Goal: Information Seeking & Learning: Learn about a topic

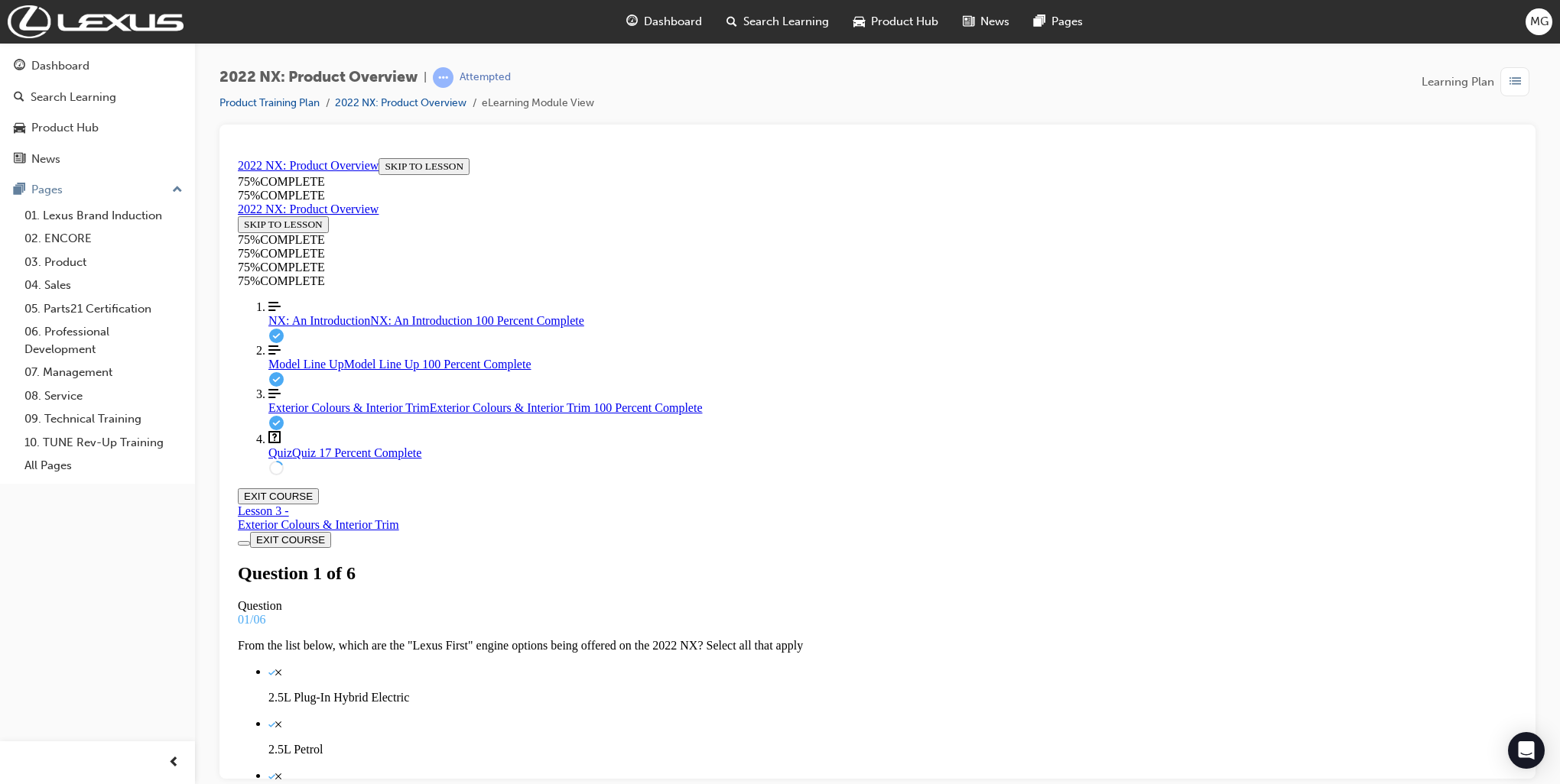
scroll to position [125, 0]
click at [1501, 82] on div "button" at bounding box center [1515, 82] width 29 height 29
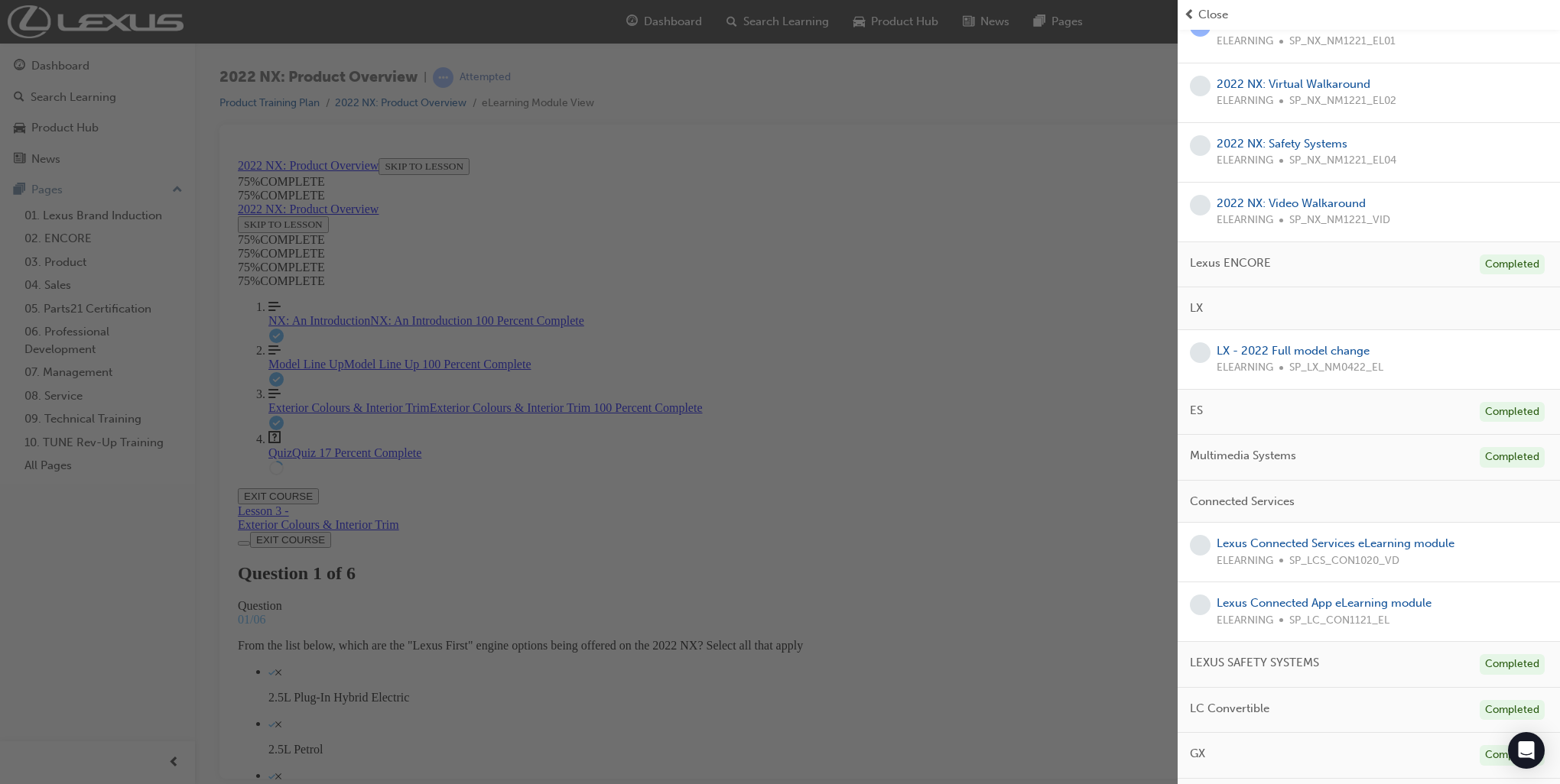
scroll to position [541, 0]
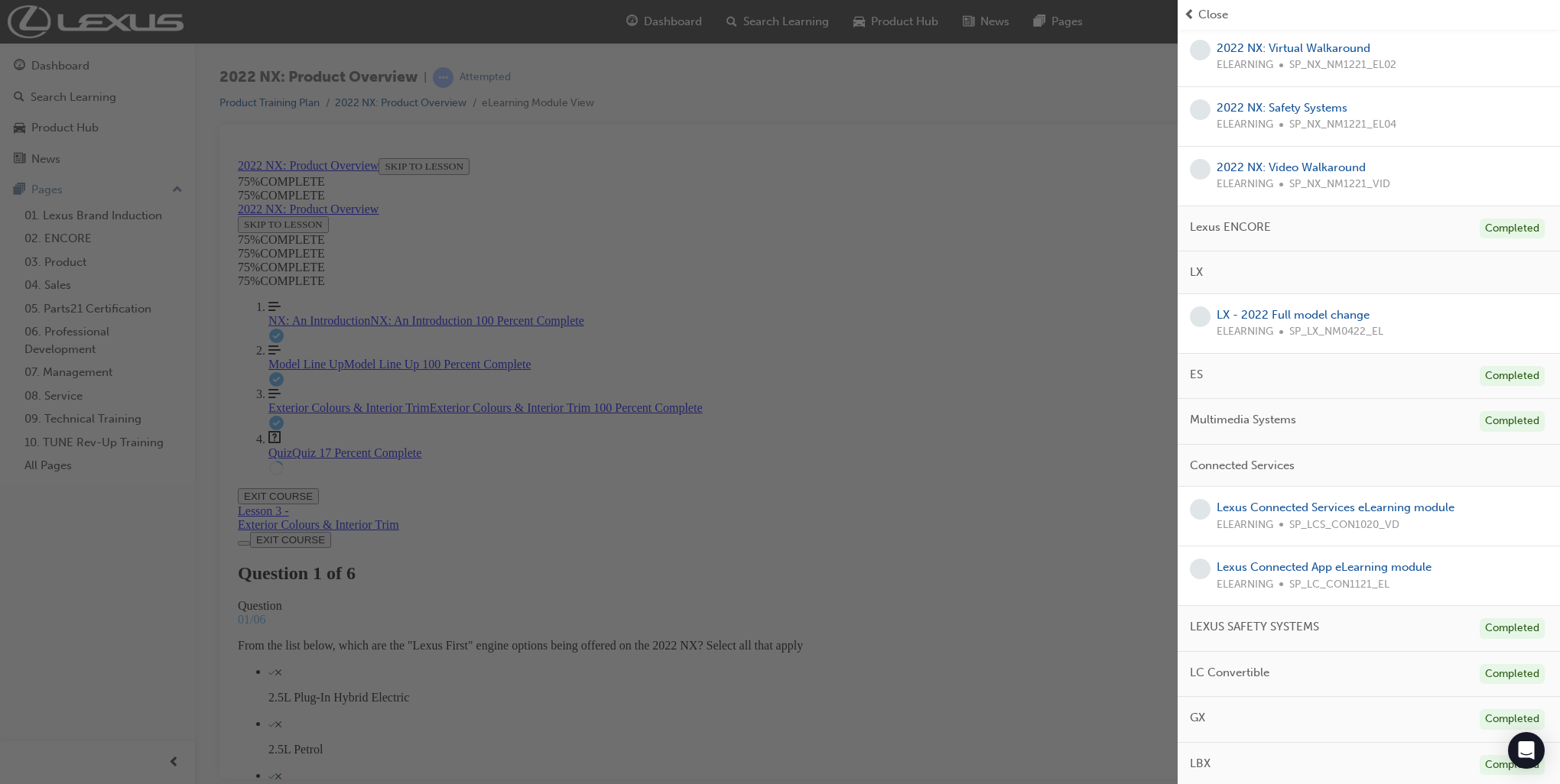
click at [896, 185] on div "button" at bounding box center [588, 392] width 1177 height 784
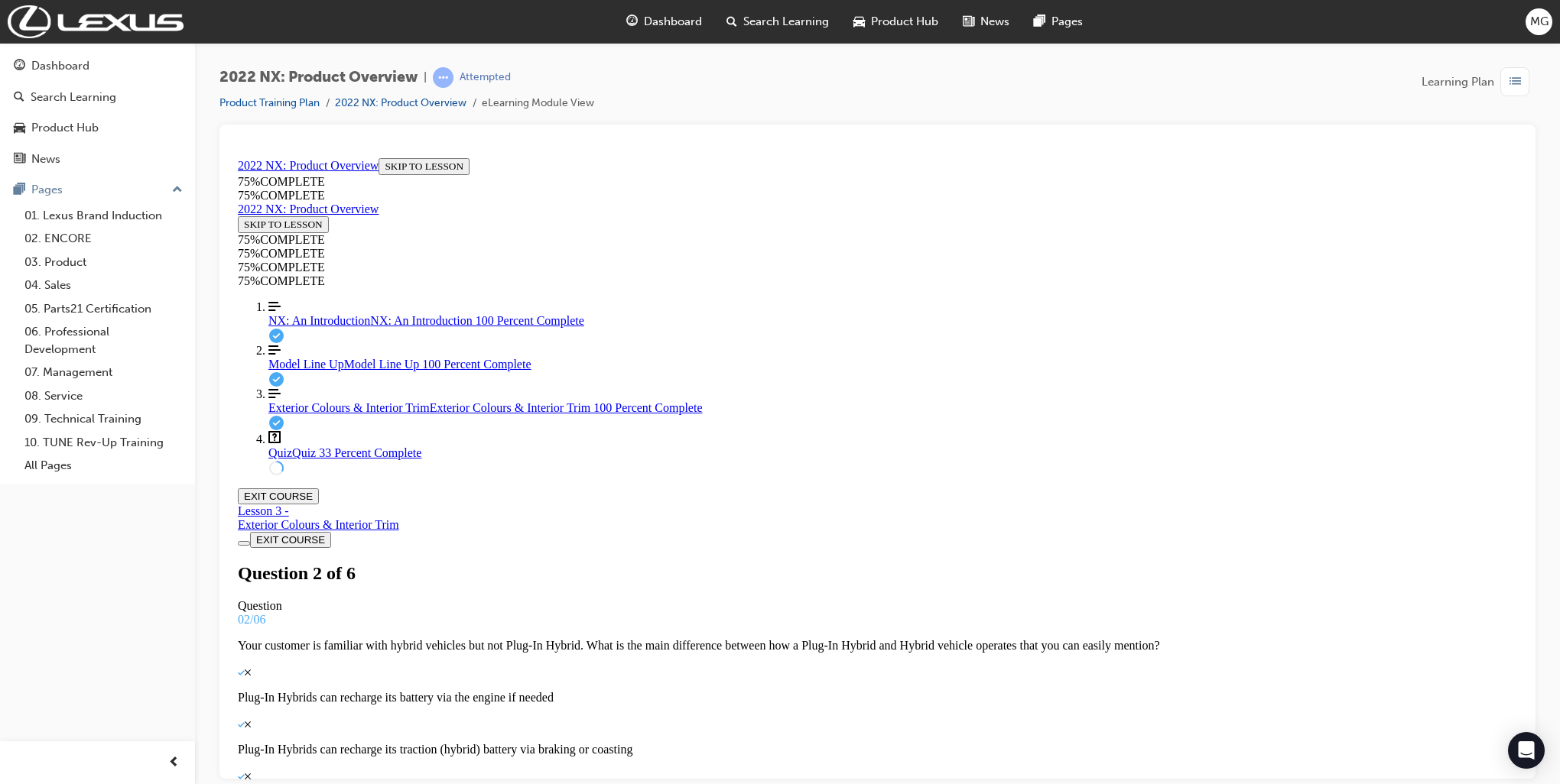
scroll to position [2, 0]
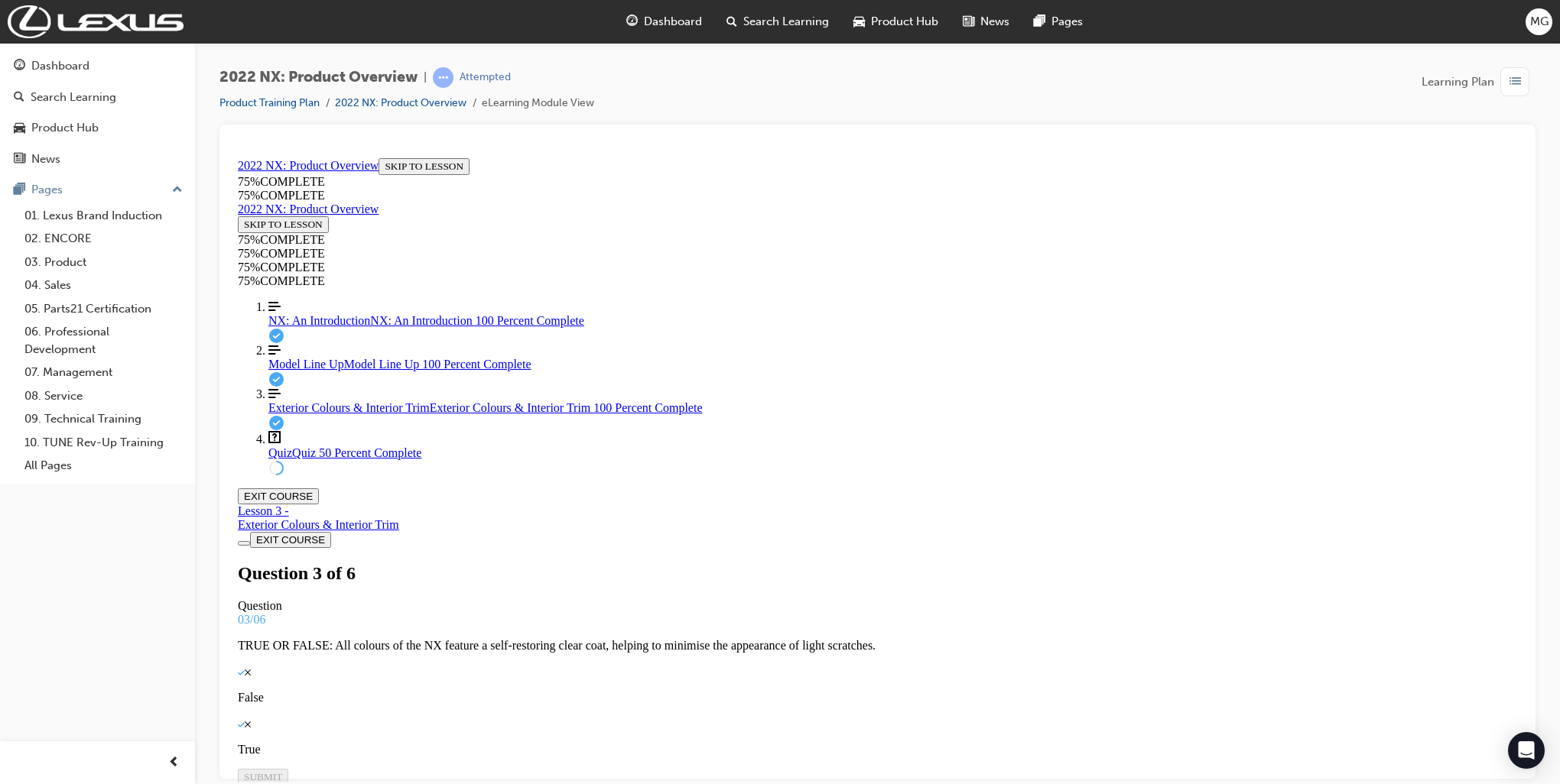
drag, startPoint x: 790, startPoint y: 668, endPoint x: 1065, endPoint y: 586, distance: 287.0
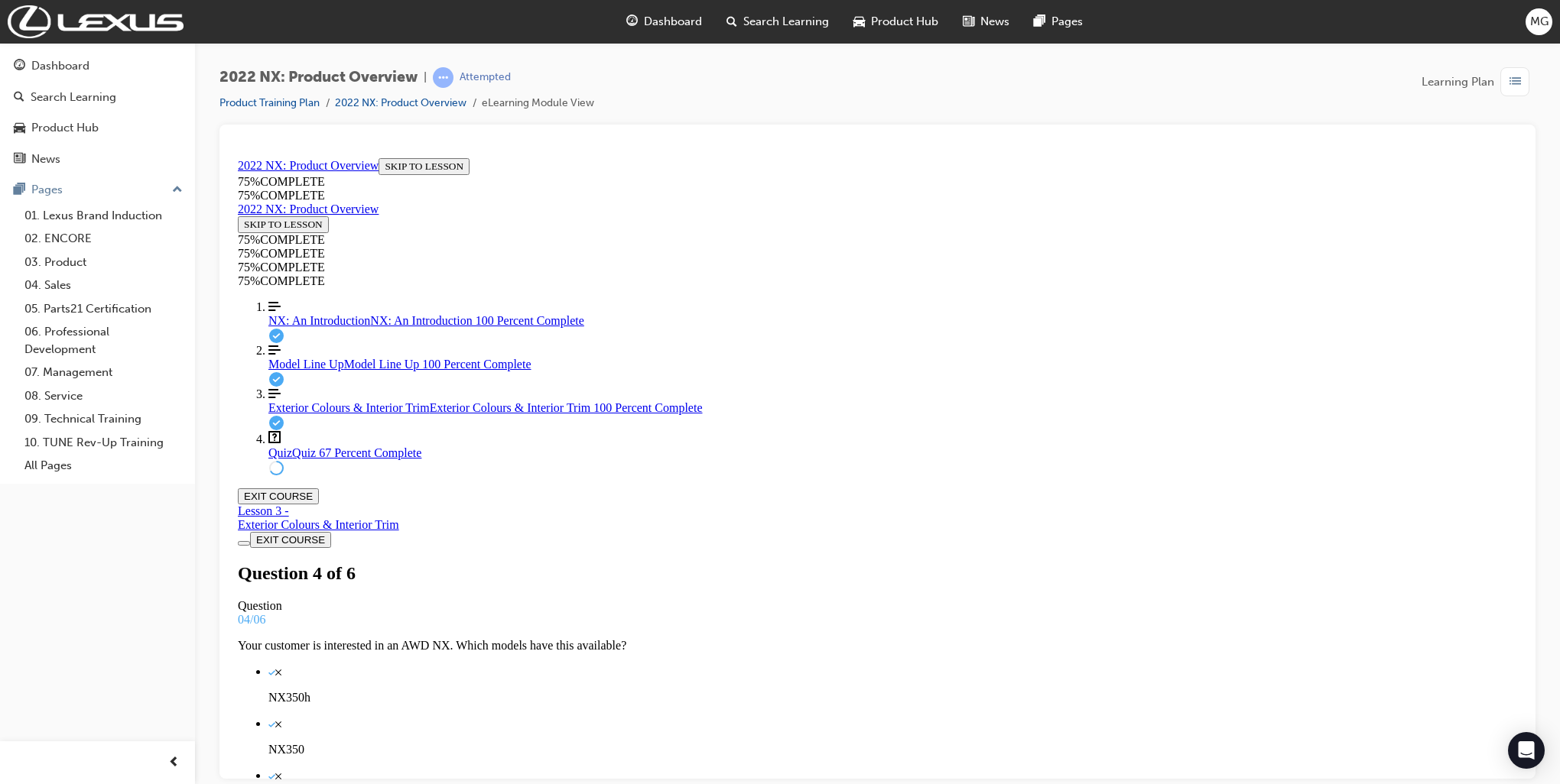
drag, startPoint x: 804, startPoint y: 674, endPoint x: 1089, endPoint y: 529, distance: 319.8
drag, startPoint x: 813, startPoint y: 670, endPoint x: 942, endPoint y: 663, distance: 129.2
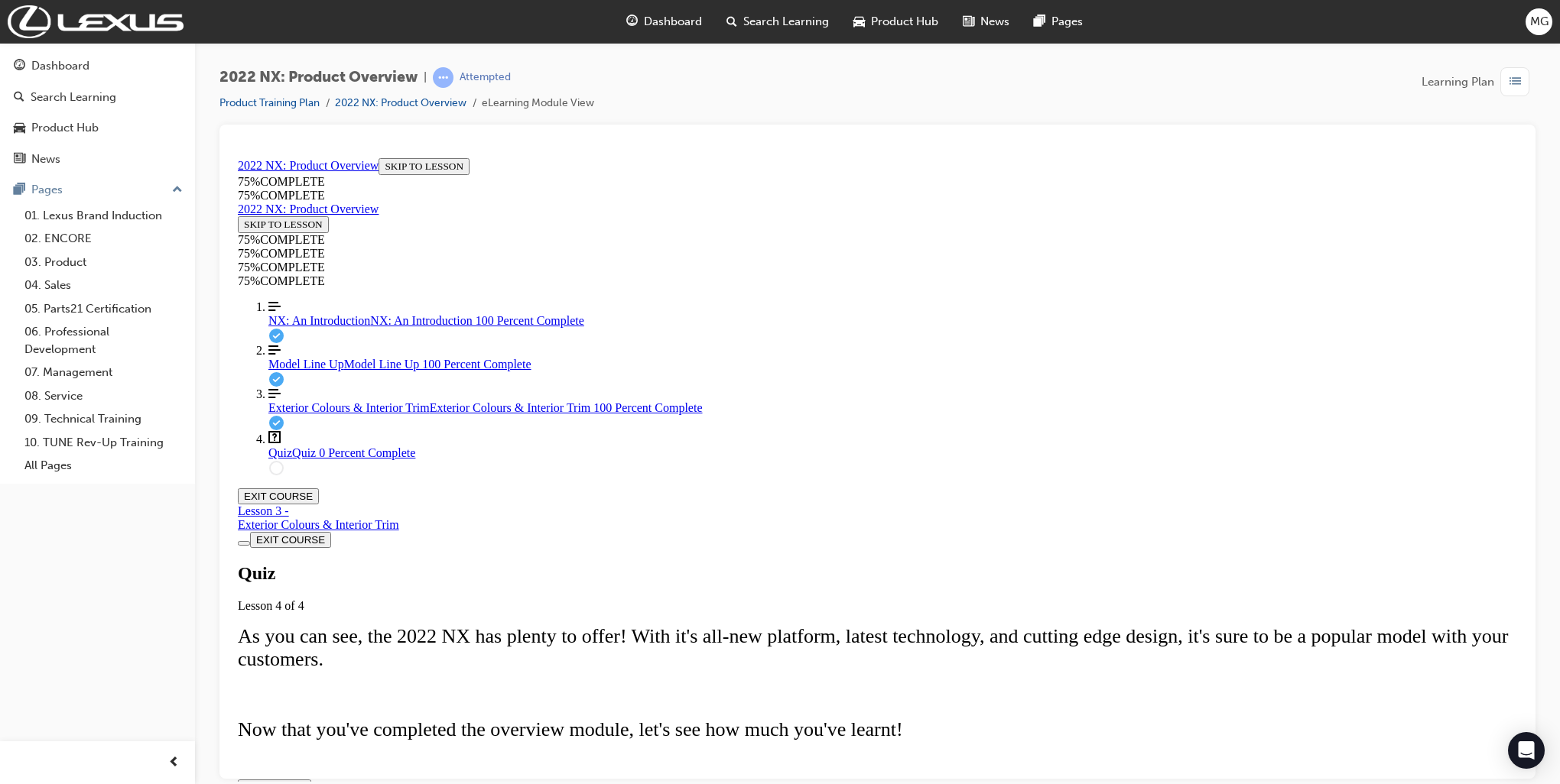
click at [305, 781] on span "TAKE AGAIN" at bounding box center [275, 786] width 61 height 12
drag, startPoint x: 737, startPoint y: 692, endPoint x: 734, endPoint y: 673, distance: 19.2
drag, startPoint x: 734, startPoint y: 673, endPoint x: 1304, endPoint y: 498, distance: 596.3
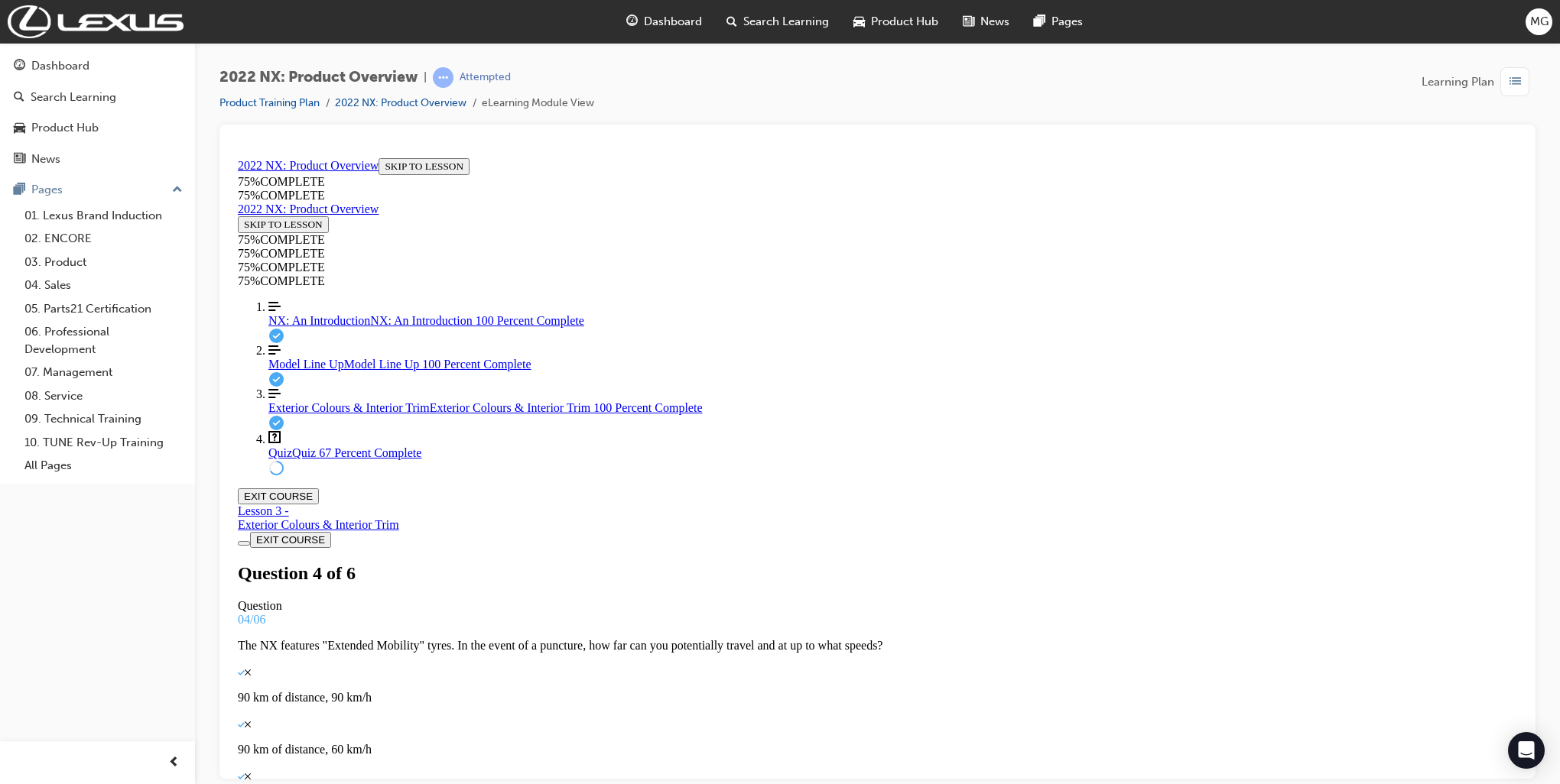
drag, startPoint x: 786, startPoint y: 600, endPoint x: 954, endPoint y: 666, distance: 180.5
drag, startPoint x: 830, startPoint y: 516, endPoint x: 959, endPoint y: 614, distance: 162.0
drag, startPoint x: 957, startPoint y: 529, endPoint x: 1022, endPoint y: 534, distance: 65.2
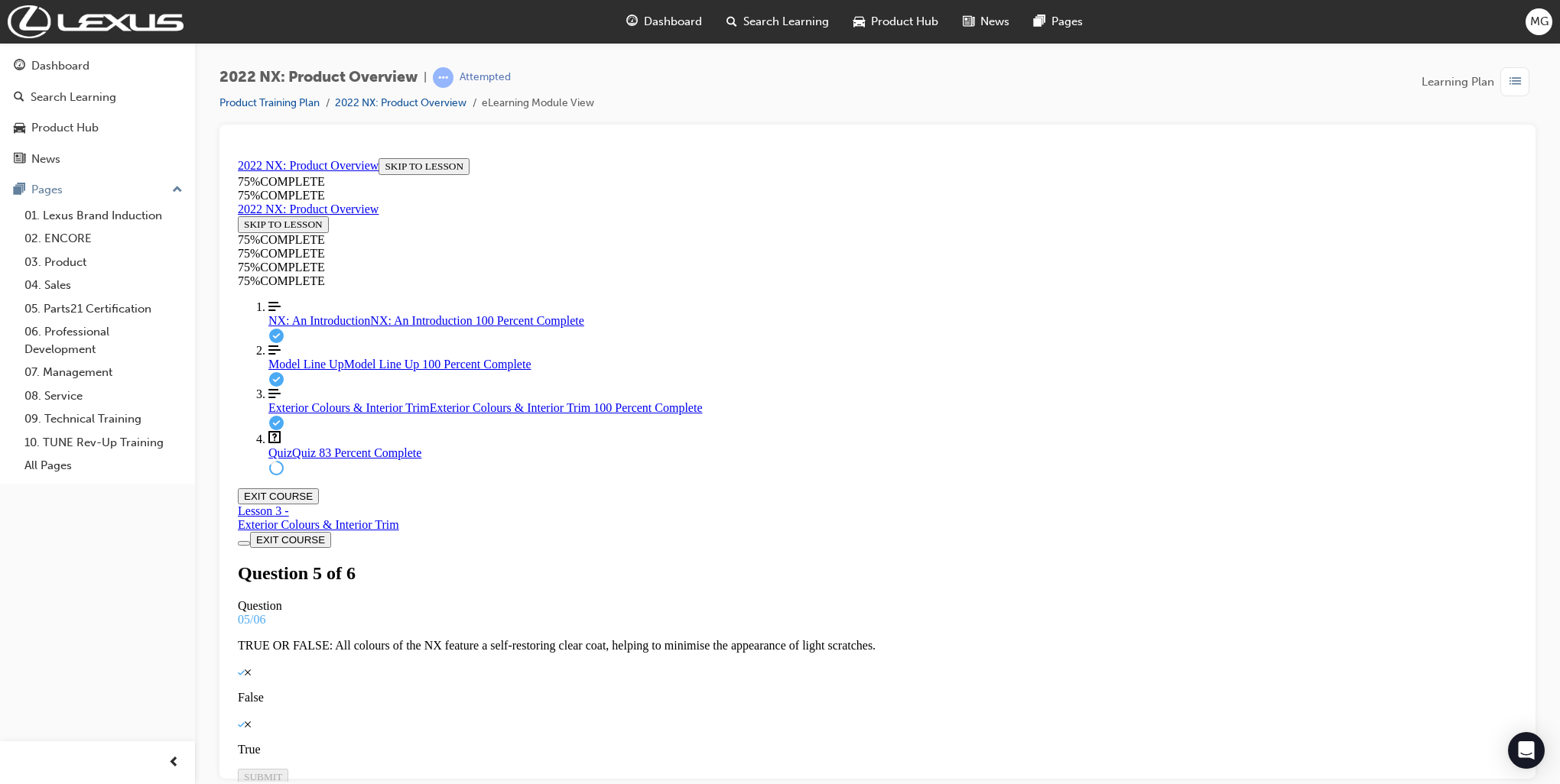
drag, startPoint x: 912, startPoint y: 601, endPoint x: 985, endPoint y: 604, distance: 73.1
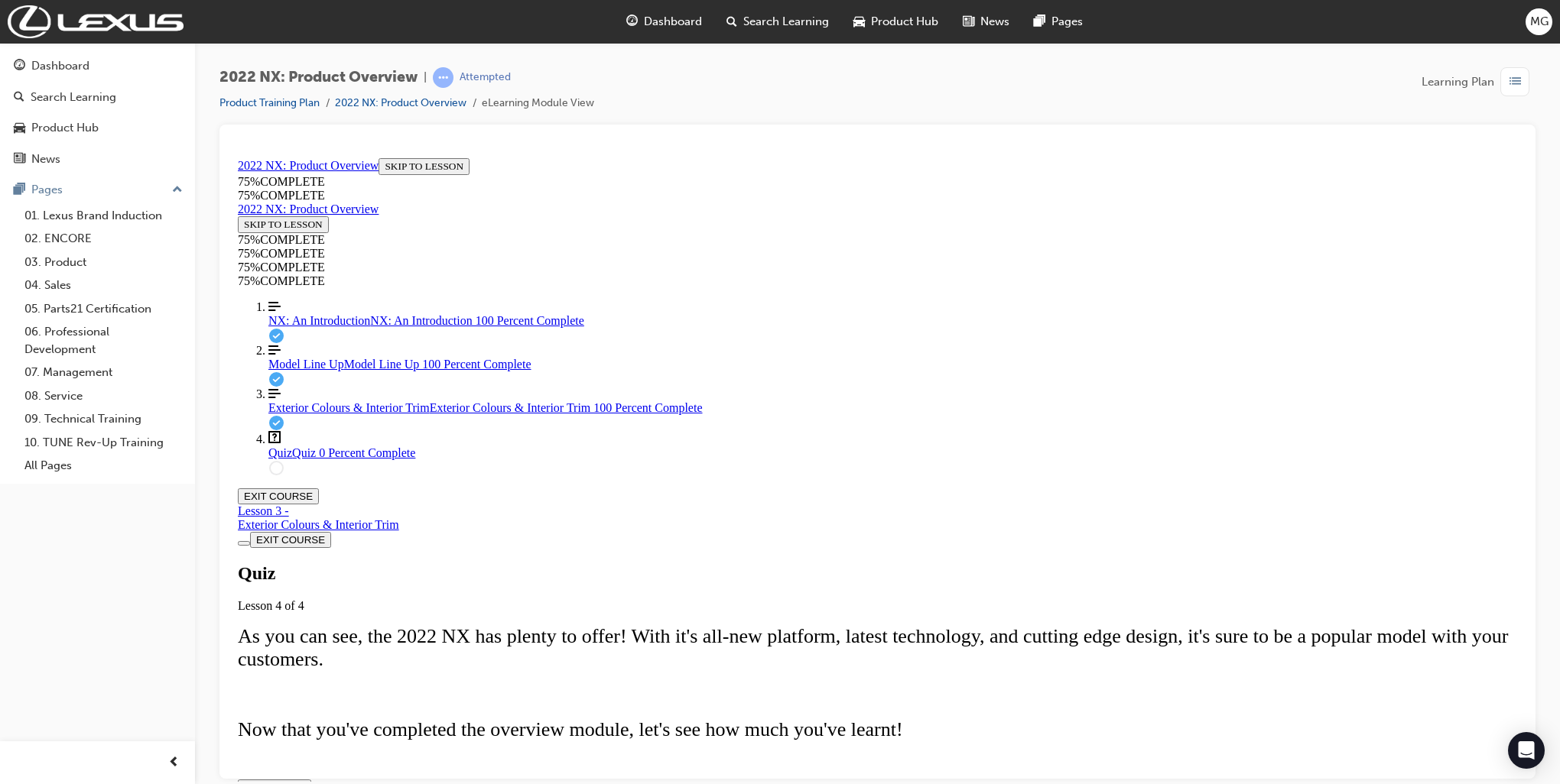
scroll to position [124, 0]
click at [305, 781] on span "TAKE AGAIN" at bounding box center [275, 786] width 61 height 12
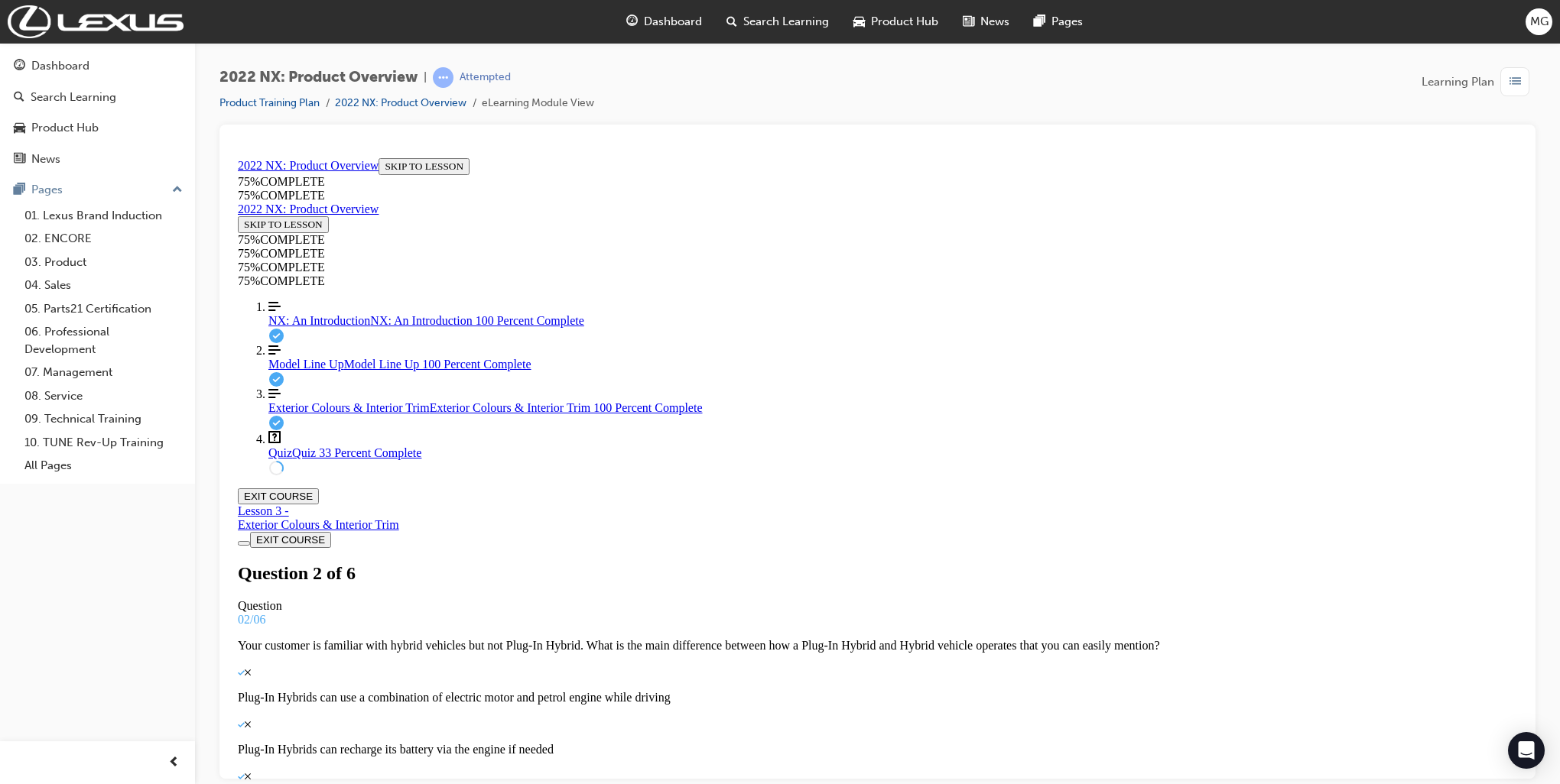
scroll to position [2, 0]
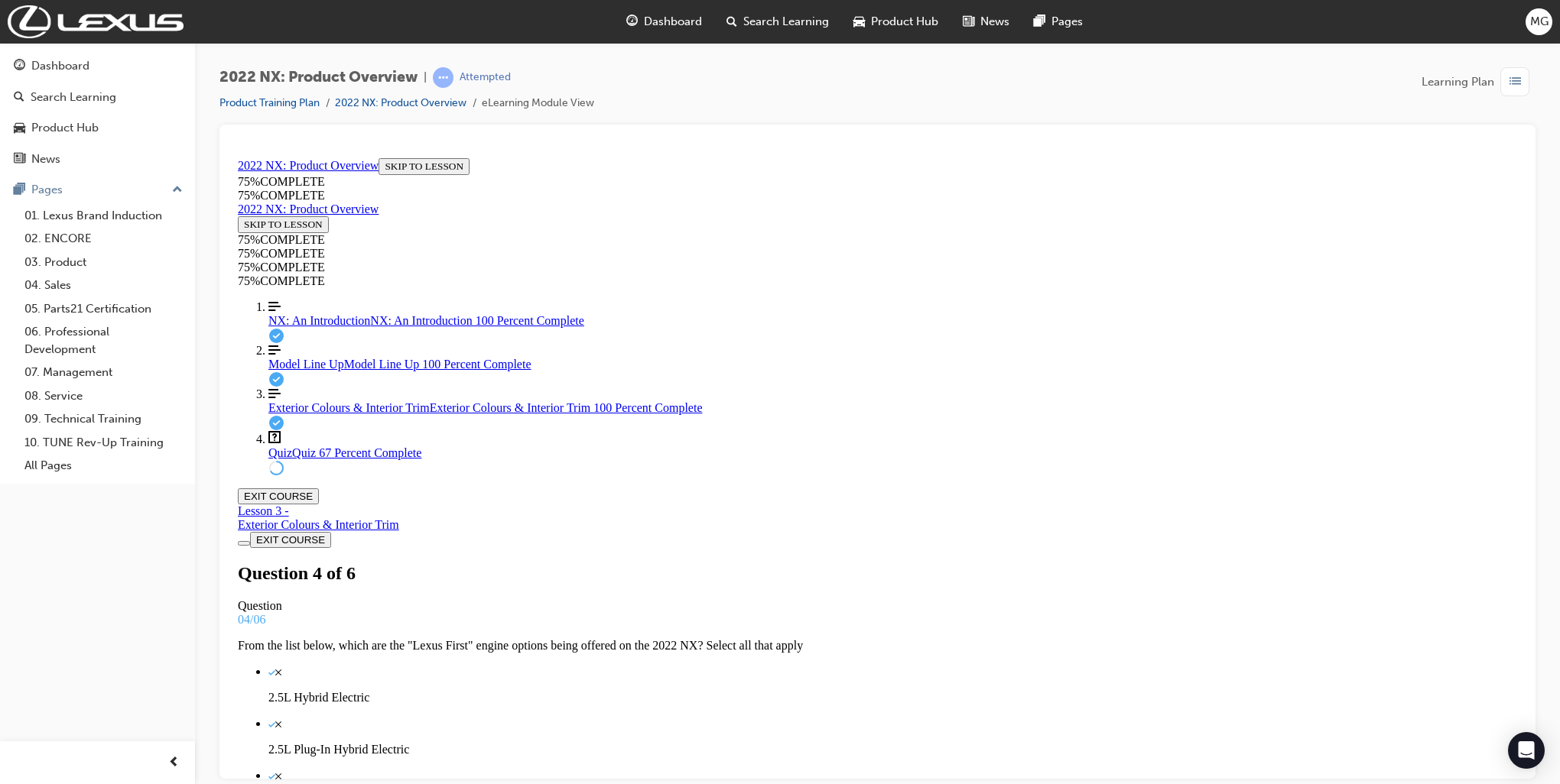
drag, startPoint x: 859, startPoint y: 515, endPoint x: 1070, endPoint y: 596, distance: 226.0
drag, startPoint x: 757, startPoint y: 474, endPoint x: 910, endPoint y: 528, distance: 162.2
drag, startPoint x: 809, startPoint y: 464, endPoint x: 912, endPoint y: 464, distance: 103.0
drag, startPoint x: 855, startPoint y: 590, endPoint x: 906, endPoint y: 471, distance: 129.5
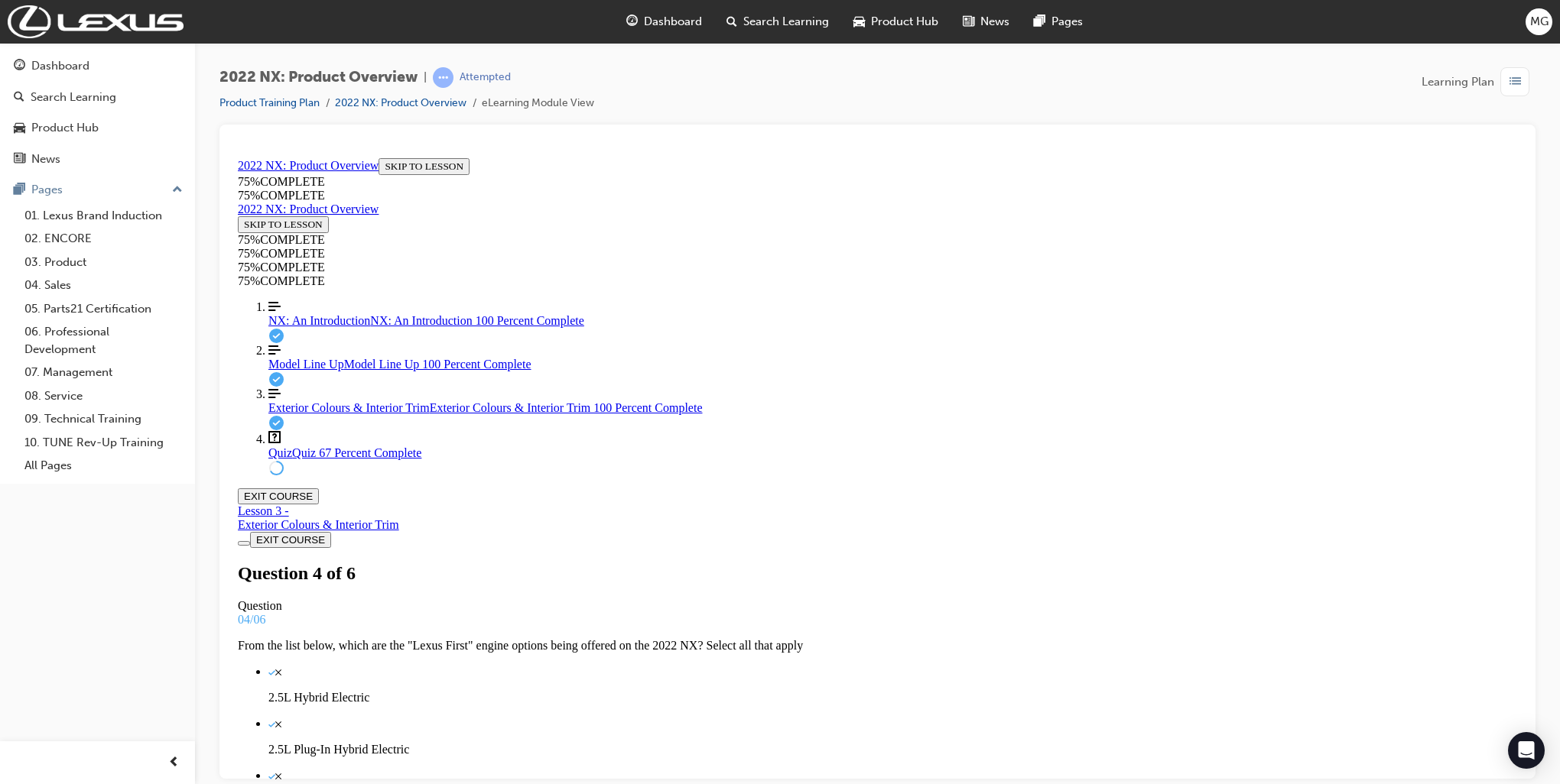
drag, startPoint x: 767, startPoint y: 461, endPoint x: 735, endPoint y: 468, distance: 32.8
drag, startPoint x: 686, startPoint y: 466, endPoint x: 621, endPoint y: 473, distance: 65.4
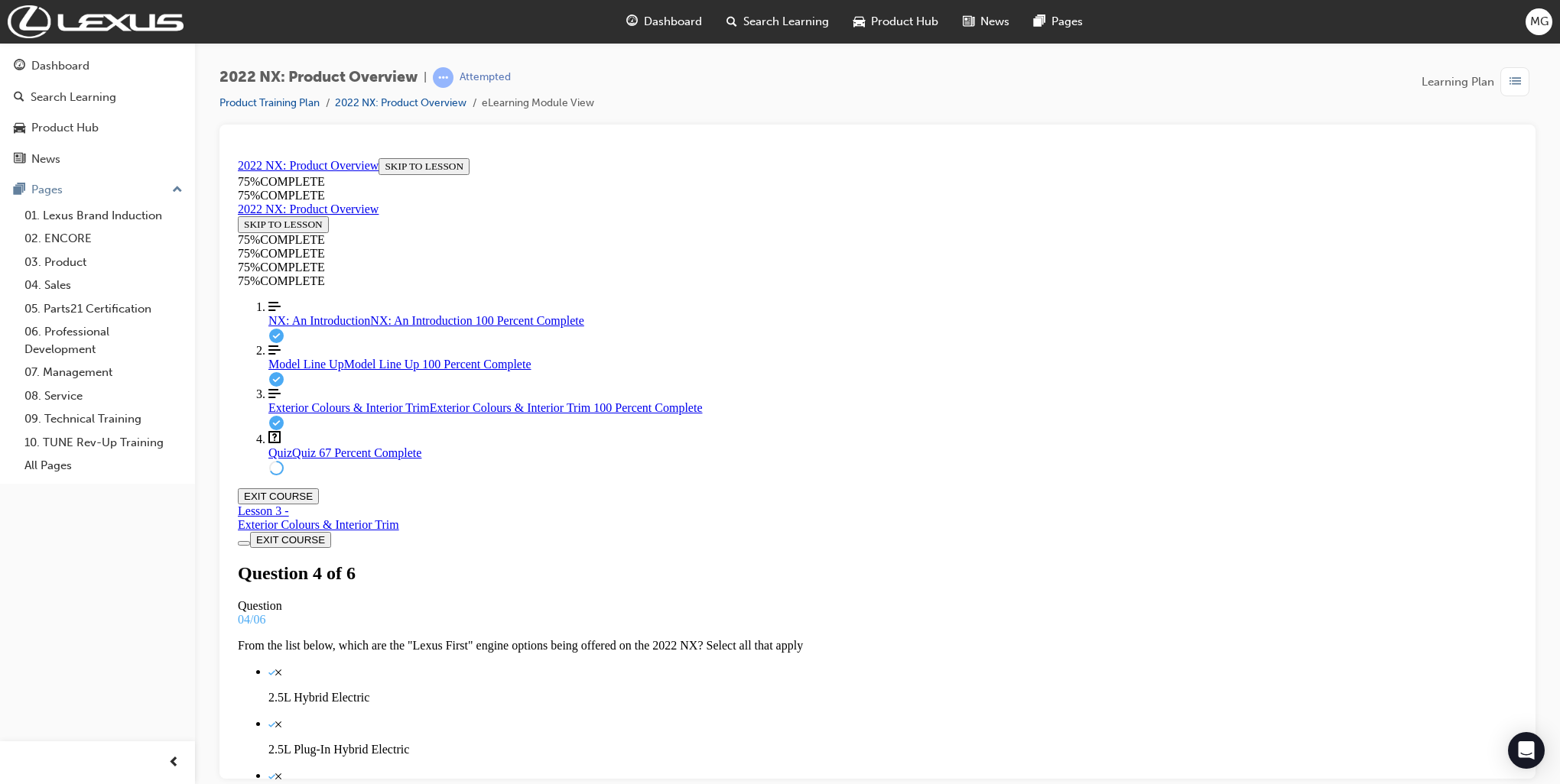
drag, startPoint x: 780, startPoint y: 611, endPoint x: 854, endPoint y: 468, distance: 161.0
drag, startPoint x: 697, startPoint y: 532, endPoint x: 671, endPoint y: 538, distance: 26.7
drag, startPoint x: 842, startPoint y: 590, endPoint x: 946, endPoint y: 599, distance: 104.4
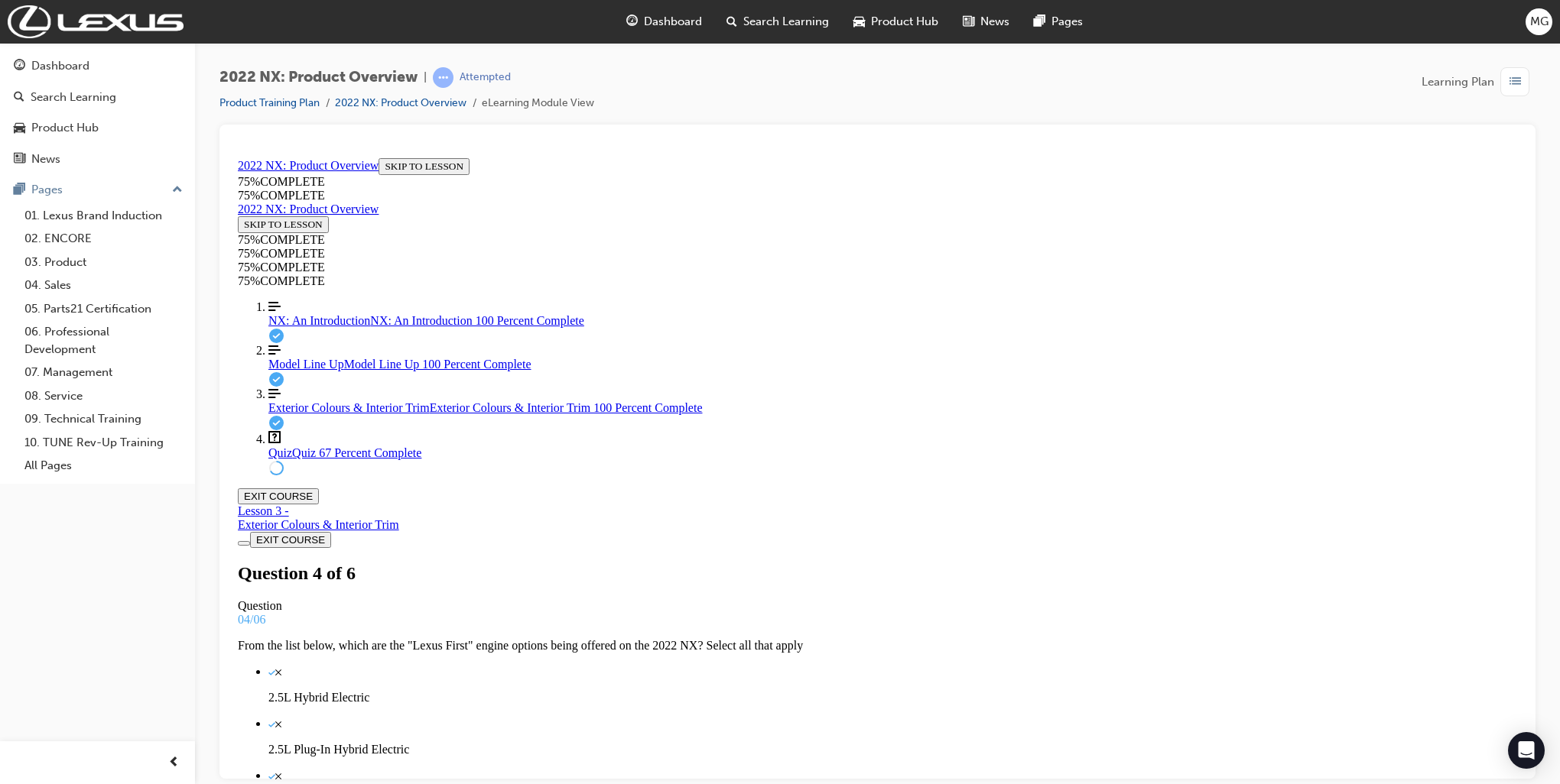
drag, startPoint x: 826, startPoint y: 627, endPoint x: 936, endPoint y: 643, distance: 111.2
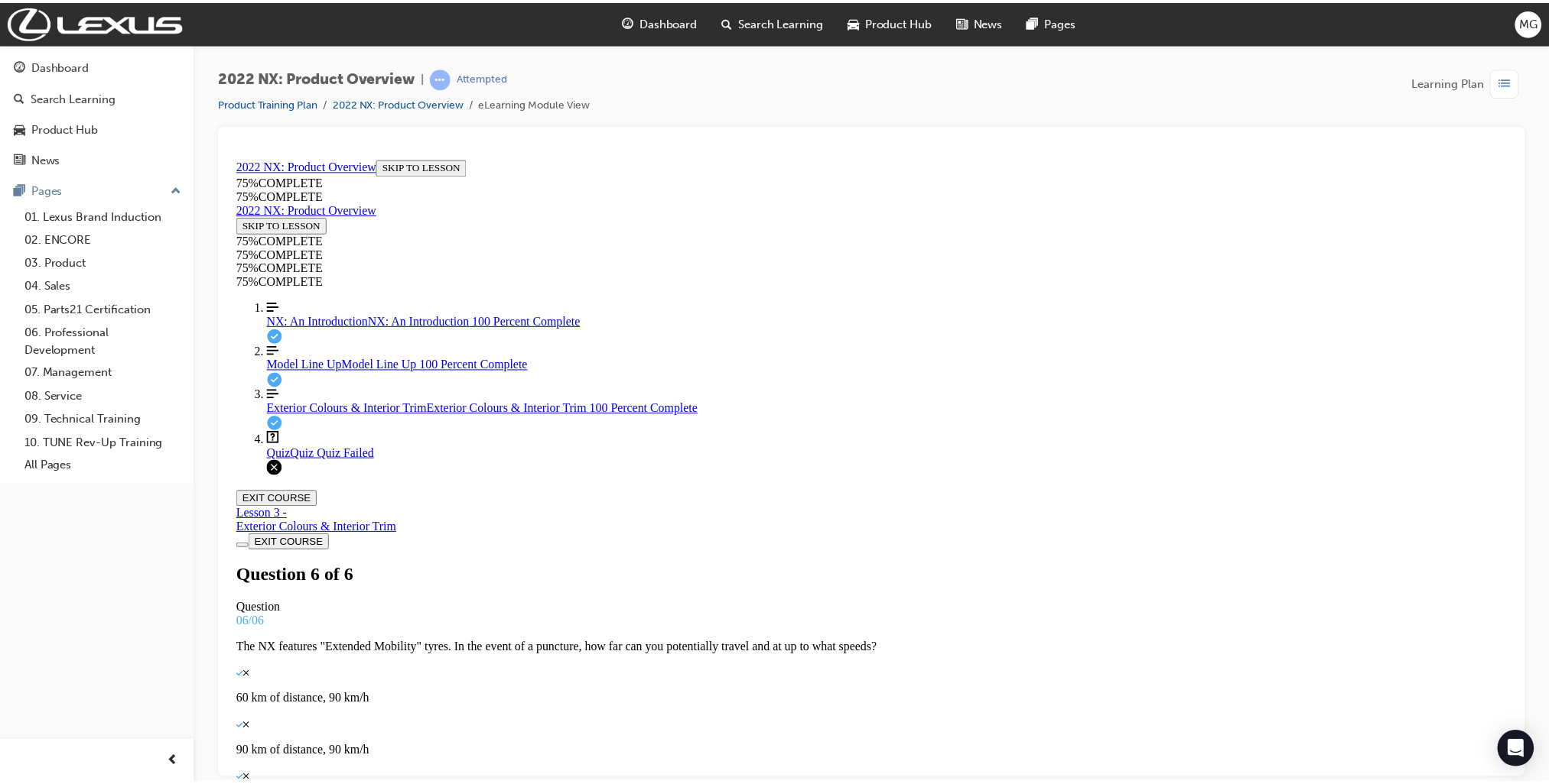
scroll to position [159, 0]
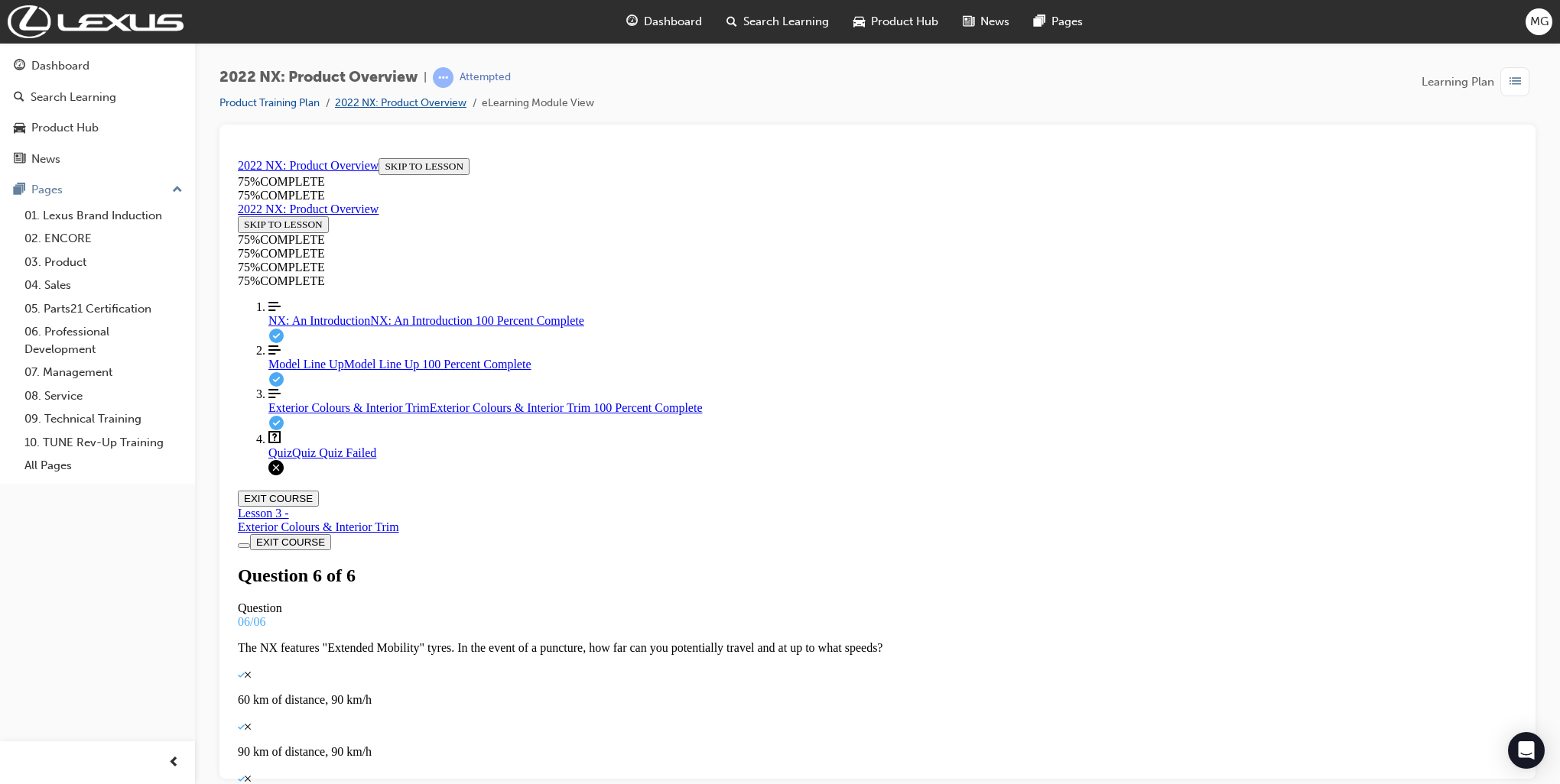
click at [445, 108] on link "2022 NX: Product Overview" at bounding box center [400, 102] width 131 height 13
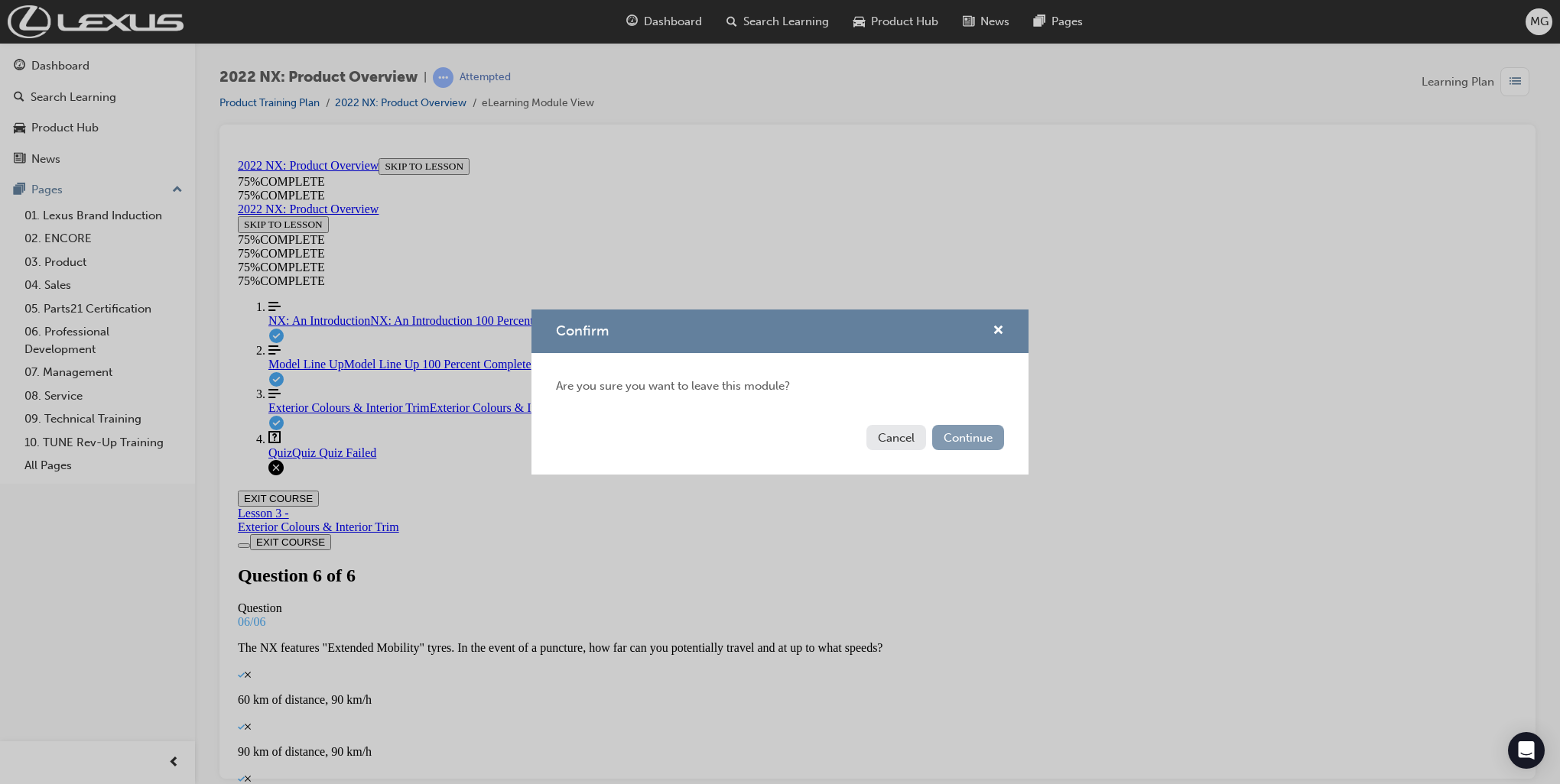
click at [944, 435] on button "Continue" at bounding box center [968, 437] width 72 height 25
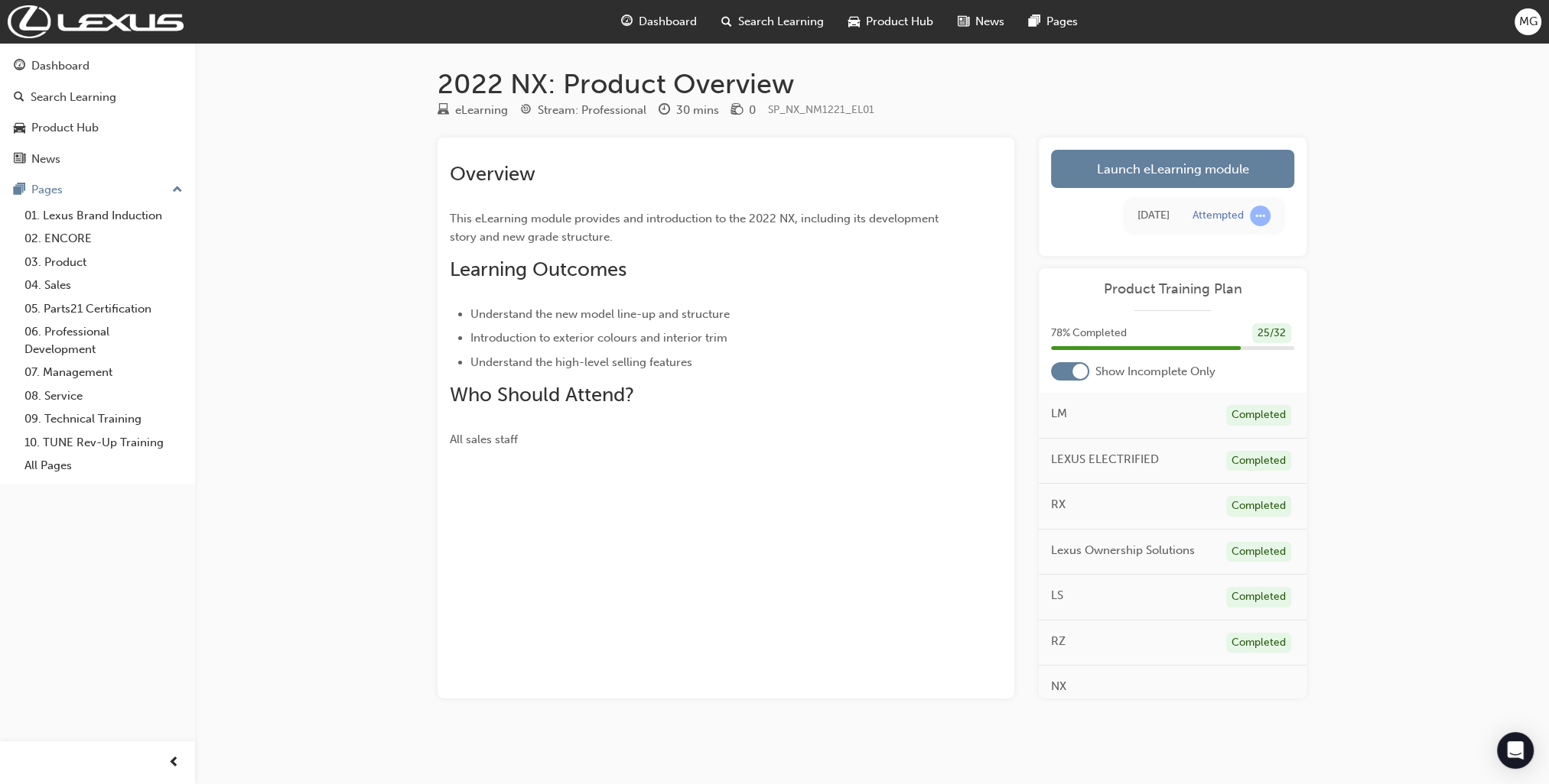
click at [777, 22] on span "Search Learning" at bounding box center [781, 22] width 85 height 18
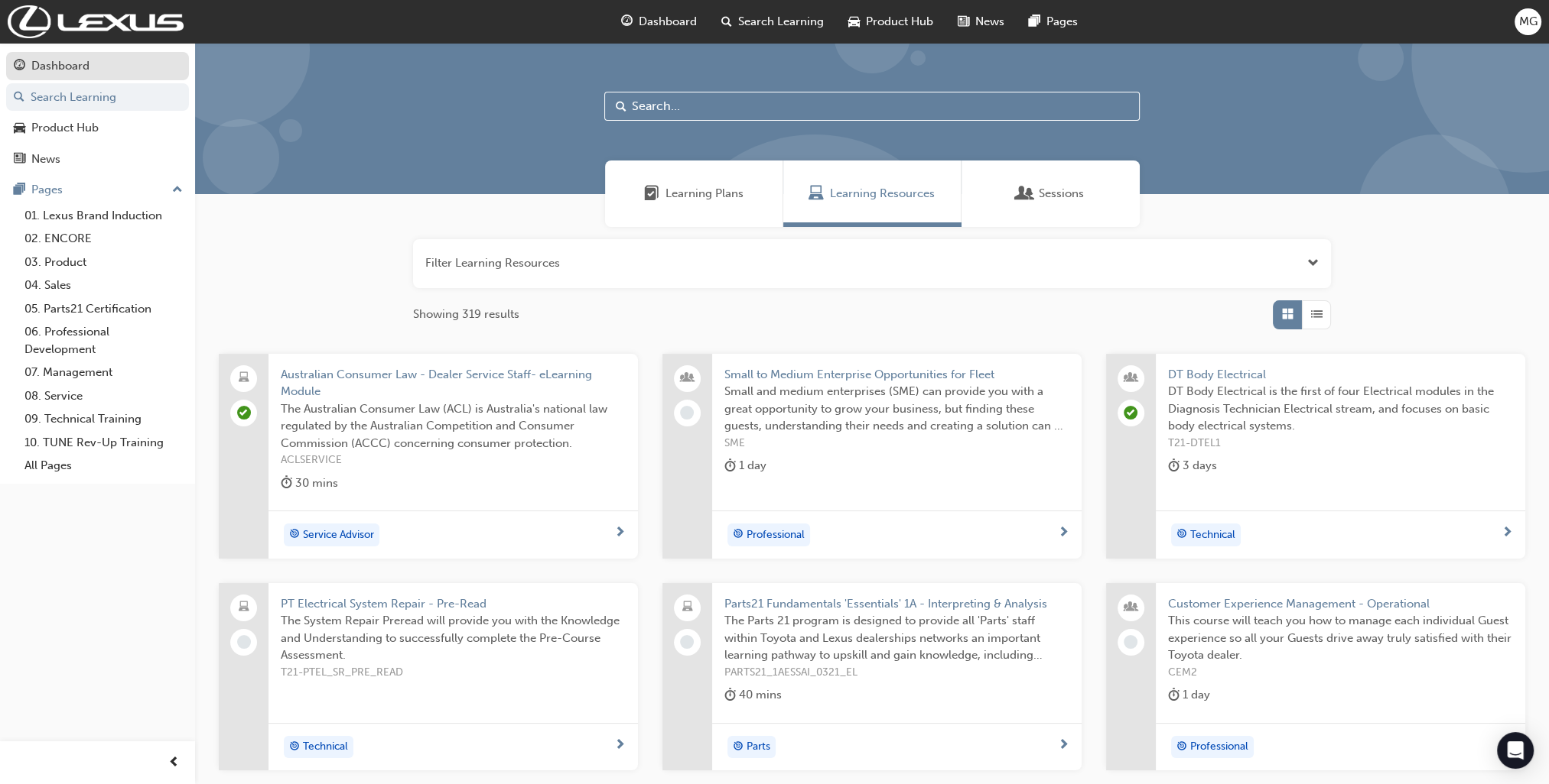
click at [49, 66] on div "Dashboard" at bounding box center [61, 66] width 58 height 18
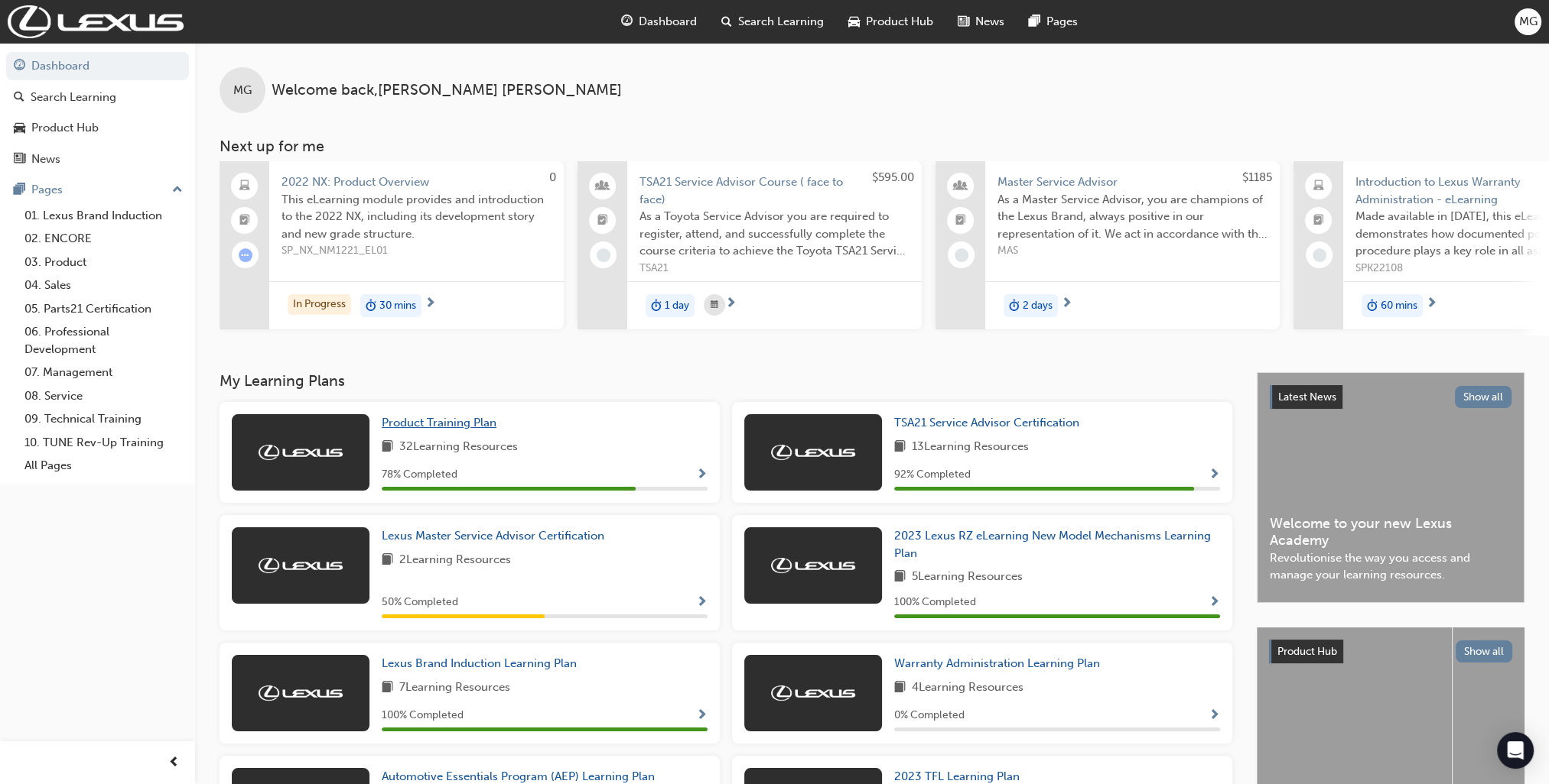
click at [400, 422] on span "Product Training Plan" at bounding box center [439, 423] width 114 height 14
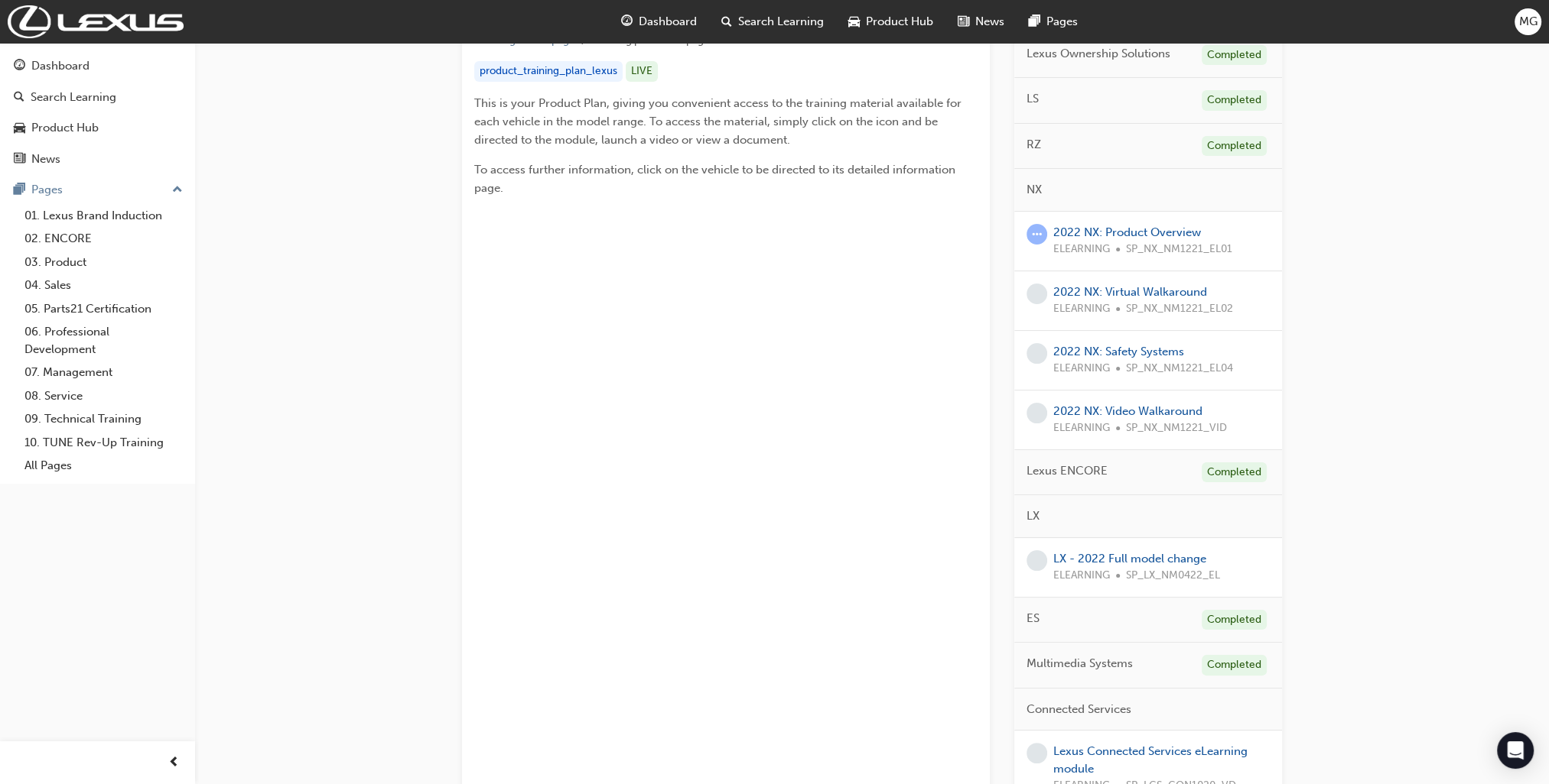
scroll to position [611, 0]
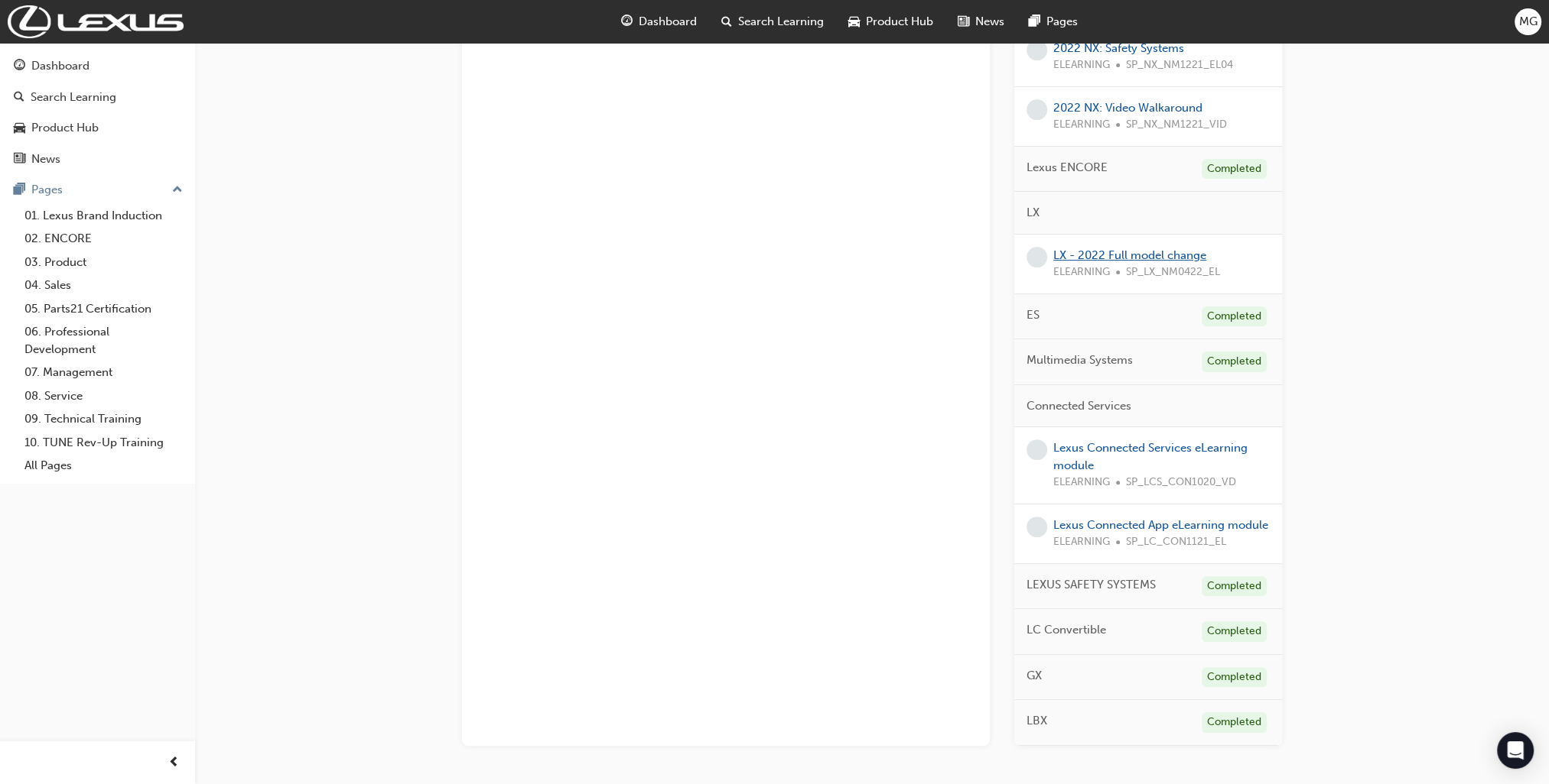
click at [1135, 258] on link "LX - 2022 Full model change" at bounding box center [1129, 256] width 153 height 14
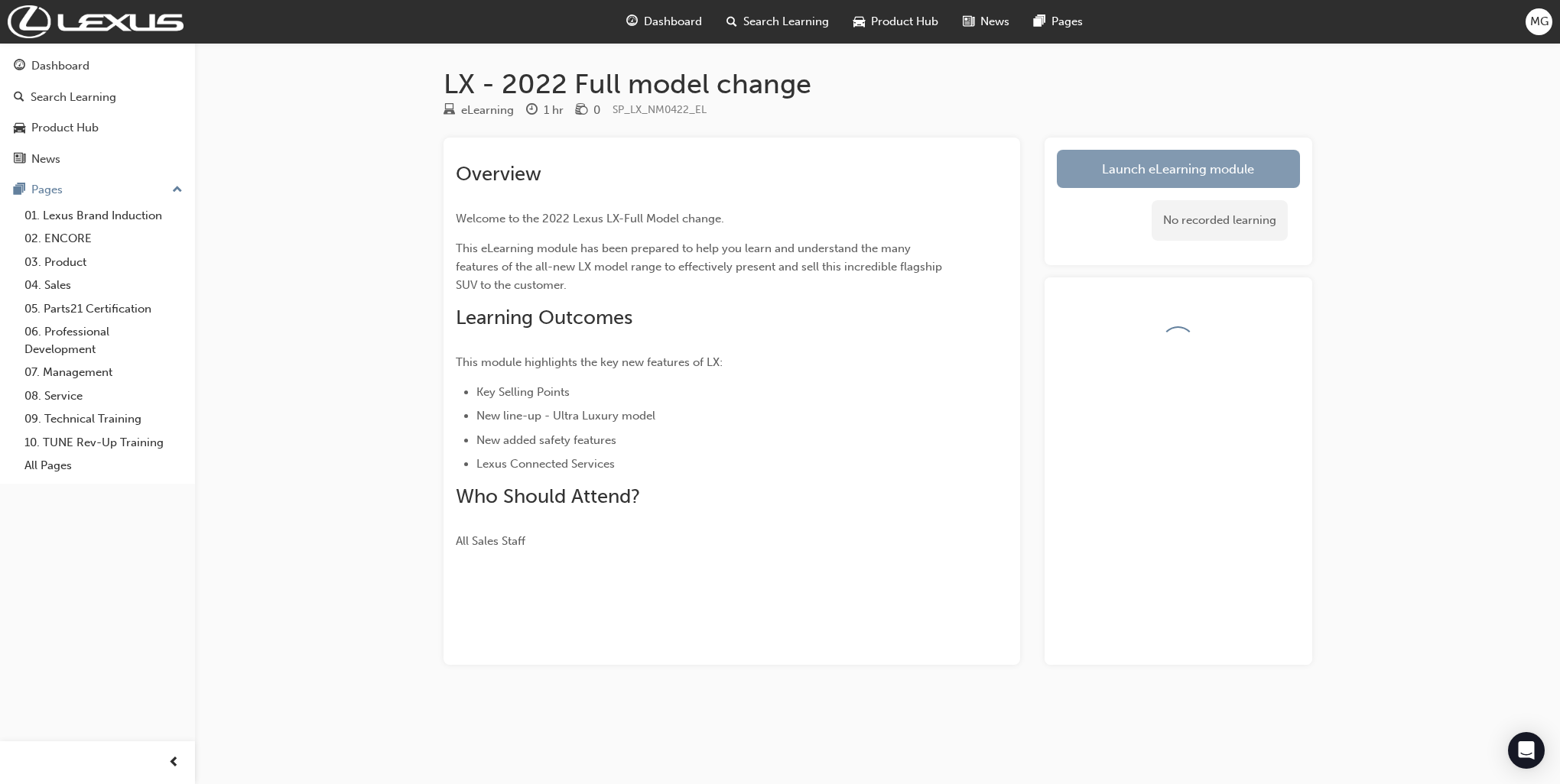
click at [1202, 163] on link "Launch eLearning module" at bounding box center [1178, 169] width 243 height 38
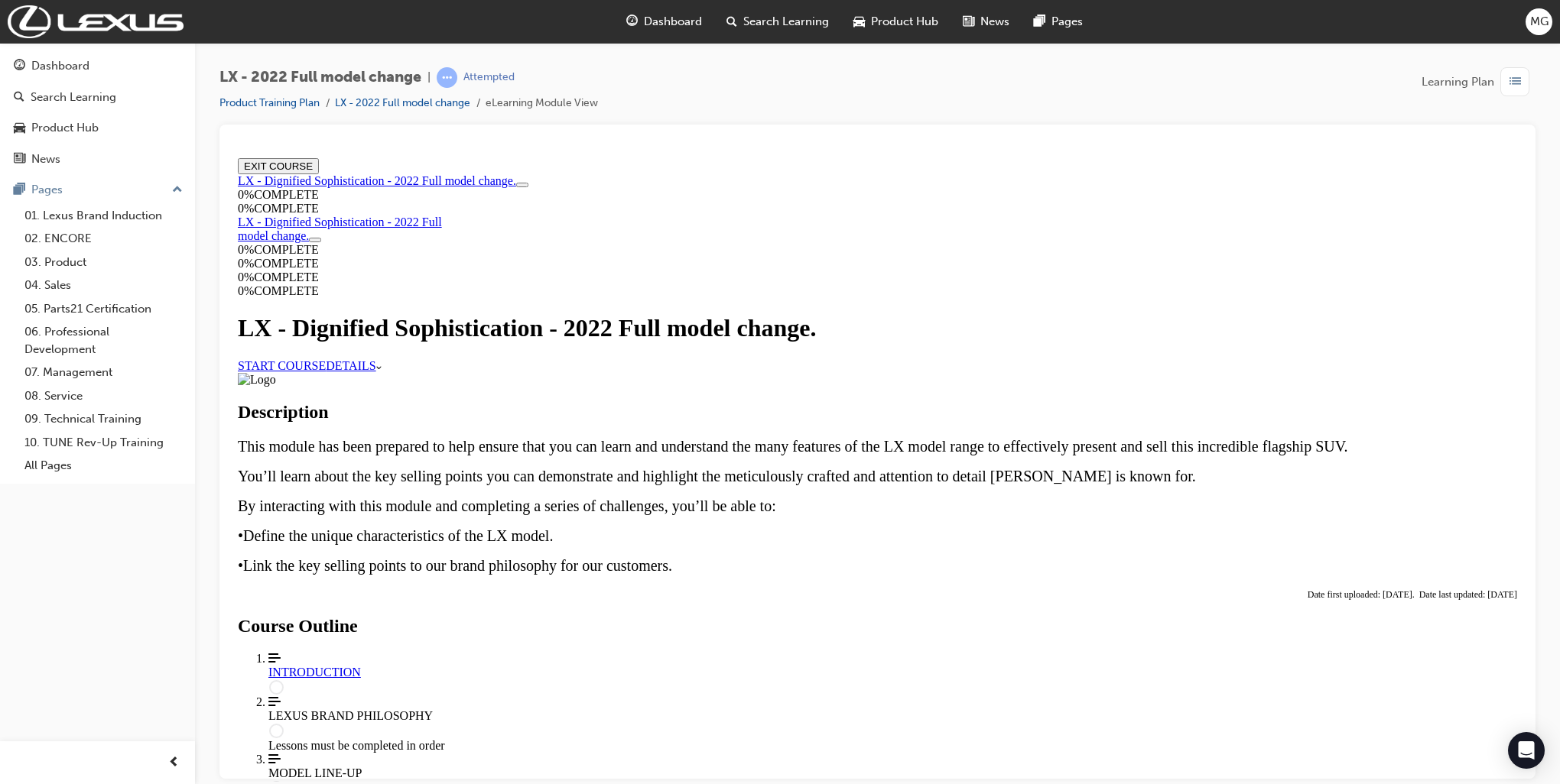
scroll to position [77, 0]
click at [326, 359] on link "START COURSE" at bounding box center [282, 365] width 88 height 13
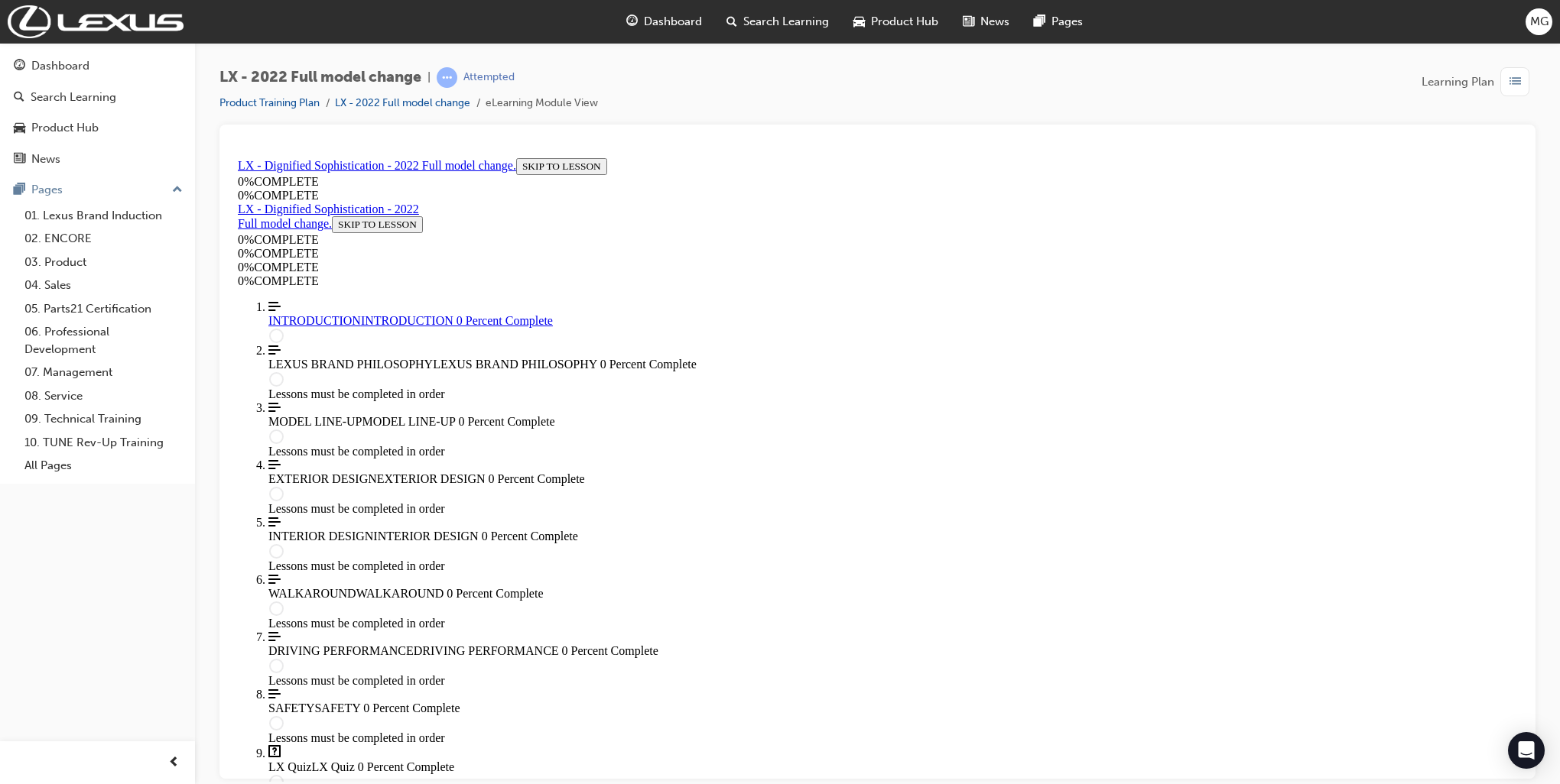
scroll to position [53, 0]
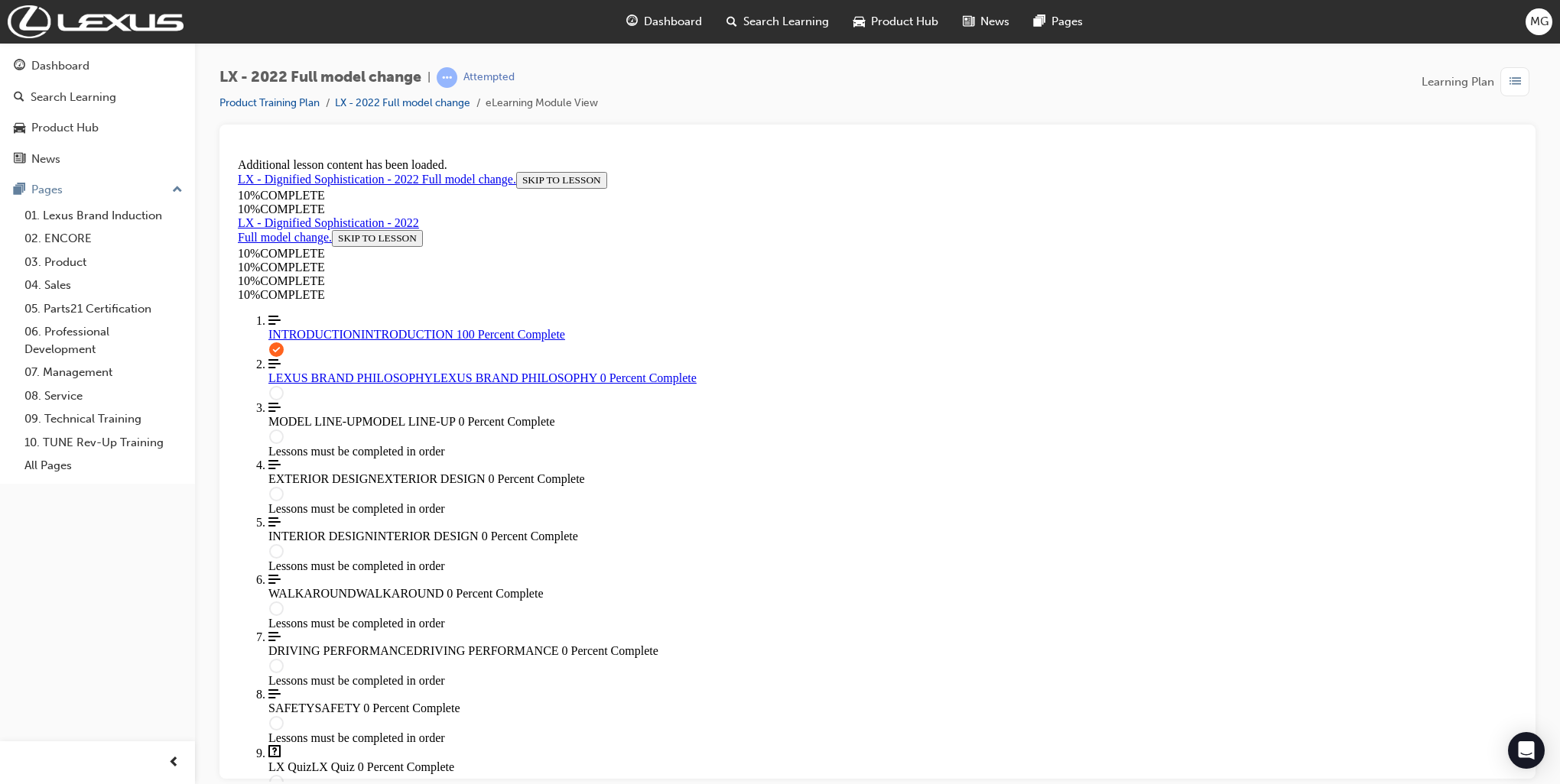
scroll to position [4355, 0]
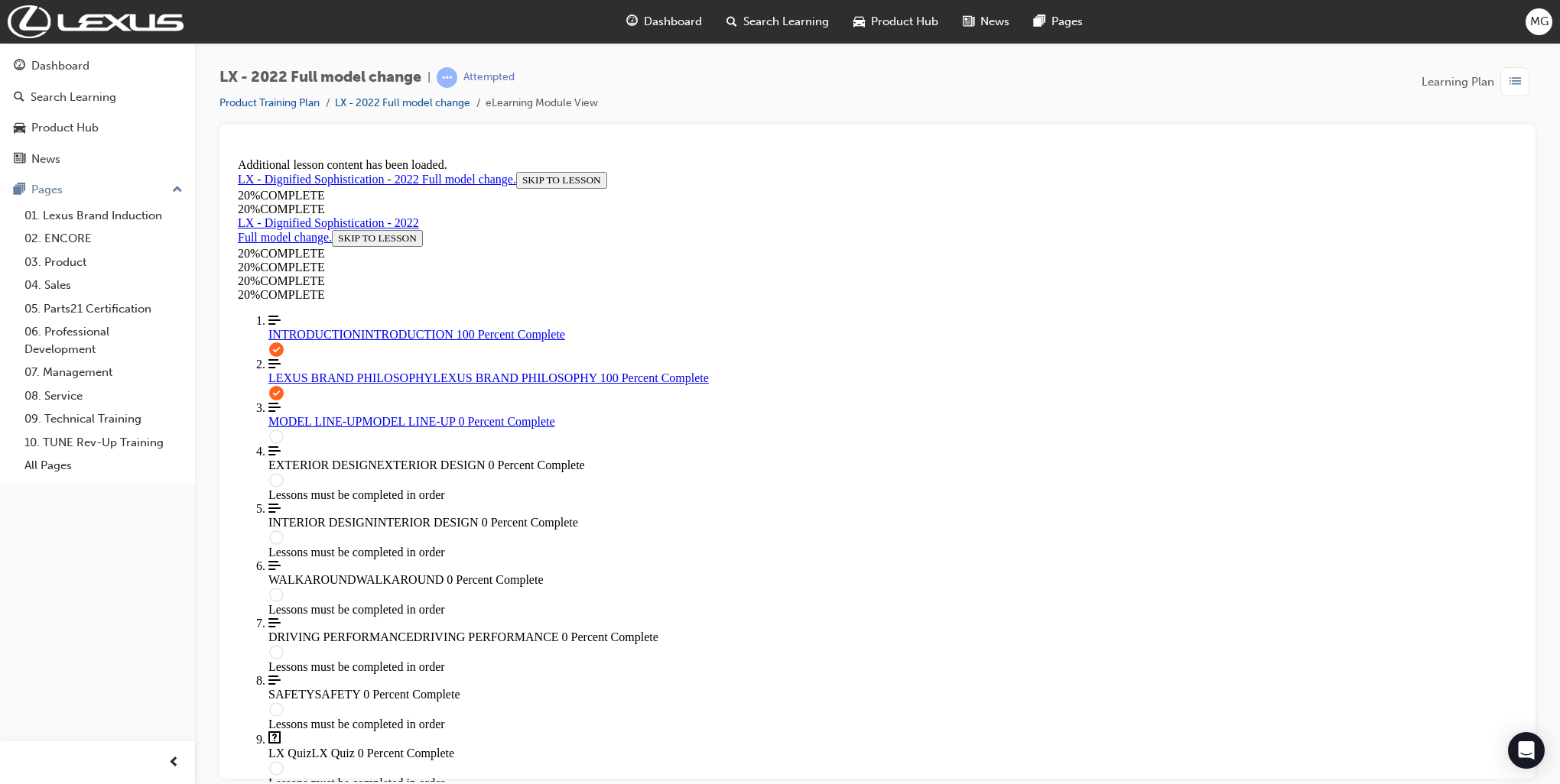
scroll to position [2694, 0]
drag, startPoint x: 838, startPoint y: 438, endPoint x: 909, endPoint y: 399, distance: 81.0
drag, startPoint x: 832, startPoint y: 320, endPoint x: 1058, endPoint y: 446, distance: 258.8
drag, startPoint x: 858, startPoint y: 318, endPoint x: 1095, endPoint y: 569, distance: 345.2
drag, startPoint x: 889, startPoint y: 513, endPoint x: 997, endPoint y: 513, distance: 108.0
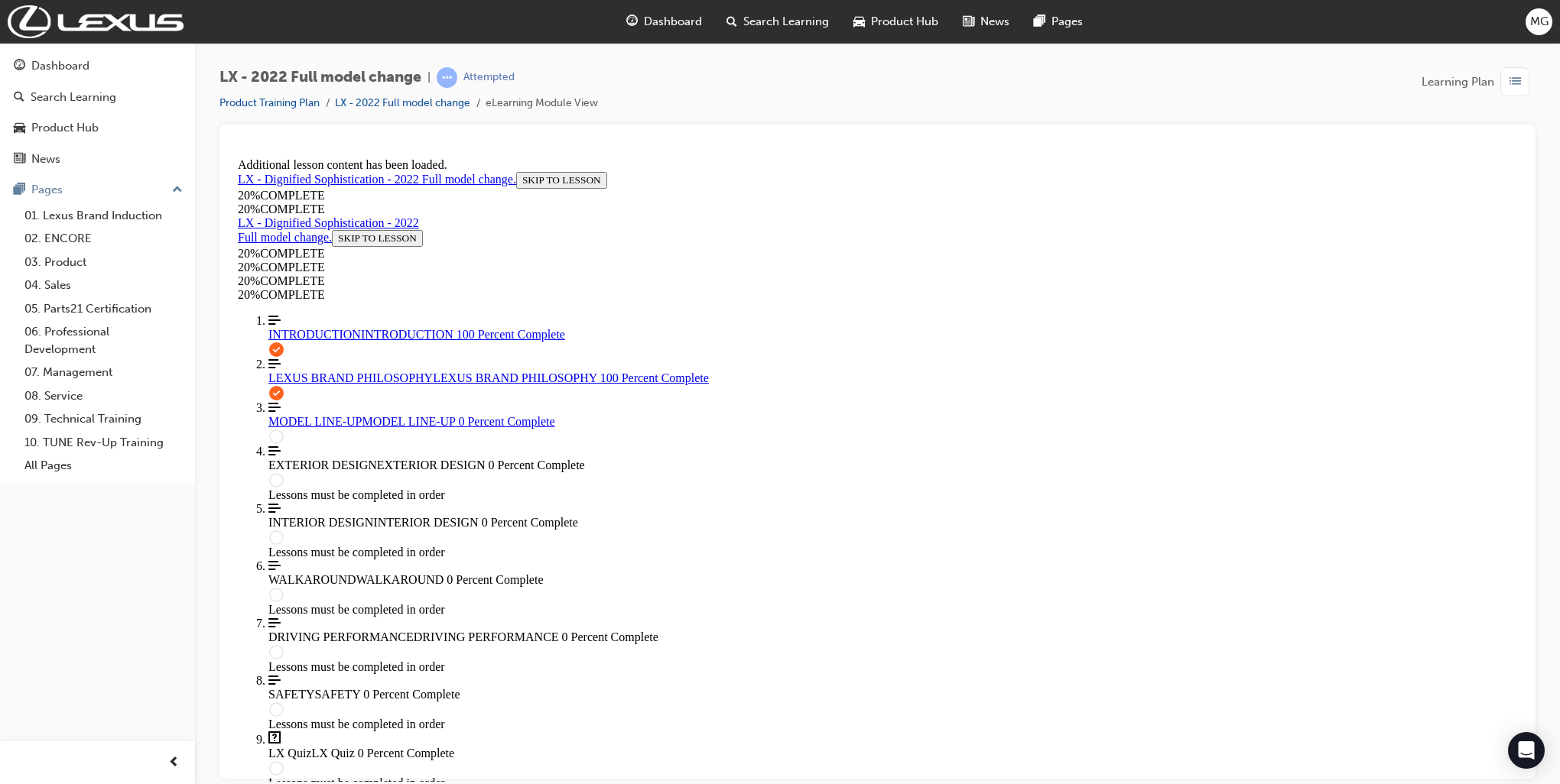
drag, startPoint x: 890, startPoint y: 333, endPoint x: 1032, endPoint y: 345, distance: 142.5
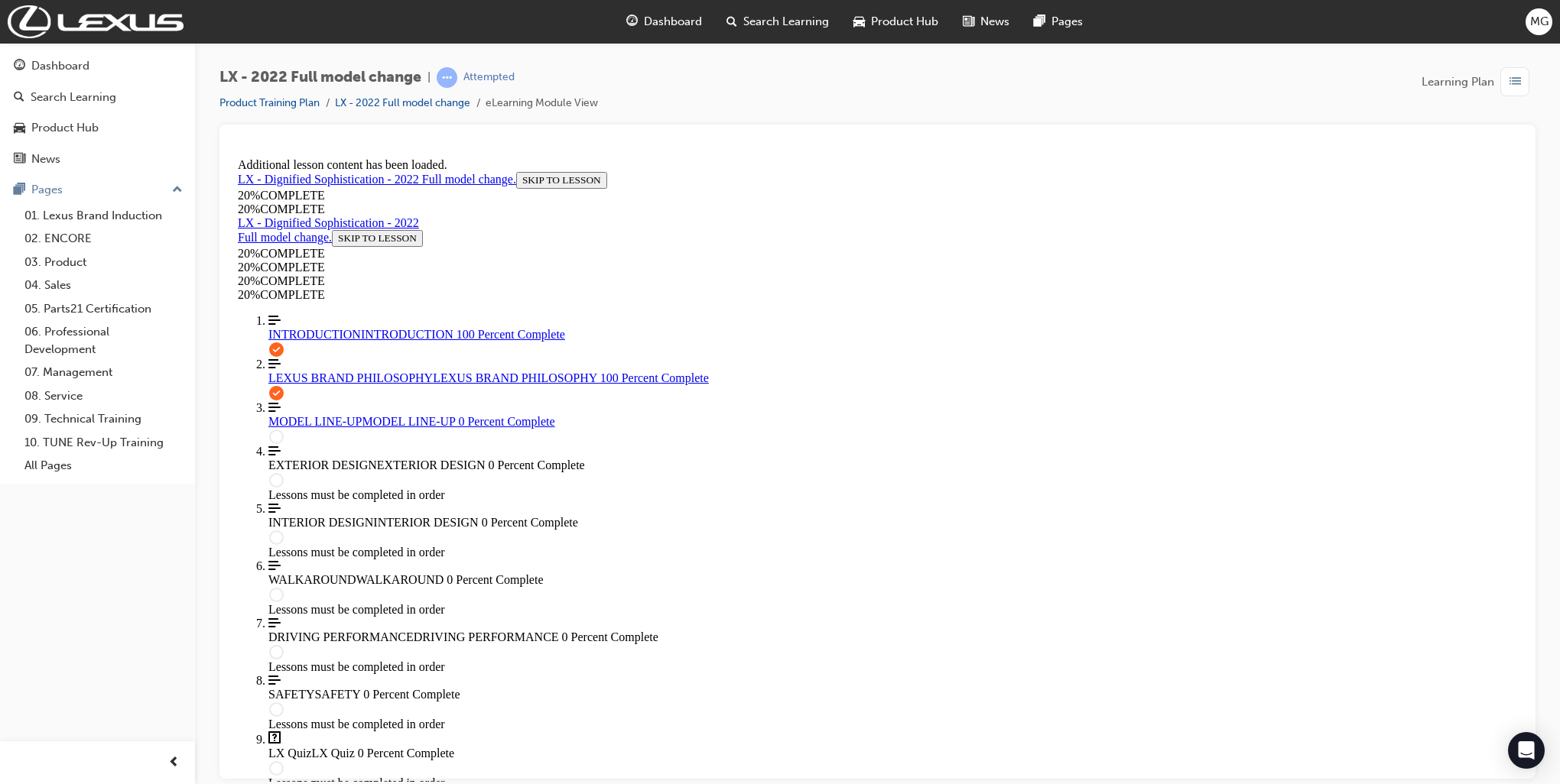
drag, startPoint x: 844, startPoint y: 389, endPoint x: 947, endPoint y: 326, distance: 120.7
drag, startPoint x: 817, startPoint y: 506, endPoint x: 923, endPoint y: 387, distance: 159.4
drag, startPoint x: 944, startPoint y: 510, endPoint x: 979, endPoint y: 465, distance: 57.0
drag, startPoint x: 853, startPoint y: 506, endPoint x: 953, endPoint y: 504, distance: 100.0
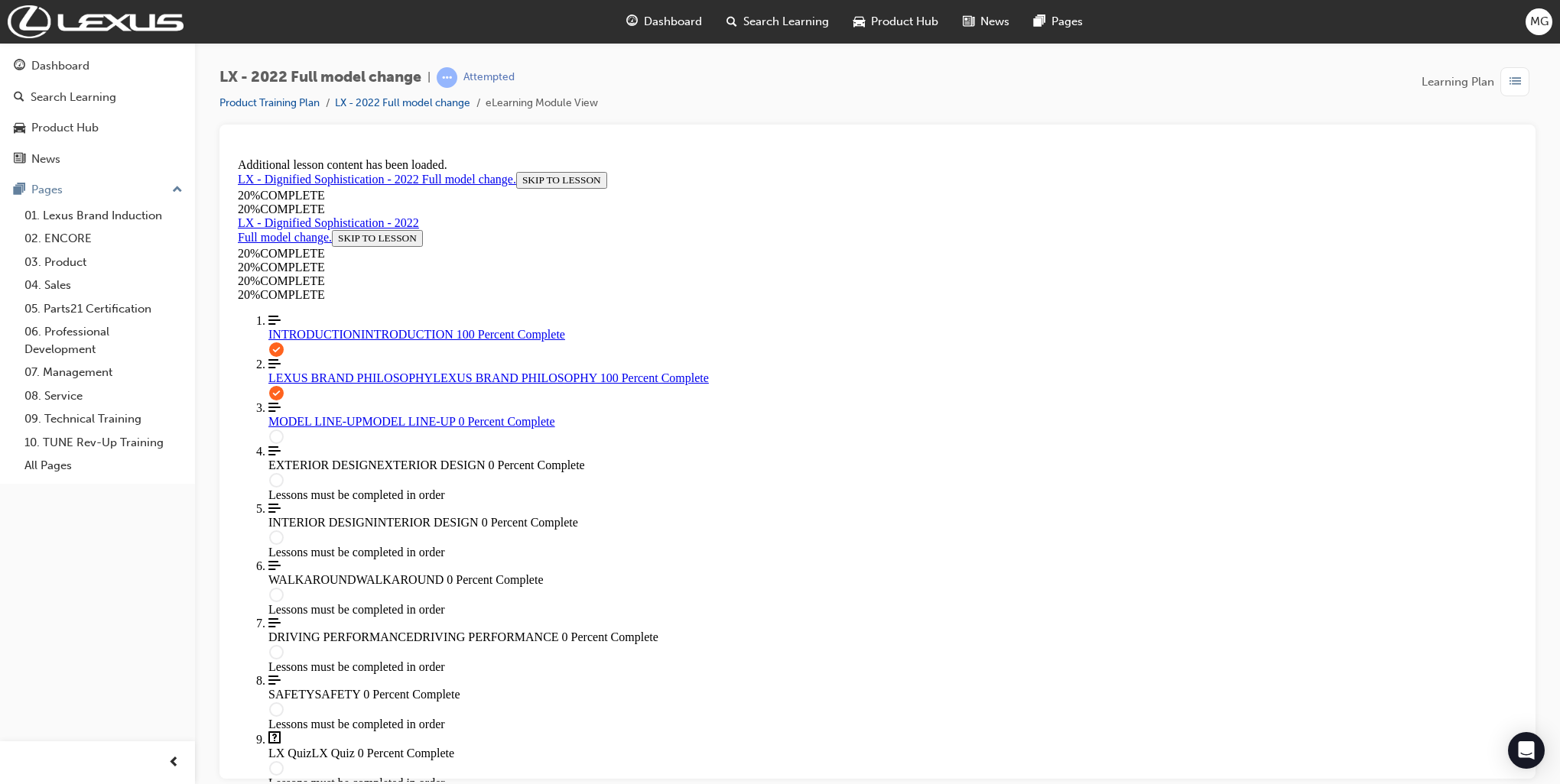
drag, startPoint x: 832, startPoint y: 570, endPoint x: 1016, endPoint y: 568, distance: 184.0
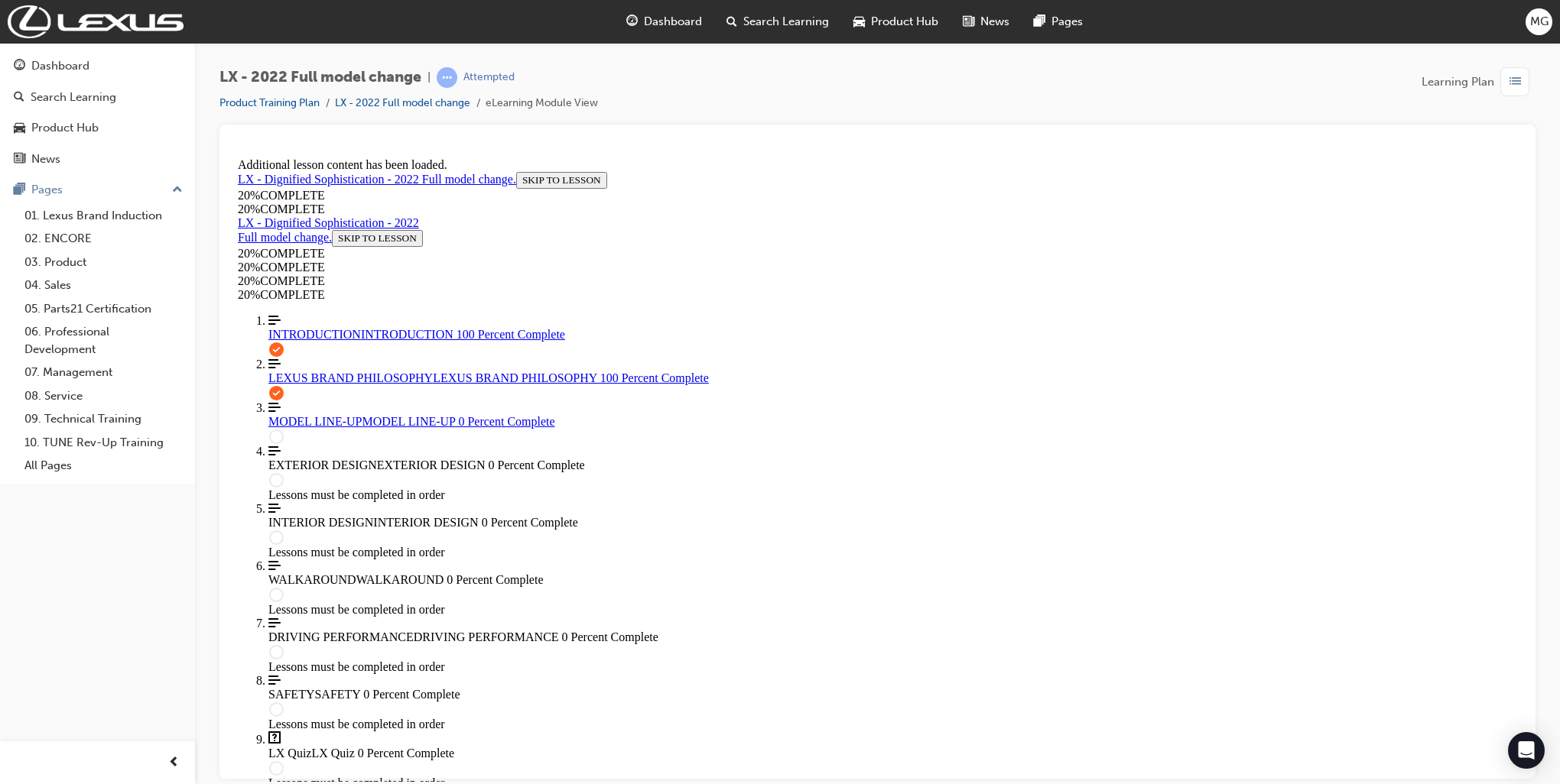
drag, startPoint x: 840, startPoint y: 422, endPoint x: 972, endPoint y: 229, distance: 233.8
drag, startPoint x: 833, startPoint y: 380, endPoint x: 926, endPoint y: 378, distance: 93.0
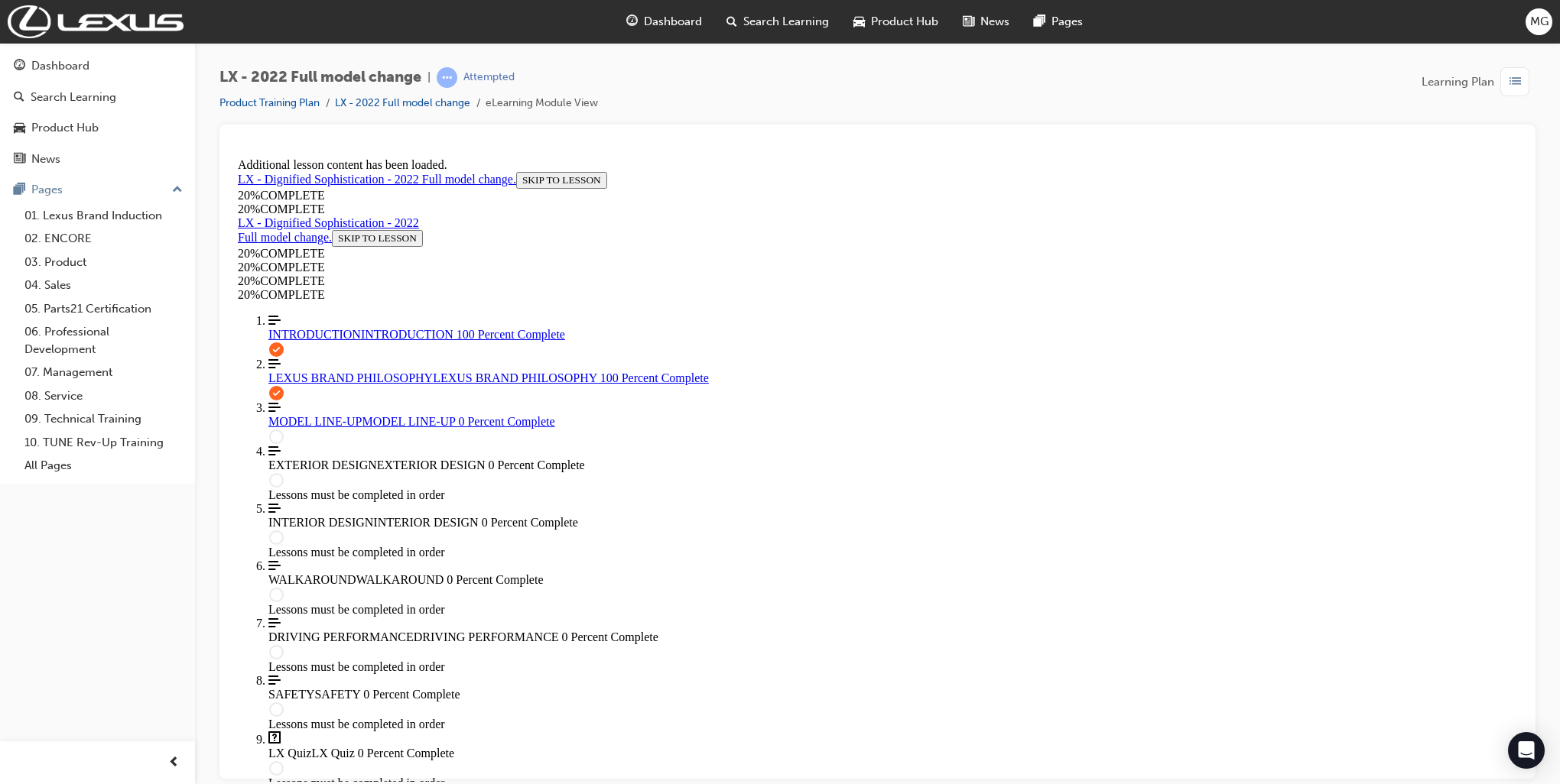
drag, startPoint x: 807, startPoint y: 514, endPoint x: 884, endPoint y: 513, distance: 77.0
drag, startPoint x: 813, startPoint y: 633, endPoint x: 935, endPoint y: 577, distance: 134.2
drag, startPoint x: 829, startPoint y: 651, endPoint x: 883, endPoint y: 647, distance: 54.1
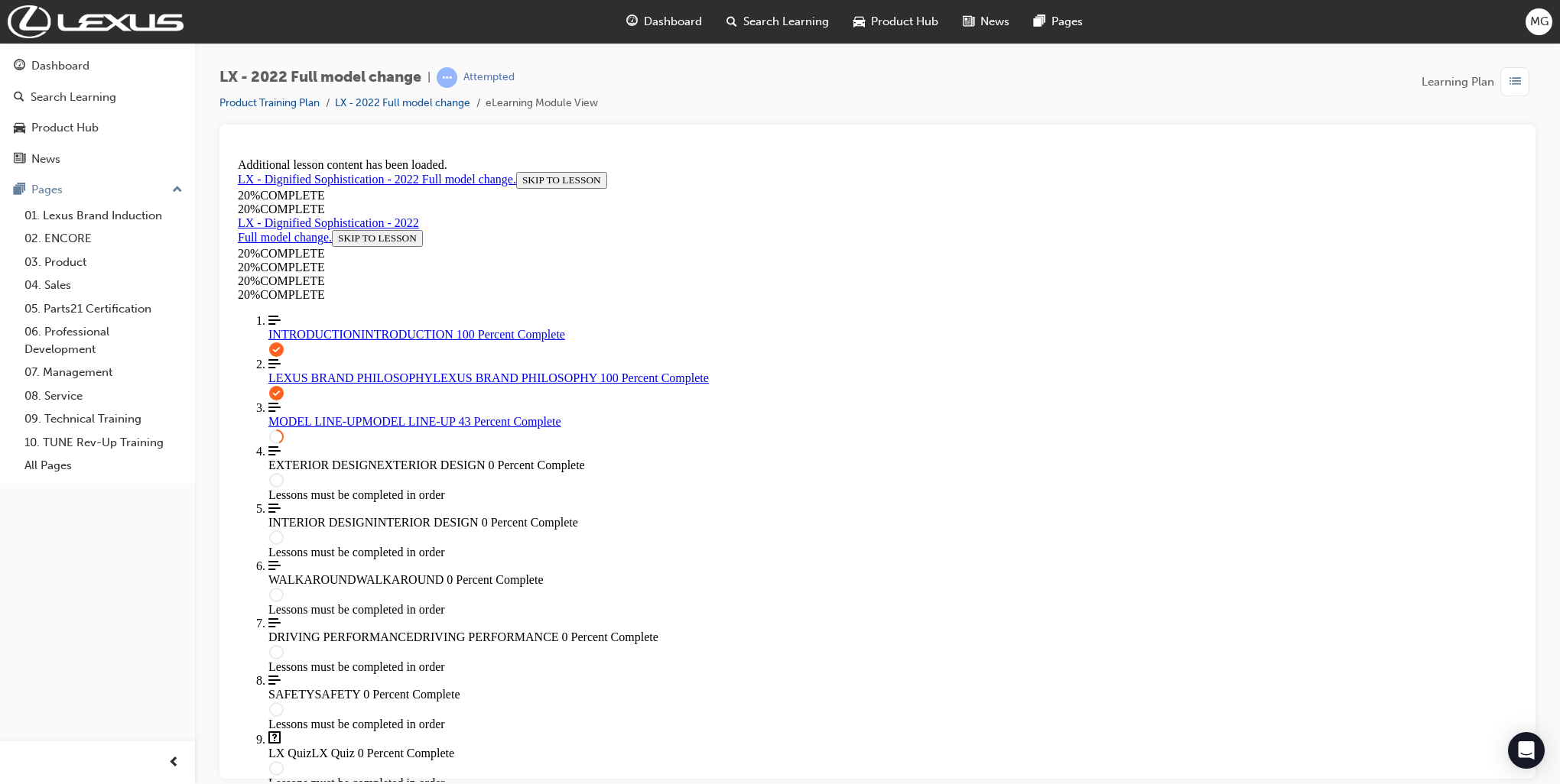
scroll to position [867, 0]
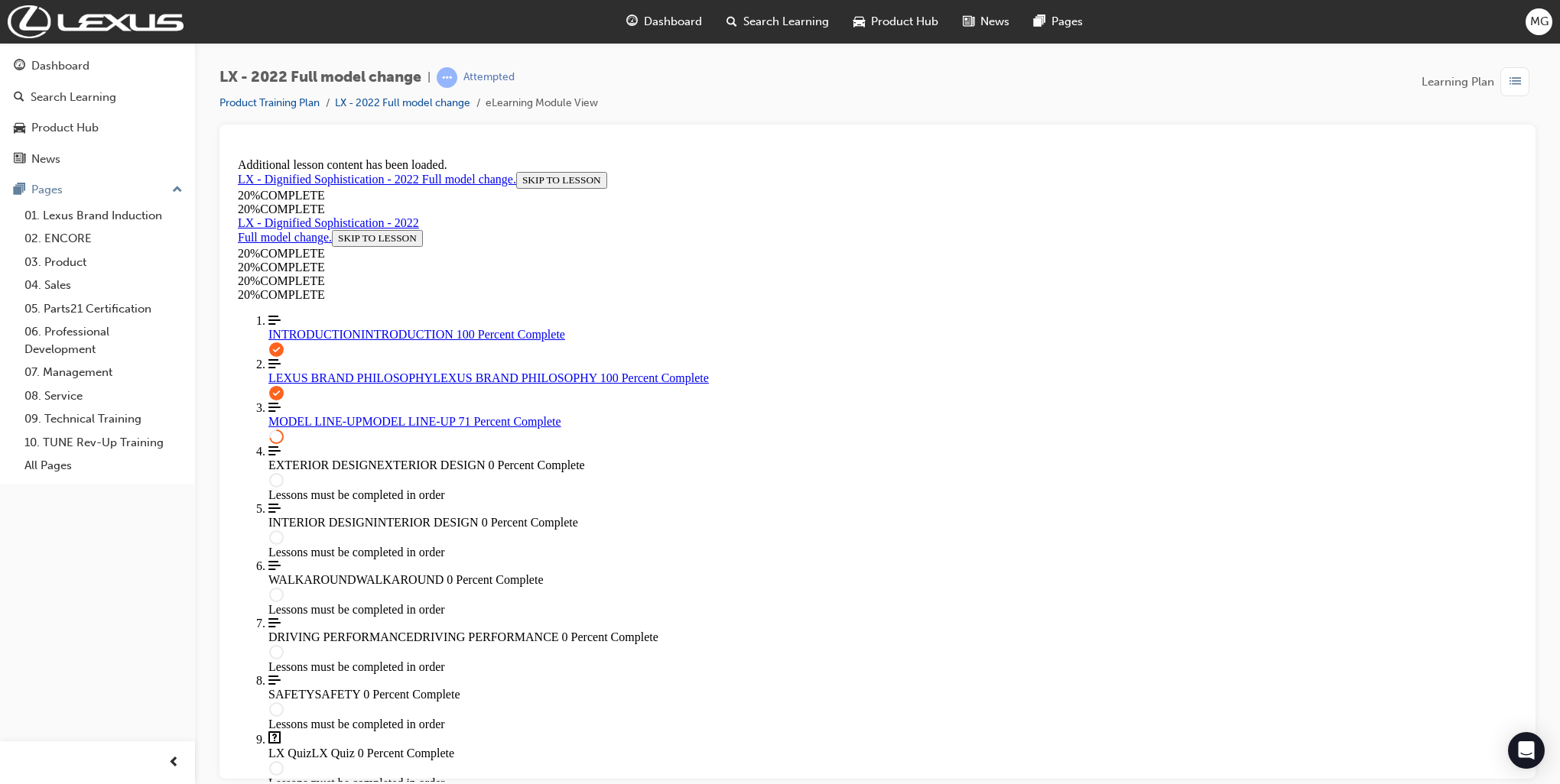
scroll to position [1335, 0]
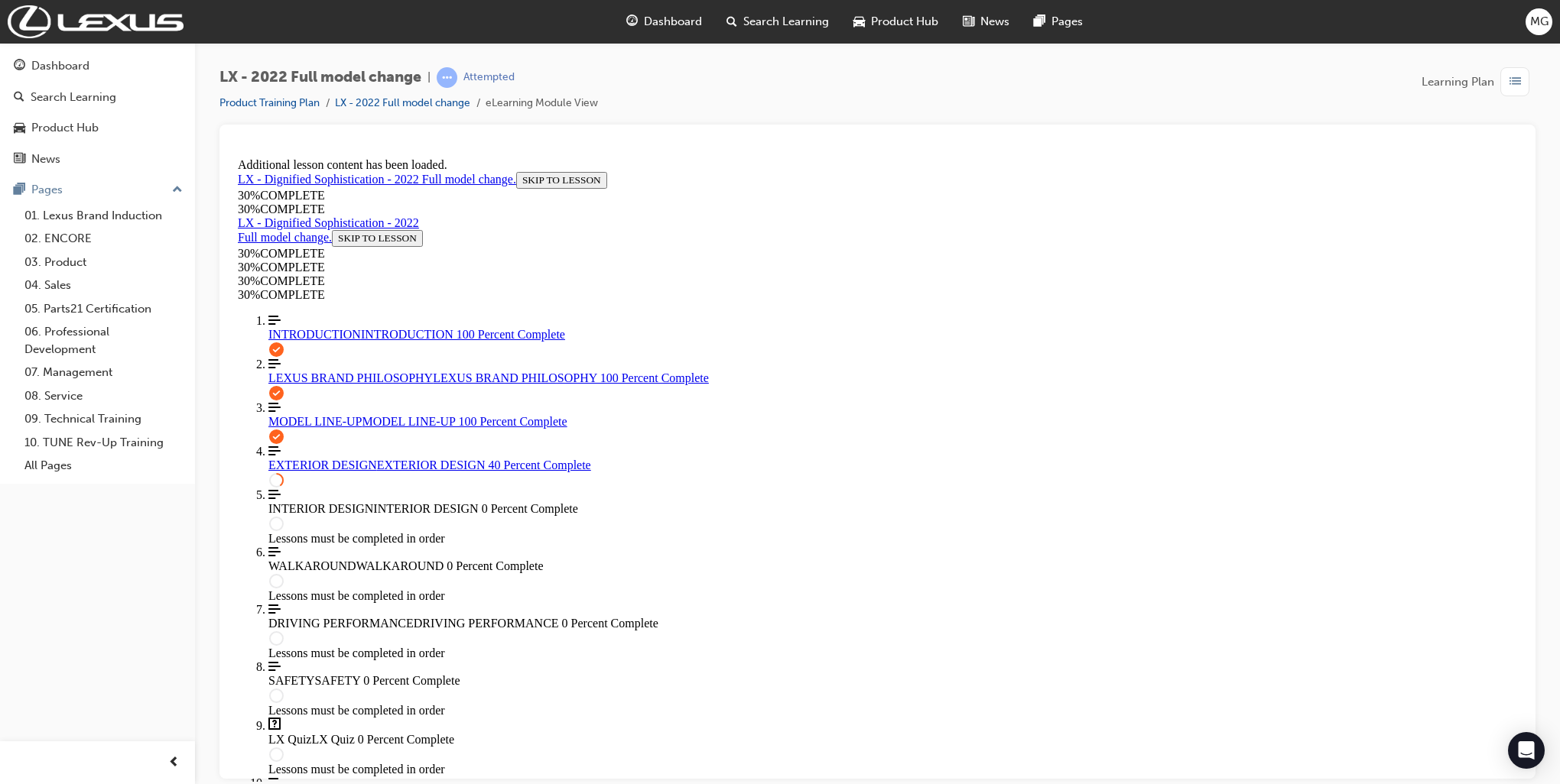
scroll to position [894, 0]
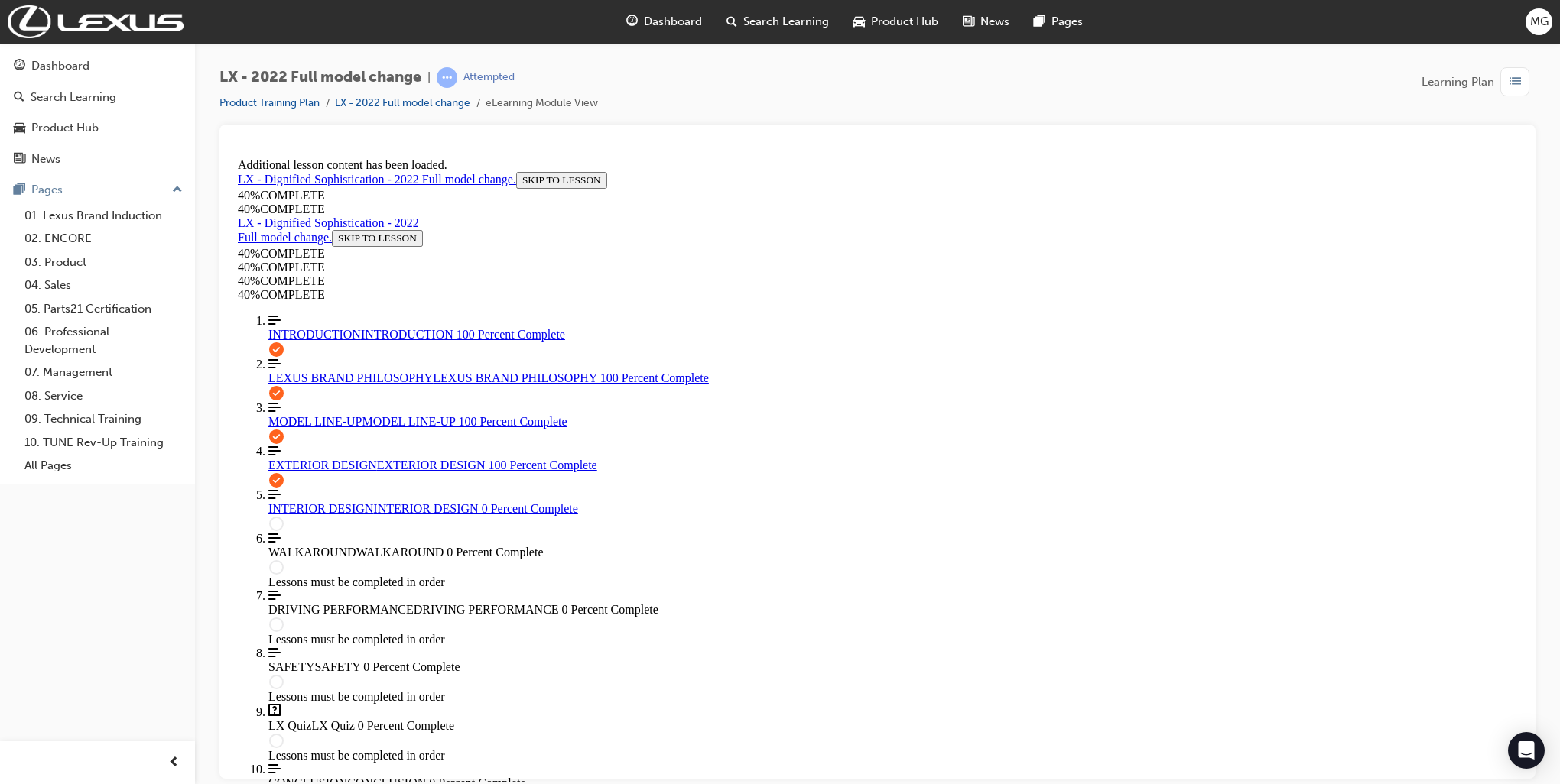
scroll to position [1591, 0]
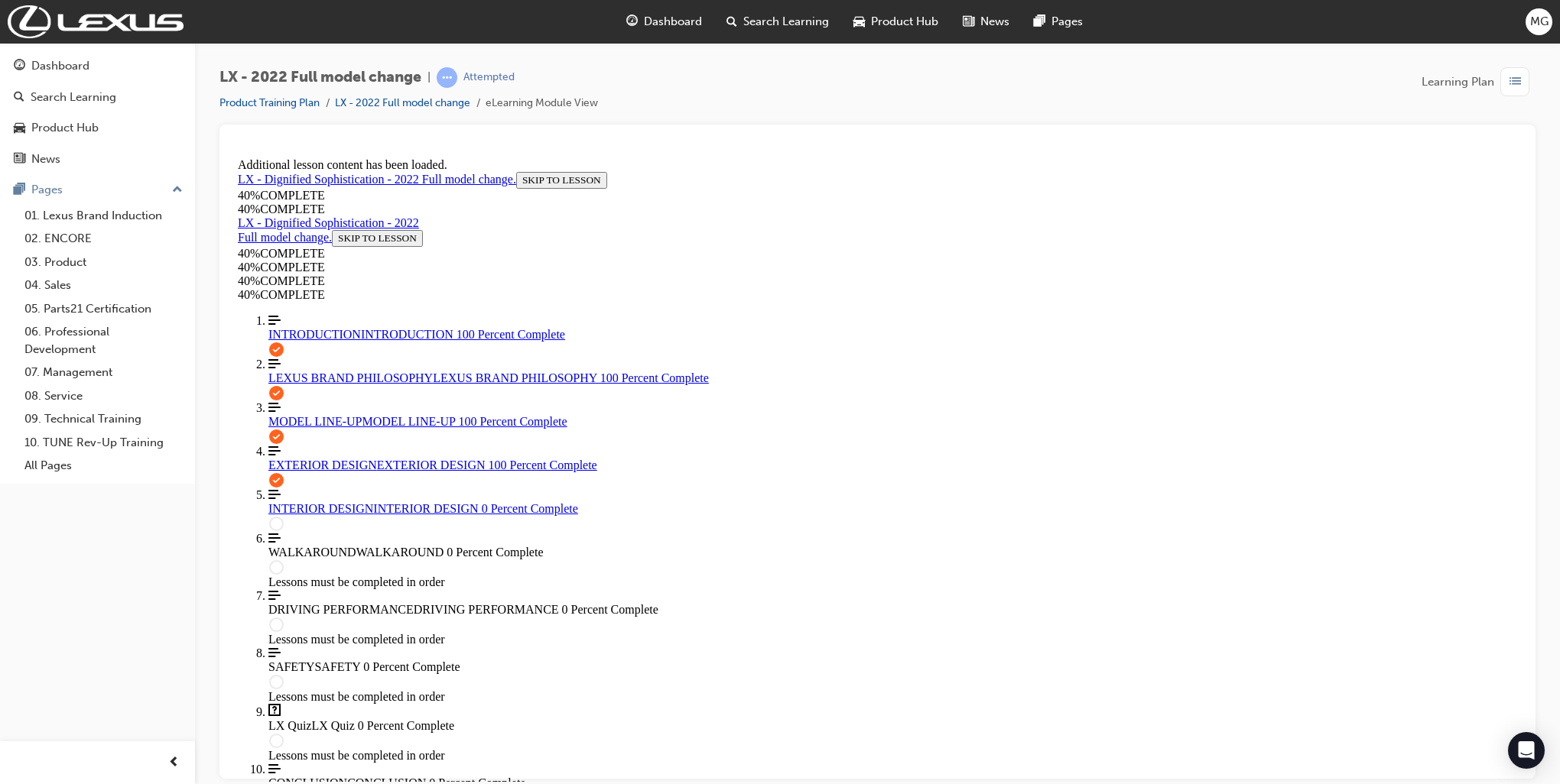
scroll to position [0, 87]
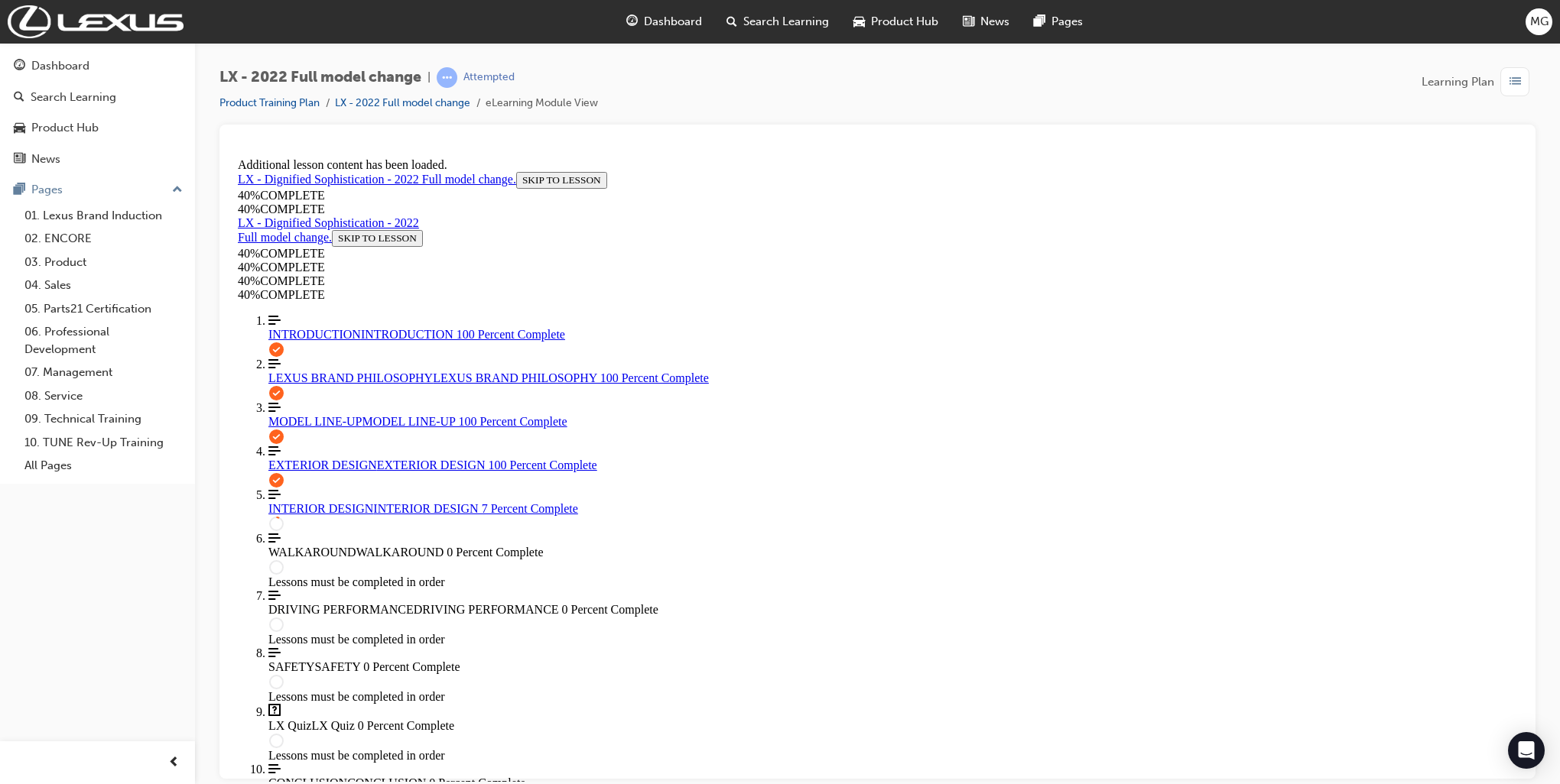
scroll to position [0, 220]
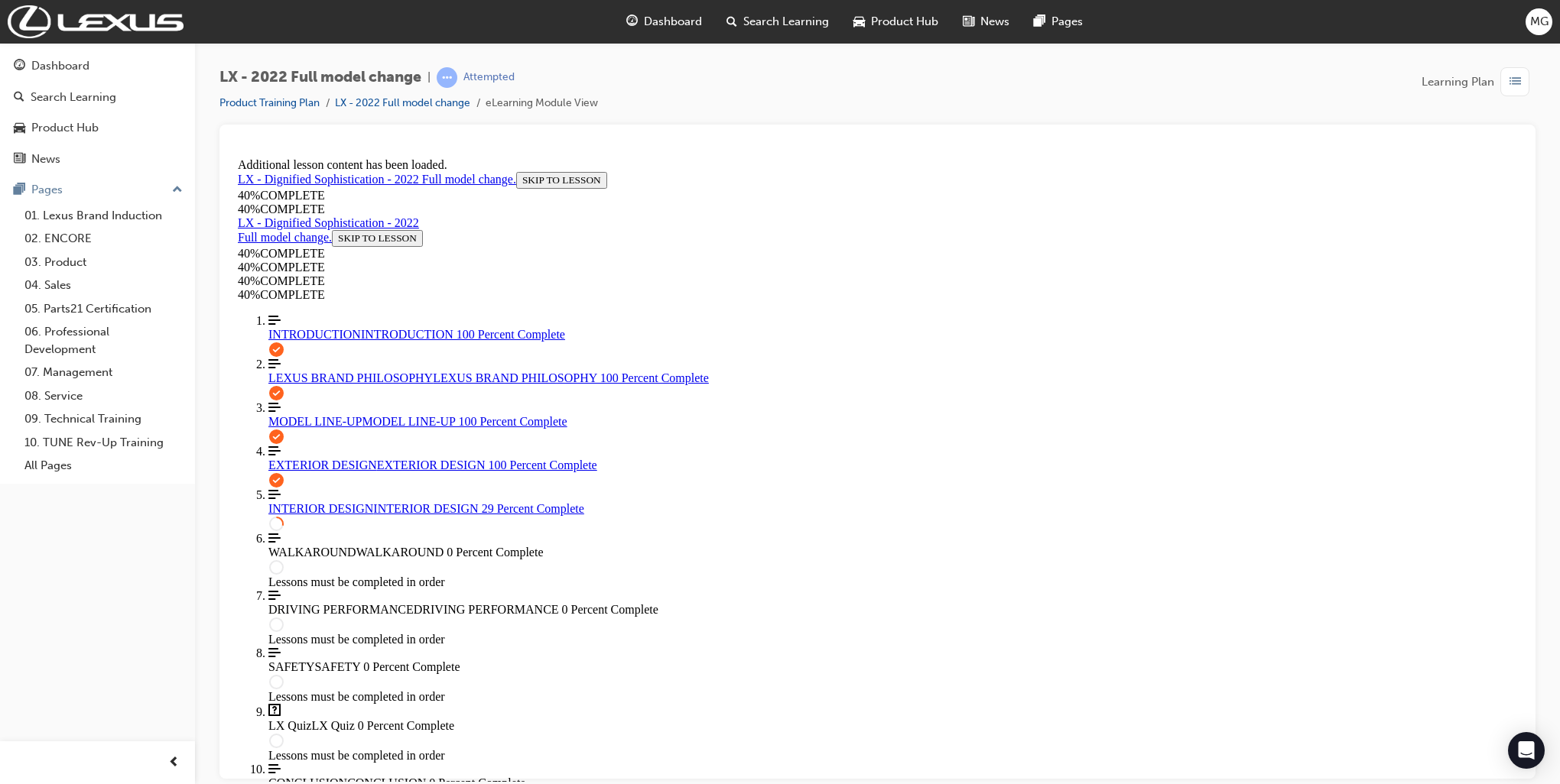
scroll to position [1162, 0]
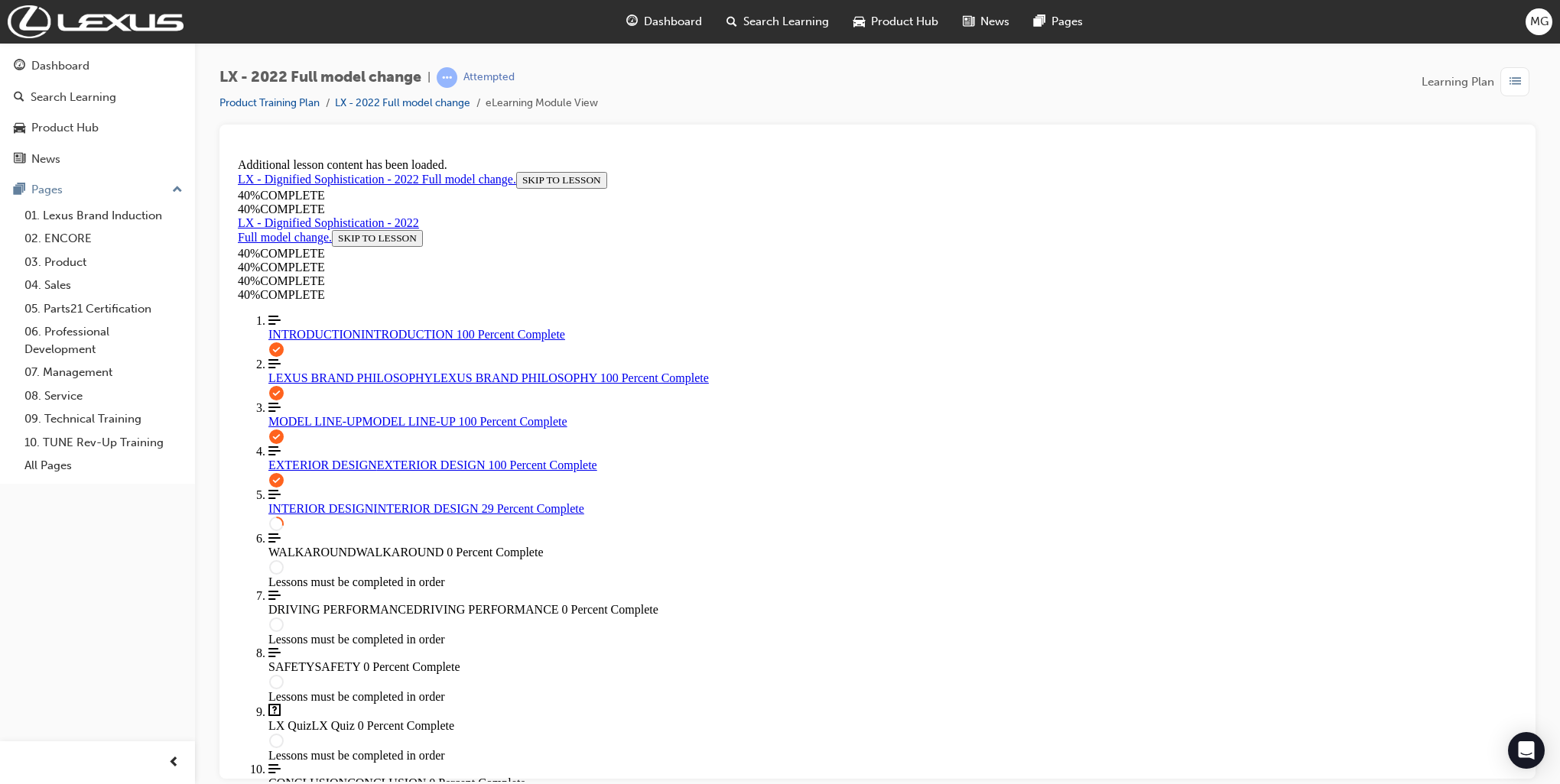
scroll to position [0, 220]
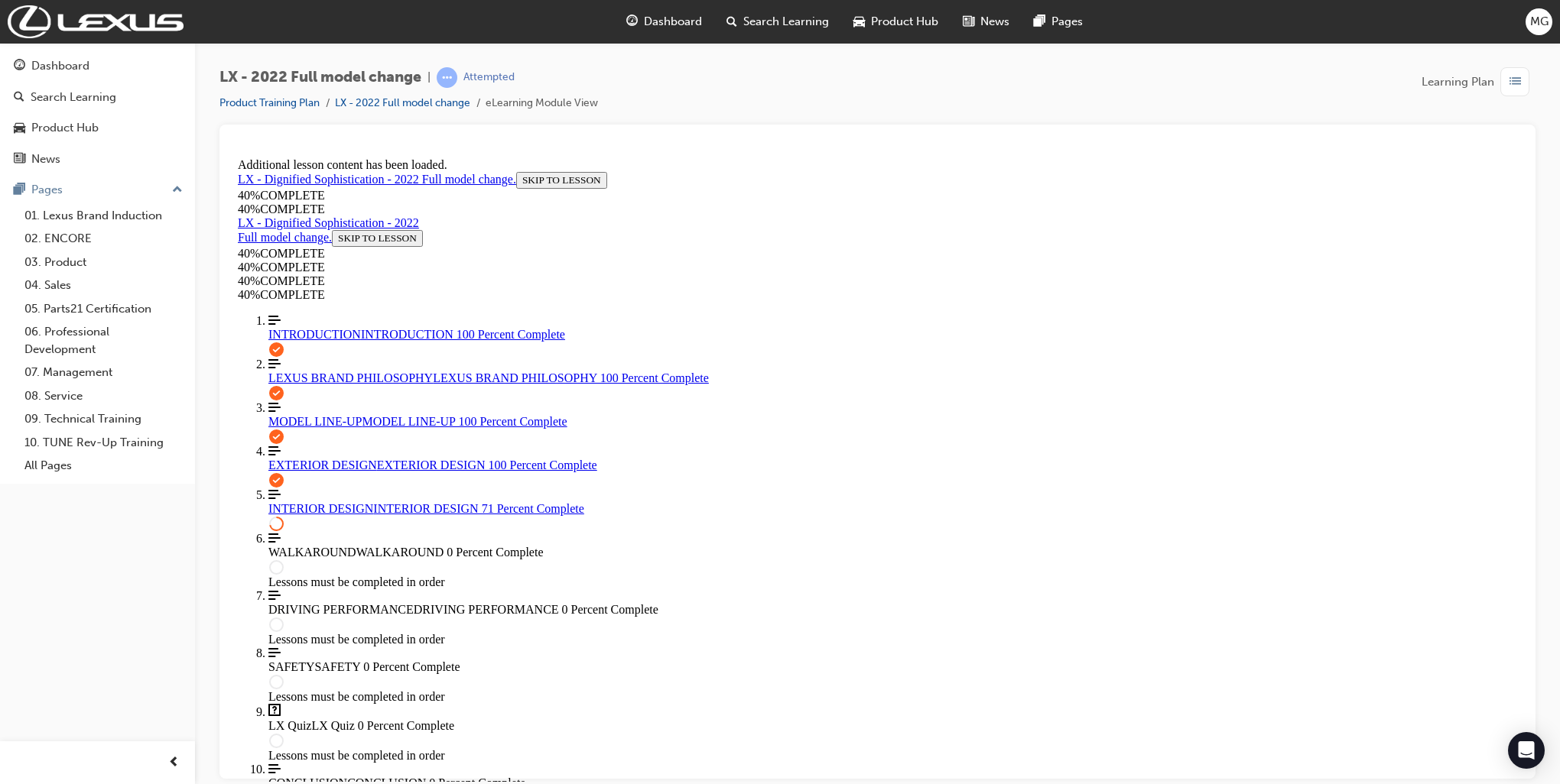
drag, startPoint x: 1158, startPoint y: 289, endPoint x: 1166, endPoint y: 296, distance: 10.6
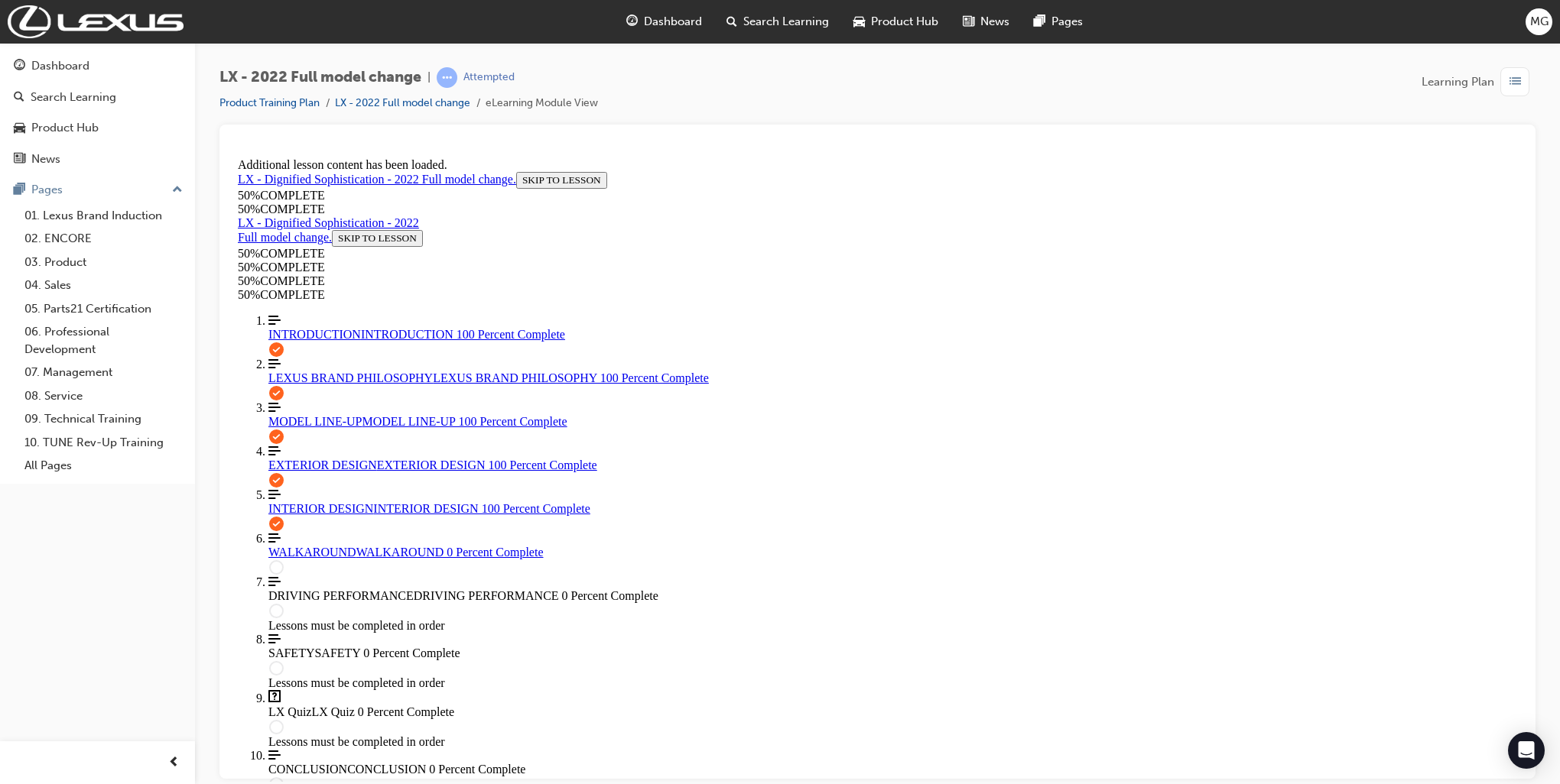
scroll to position [4623, 0]
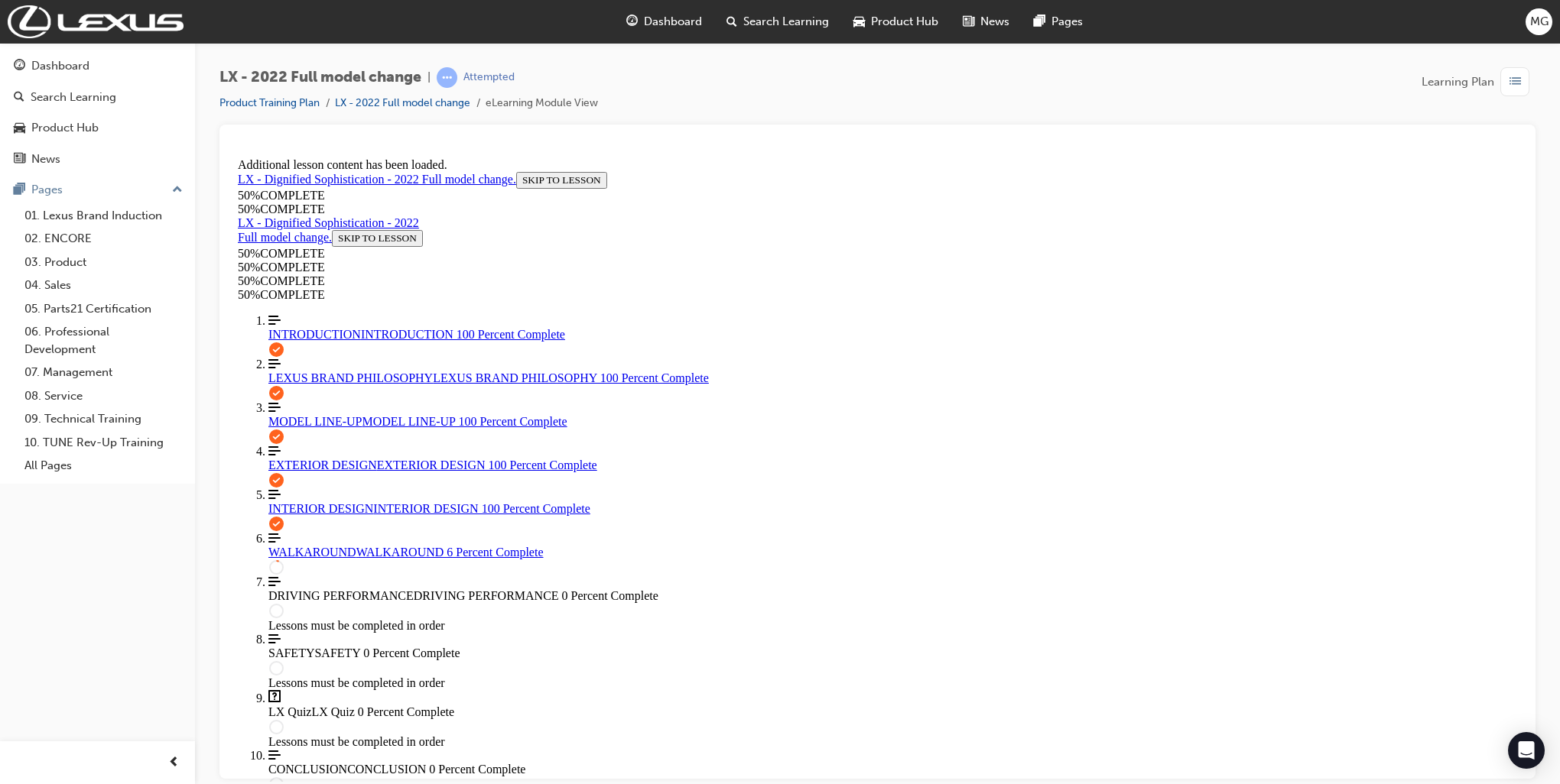
scroll to position [129, 0]
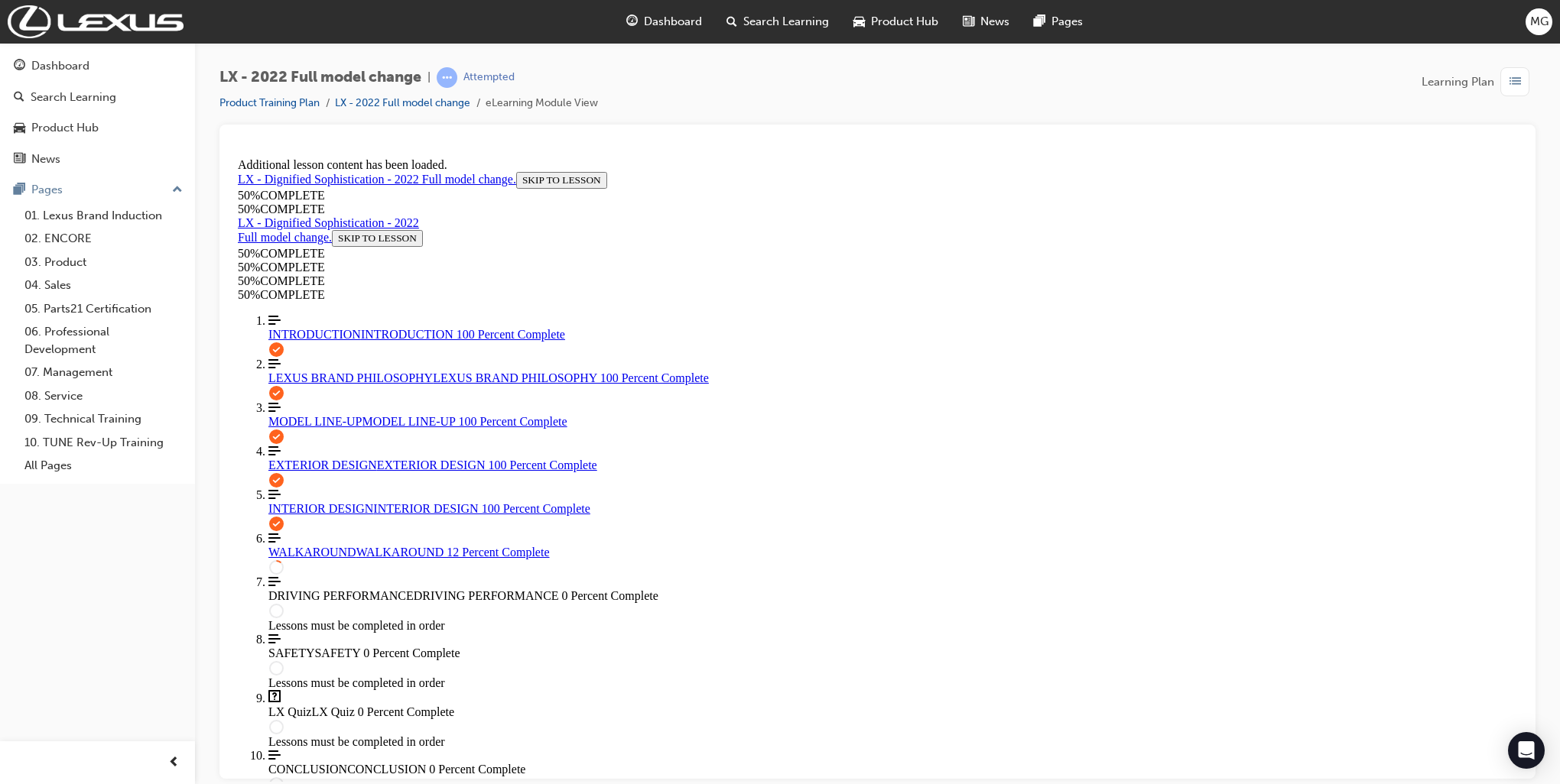
scroll to position [802, 0]
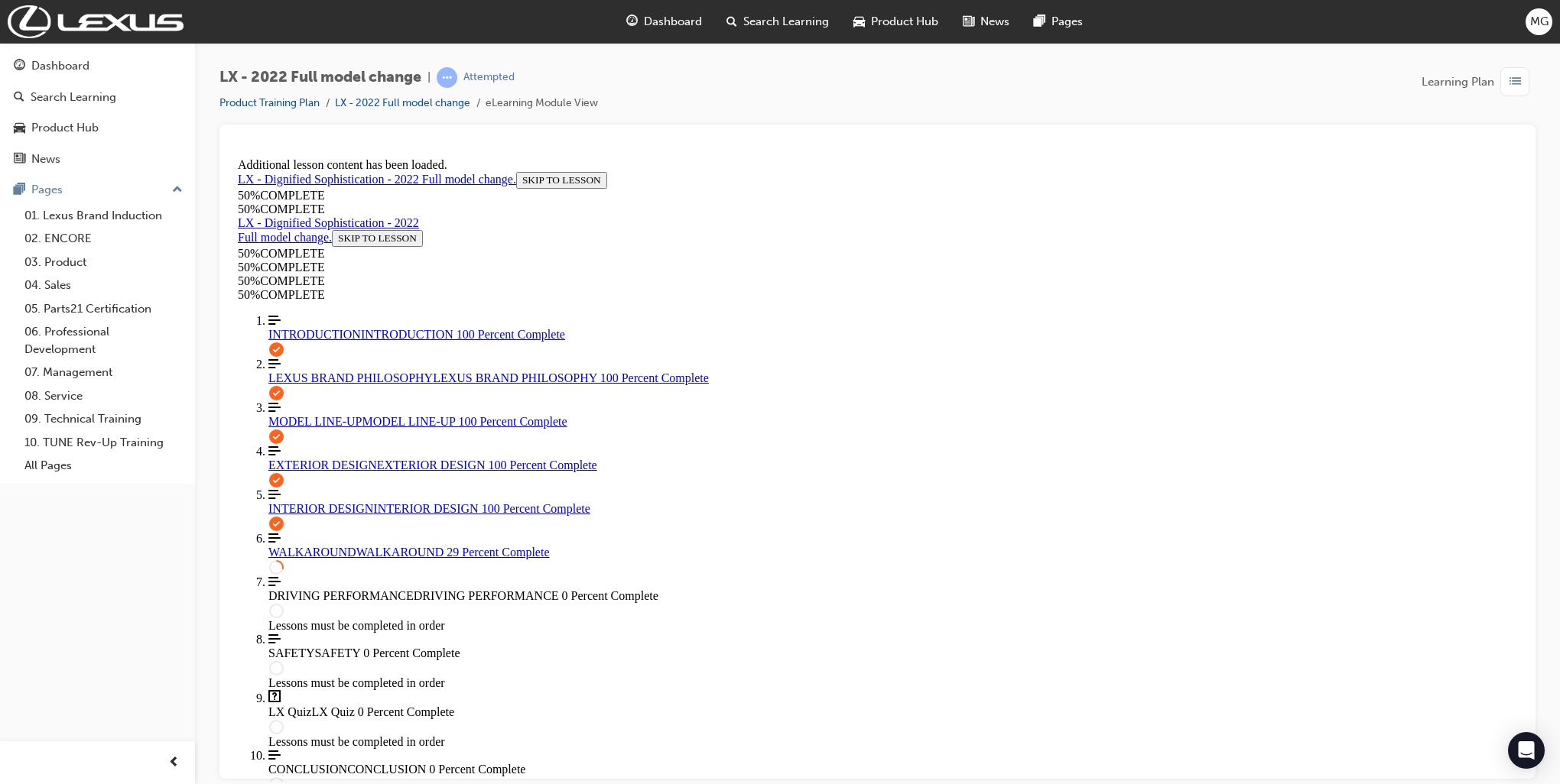
drag, startPoint x: 1165, startPoint y: 547, endPoint x: 1170, endPoint y: 570, distance: 23.5
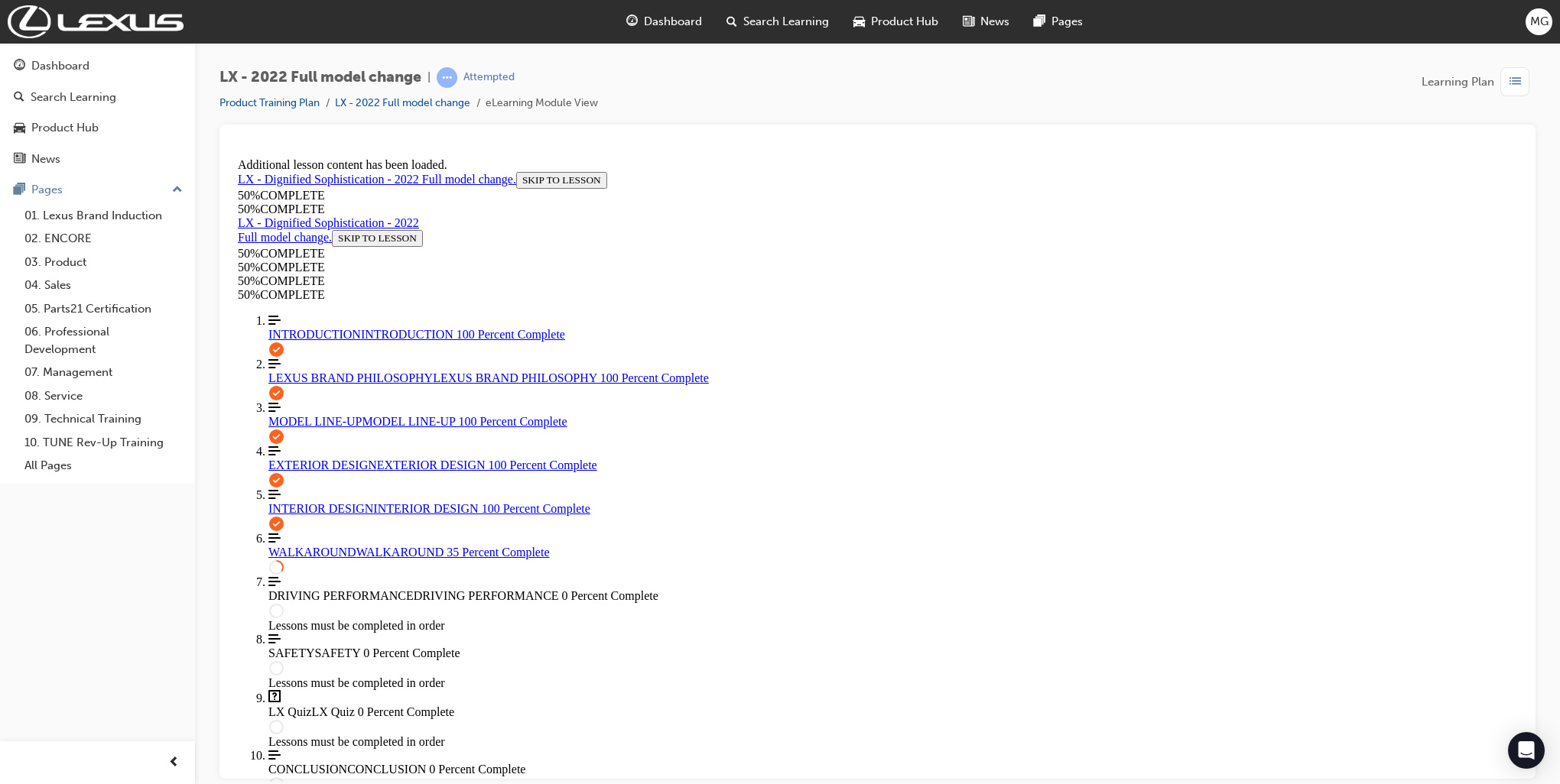
scroll to position [242, 0]
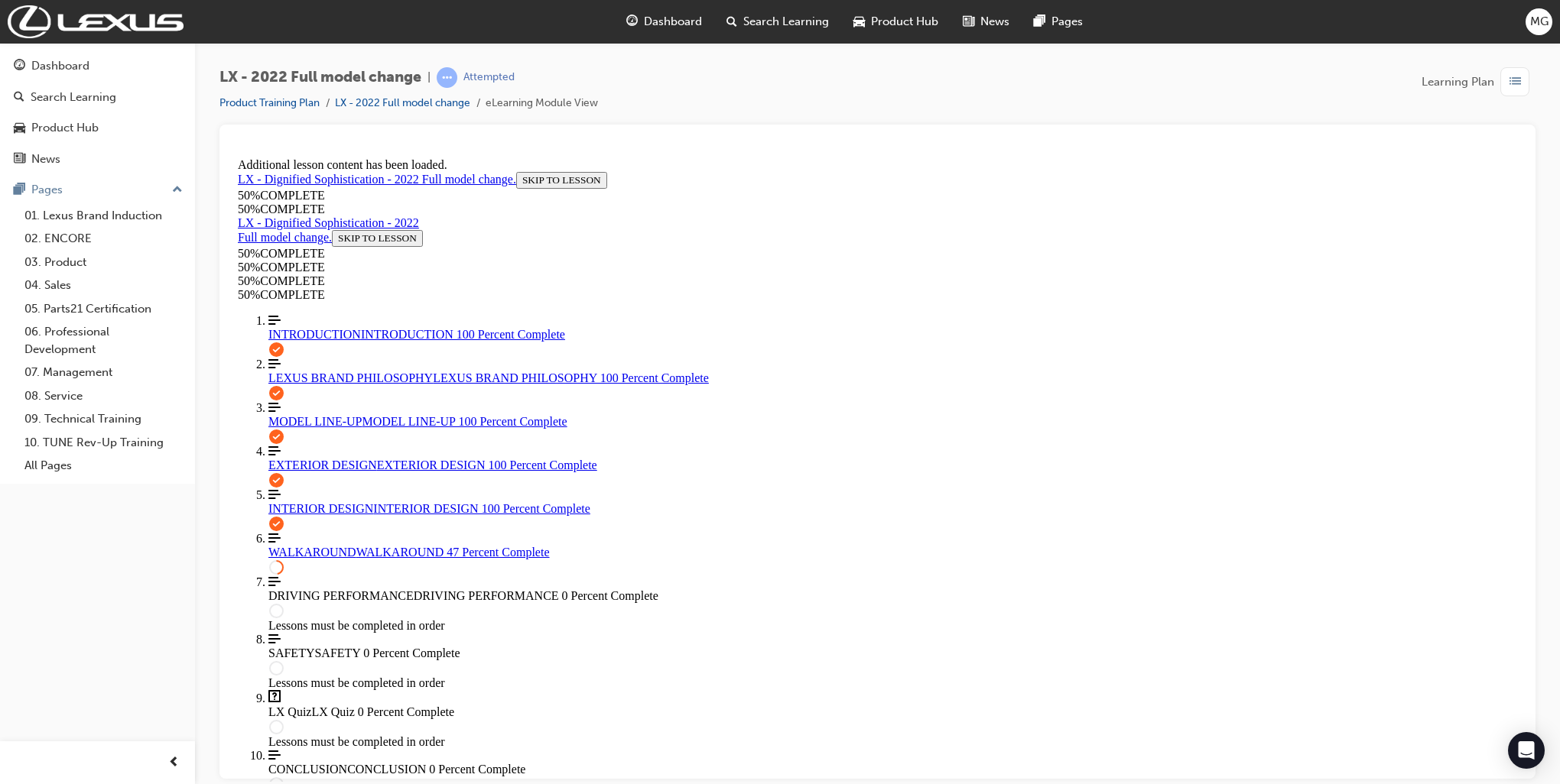
drag, startPoint x: 1043, startPoint y: 389, endPoint x: 1065, endPoint y: 406, distance: 27.8
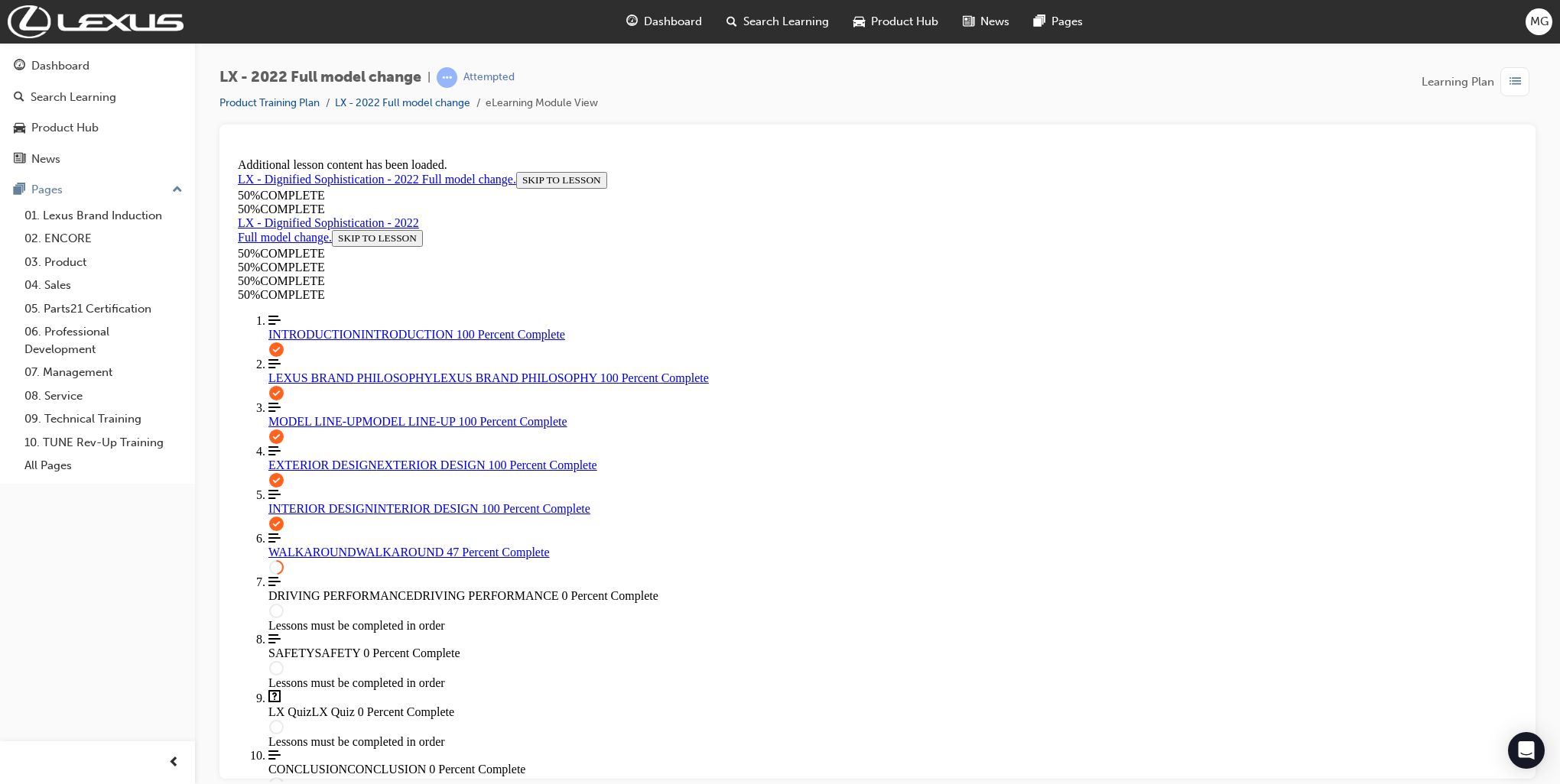
drag, startPoint x: 1128, startPoint y: 559, endPoint x: 1091, endPoint y: 531, distance: 46.4
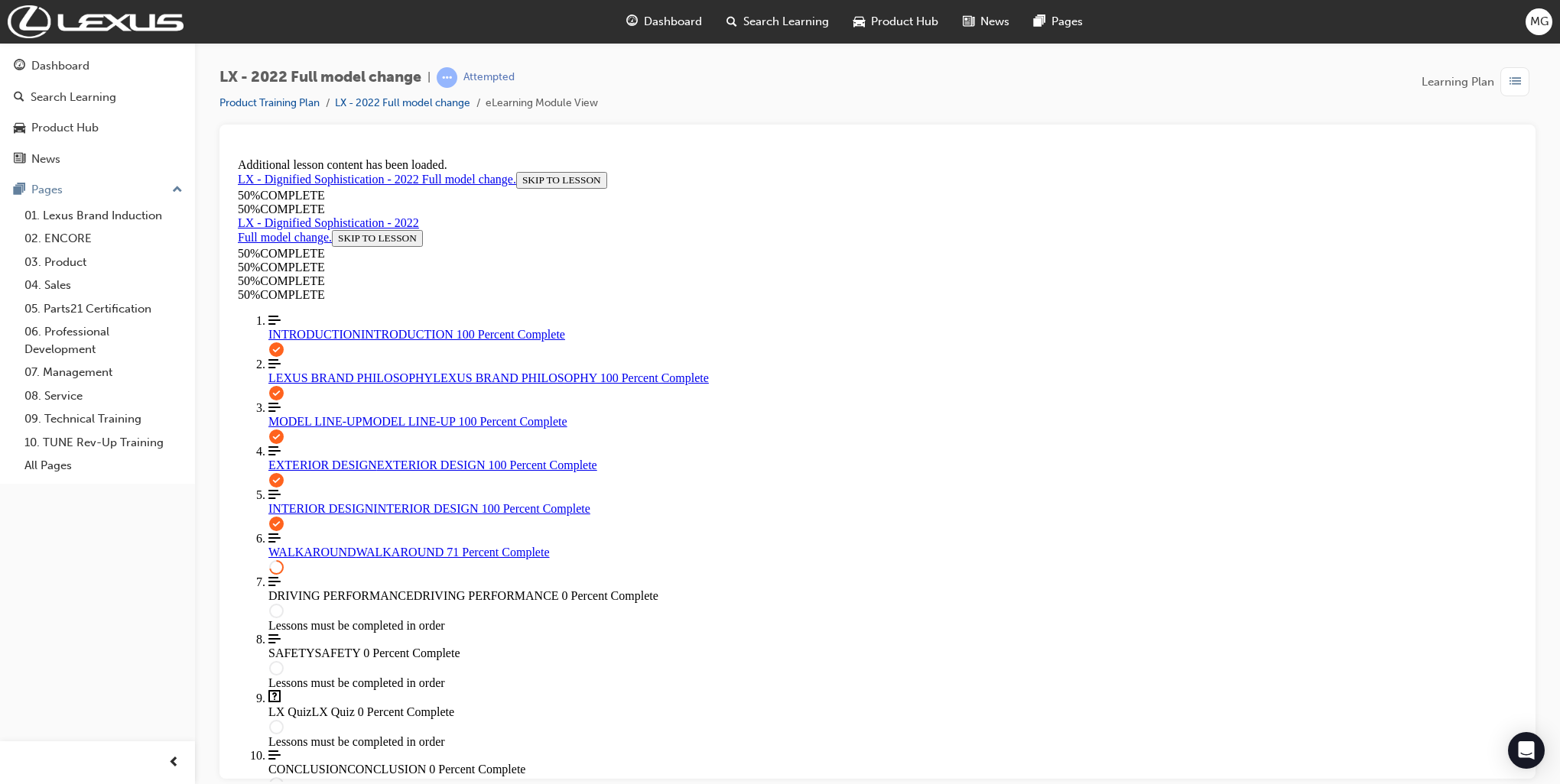
scroll to position [2755, 0]
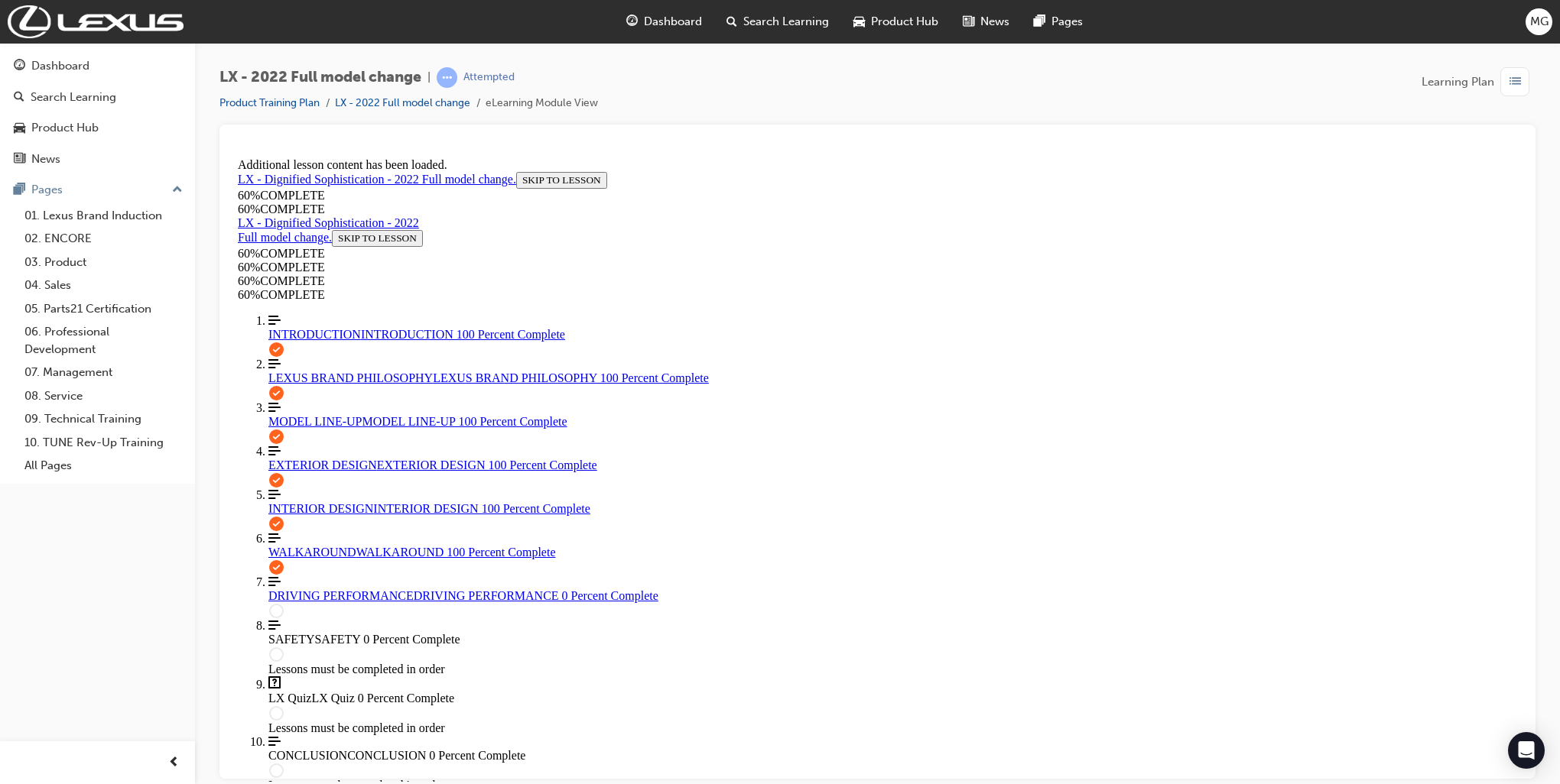
scroll to position [3755, 0]
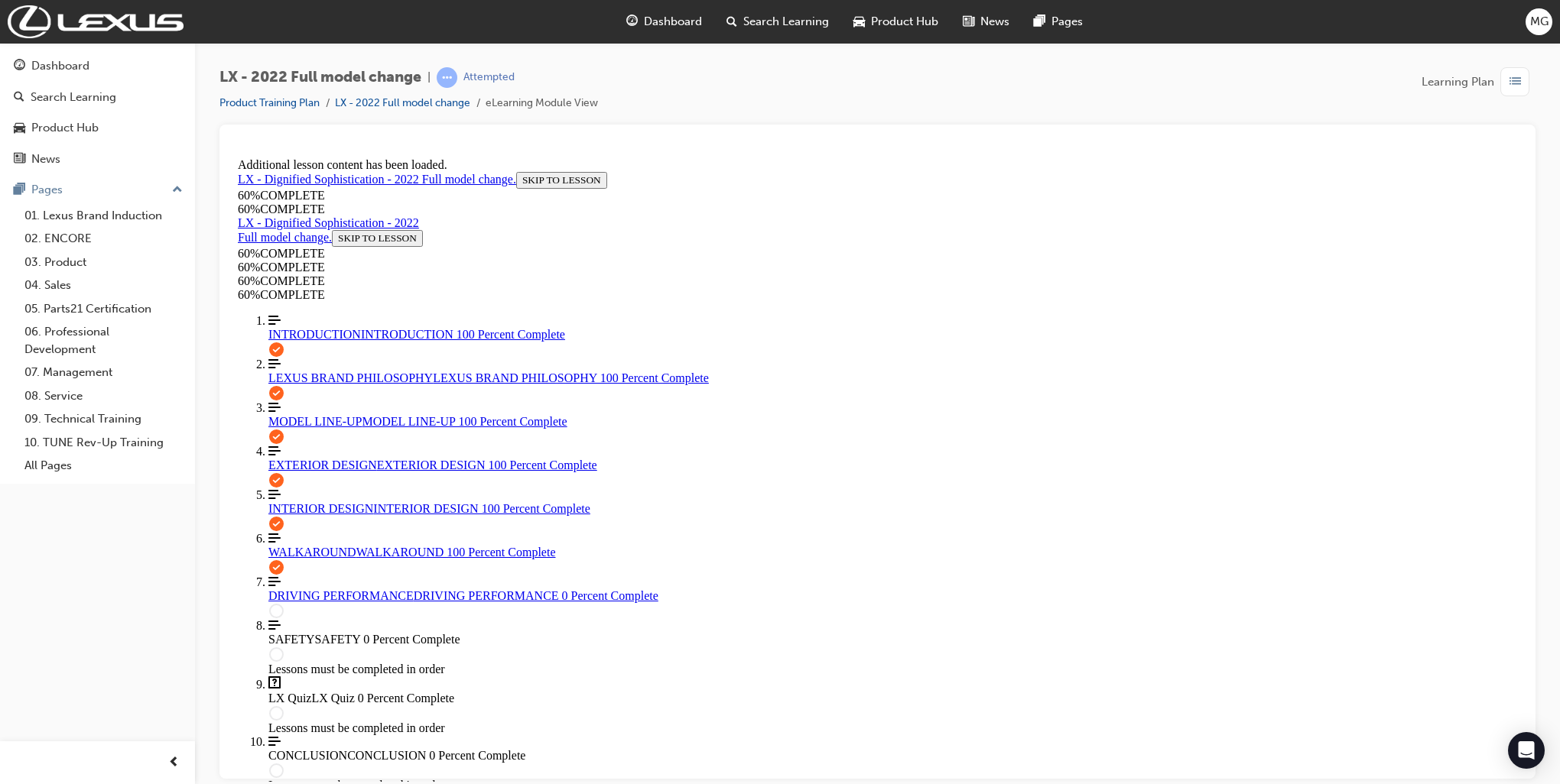
scroll to position [3779, 0]
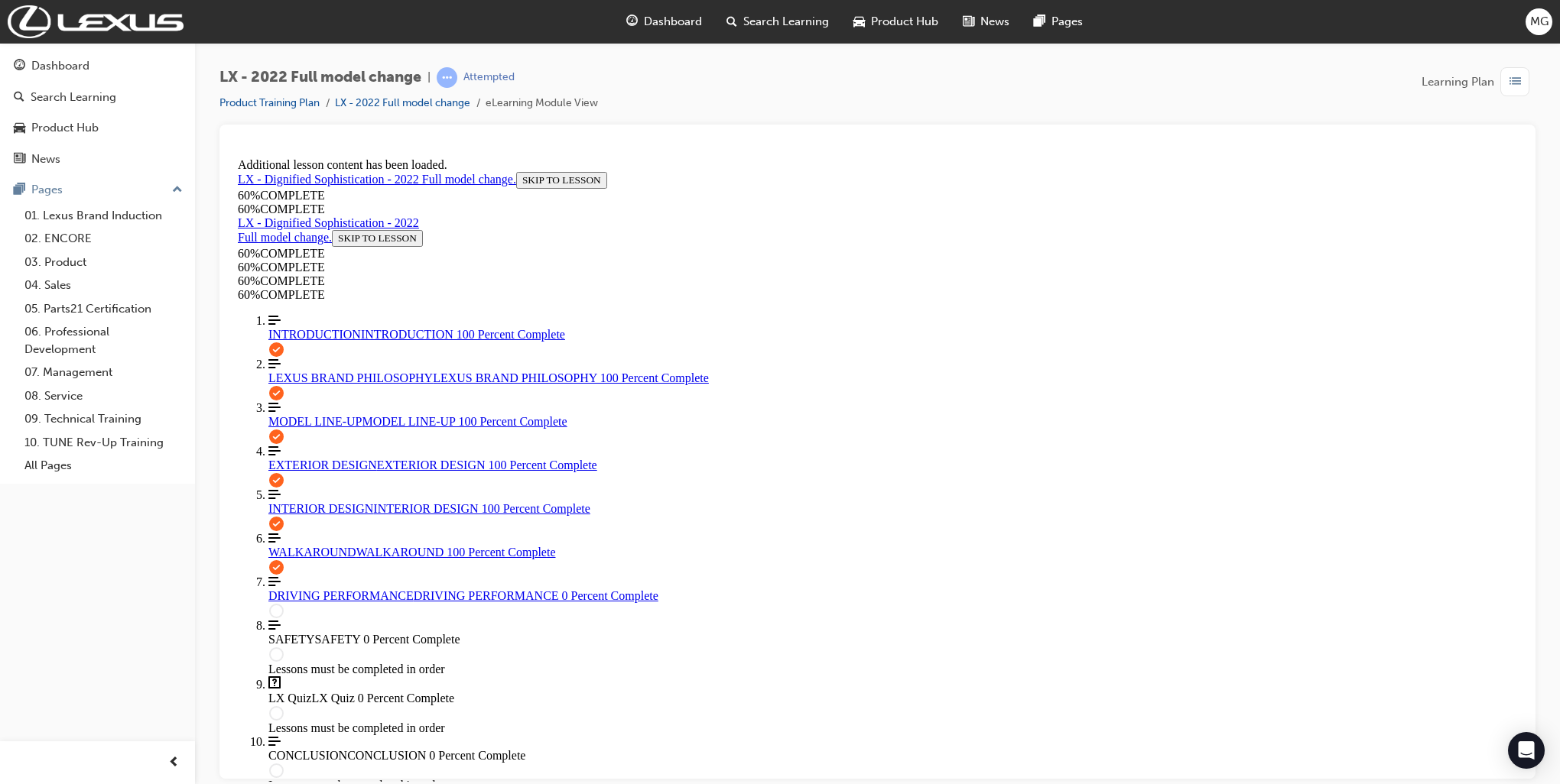
drag, startPoint x: 1272, startPoint y: 428, endPoint x: 1275, endPoint y: 439, distance: 11.4
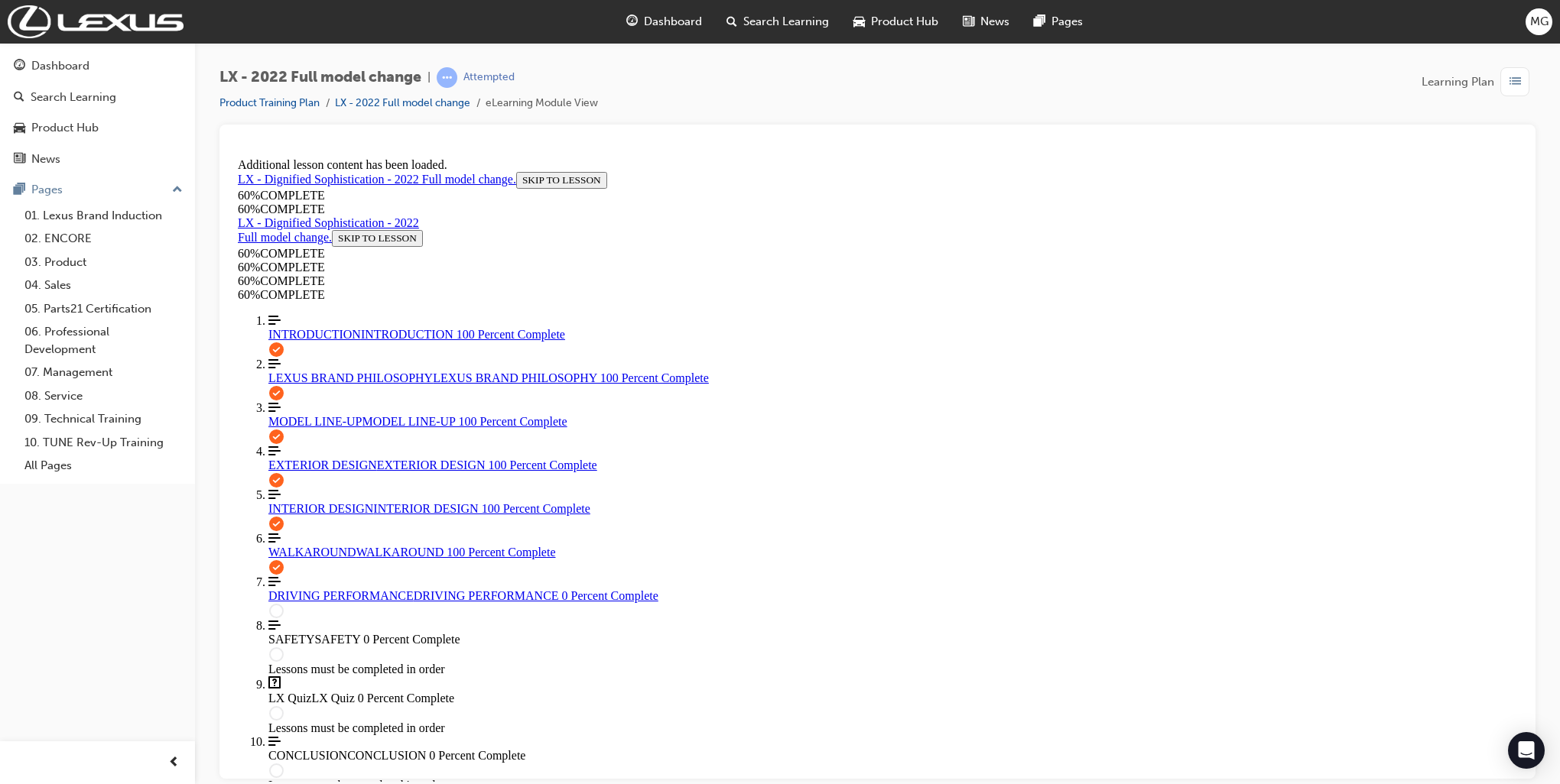
drag, startPoint x: 905, startPoint y: 538, endPoint x: 907, endPoint y: 547, distance: 9.2
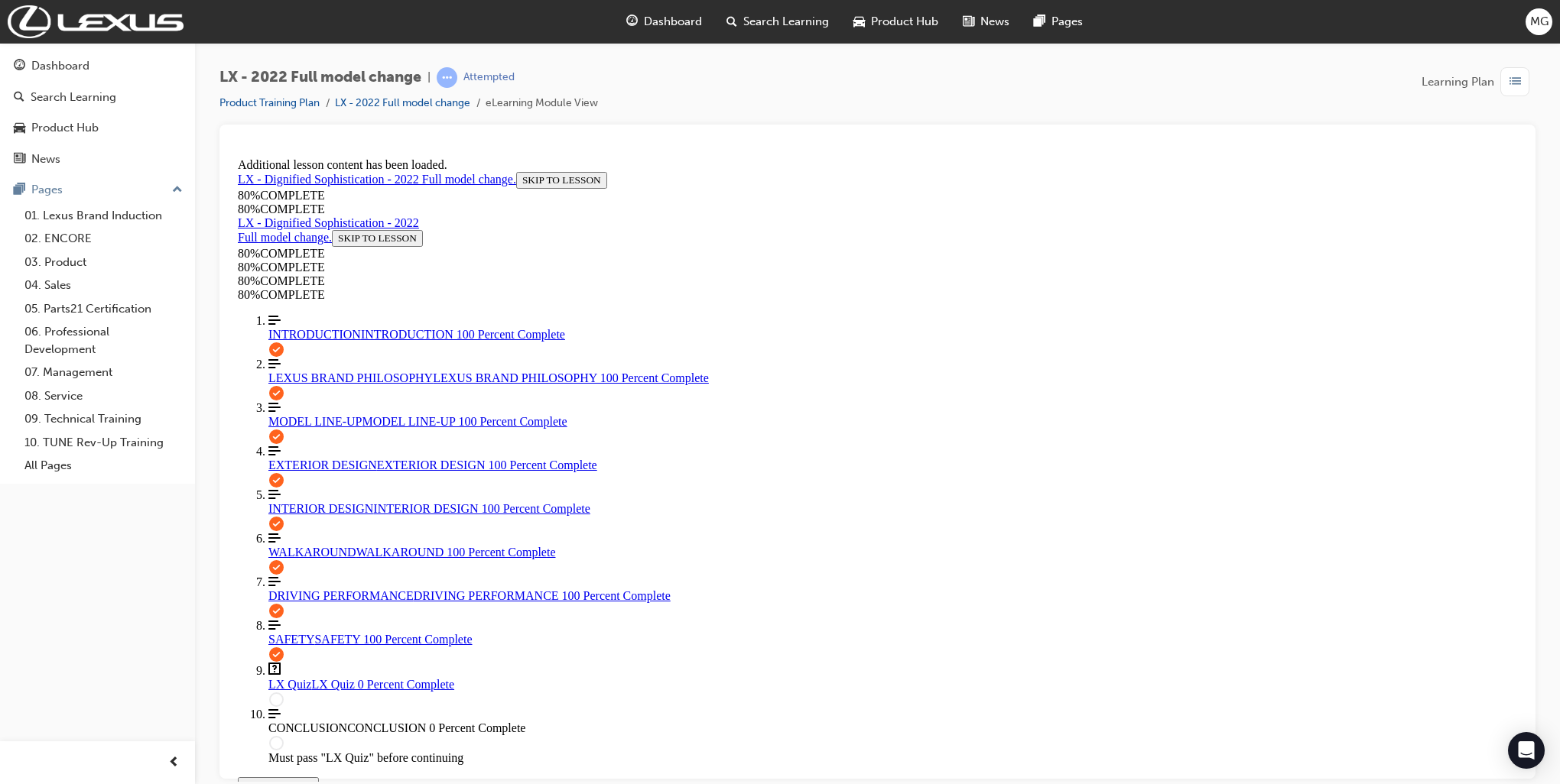
scroll to position [323, 0]
click button "START More Caret pointing down"
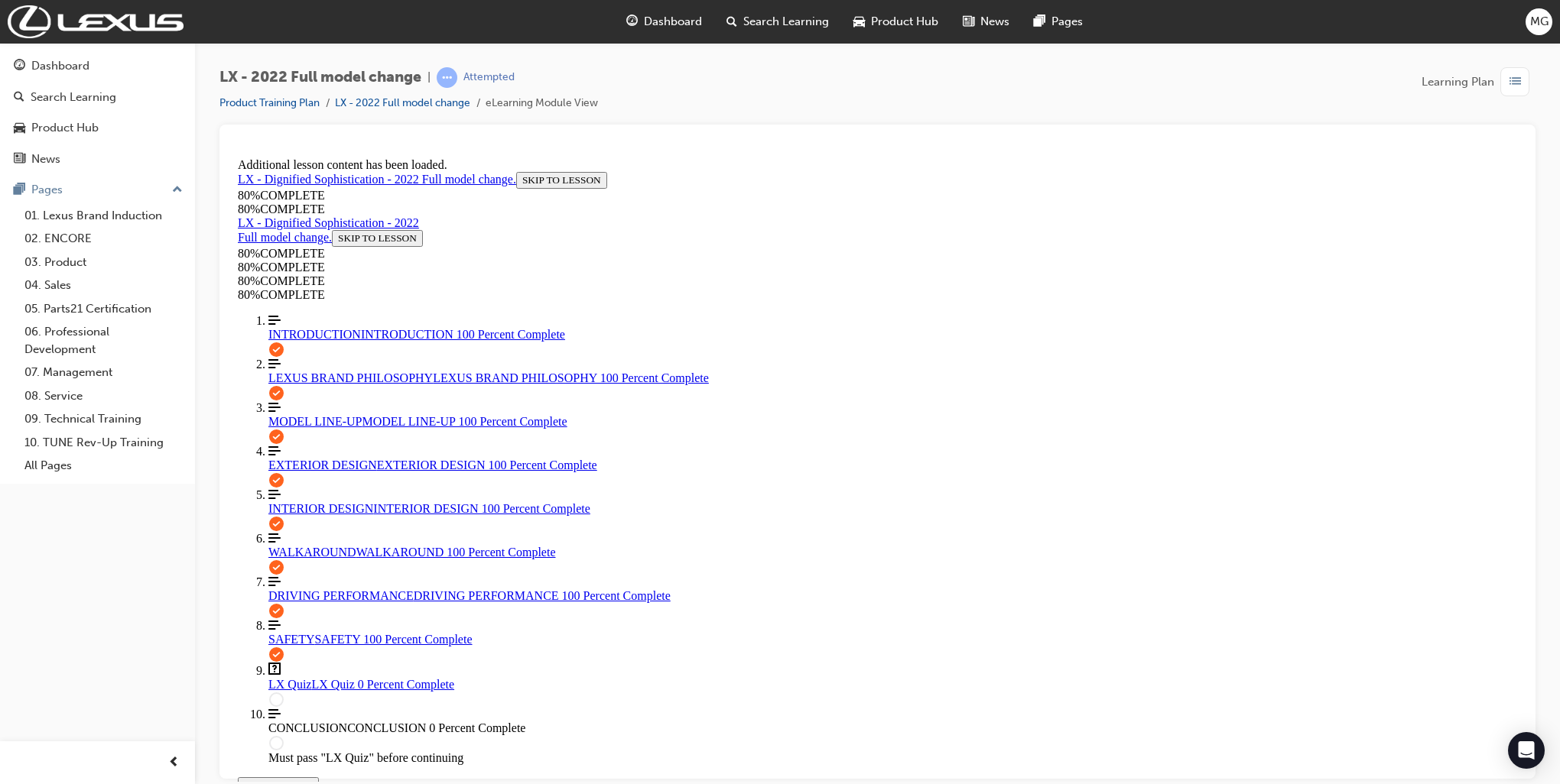
scroll to position [53, 0]
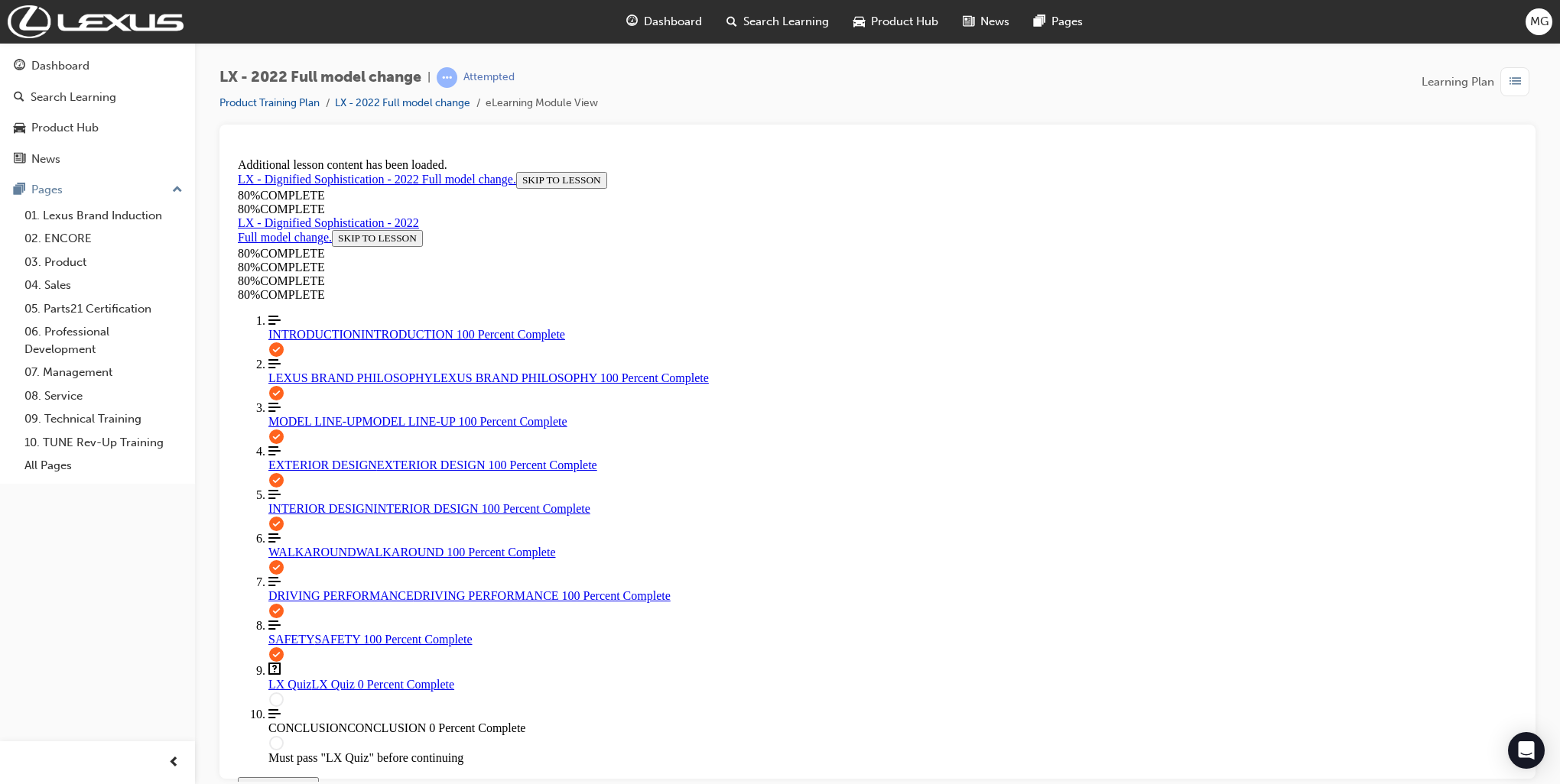
scroll to position [144, 0]
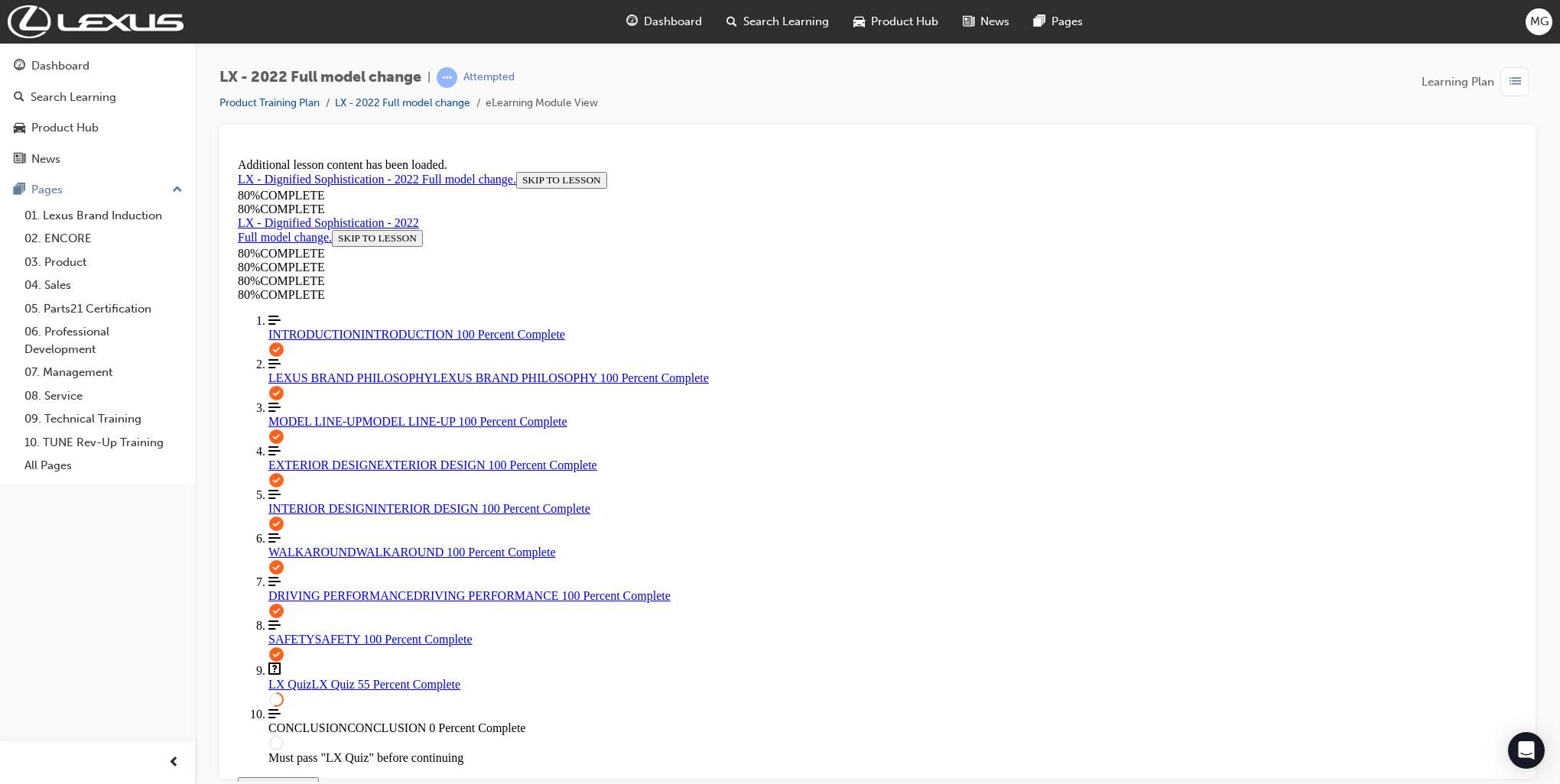
drag, startPoint x: 856, startPoint y: 653, endPoint x: 1361, endPoint y: 610, distance: 506.8
drag, startPoint x: 952, startPoint y: 386, endPoint x: 926, endPoint y: 392, distance: 26.7
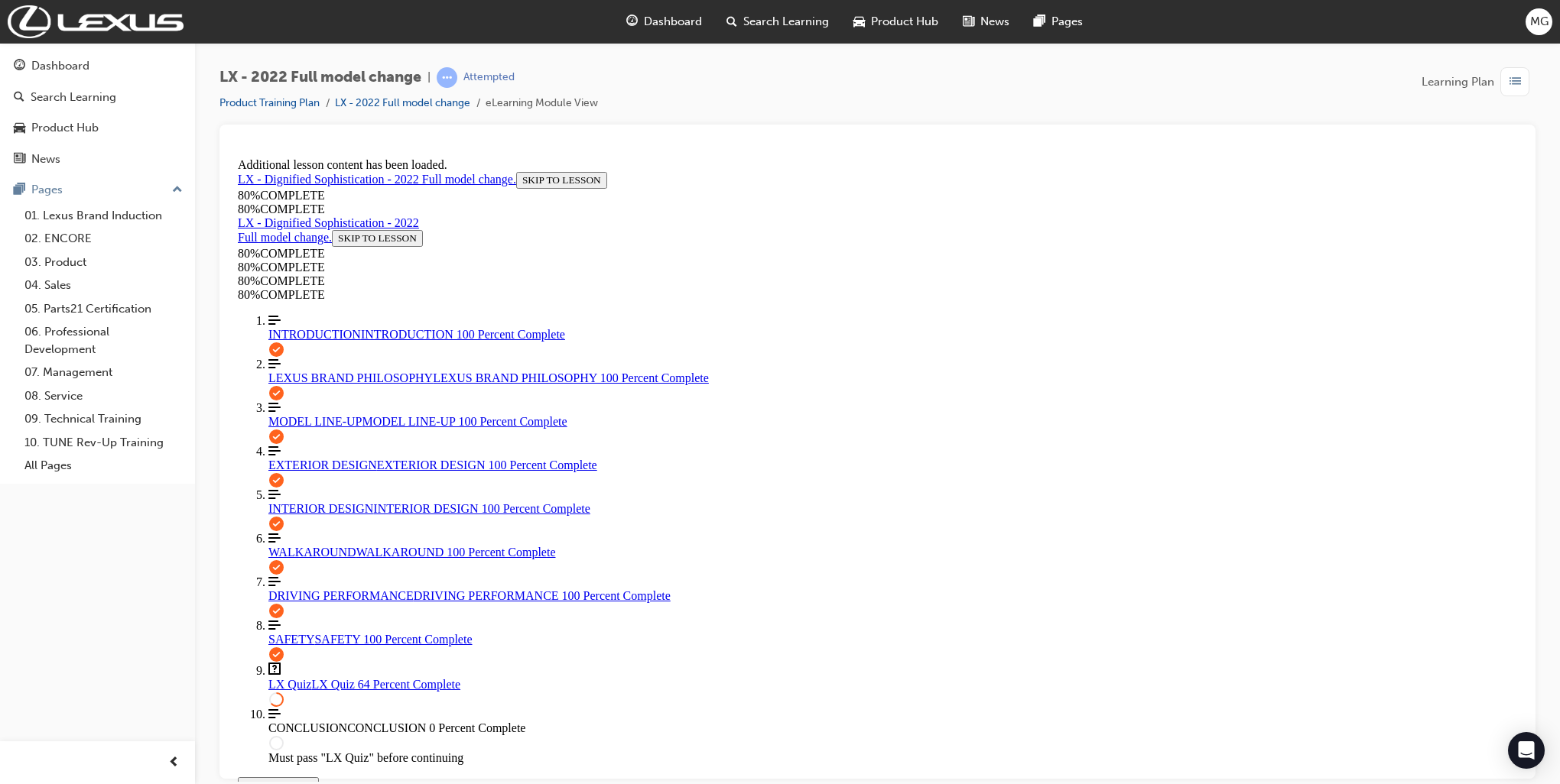
drag, startPoint x: 926, startPoint y: 392, endPoint x: 1250, endPoint y: 391, distance: 324.0
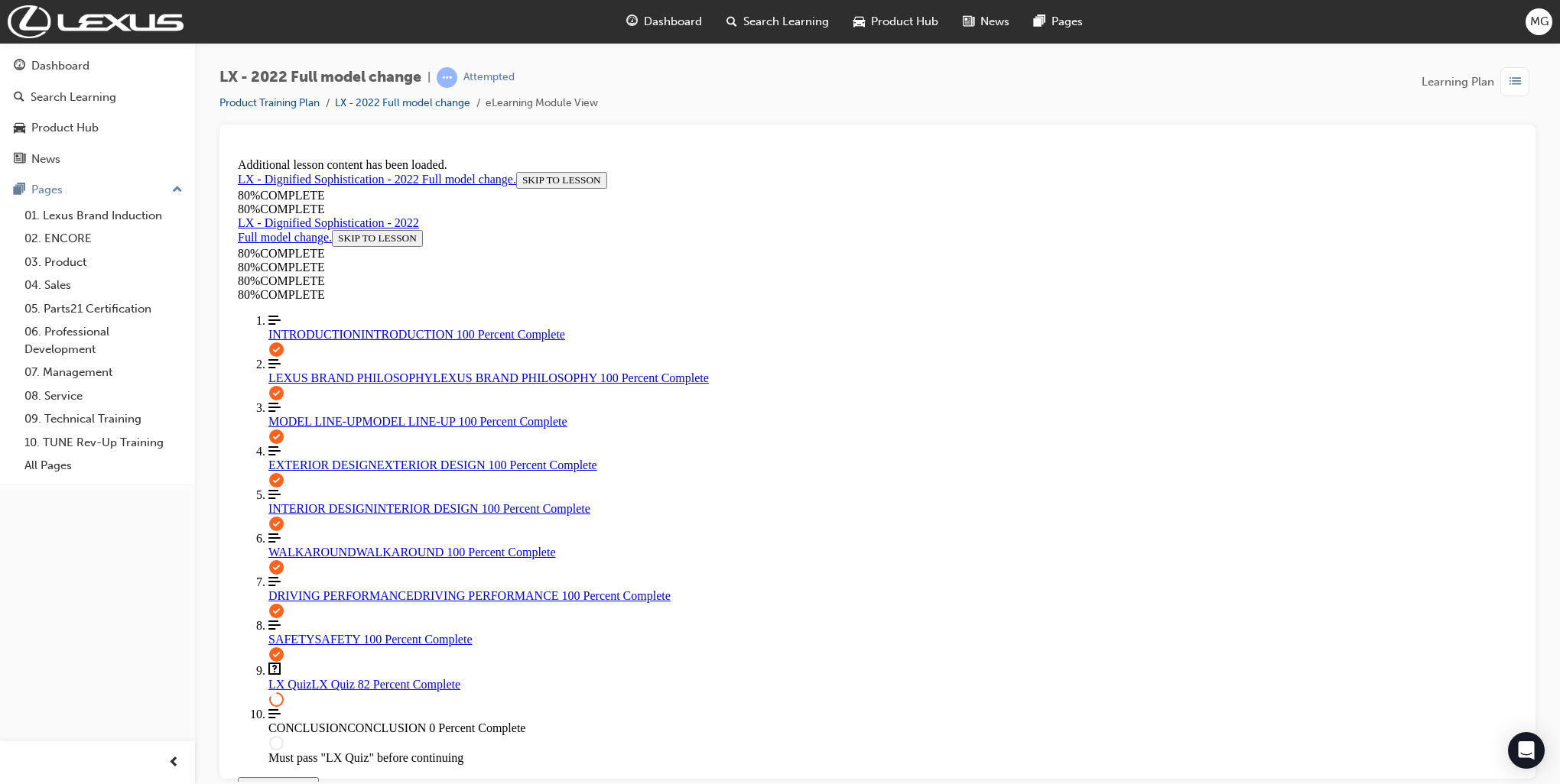
scroll to position [361, 0]
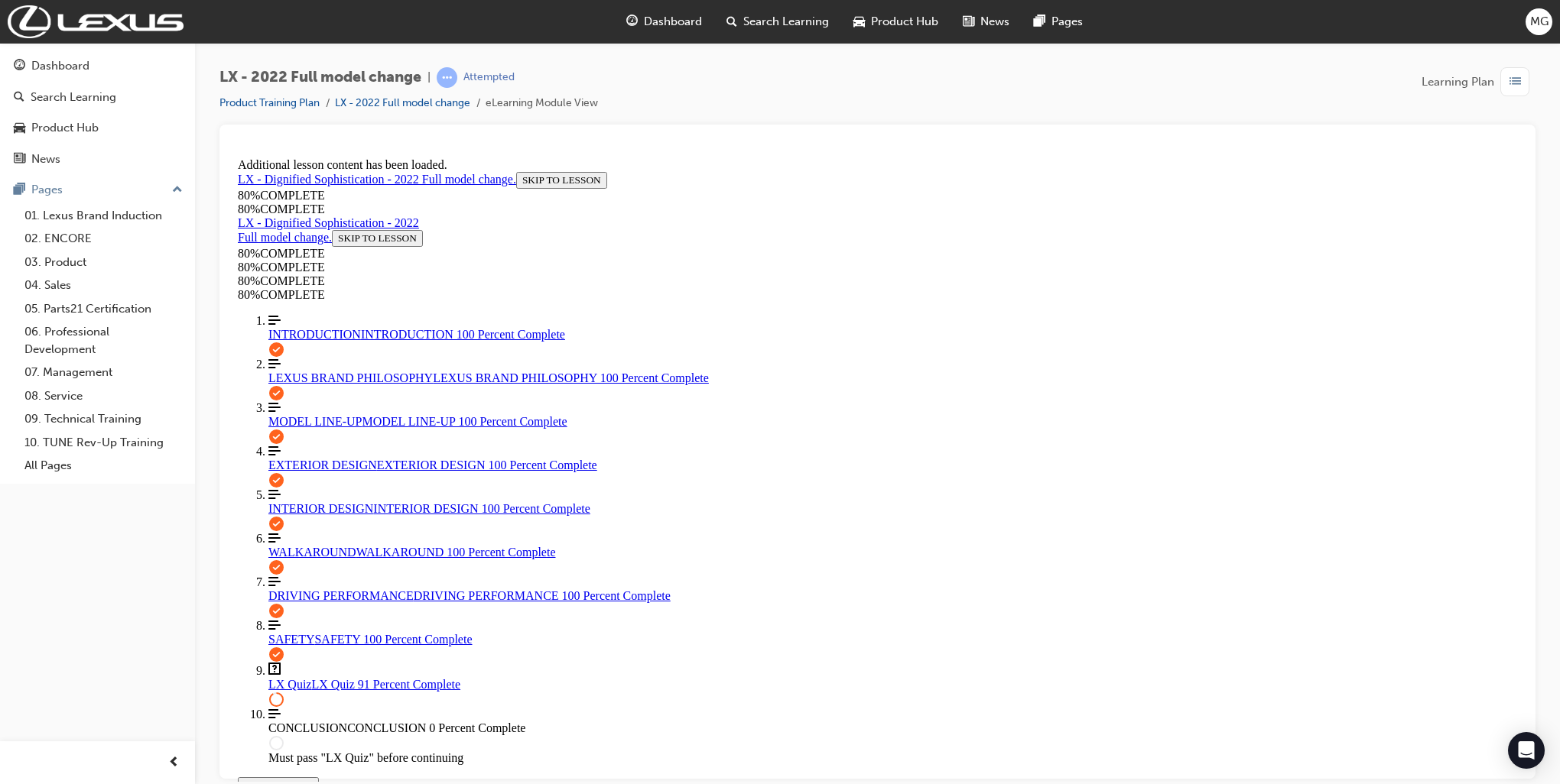
click at [400, 501] on div "INTERIOR DESIGN INTERIOR DESIGN 100 Percent Complete" at bounding box center [893, 508] width 1249 height 14
click at [338, 662] on link "Question box Question mark inside of a square LX Quiz LX Quiz Quiz Failed" at bounding box center [893, 676] width 1249 height 29
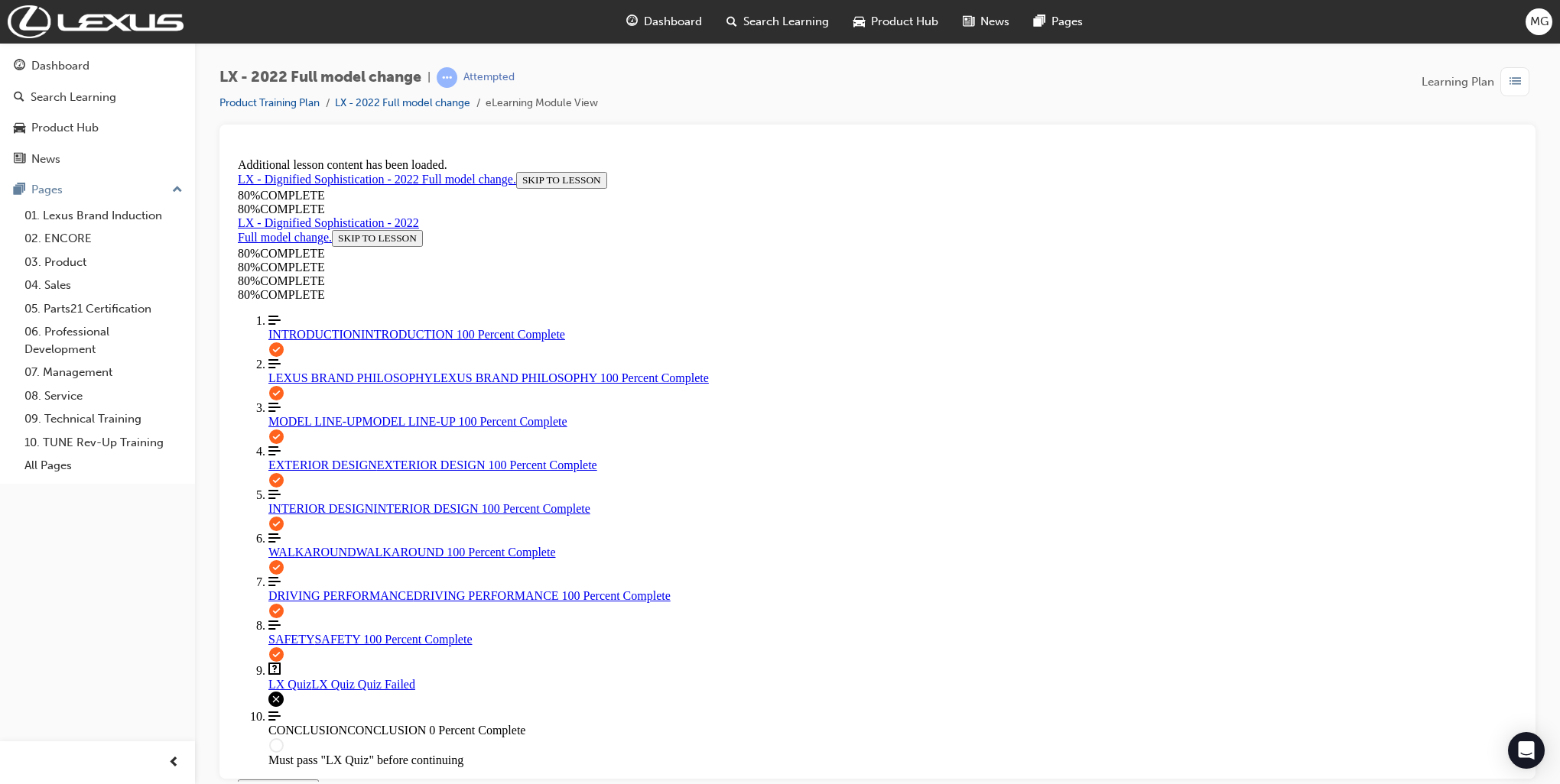
scroll to position [159, 0]
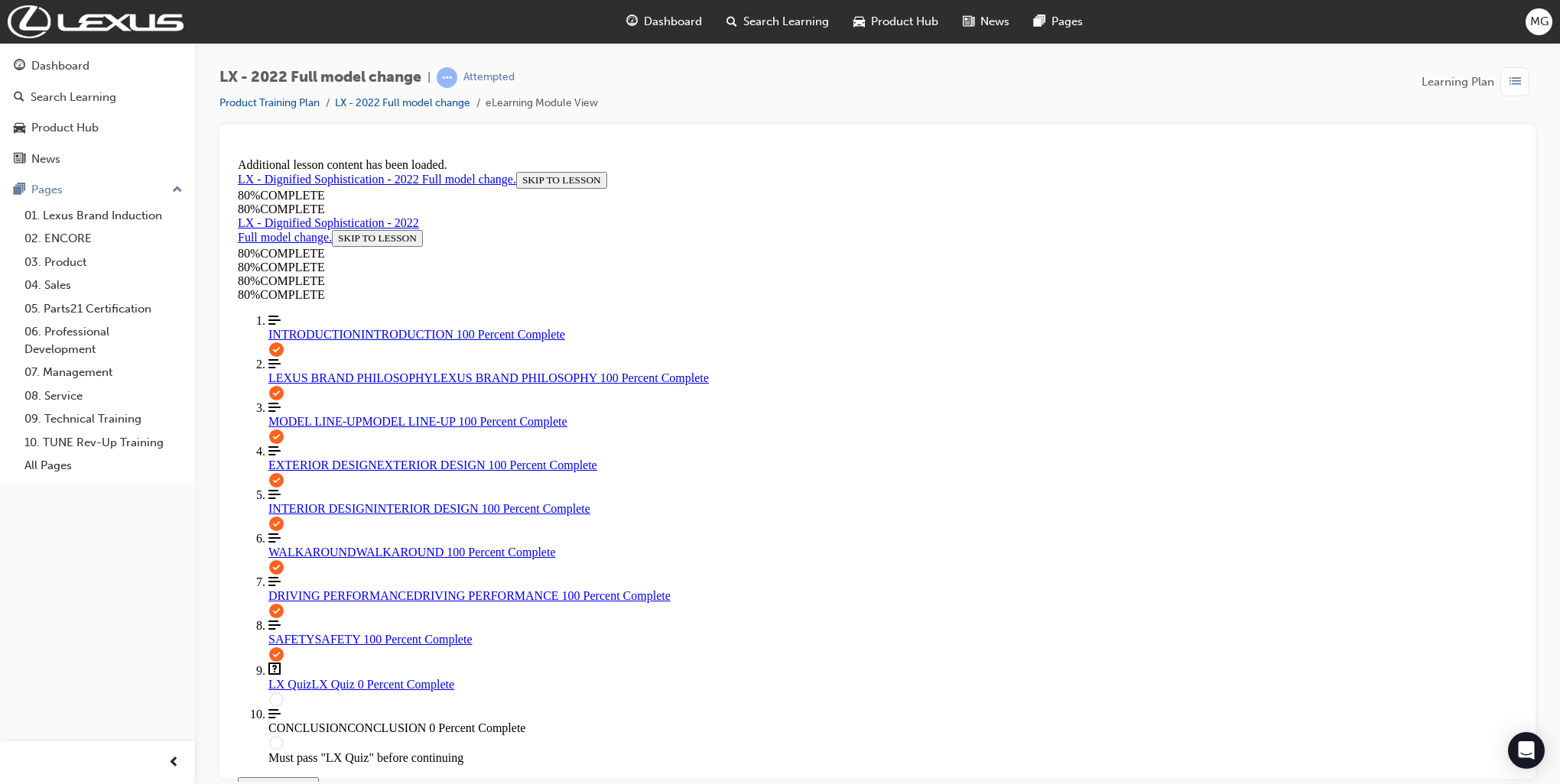
scroll to position [131, 0]
click at [350, 575] on link "DRIVING PERFORMANCE DRIVING PERFORMANCE 100 Percent Complete" at bounding box center [893, 589] width 1249 height 28
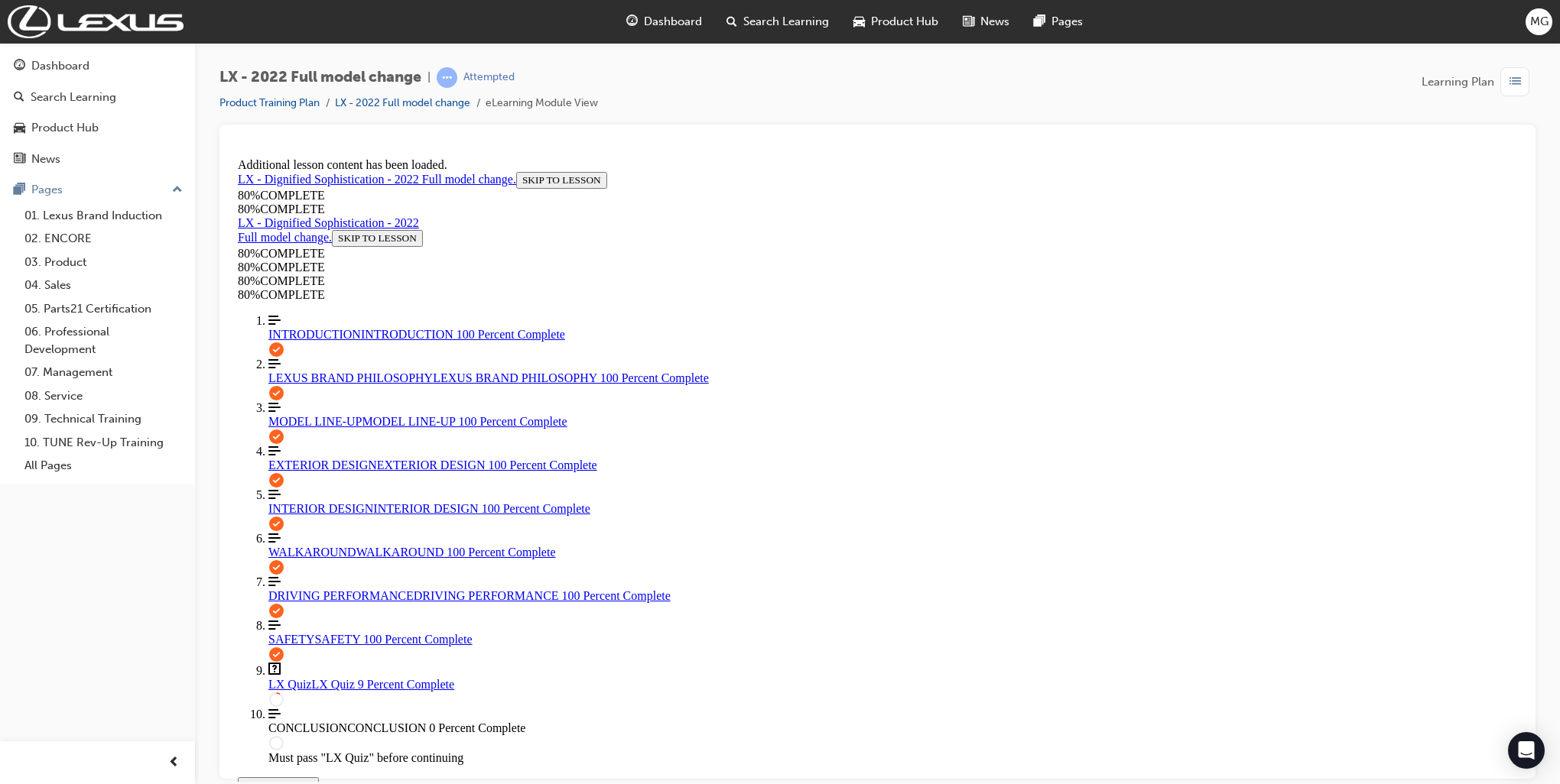
scroll to position [282, 0]
click at [278, 677] on span "LX Quiz" at bounding box center [290, 683] width 43 height 13
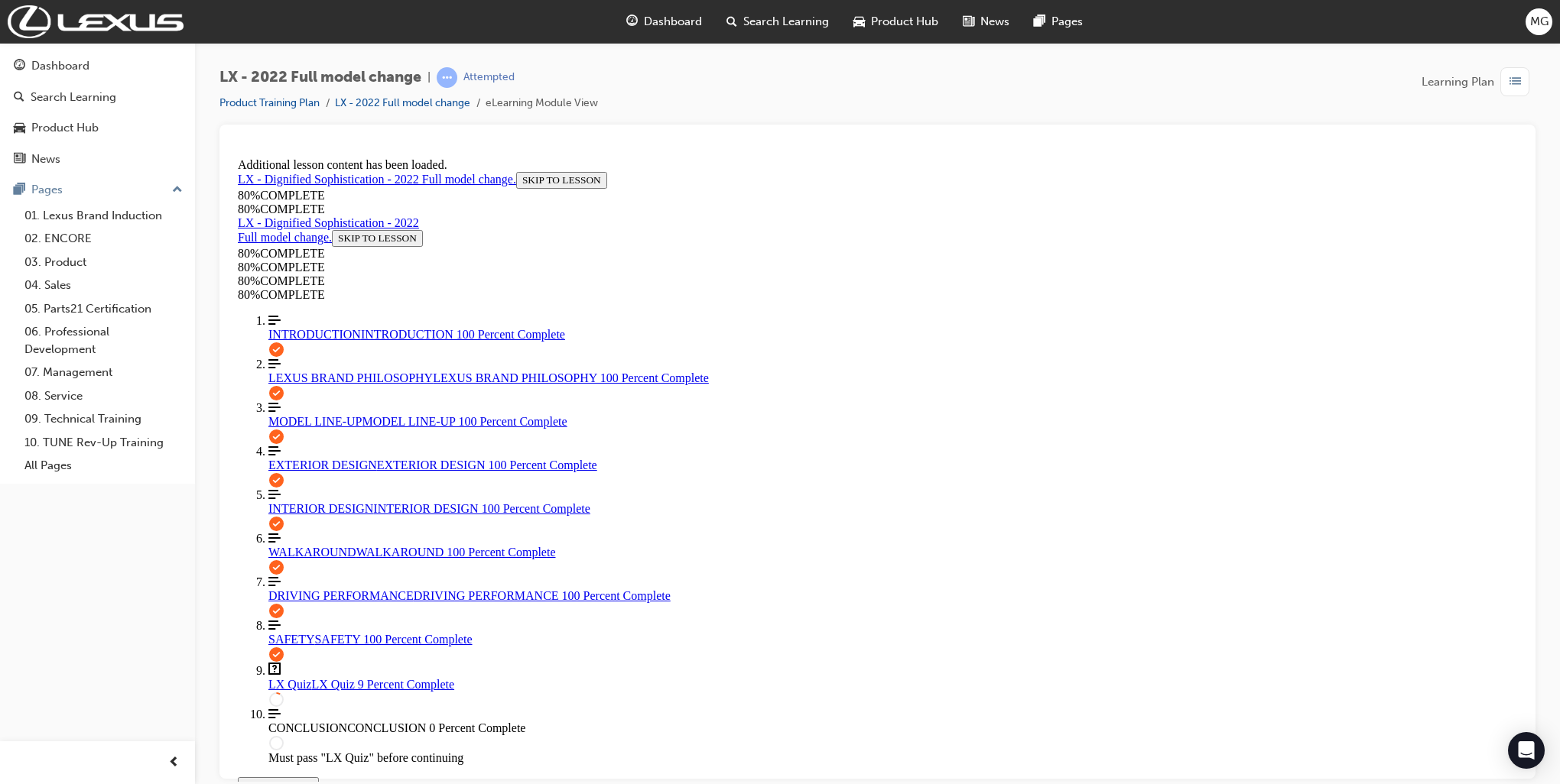
click at [345, 588] on span "DRIVING PERFORMANCE" at bounding box center [340, 594] width 145 height 13
click at [278, 677] on span "LX Quiz" at bounding box center [290, 683] width 43 height 13
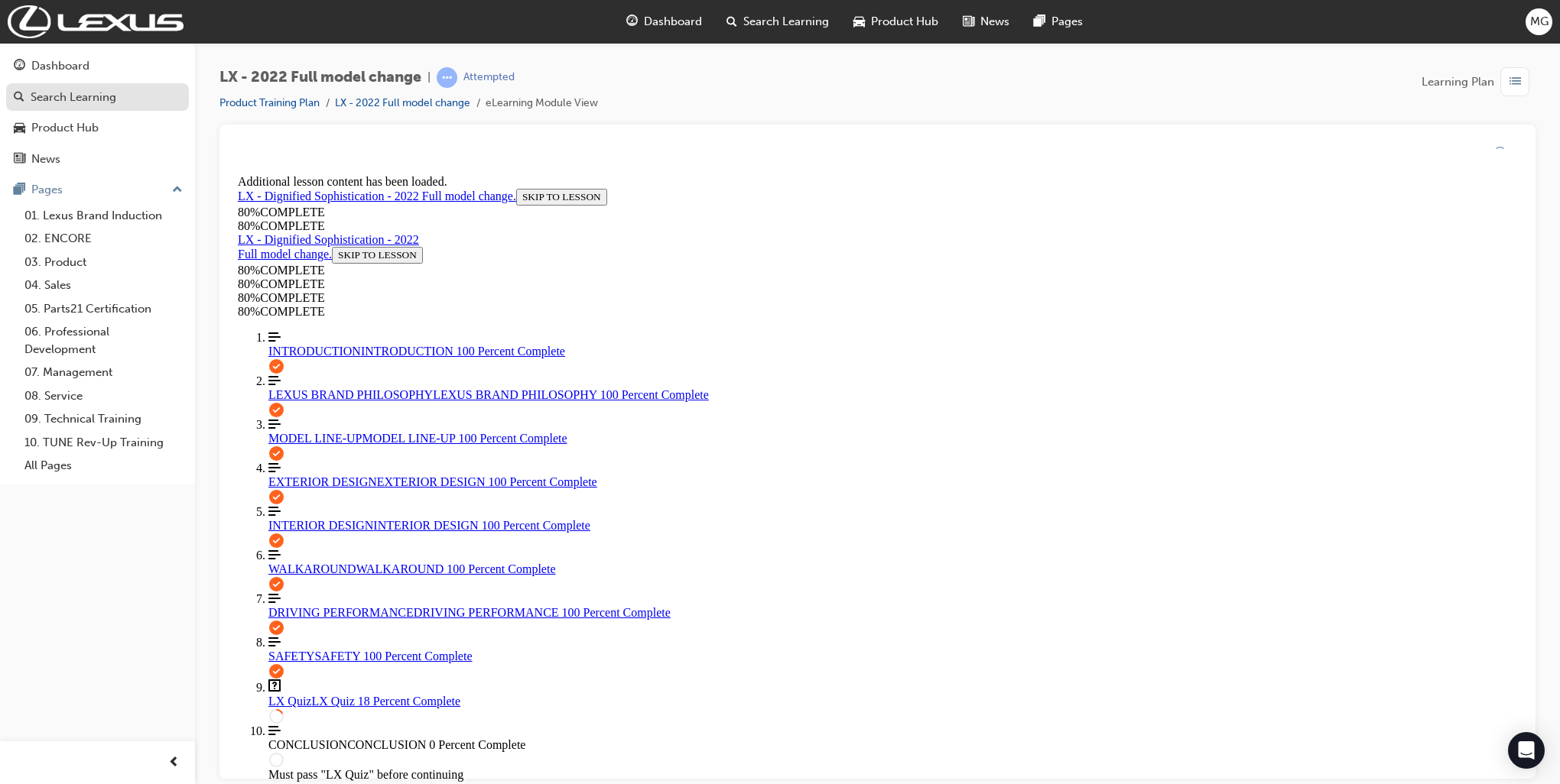
scroll to position [55, 0]
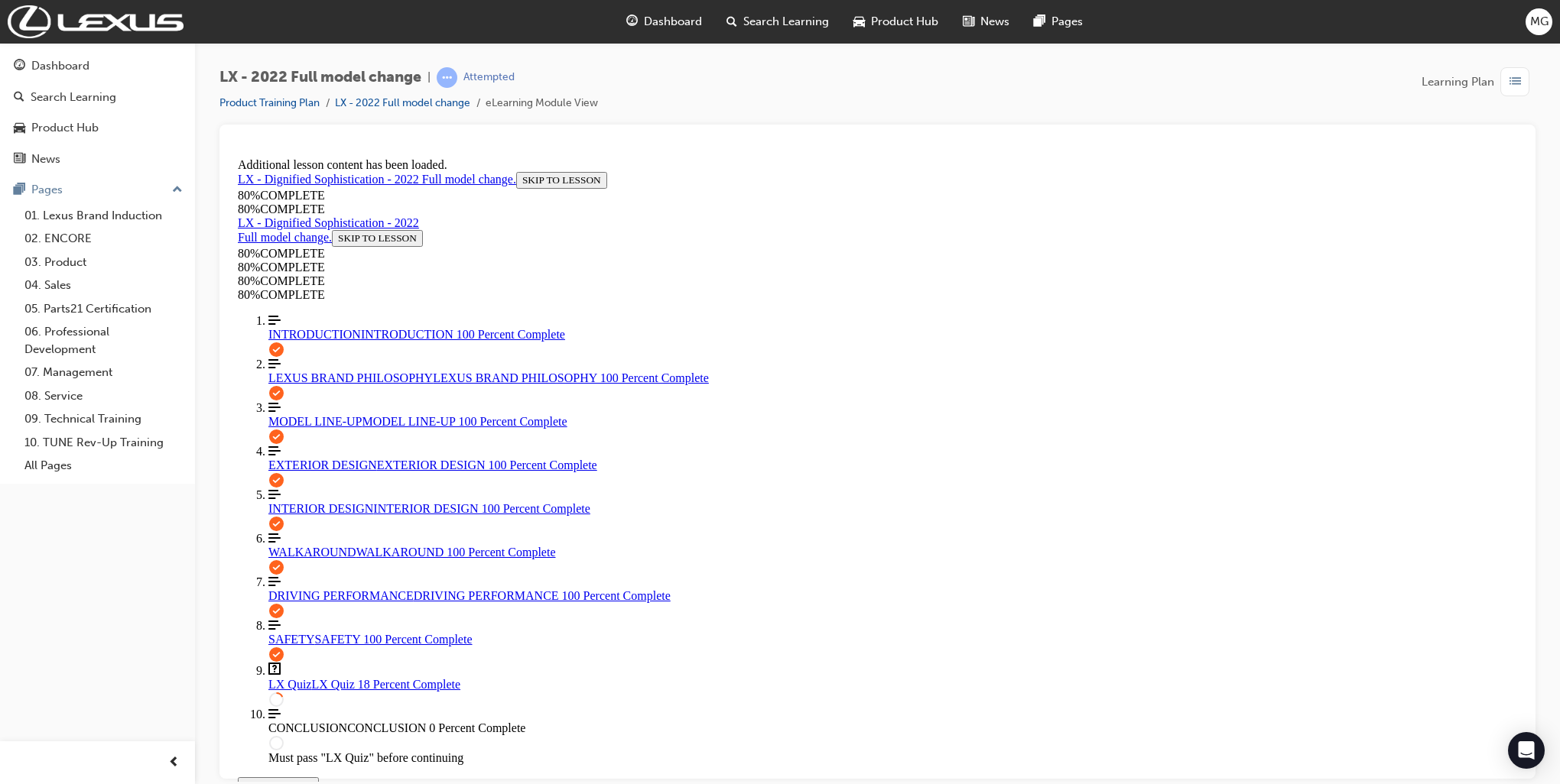
scroll to position [131, 0]
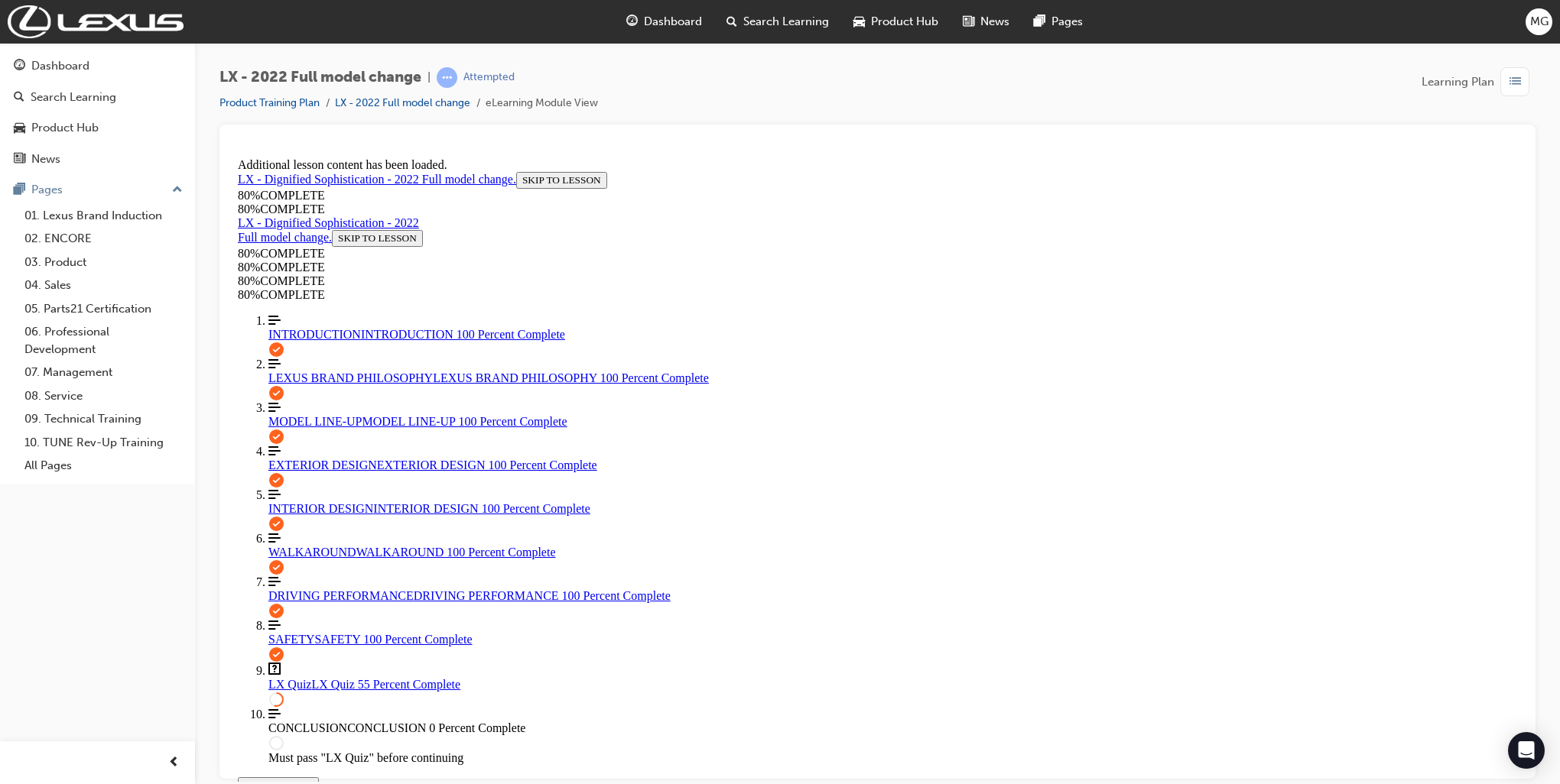
scroll to position [361, 0]
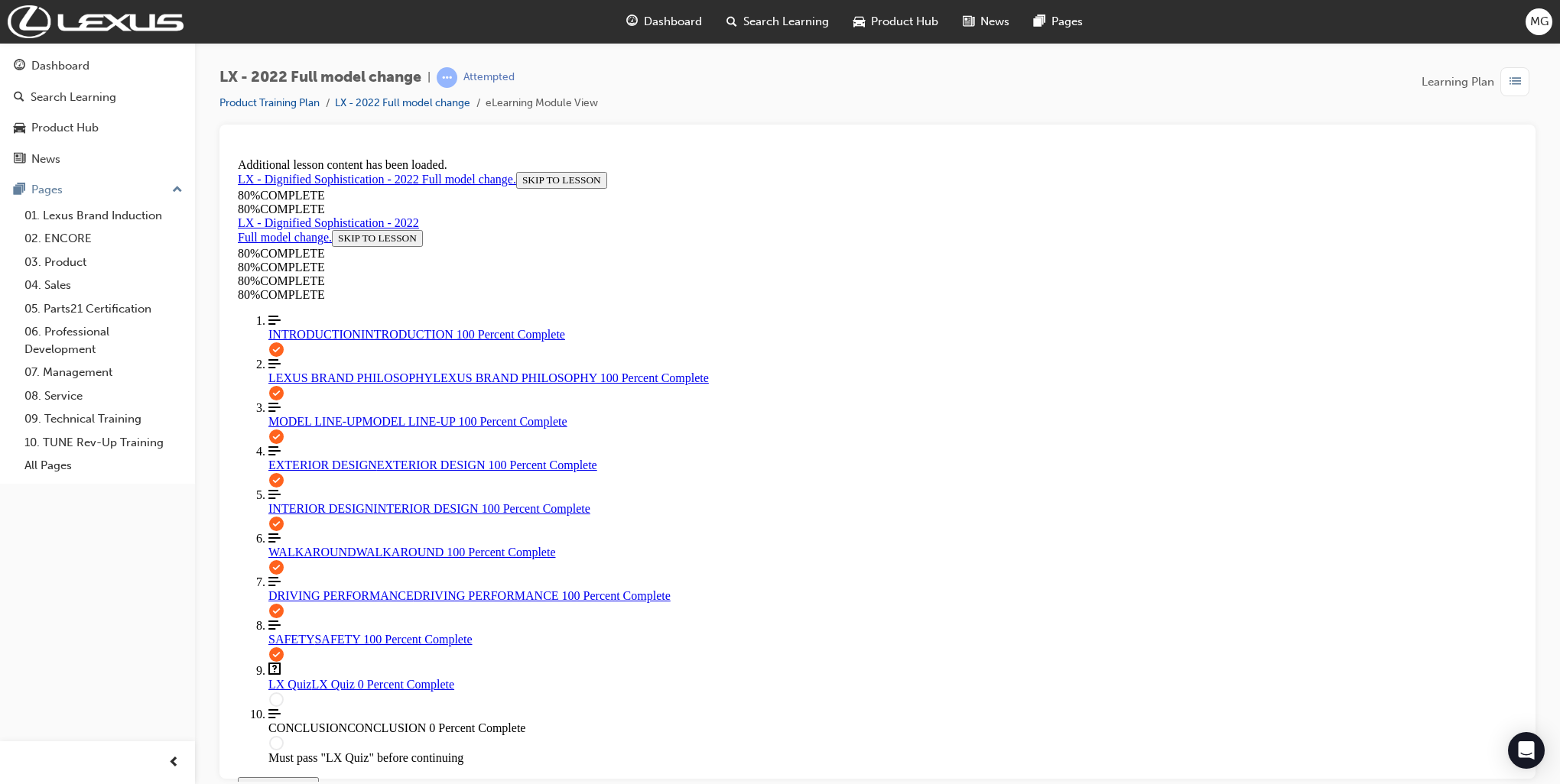
scroll to position [55, 0]
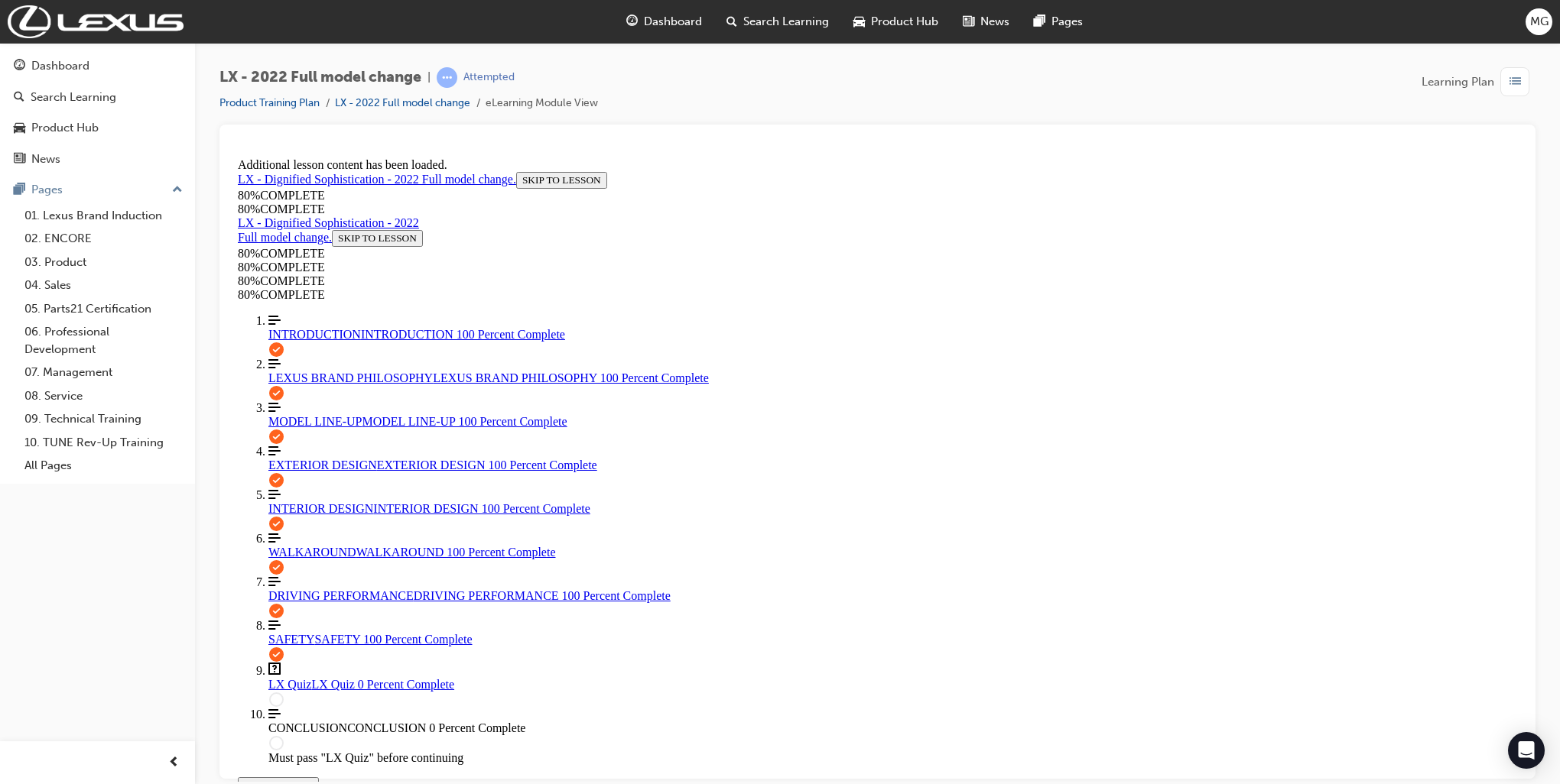
drag, startPoint x: 908, startPoint y: 399, endPoint x: 776, endPoint y: 362, distance: 137.1
drag, startPoint x: 776, startPoint y: 362, endPoint x: 1076, endPoint y: 419, distance: 305.4
drag, startPoint x: 1176, startPoint y: 355, endPoint x: 1243, endPoint y: 395, distance: 78.0
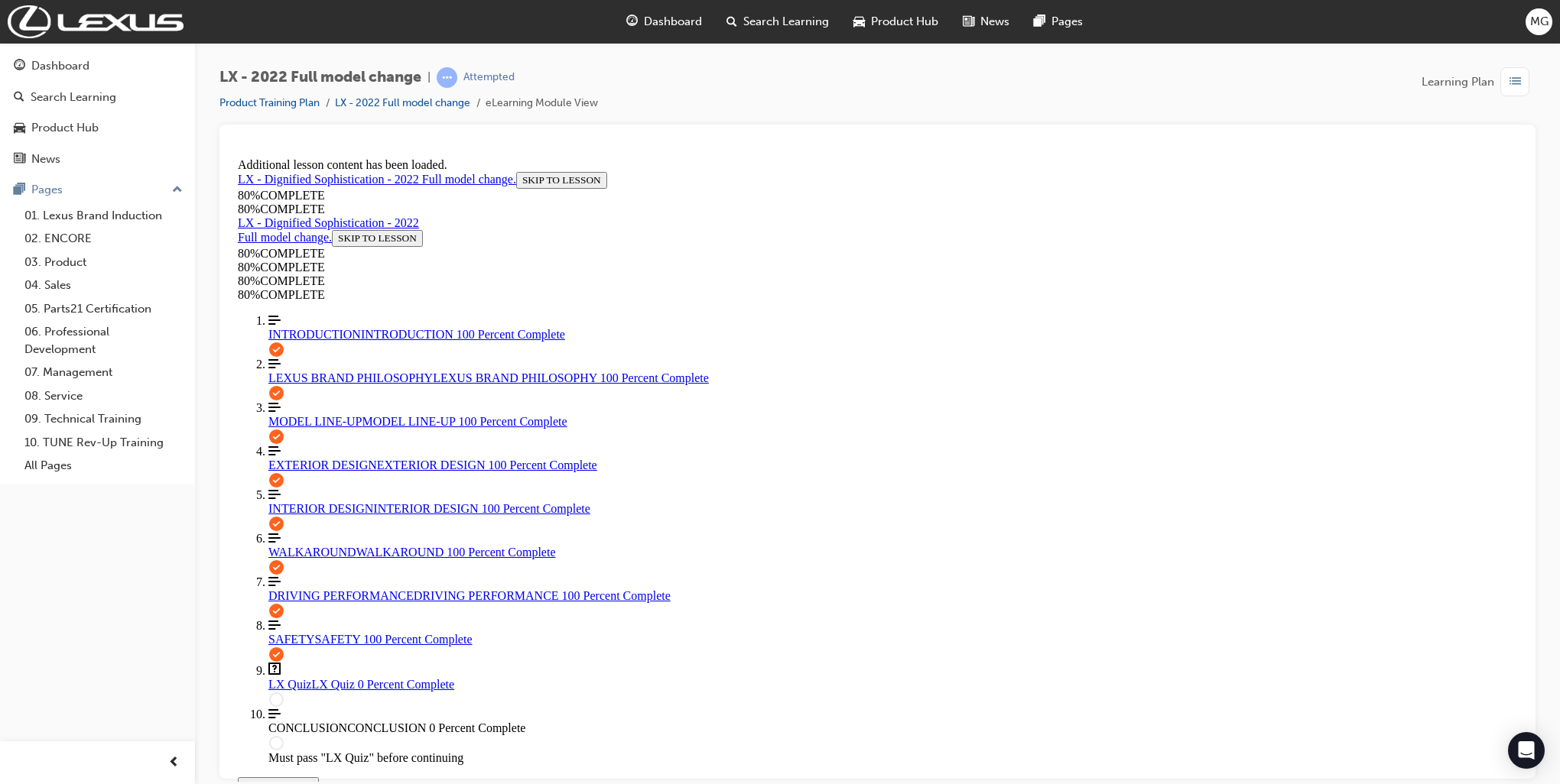
drag, startPoint x: 1170, startPoint y: 355, endPoint x: 1270, endPoint y: 419, distance: 118.7
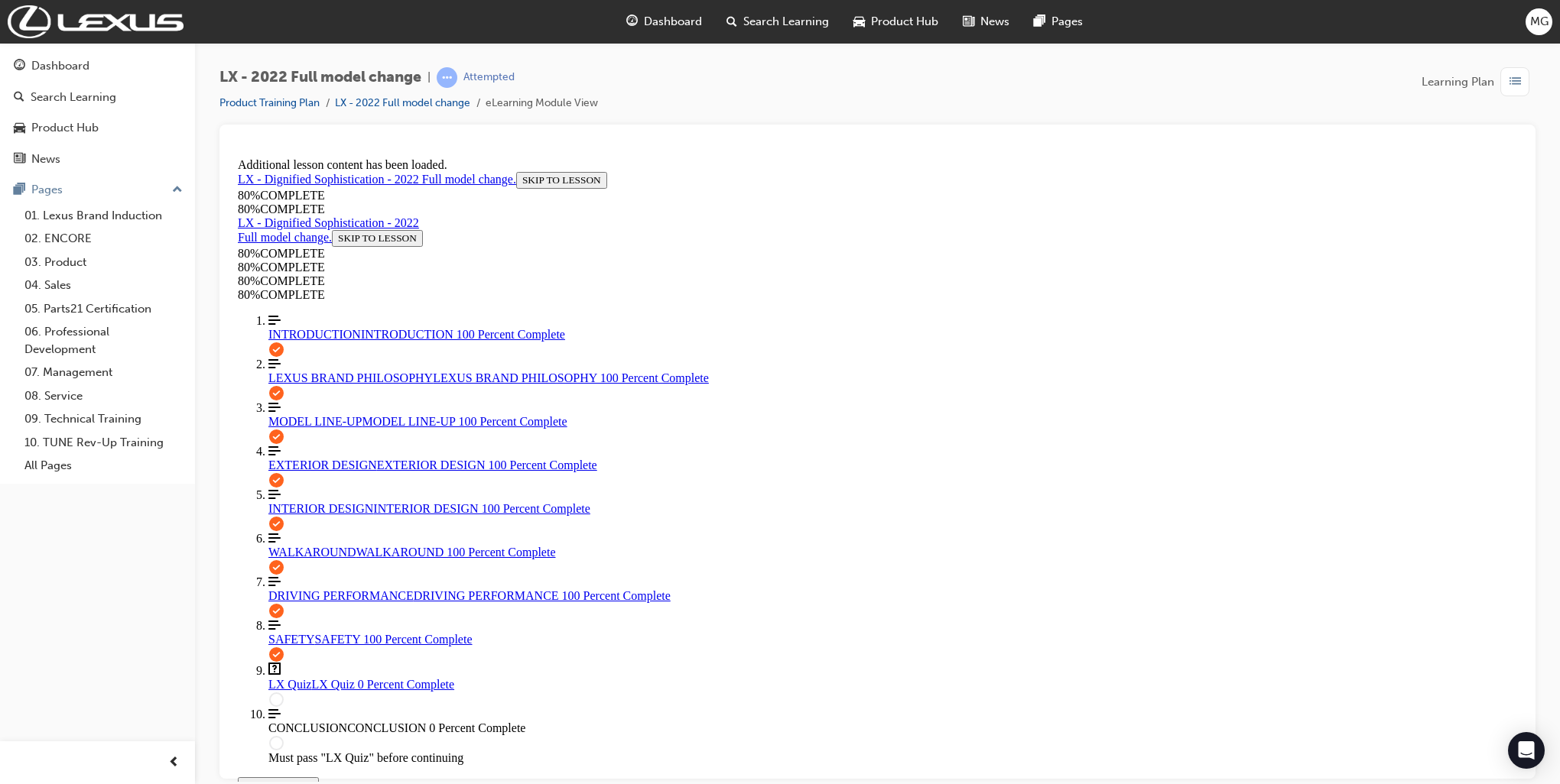
copy p "Which Lexus First added security feature has been introduced on the F Sport, Sp…"
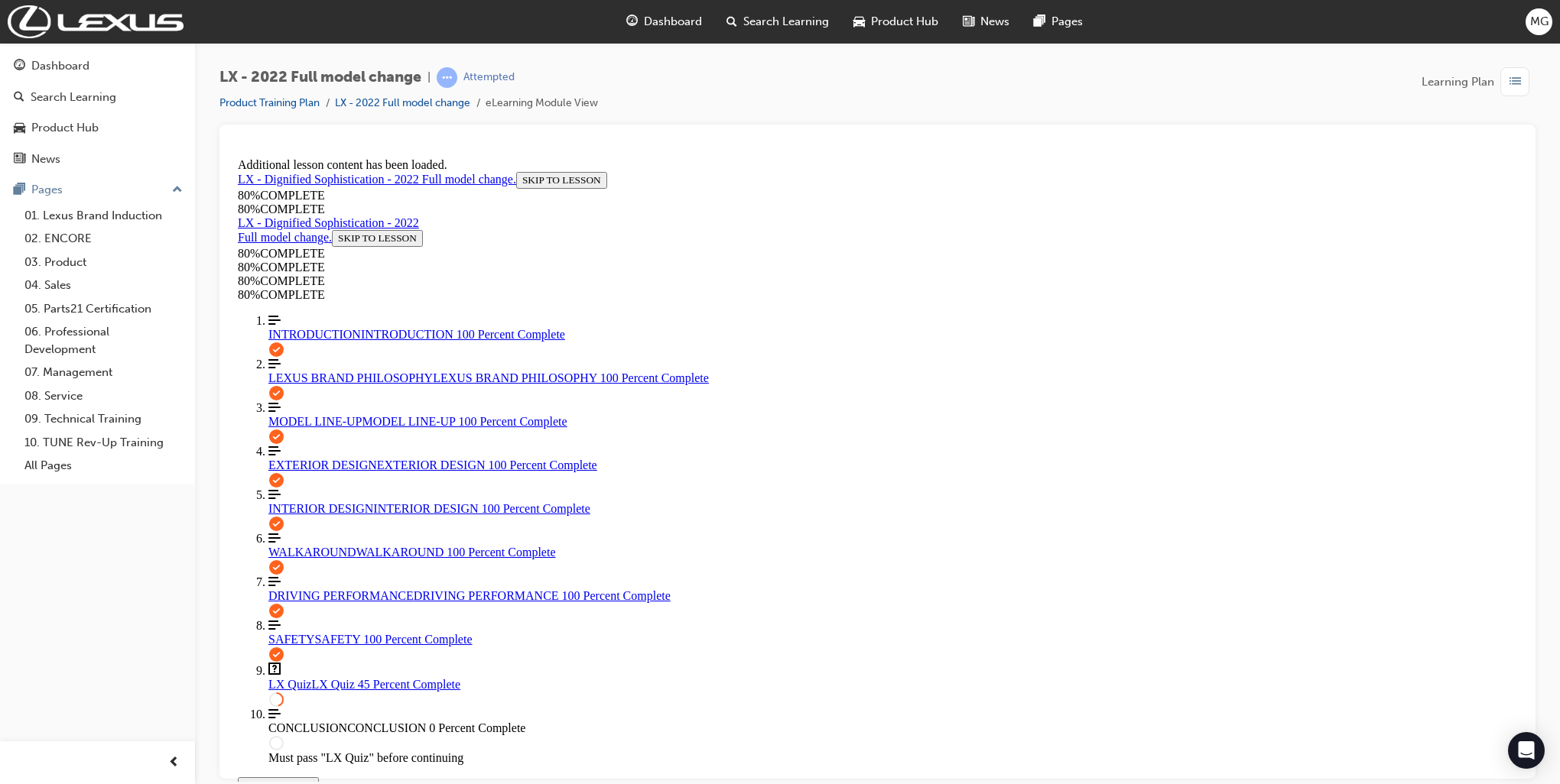
scroll to position [284, 0]
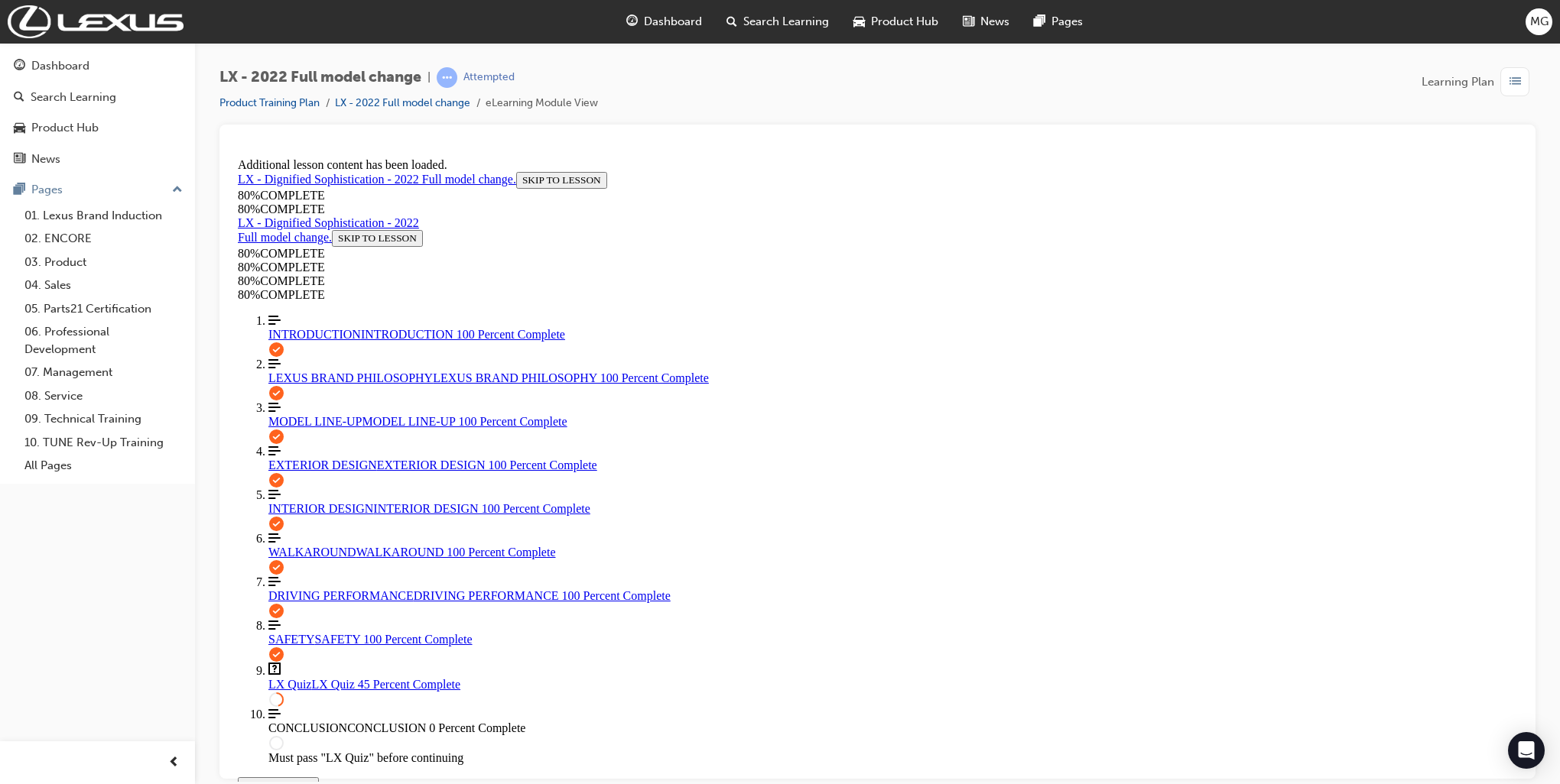
drag, startPoint x: 807, startPoint y: 476, endPoint x: 880, endPoint y: 506, distance: 78.9
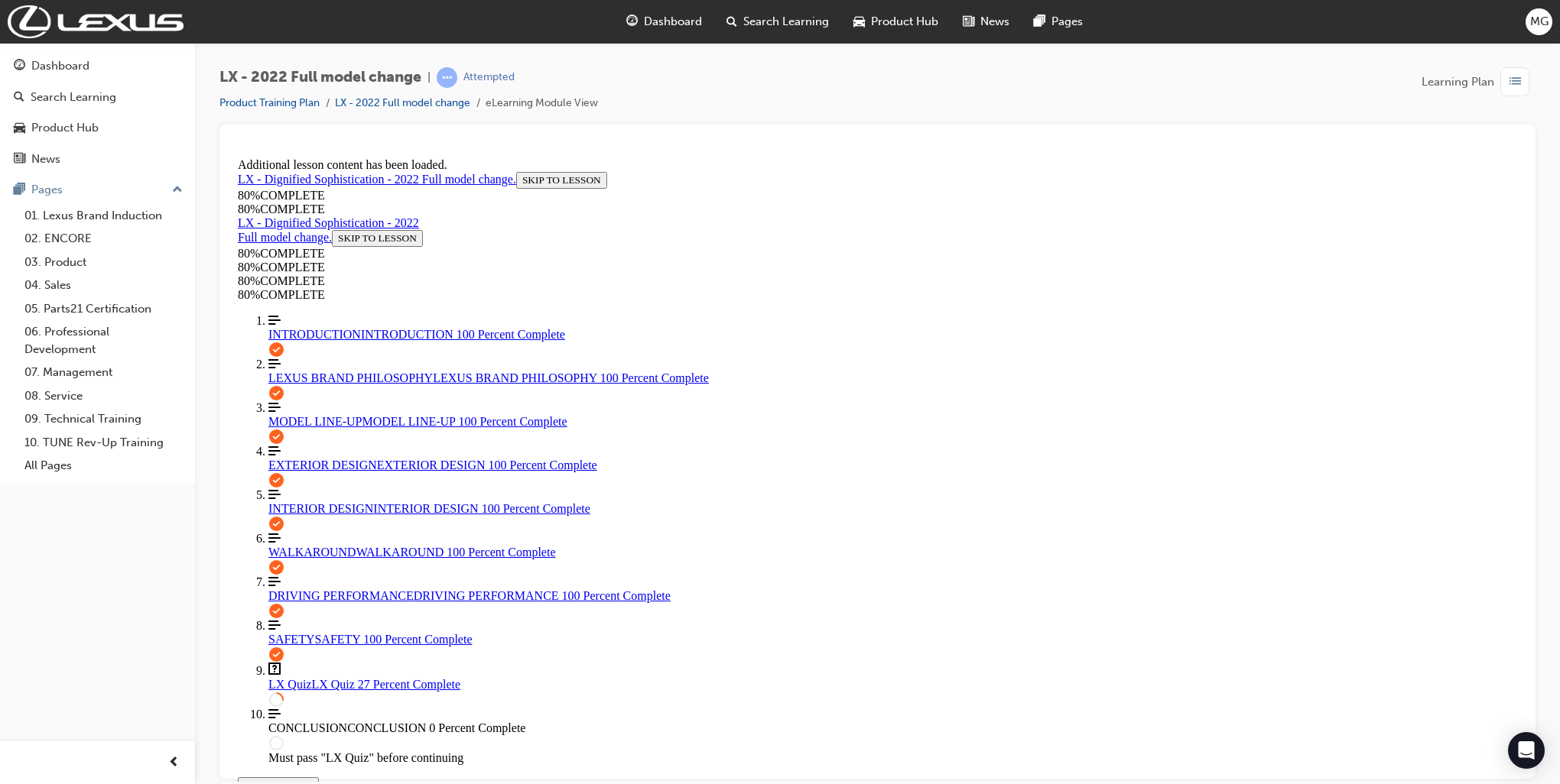
scroll to position [177, 0]
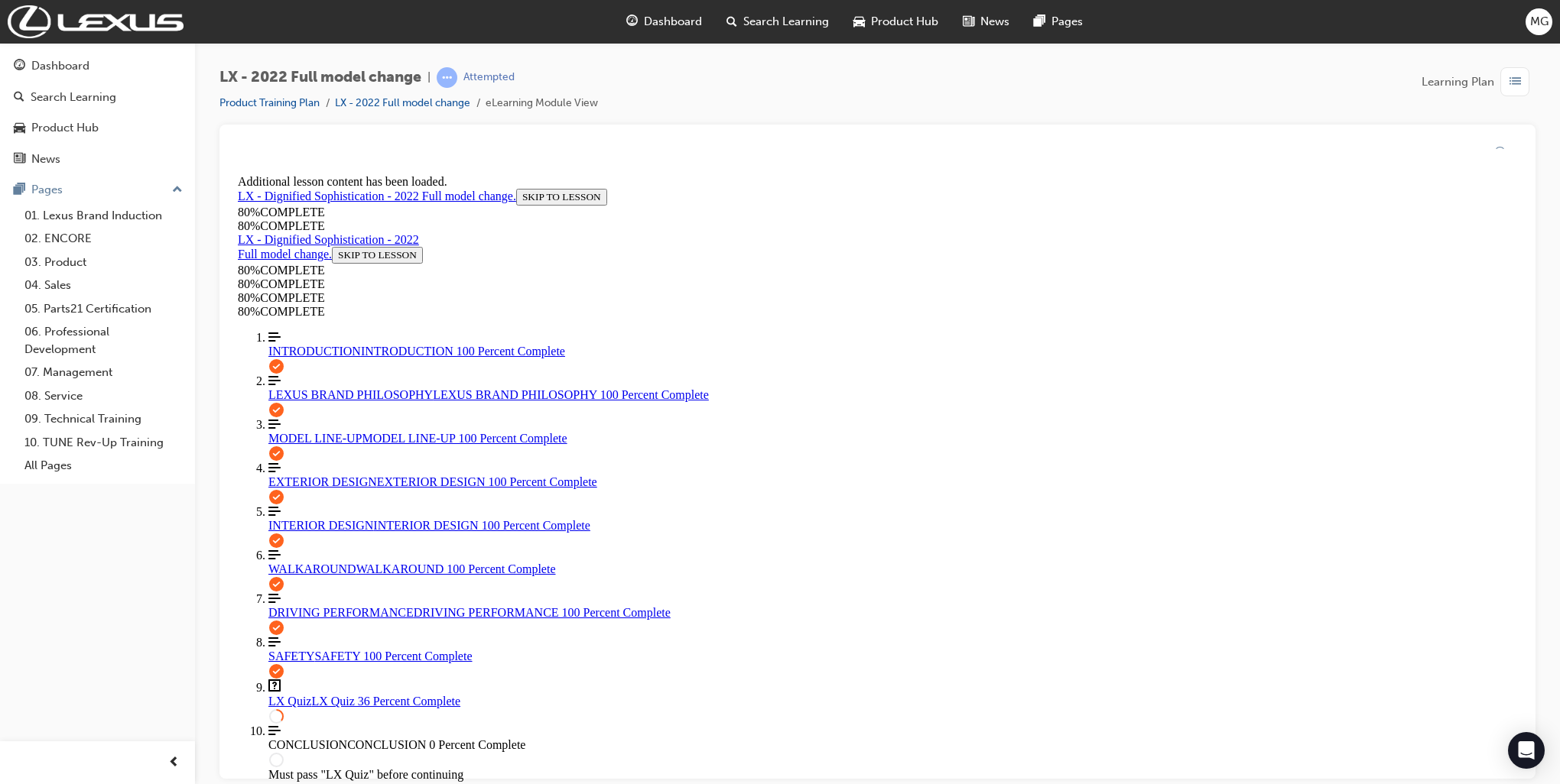
scroll to position [55, 0]
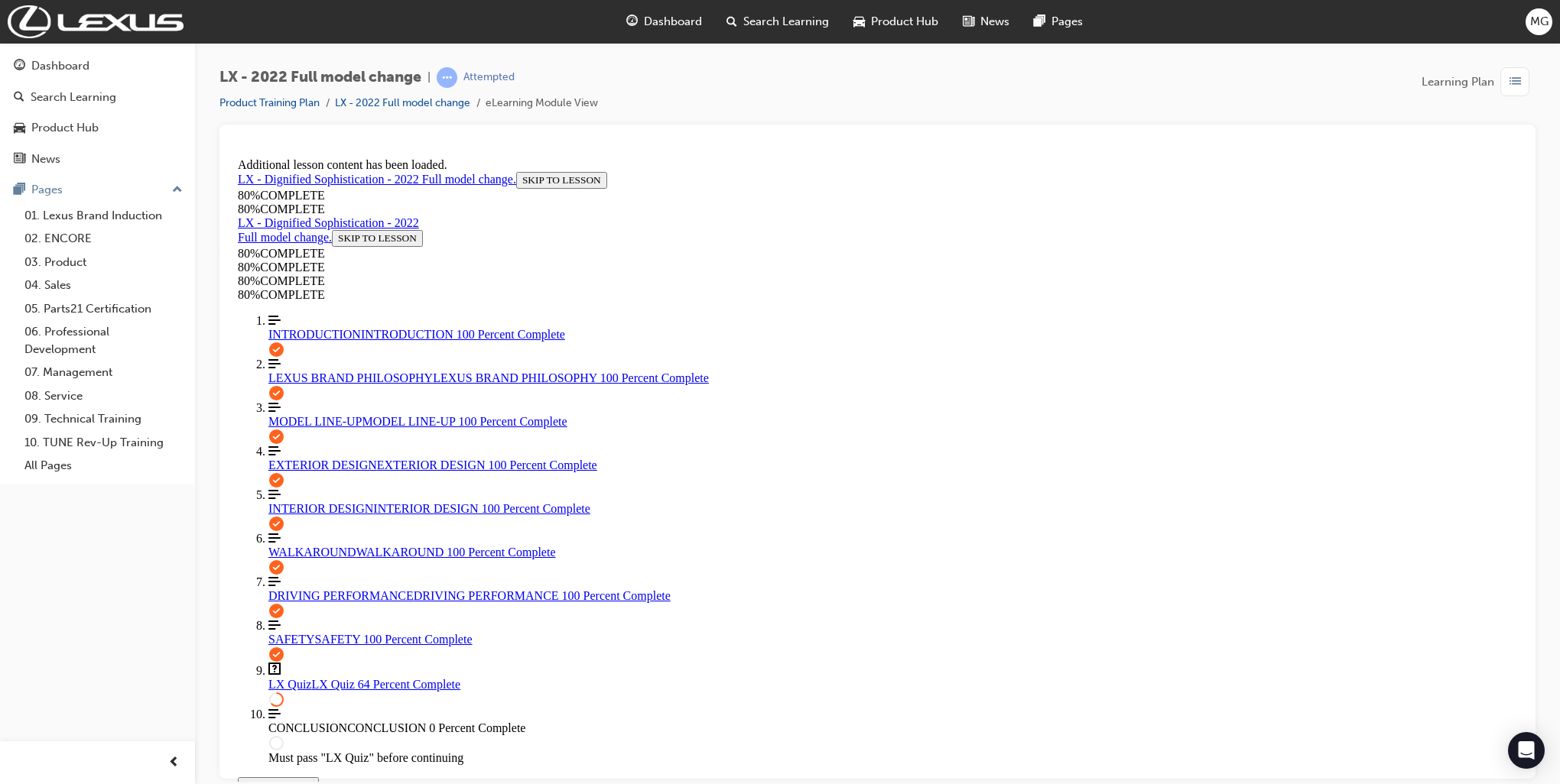
scroll to position [55, 0]
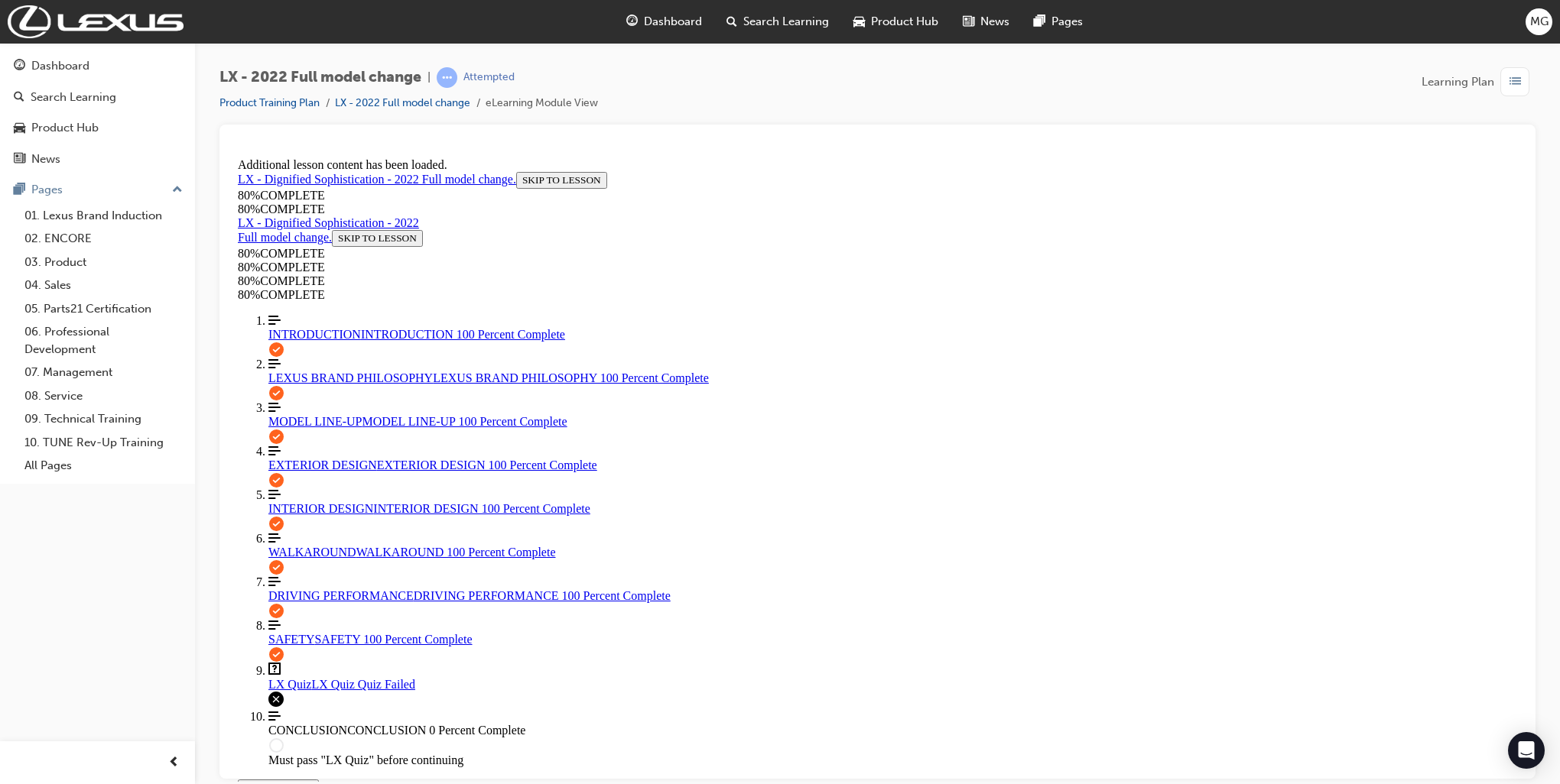
drag, startPoint x: 760, startPoint y: 673, endPoint x: 989, endPoint y: 673, distance: 229.0
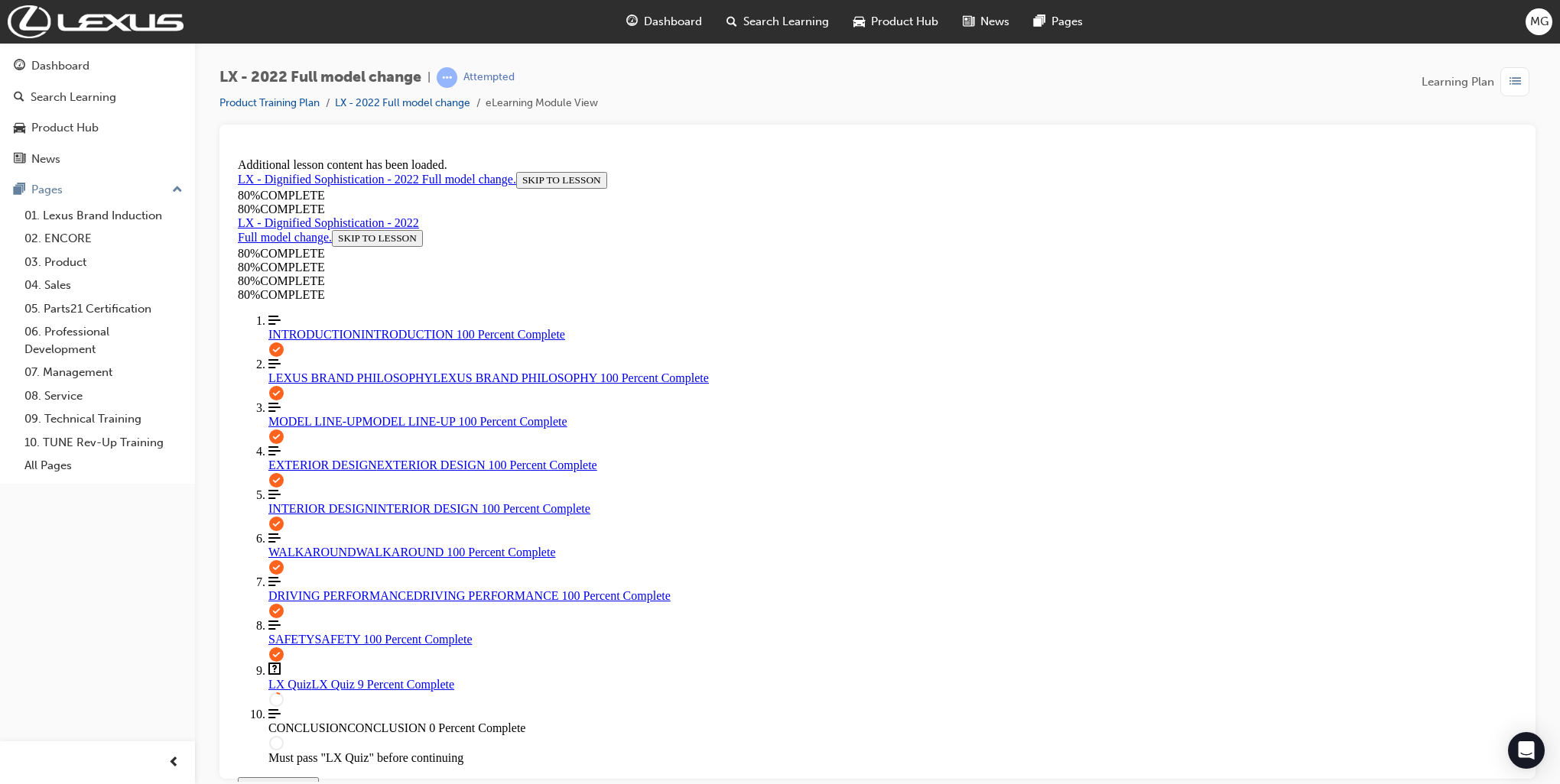
scroll to position [55, 0]
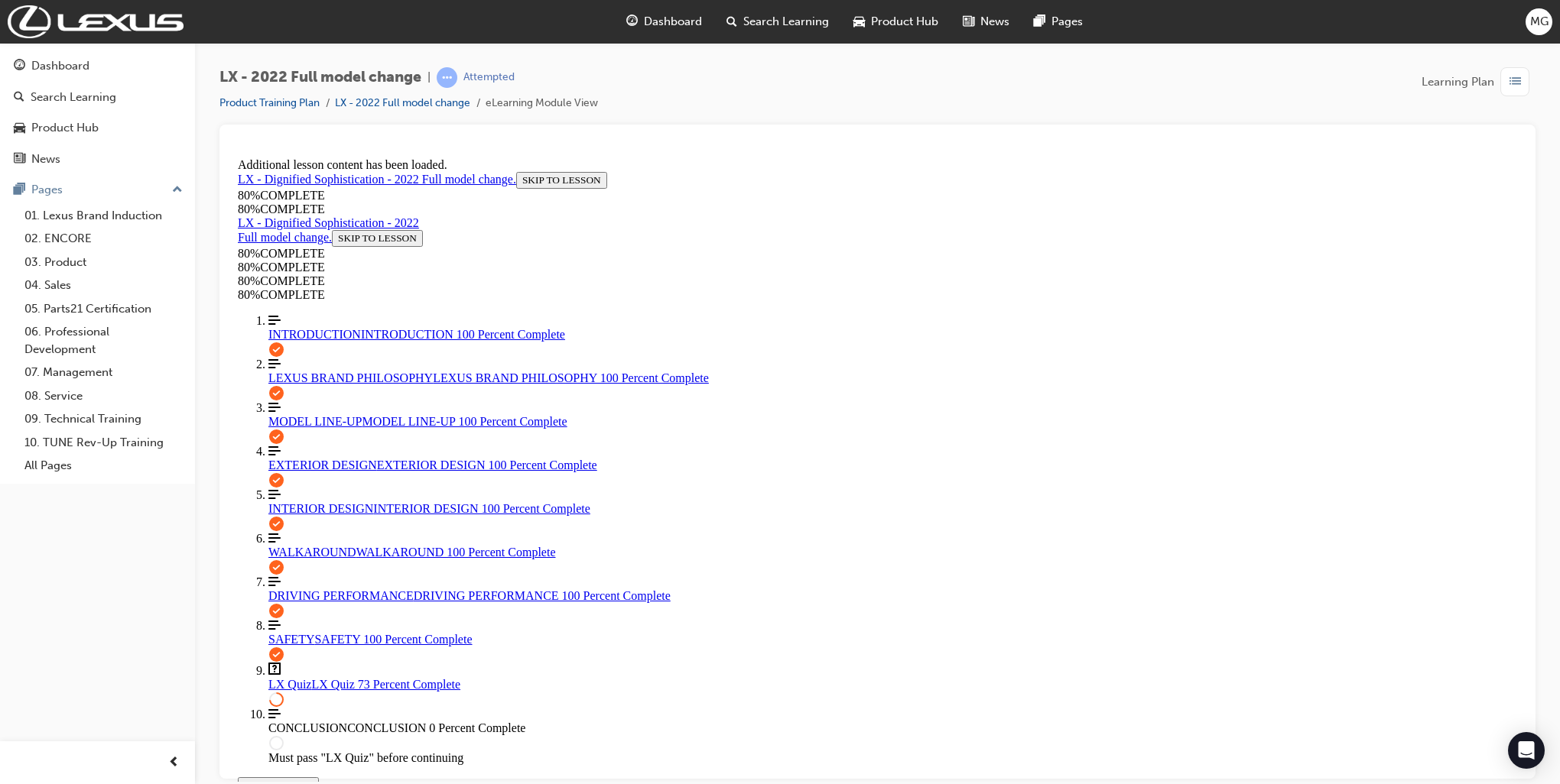
scroll to position [284, 0]
drag, startPoint x: 870, startPoint y: 534, endPoint x: 853, endPoint y: 625, distance: 92.6
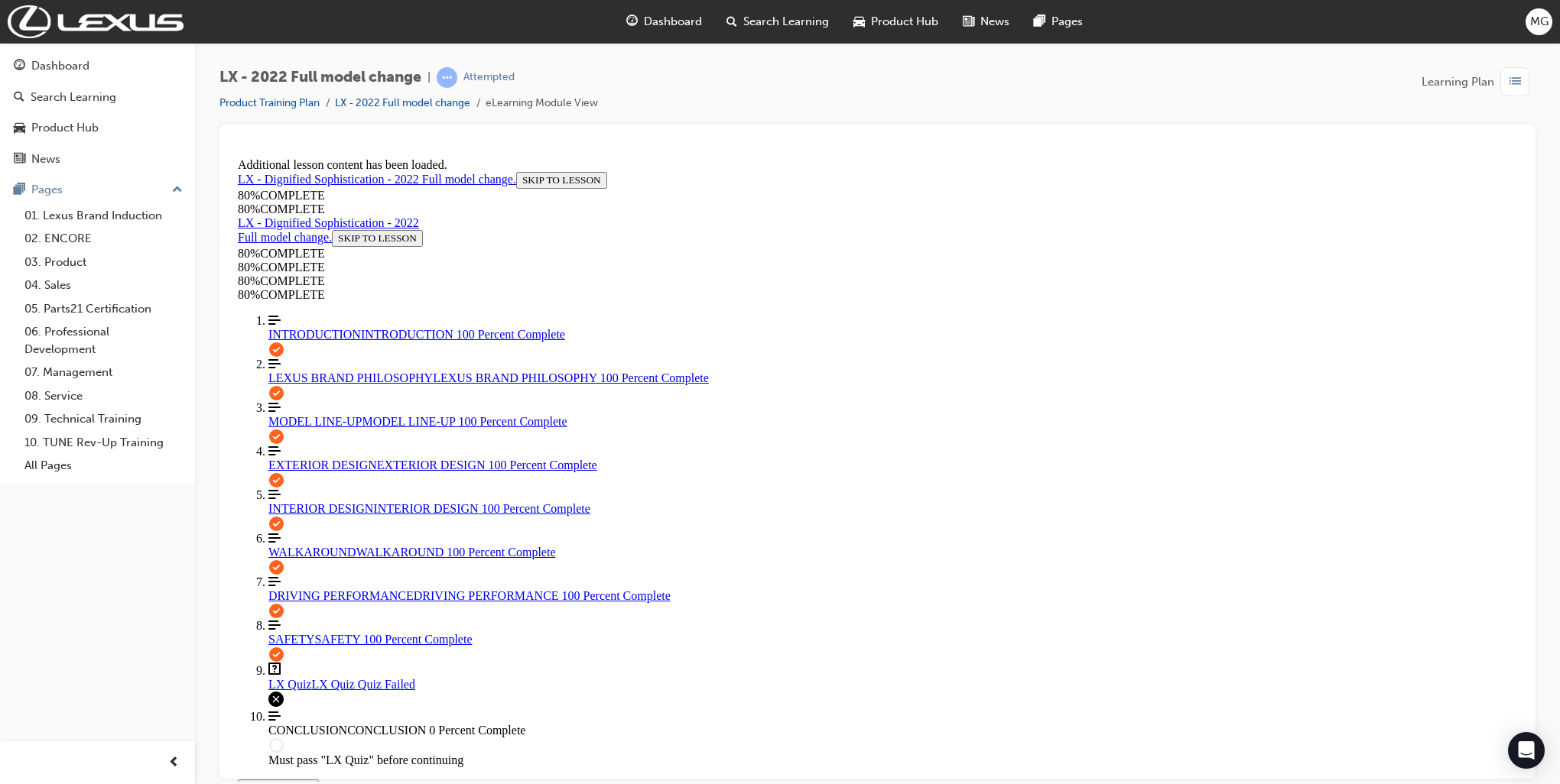
drag, startPoint x: 778, startPoint y: 489, endPoint x: 821, endPoint y: 493, distance: 43.2
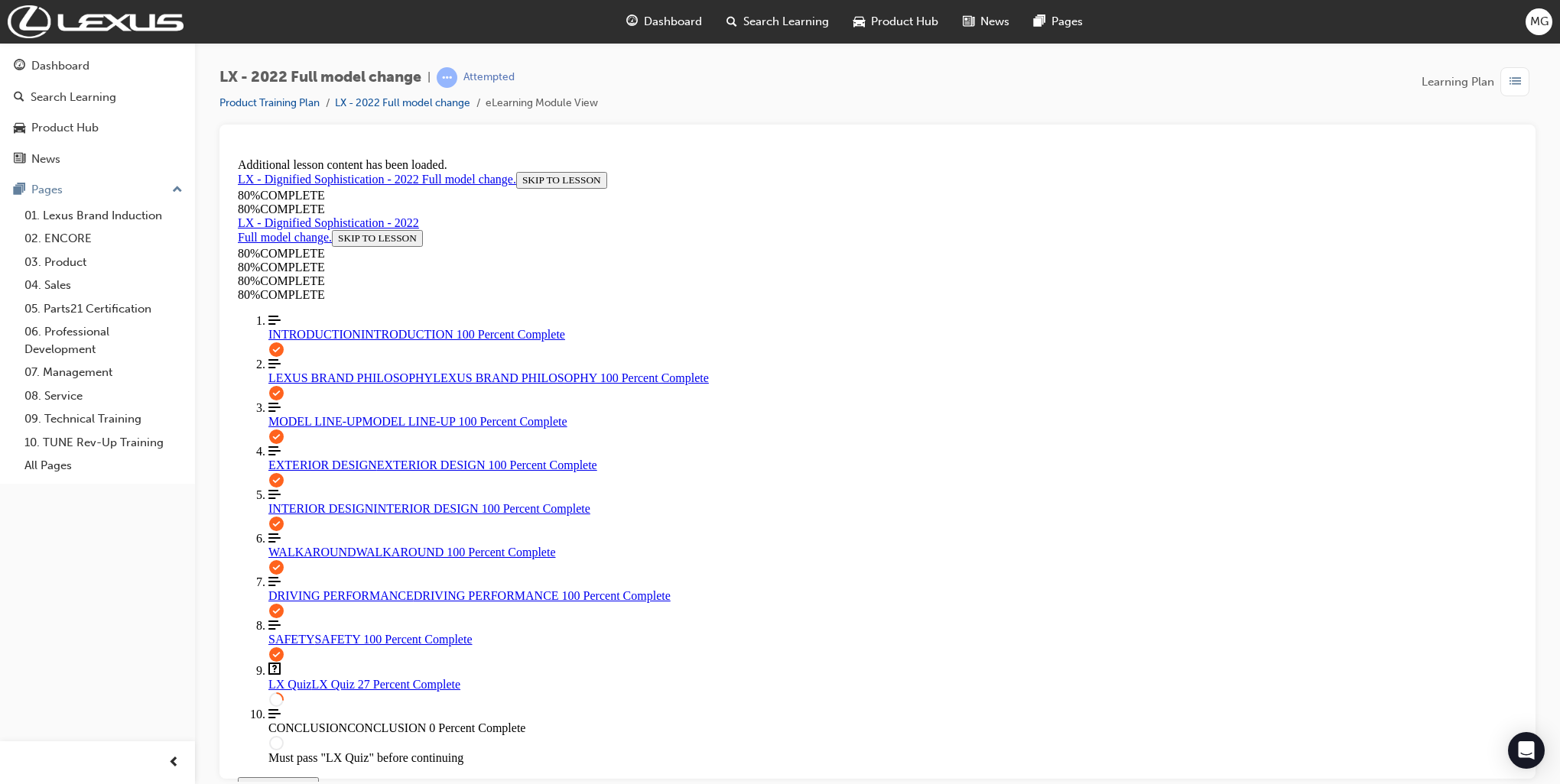
scroll to position [55, 0]
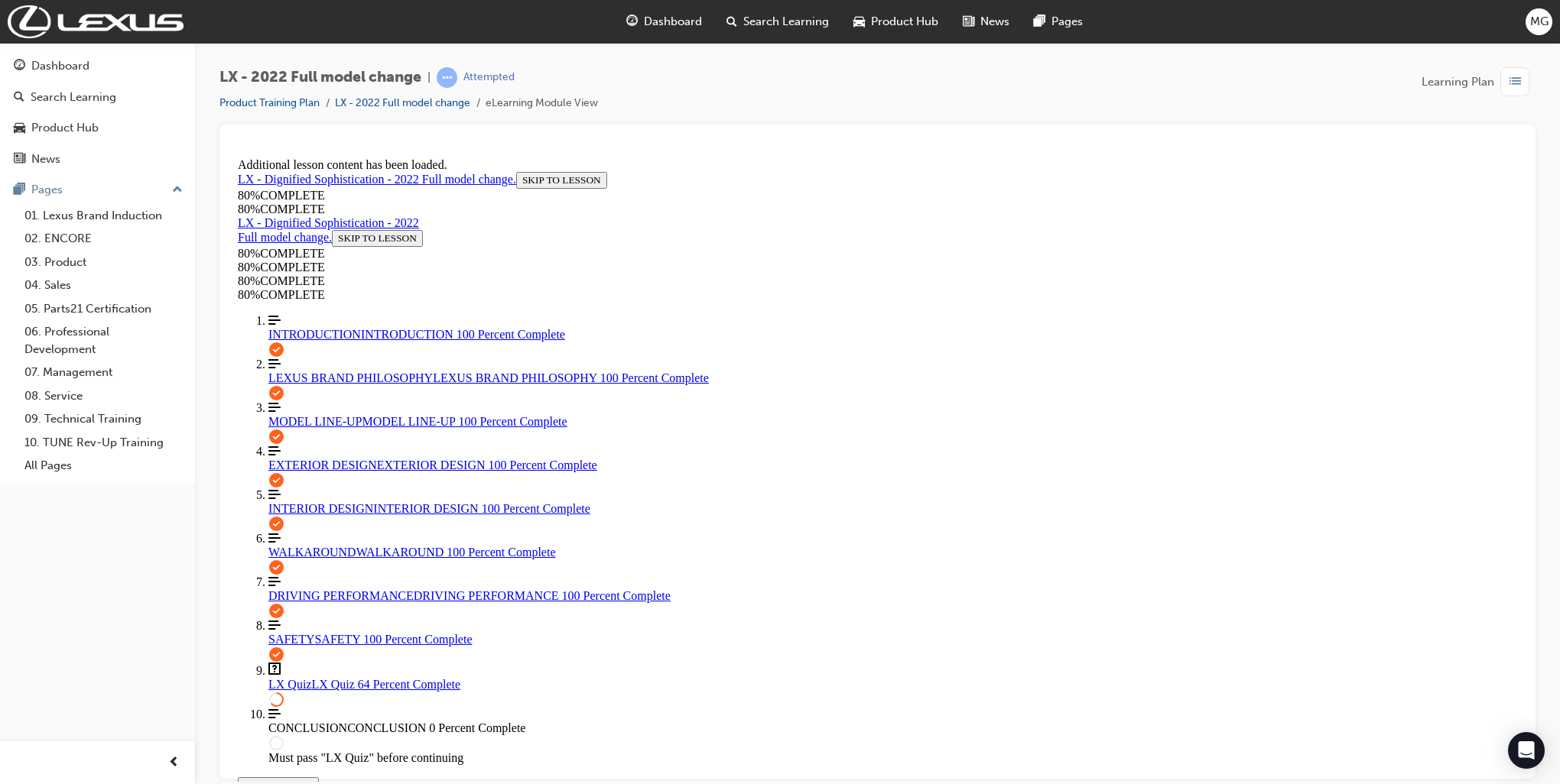
drag, startPoint x: 757, startPoint y: 398, endPoint x: 715, endPoint y: 374, distance: 48.4
copy span "How many Supplemental Restraint System (SRS) Airbags is the LX 600 Ultra Luxury…"
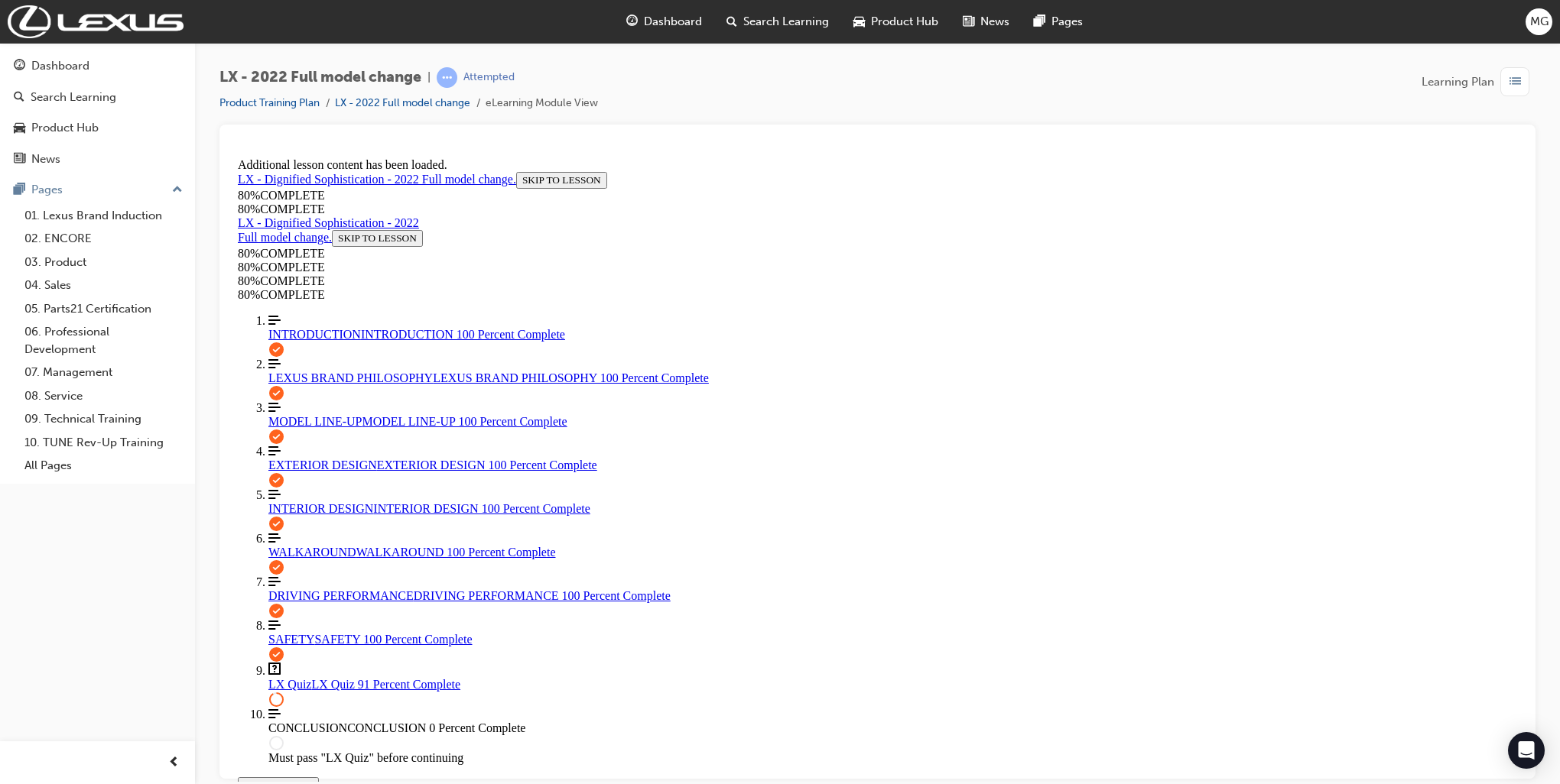
drag, startPoint x: 807, startPoint y: 569, endPoint x: 807, endPoint y: 561, distance: 8.0
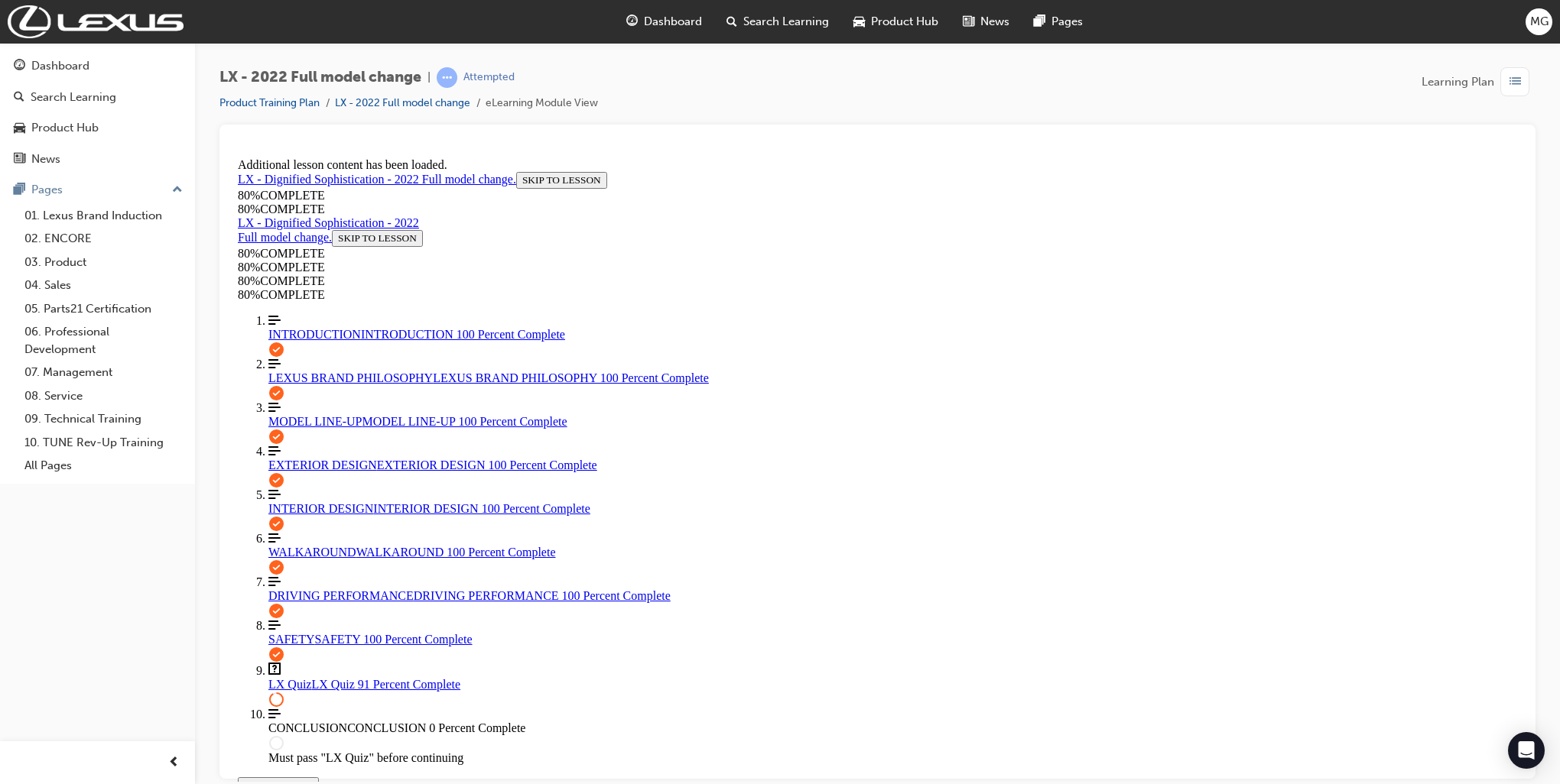
scroll to position [56, 0]
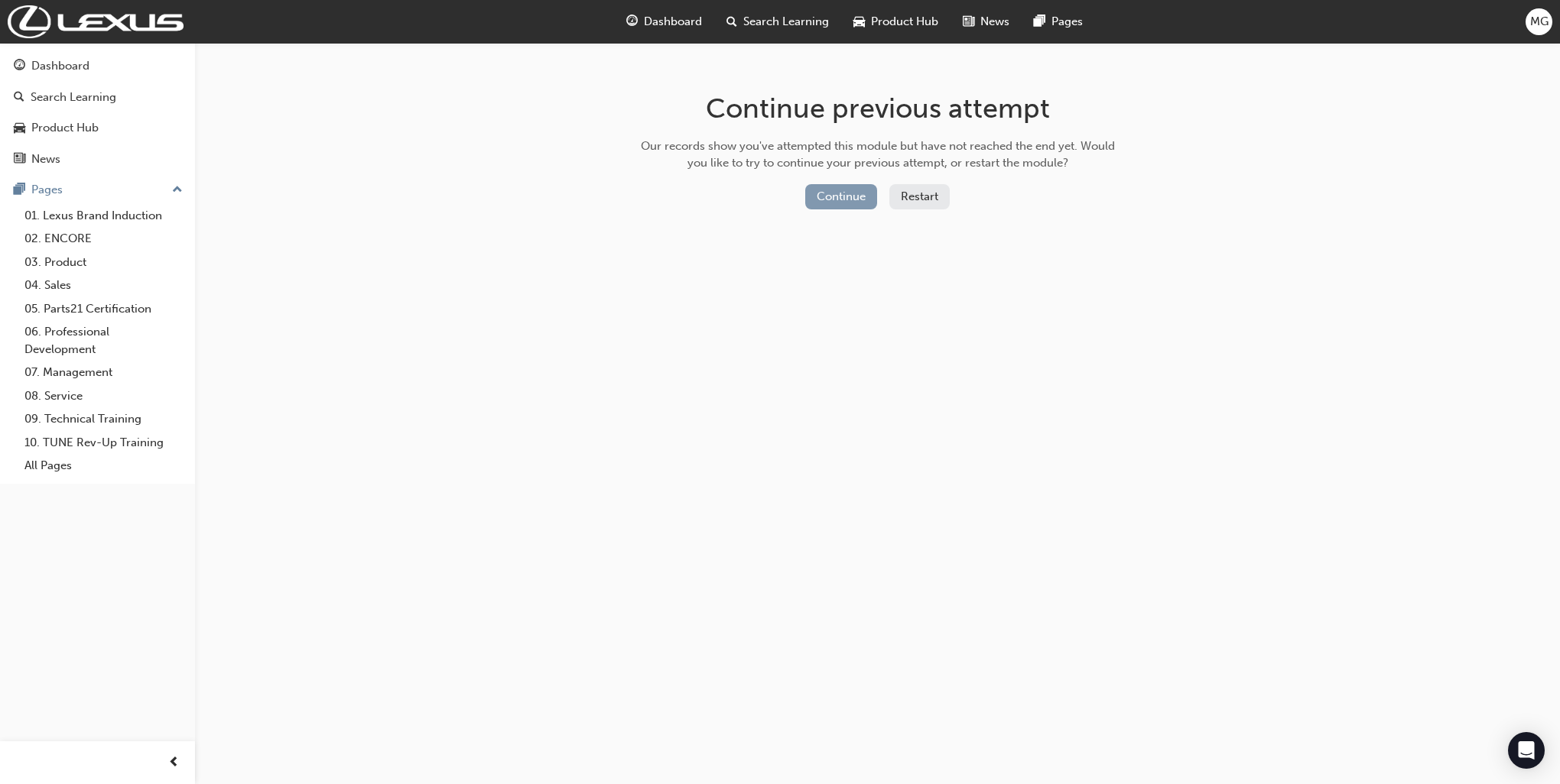
click at [829, 193] on button "Continue" at bounding box center [841, 197] width 72 height 25
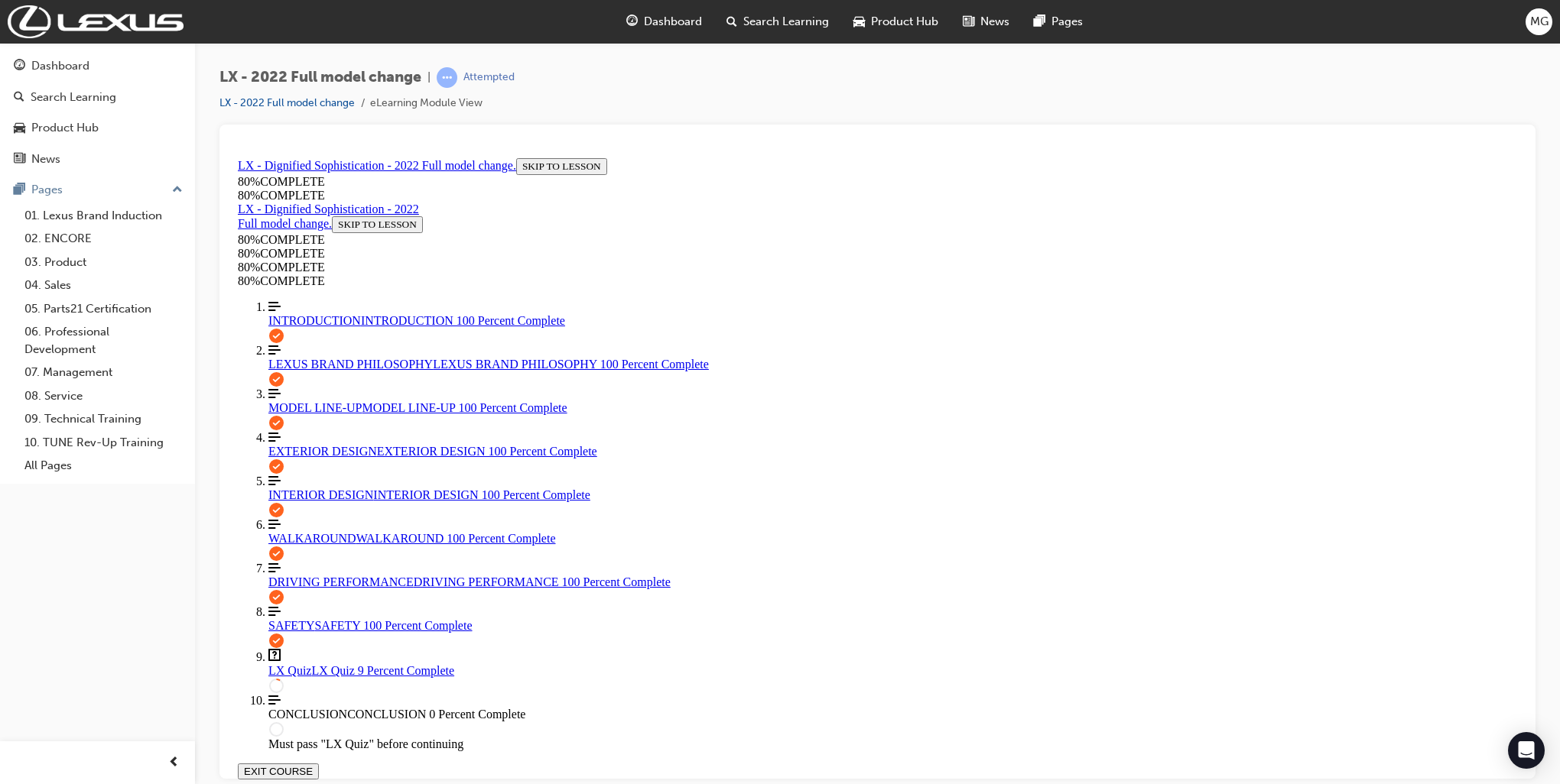
scroll to position [206, 0]
click at [309, 588] on link "DRIVING PERFORMANCE DRIVING PERFORMANCE 100 Percent Complete" at bounding box center [893, 575] width 1249 height 28
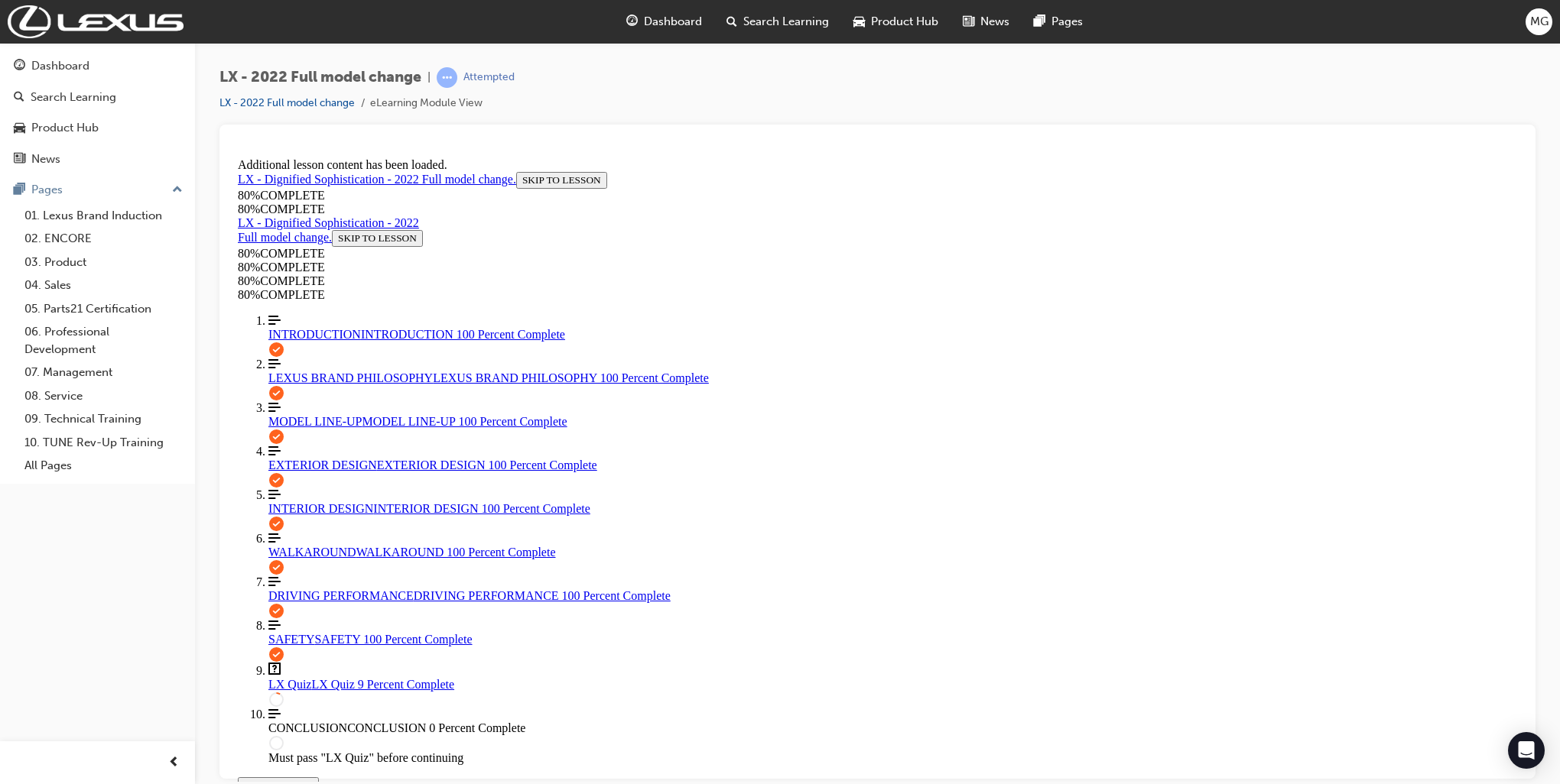
scroll to position [282, 0]
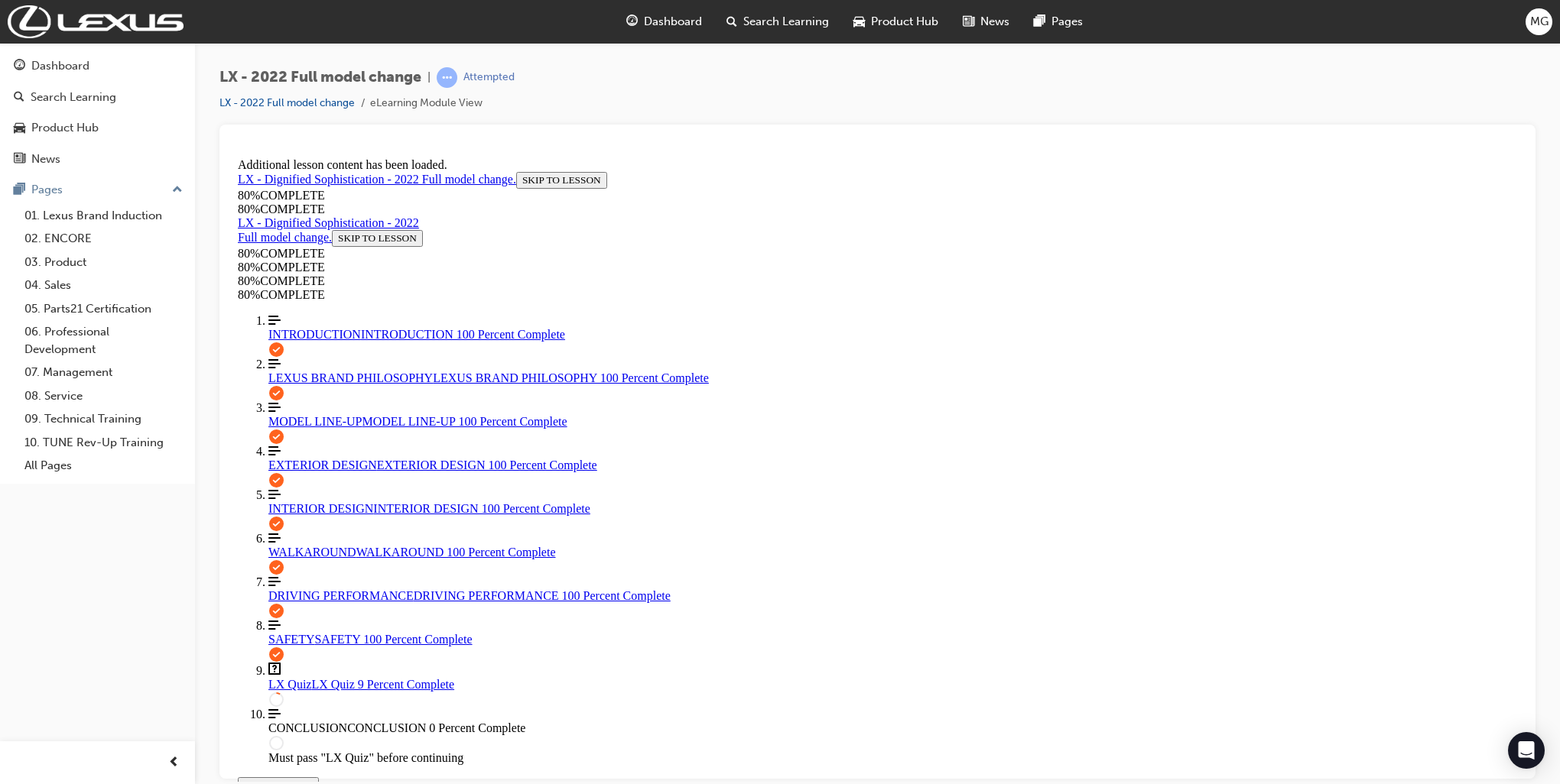
drag, startPoint x: 635, startPoint y: 485, endPoint x: 643, endPoint y: 468, distance: 18.8
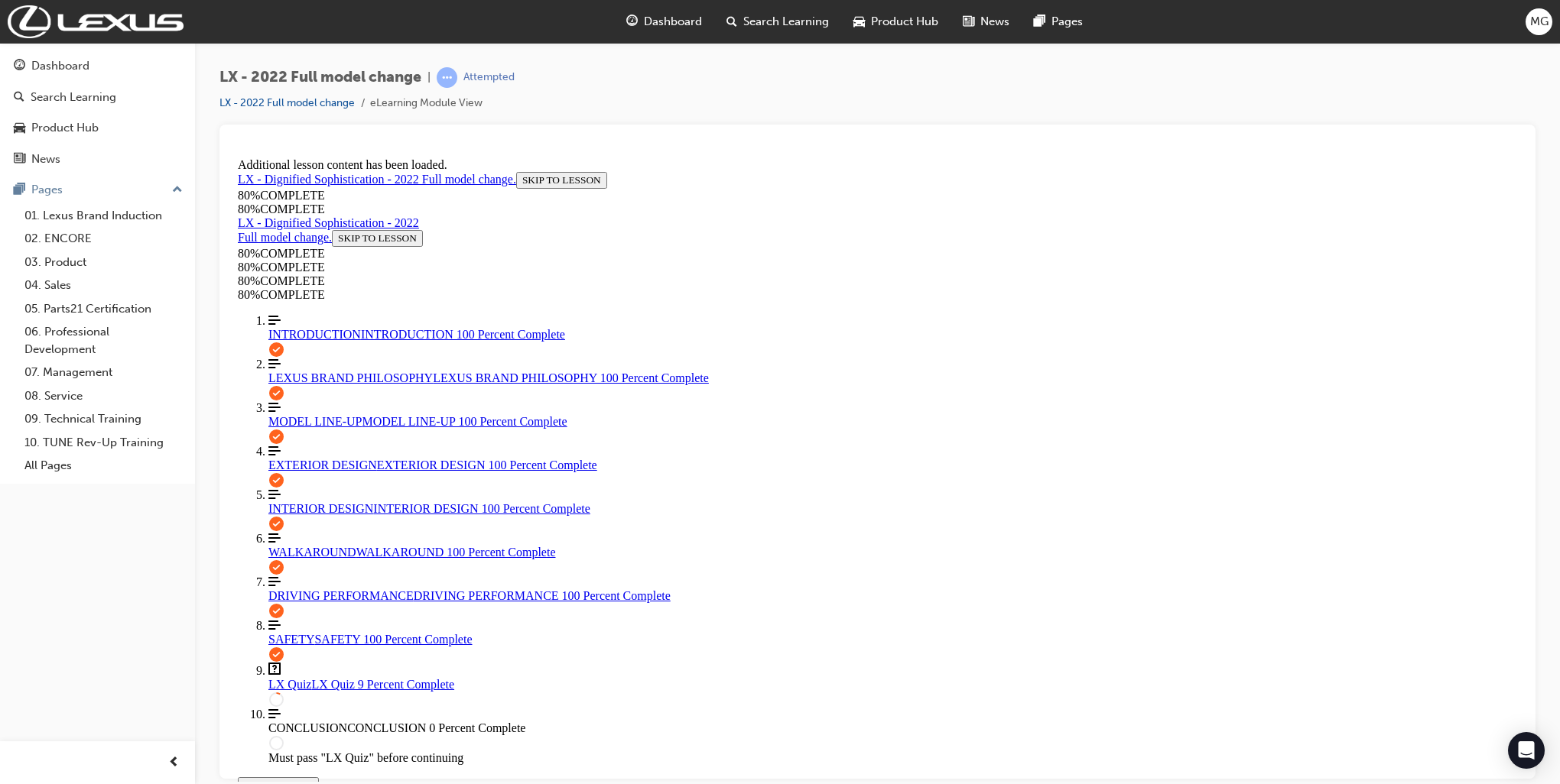
click at [322, 471] on span "EXTERIOR DESIGN" at bounding box center [322, 464] width 108 height 13
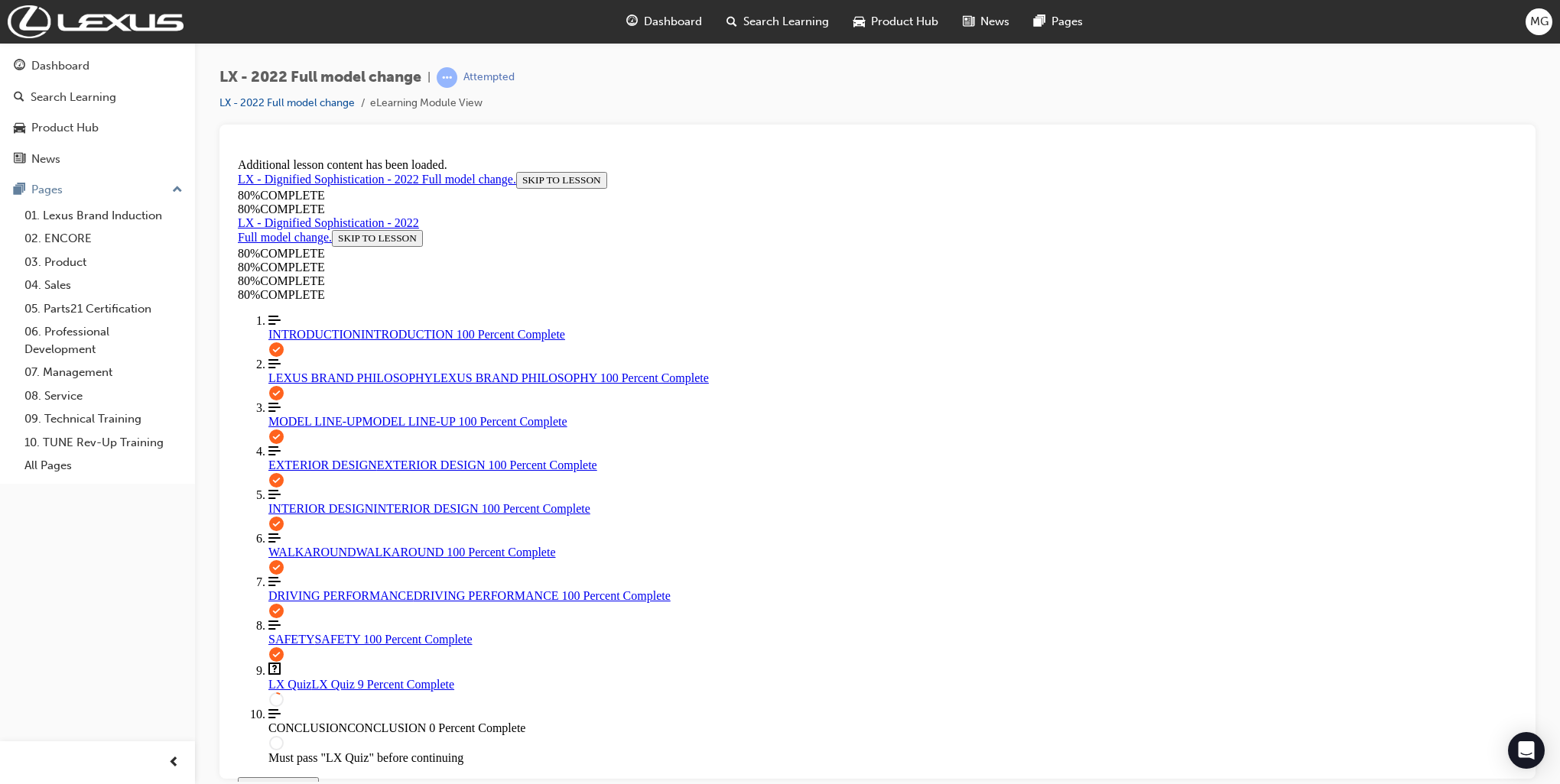
click at [346, 514] on span "INTERIOR DESIGN" at bounding box center [320, 508] width 104 height 13
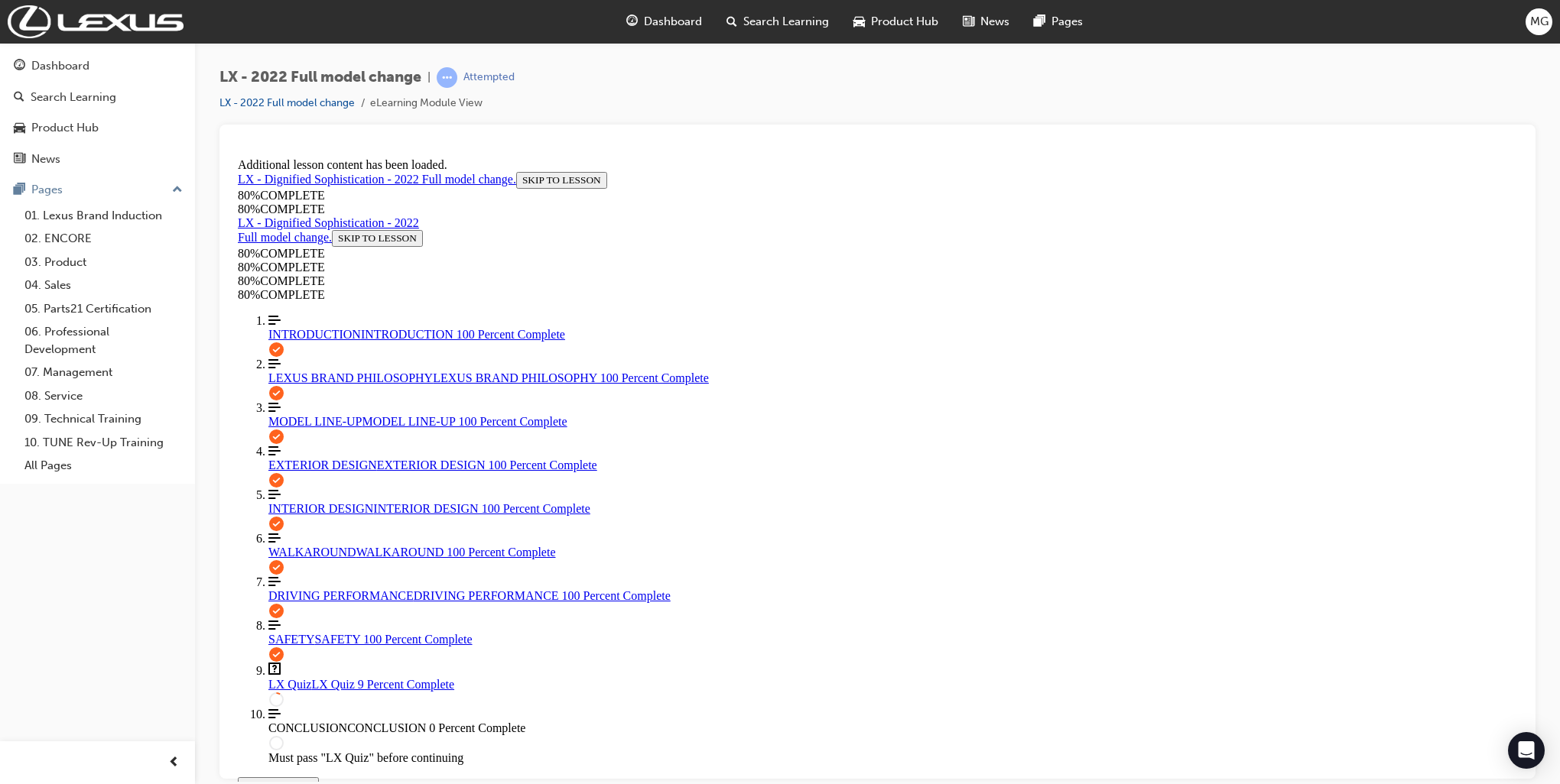
drag, startPoint x: 899, startPoint y: 162, endPoint x: 918, endPoint y: 170, distance: 20.6
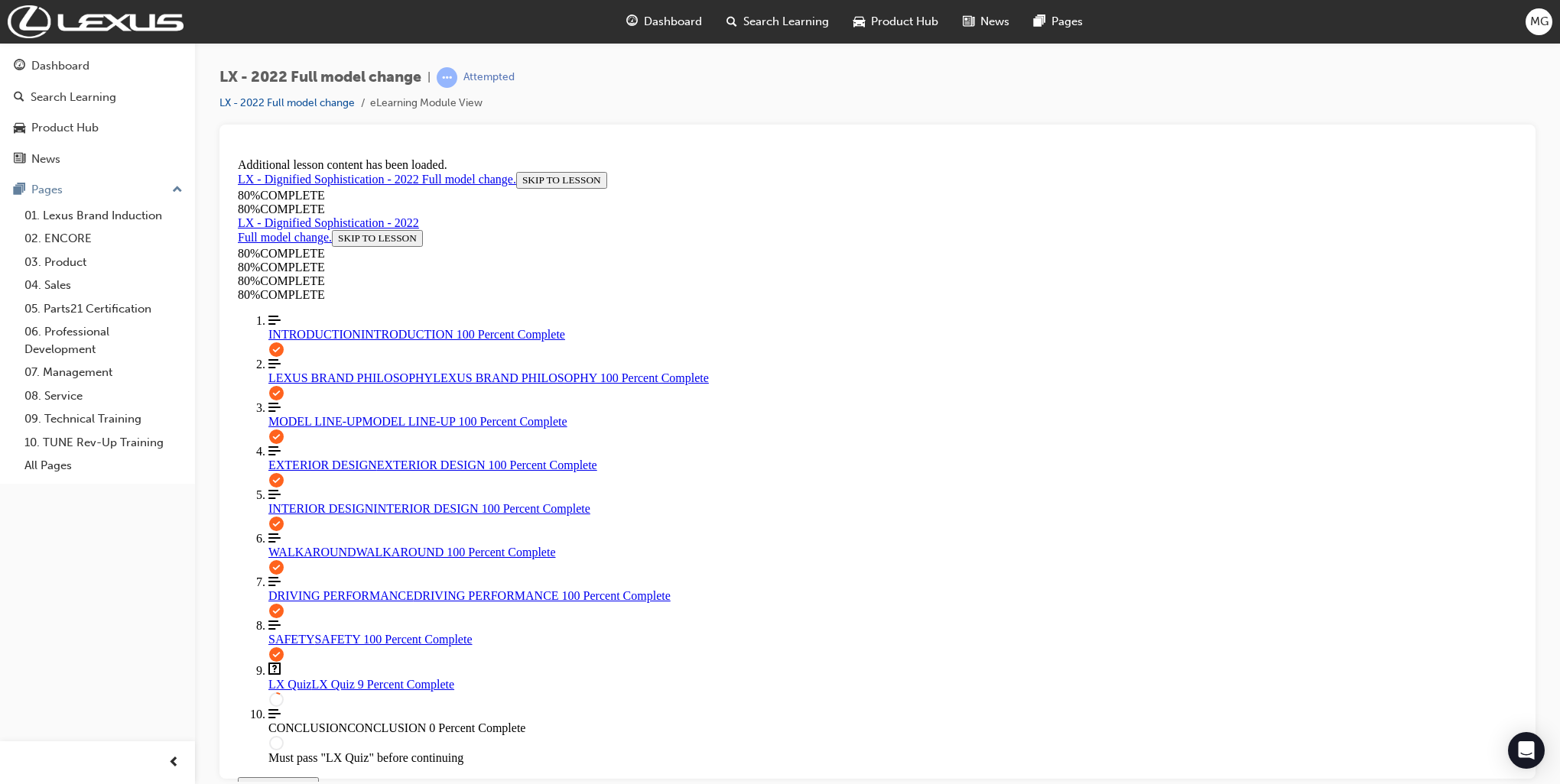
click at [298, 644] on span "SAFETY" at bounding box center [291, 638] width 46 height 13
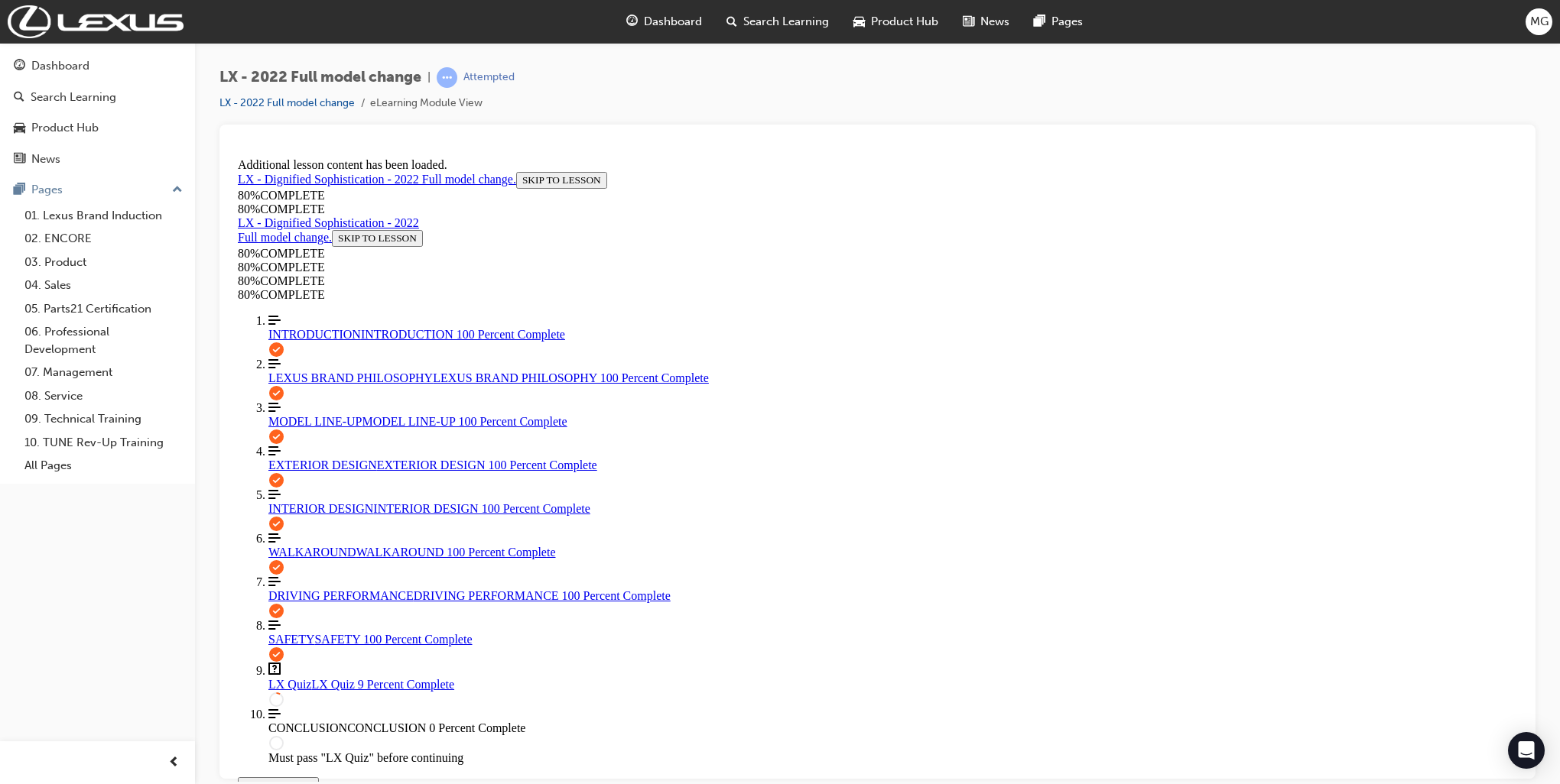
scroll to position [4696, 0]
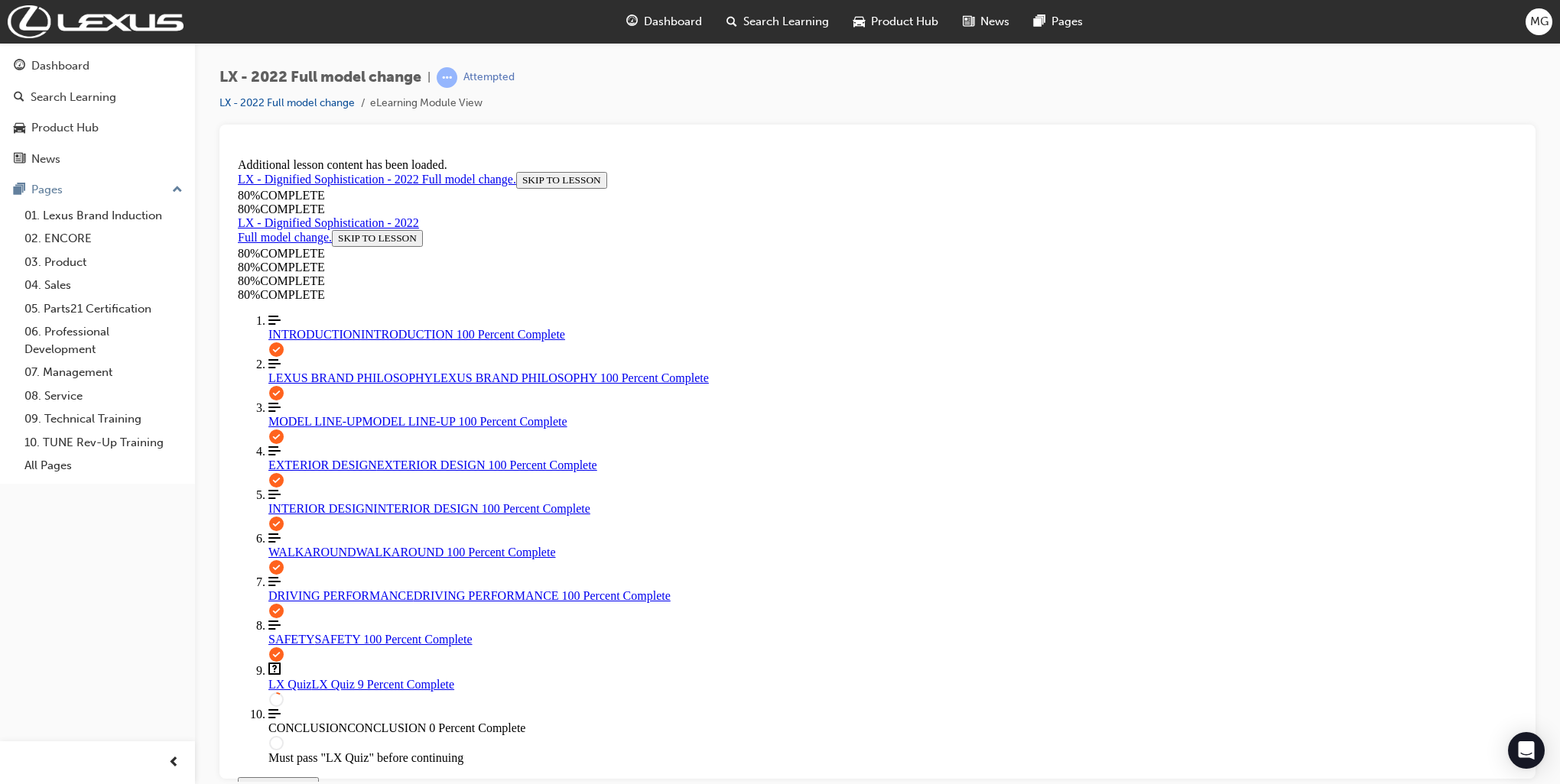
click at [339, 495] on link "INTERIOR DESIGN INTERIOR DESIGN 100 Percent Complete" at bounding box center [893, 501] width 1249 height 28
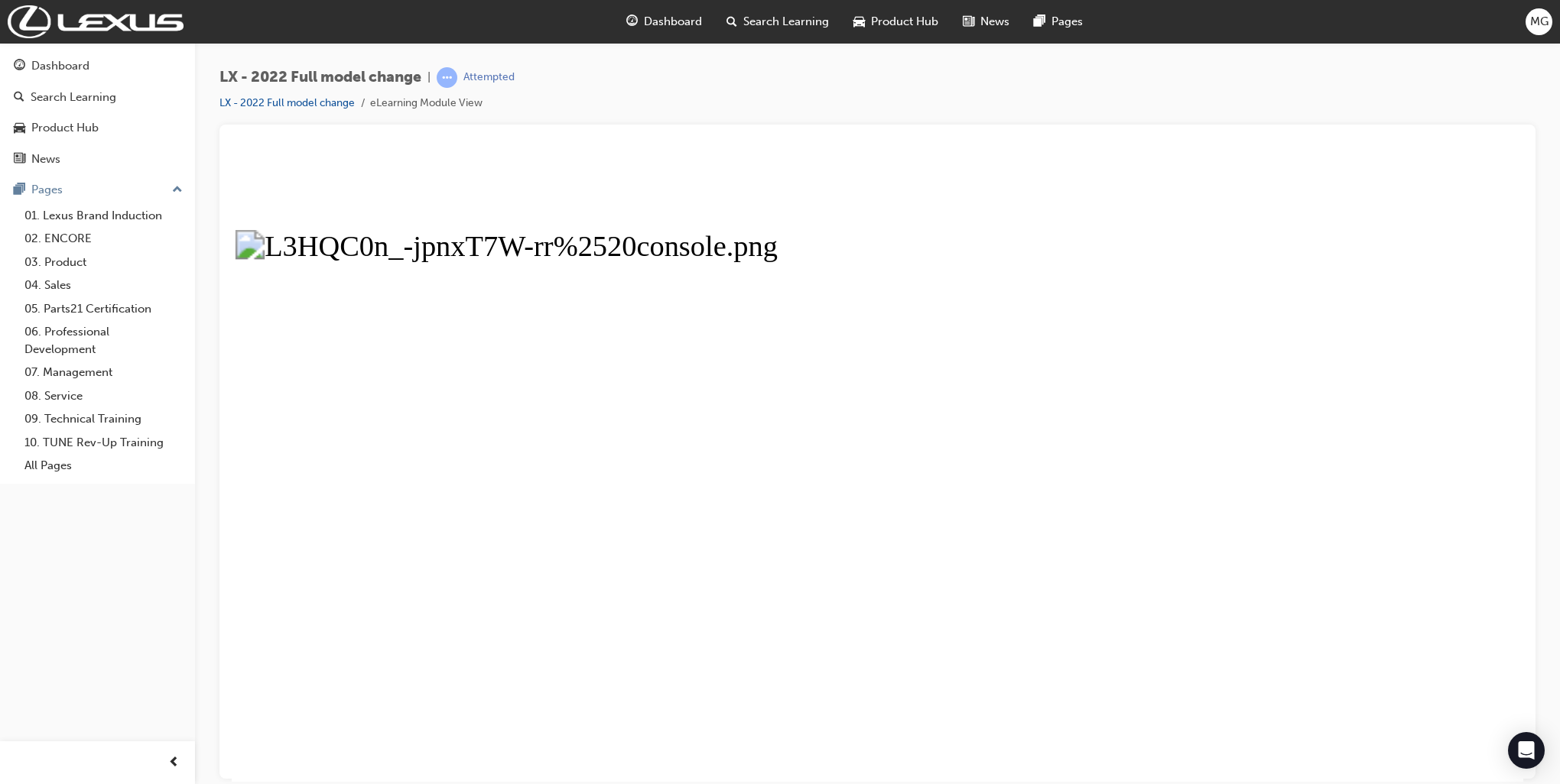
click at [847, 481] on button "Unzoom image" at bounding box center [877, 466] width 1291 height 630
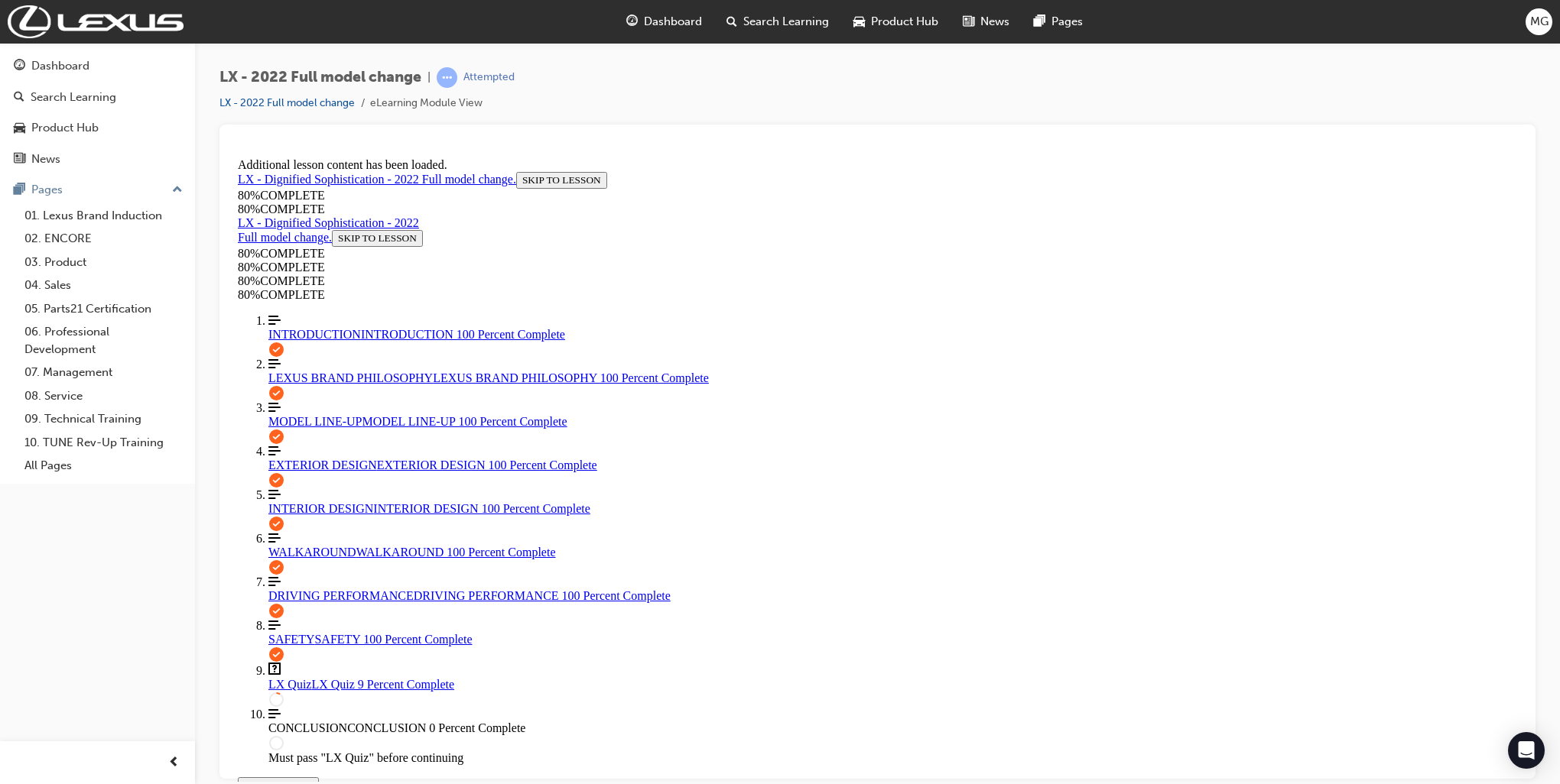
scroll to position [1123, 0]
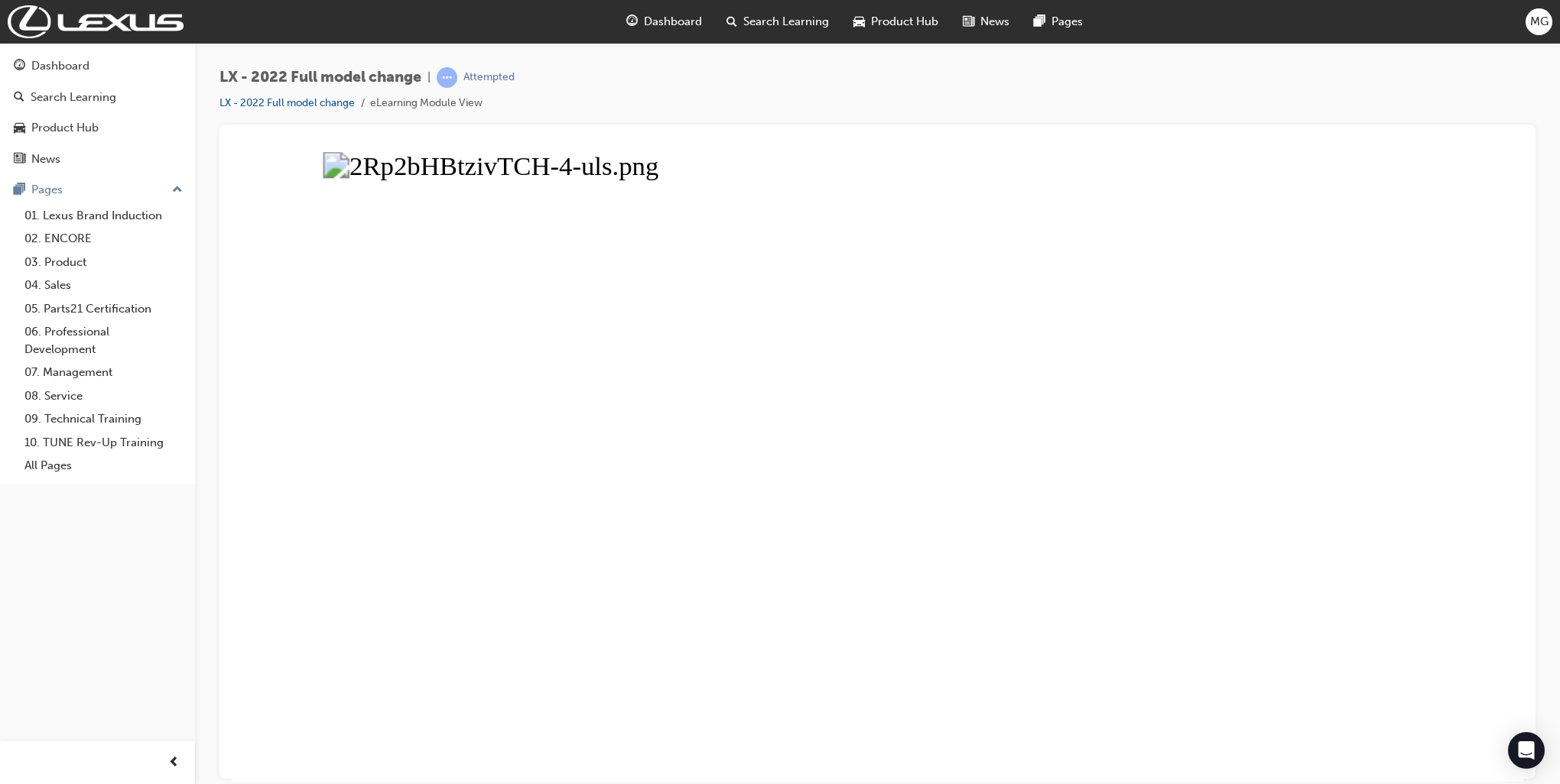
click at [938, 563] on button "Unzoom image" at bounding box center [877, 466] width 1291 height 630
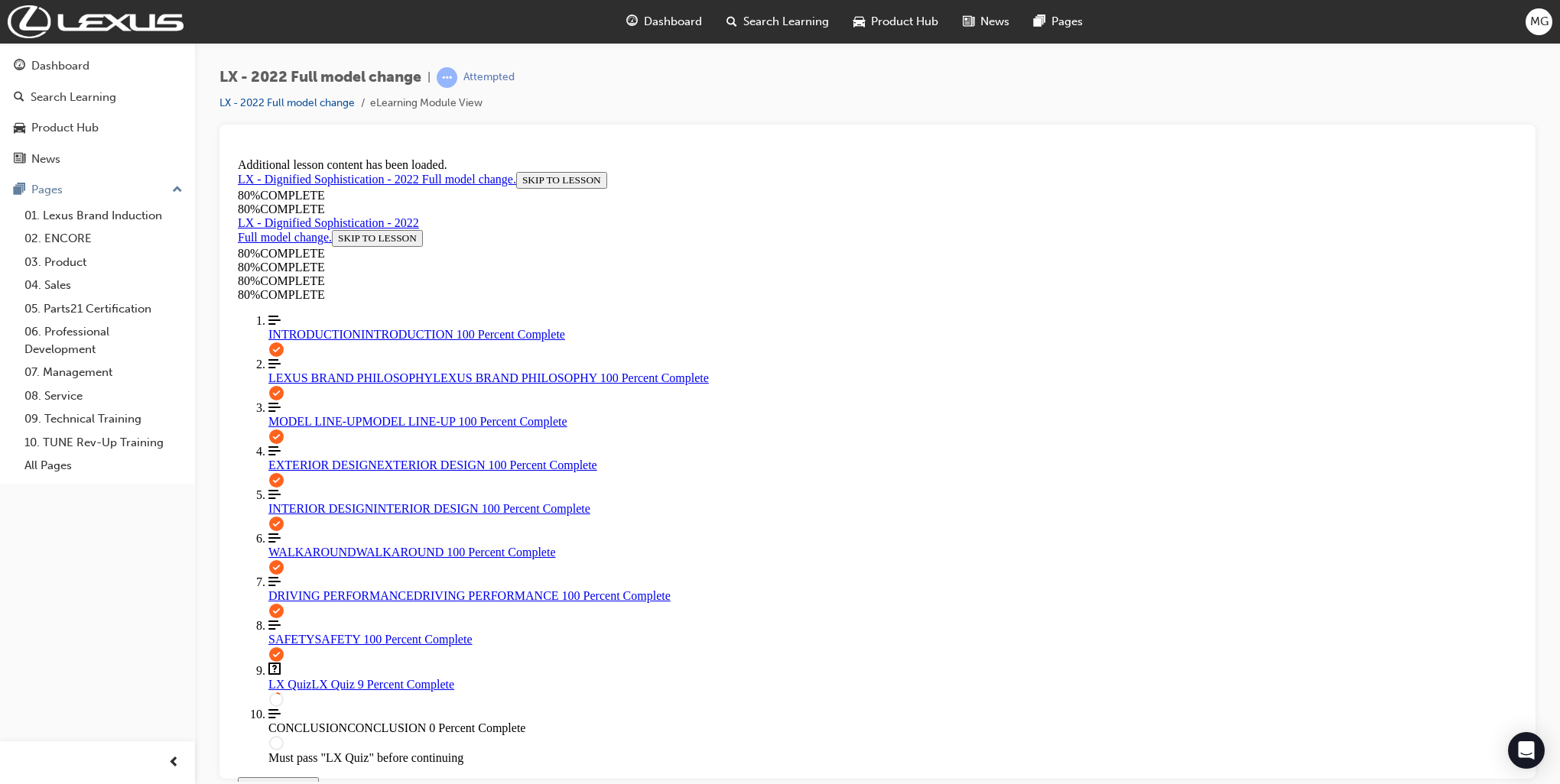
scroll to position [709, 0]
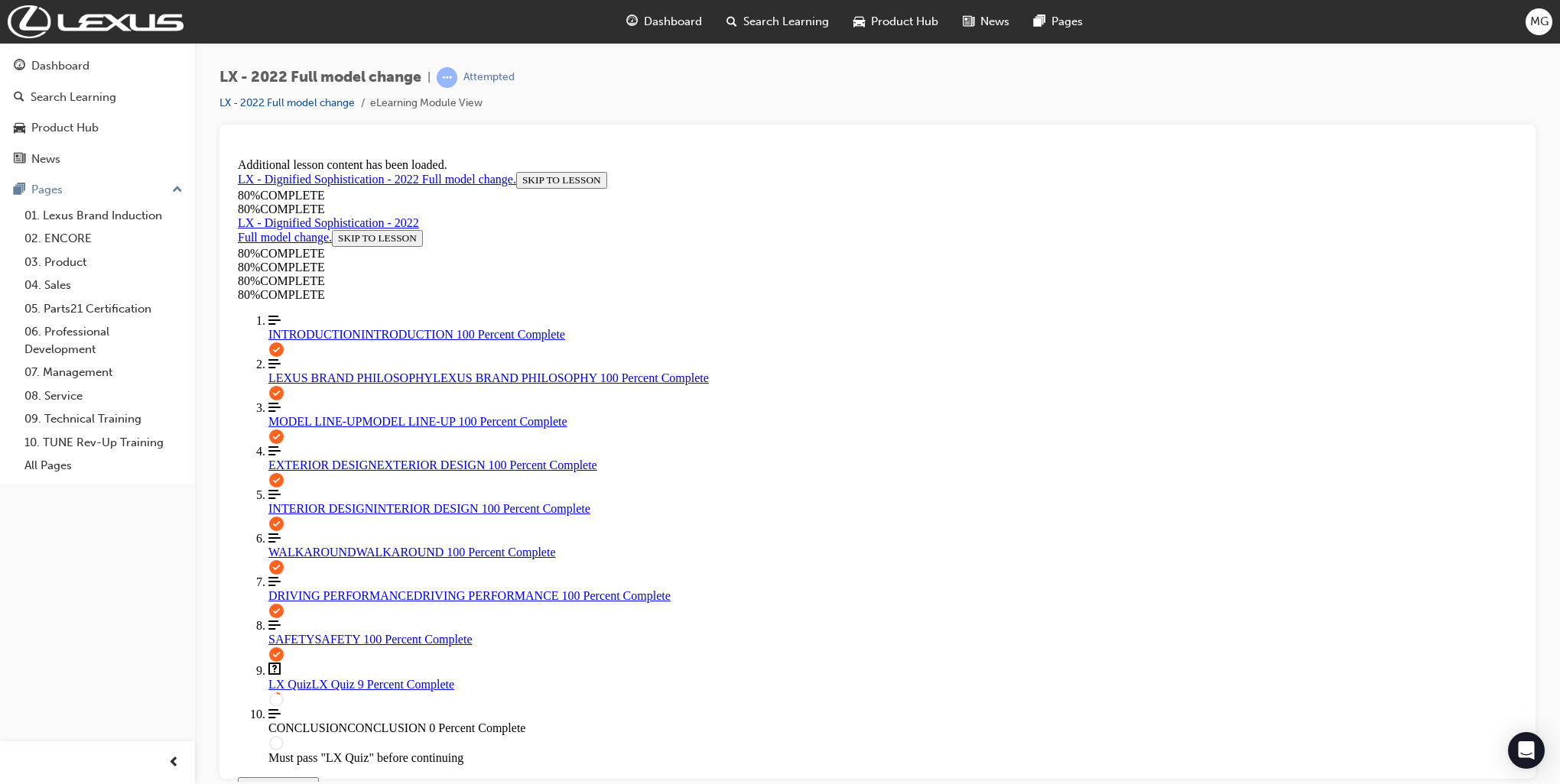
click at [303, 557] on span "WALKAROUND" at bounding box center [312, 551] width 88 height 13
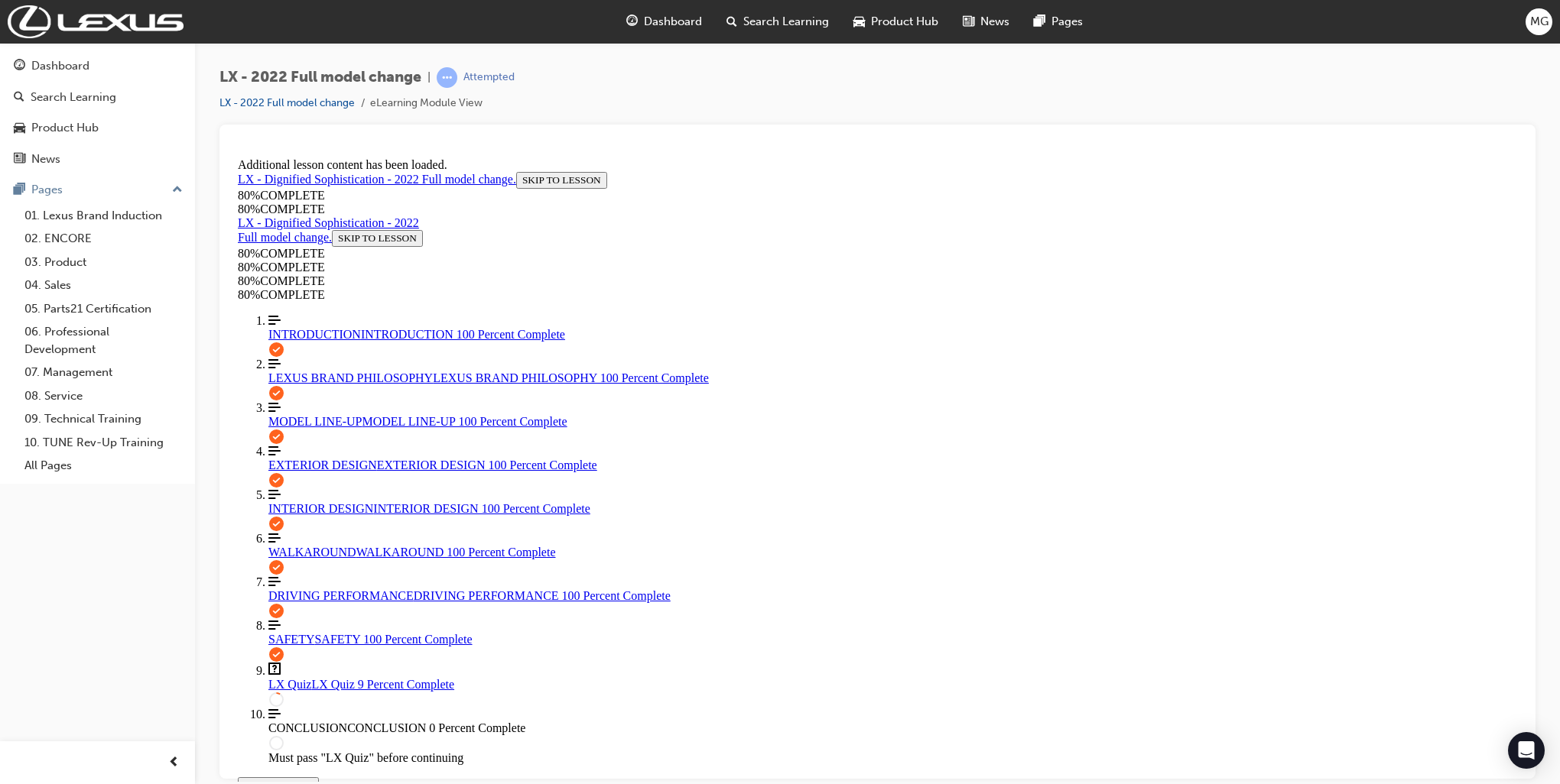
scroll to position [2461, 0]
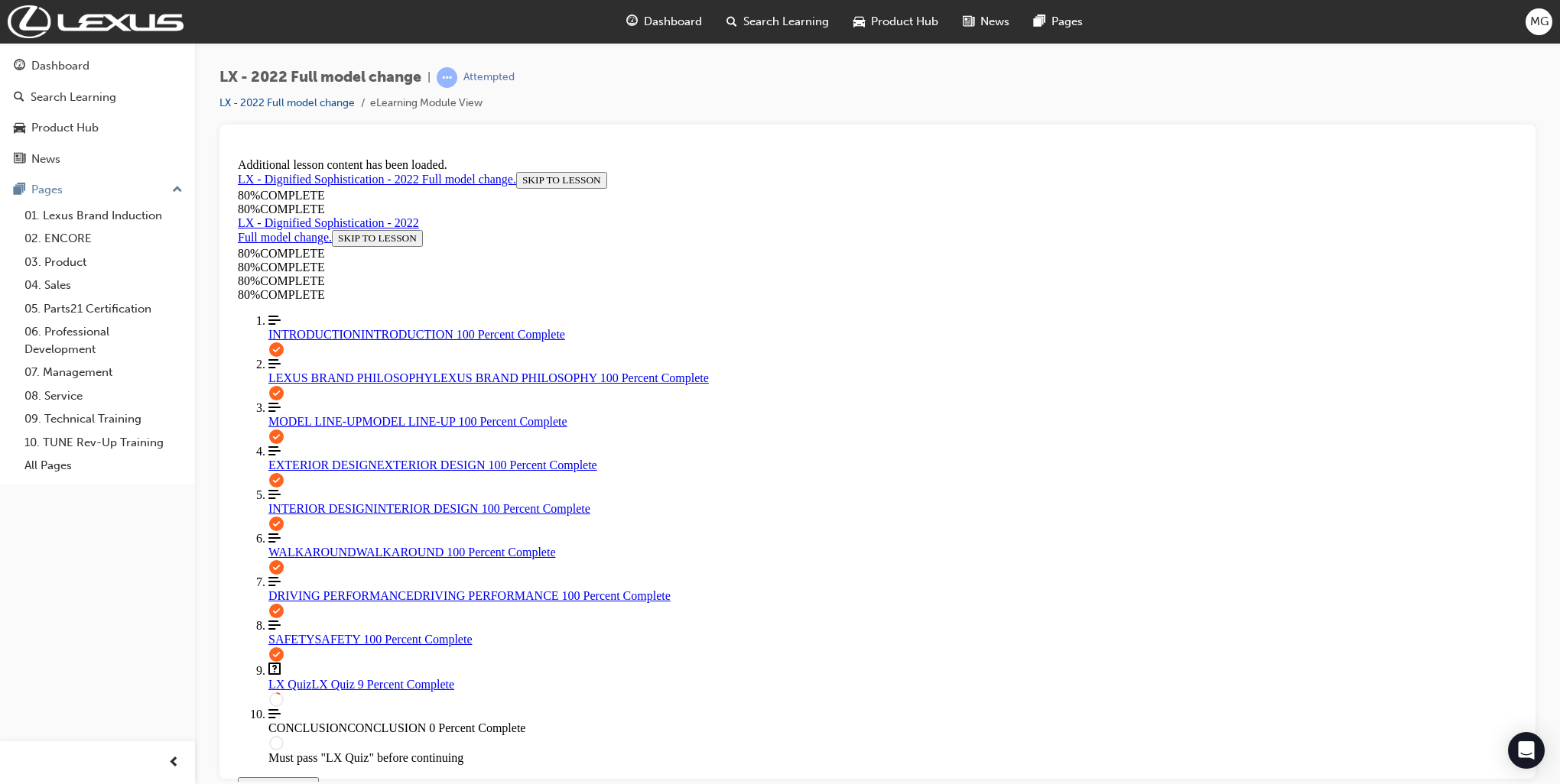
click at [339, 450] on link "EXTERIOR DESIGN EXTERIOR DESIGN 100 Percent Complete" at bounding box center [893, 458] width 1249 height 28
click at [320, 512] on link "INTERIOR DESIGN INTERIOR DESIGN 100 Percent Complete" at bounding box center [893, 501] width 1249 height 28
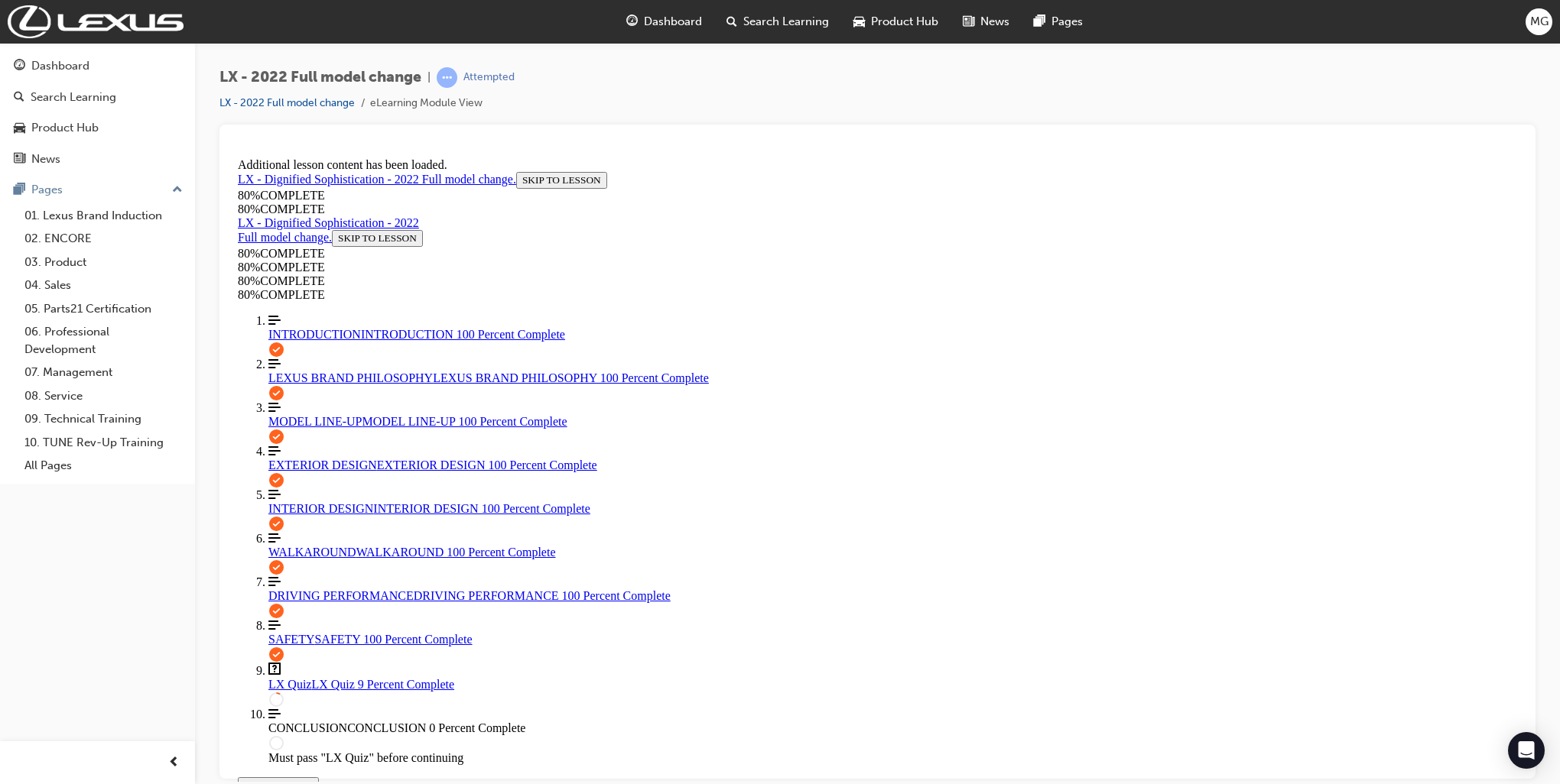
scroll to position [4696, 0]
click at [275, 553] on span "WALKAROUND" at bounding box center [312, 551] width 88 height 13
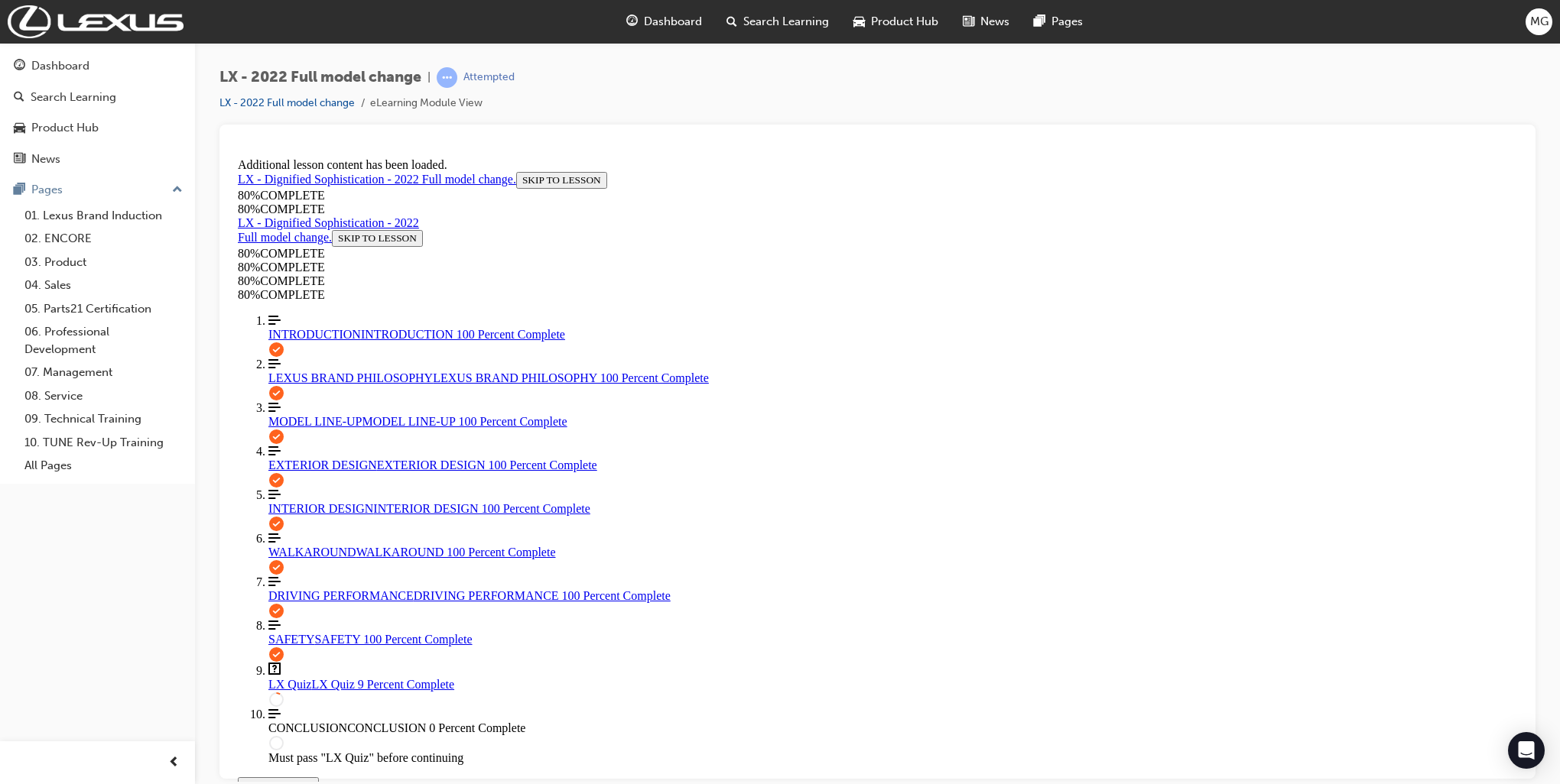
click at [1548, 483] on div "LX - 2022 Full model change | Attempted LX - 2022 Full model change eLearning M…" at bounding box center [877, 395] width 1365 height 703
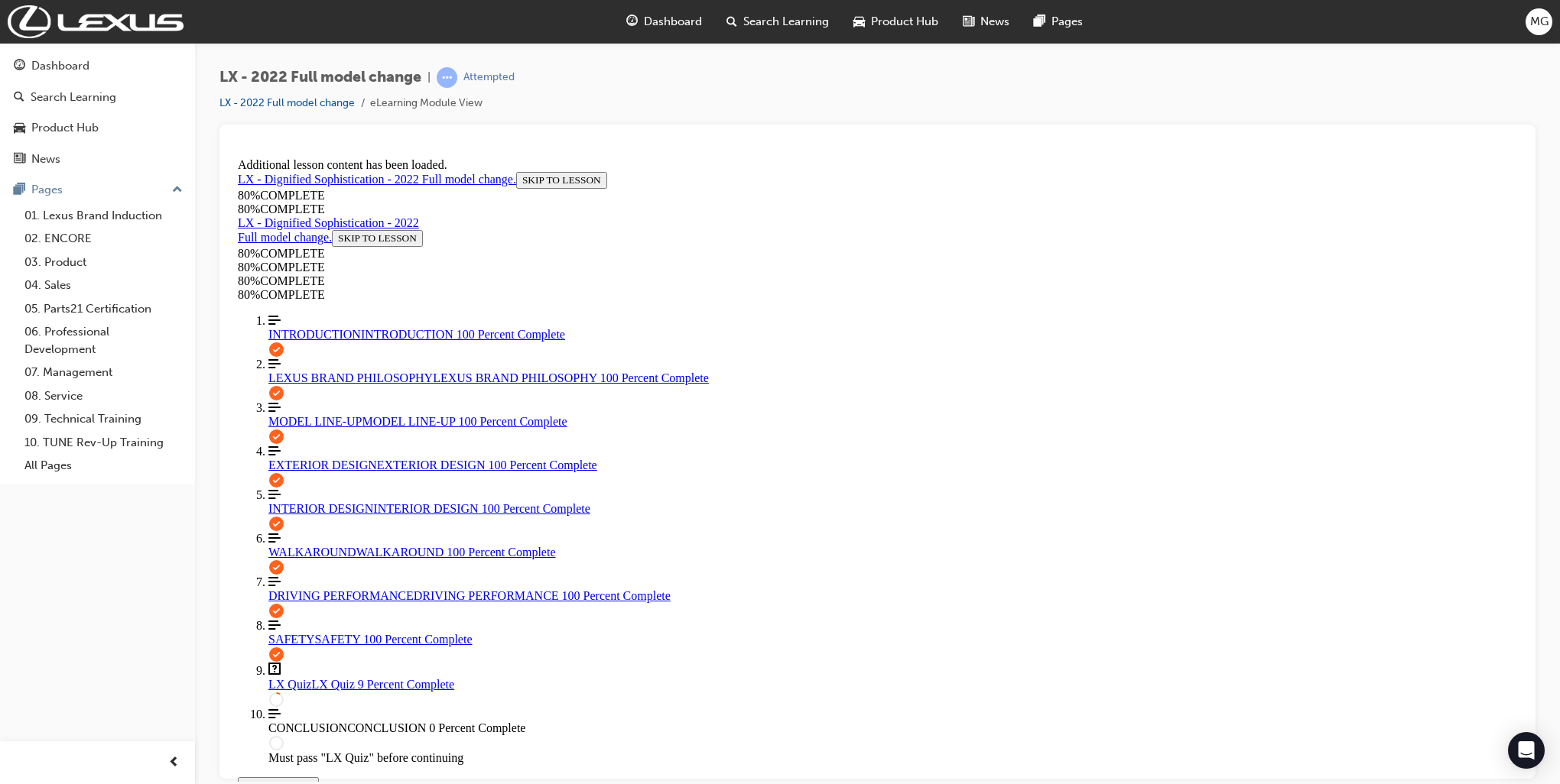
scroll to position [0, 0]
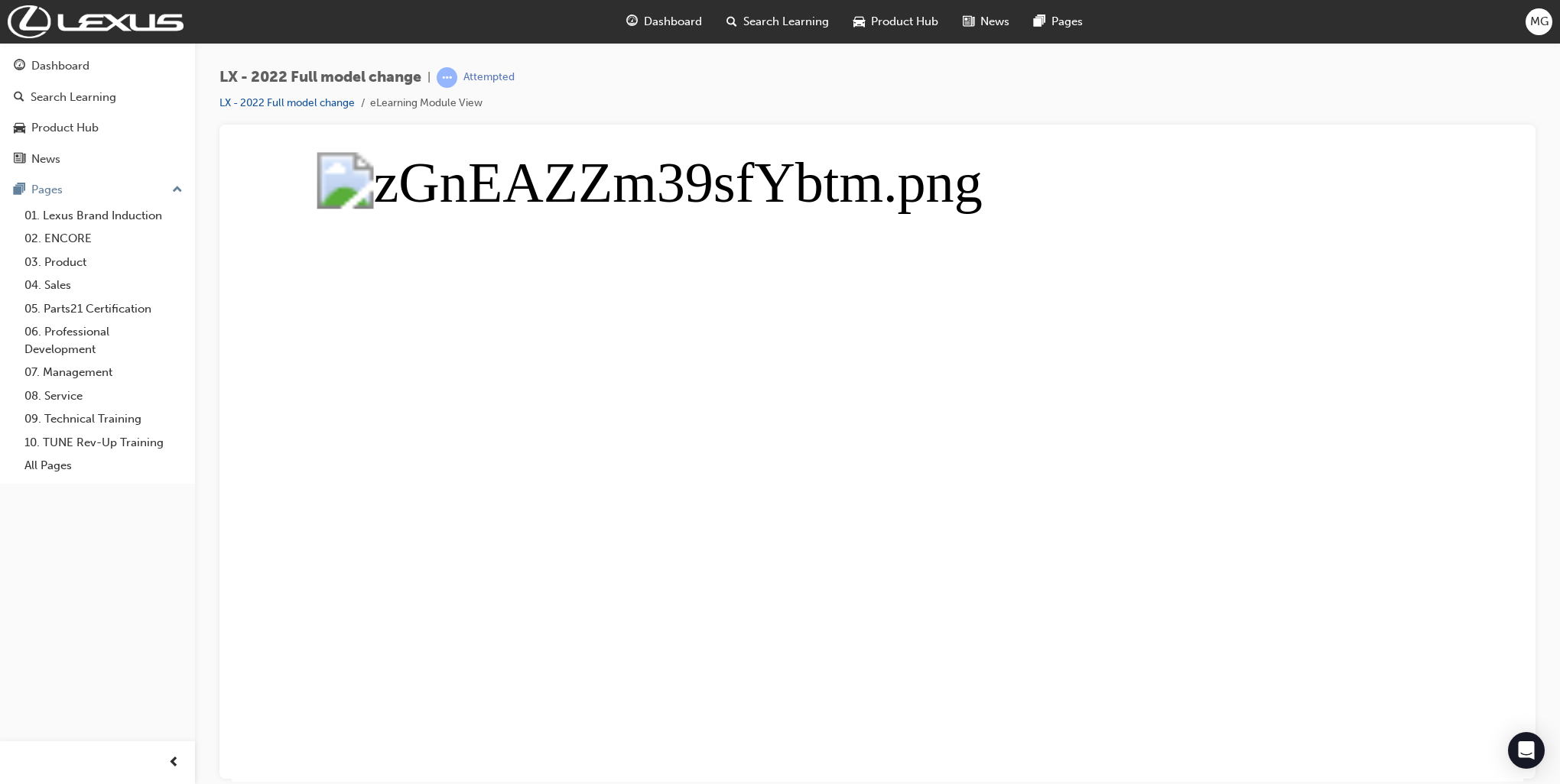
click at [1374, 528] on button "Unzoom image" at bounding box center [877, 466] width 1291 height 630
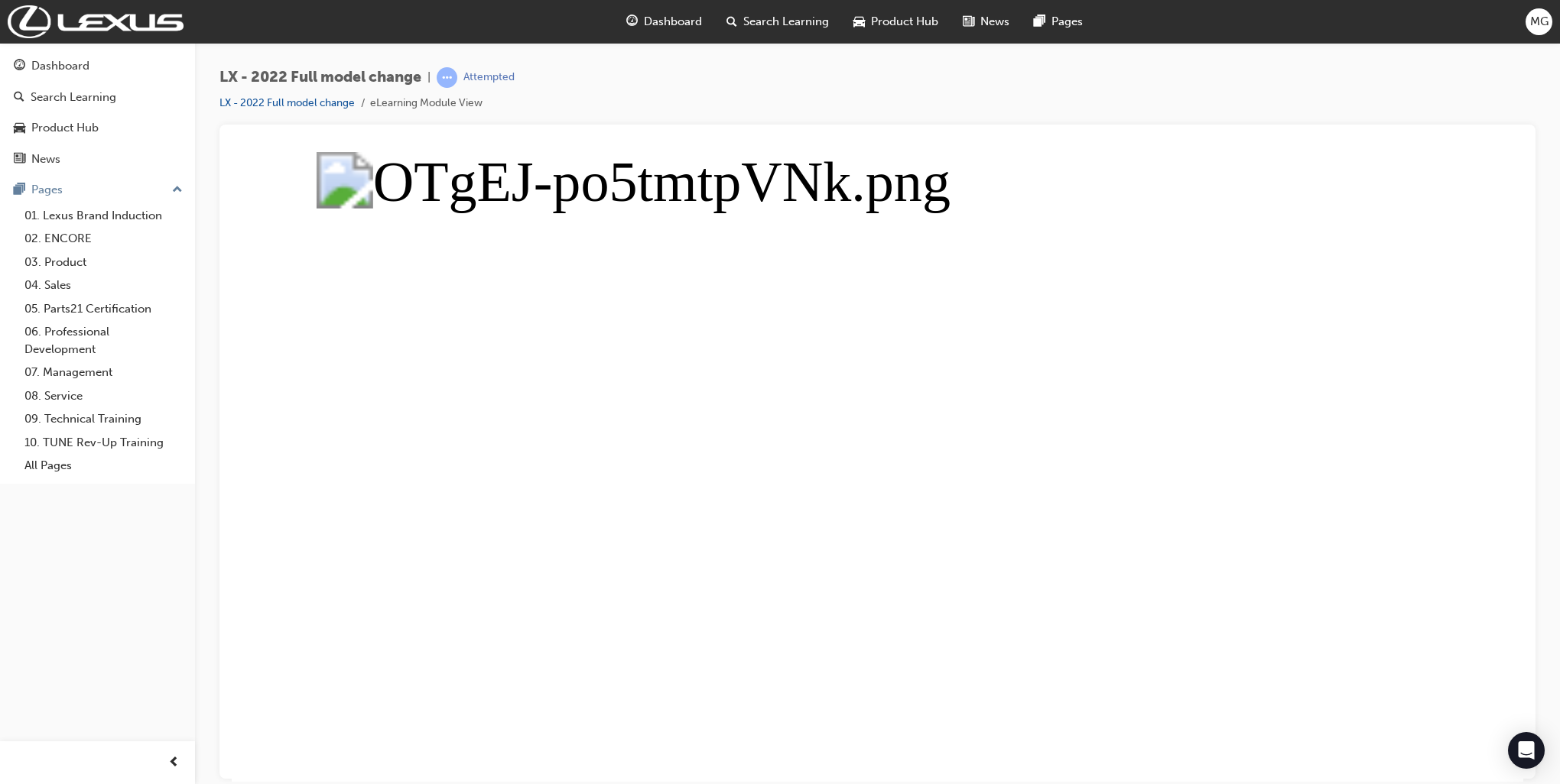
click at [1275, 216] on button "Unzoom image" at bounding box center [877, 466] width 1291 height 630
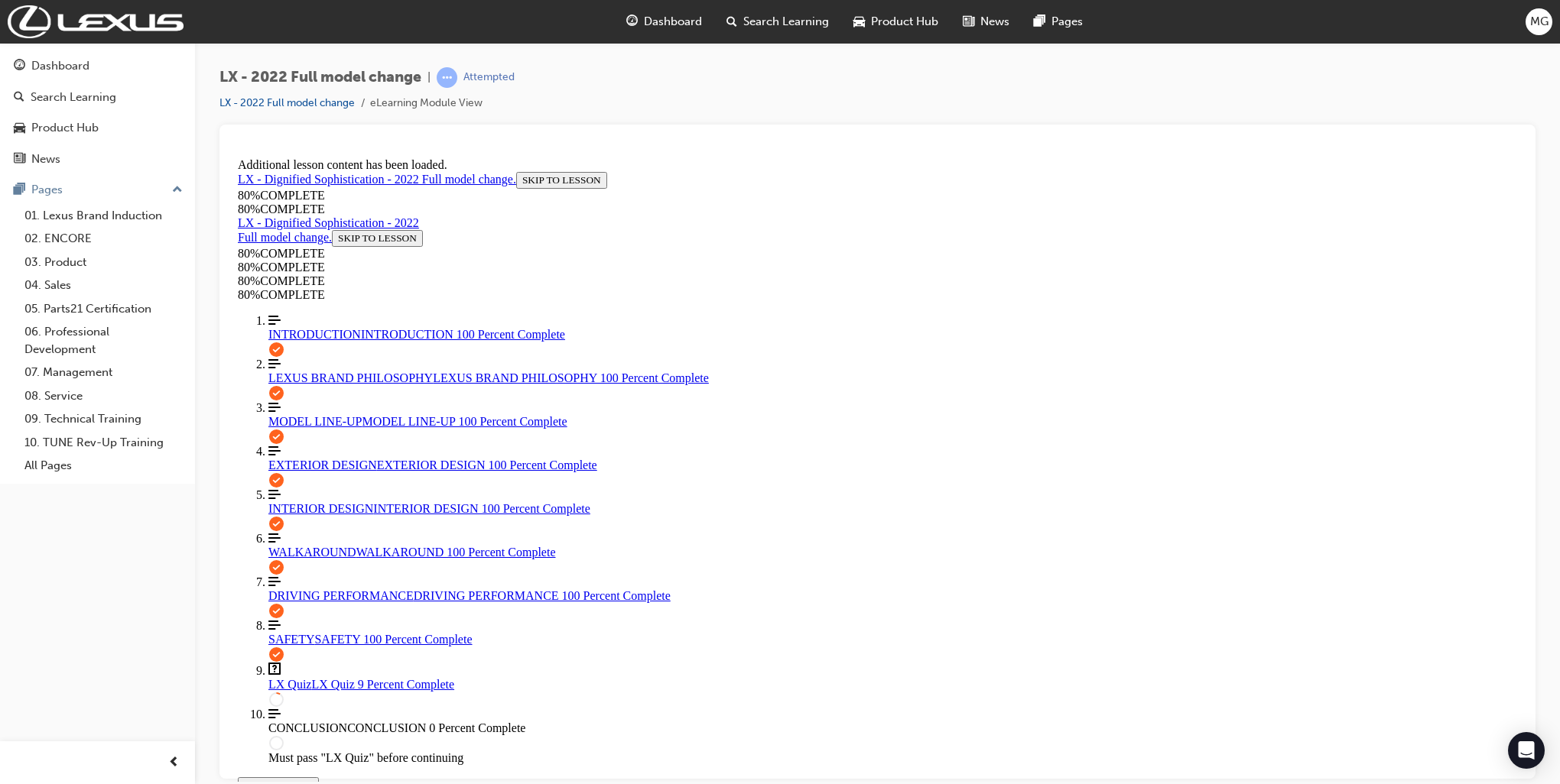
scroll to position [104, 0]
click at [293, 632] on span "SAFETY" at bounding box center [291, 638] width 46 height 13
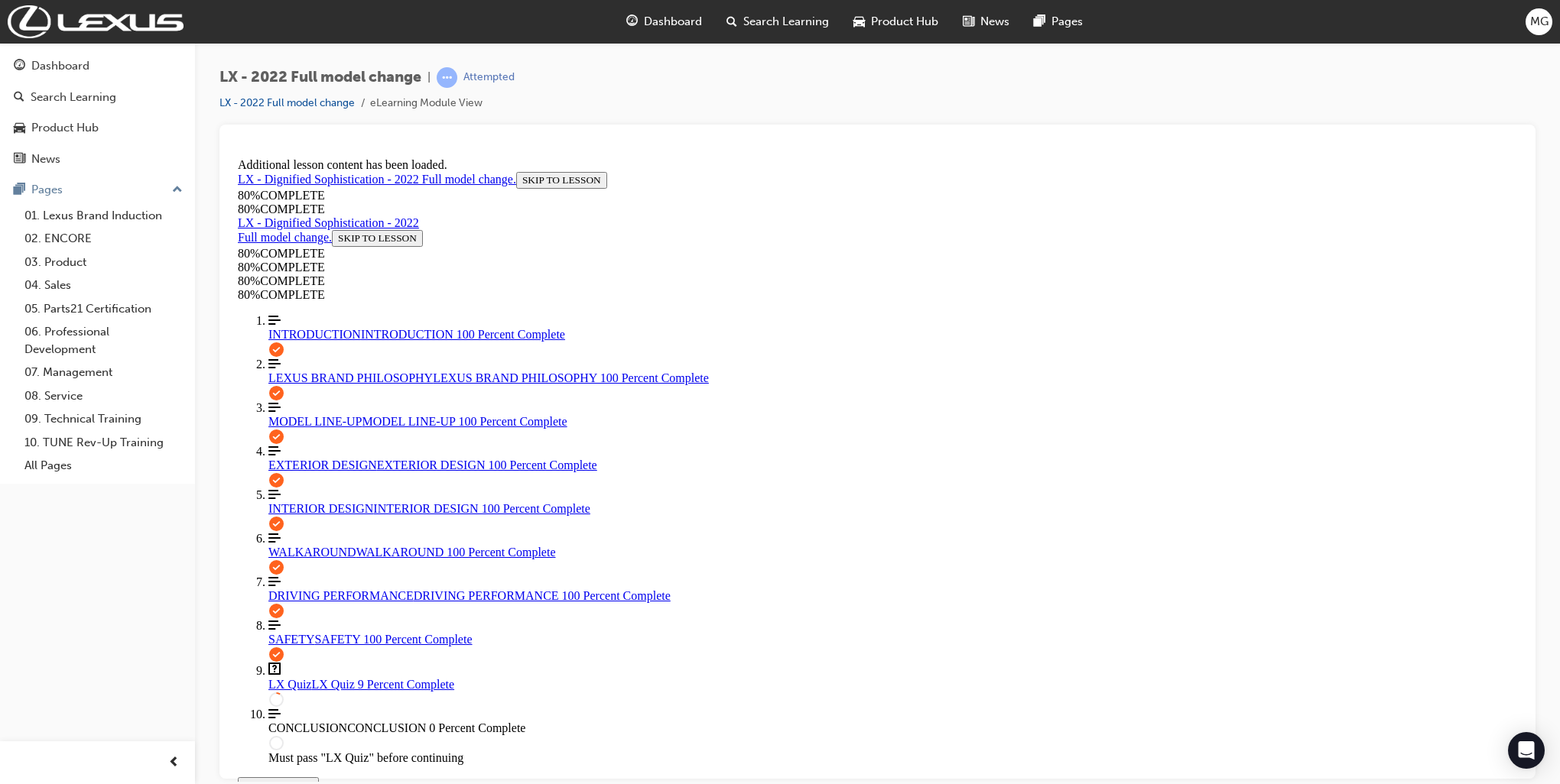
scroll to position [162, 0]
click at [346, 444] on link "EXTERIOR DESIGN EXTERIOR DESIGN 100 Percent Complete" at bounding box center [893, 458] width 1249 height 28
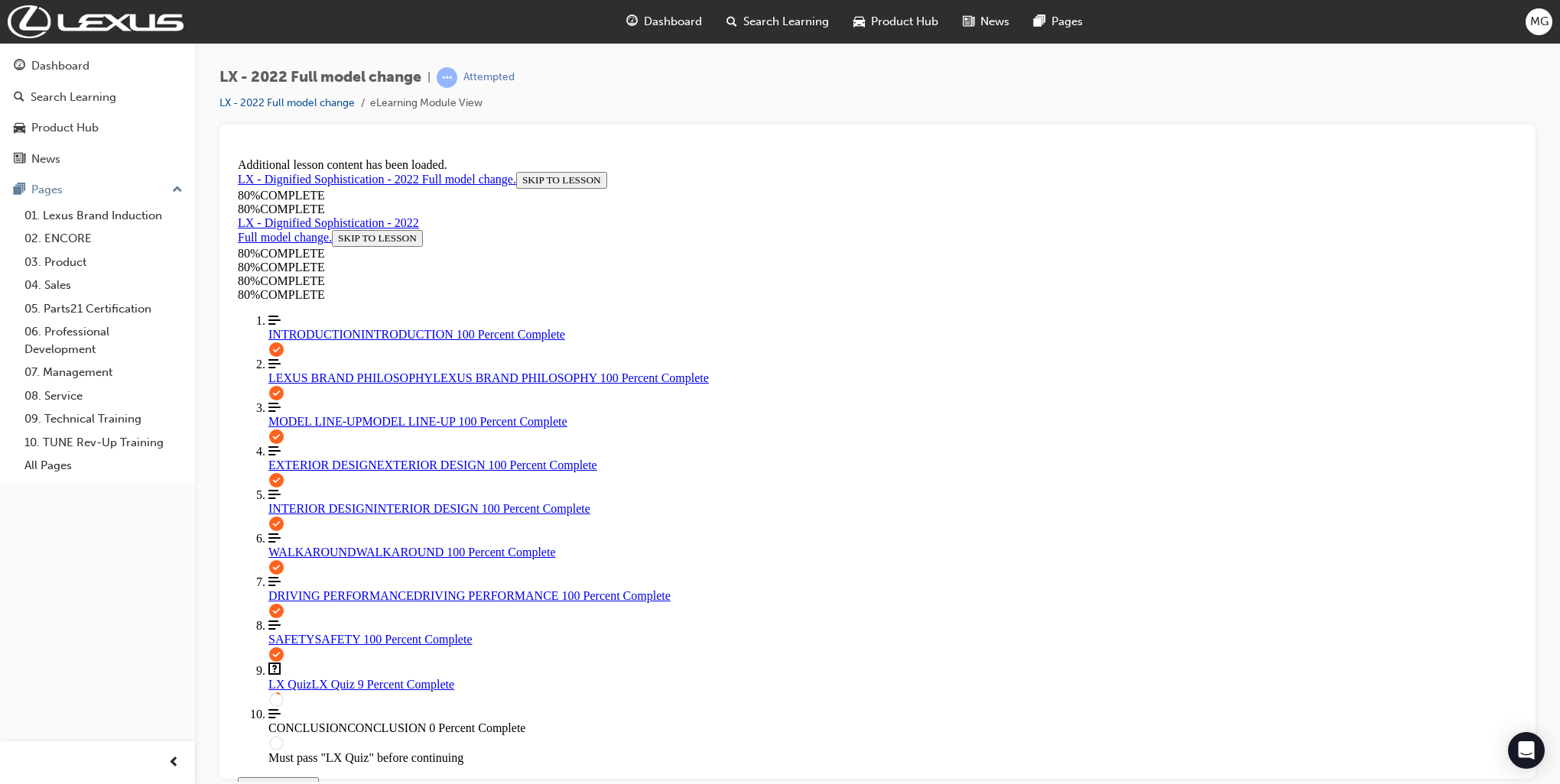
scroll to position [1582, 0]
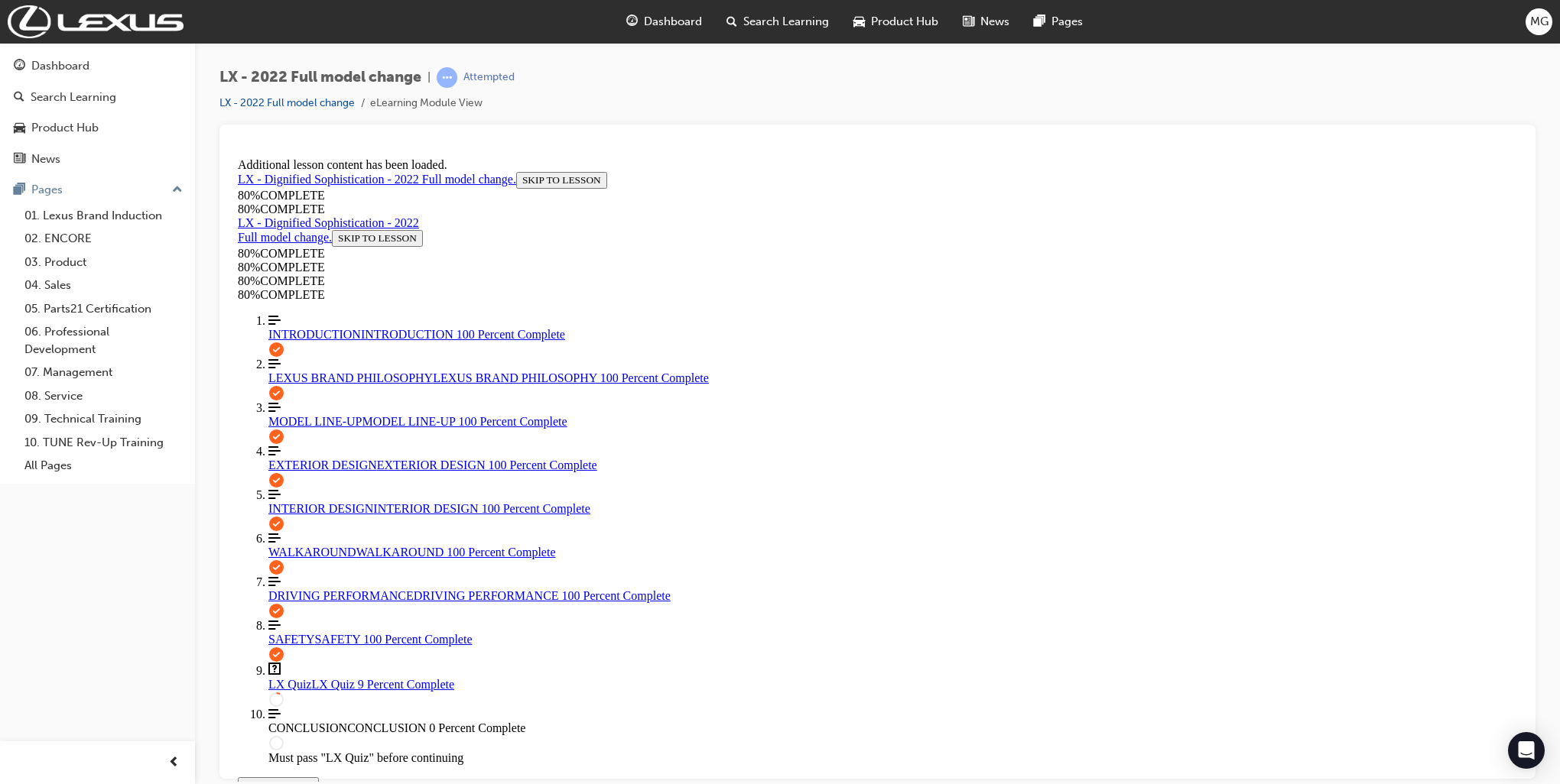
scroll to position [1834, 0]
click at [335, 588] on span "DRIVING PERFORMANCE" at bounding box center [340, 594] width 145 height 13
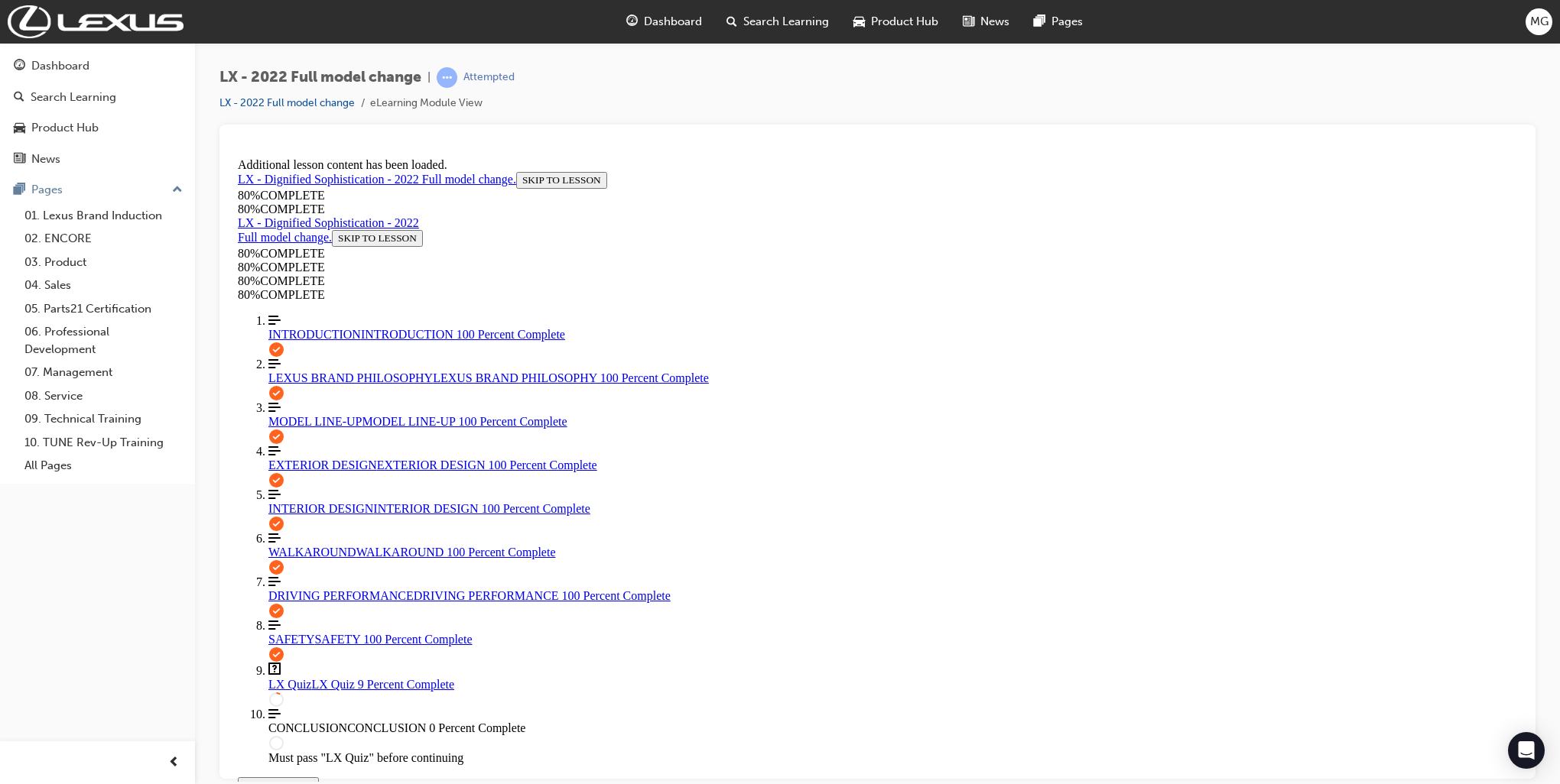
drag, startPoint x: 700, startPoint y: 607, endPoint x: 727, endPoint y: 603, distance: 27.3
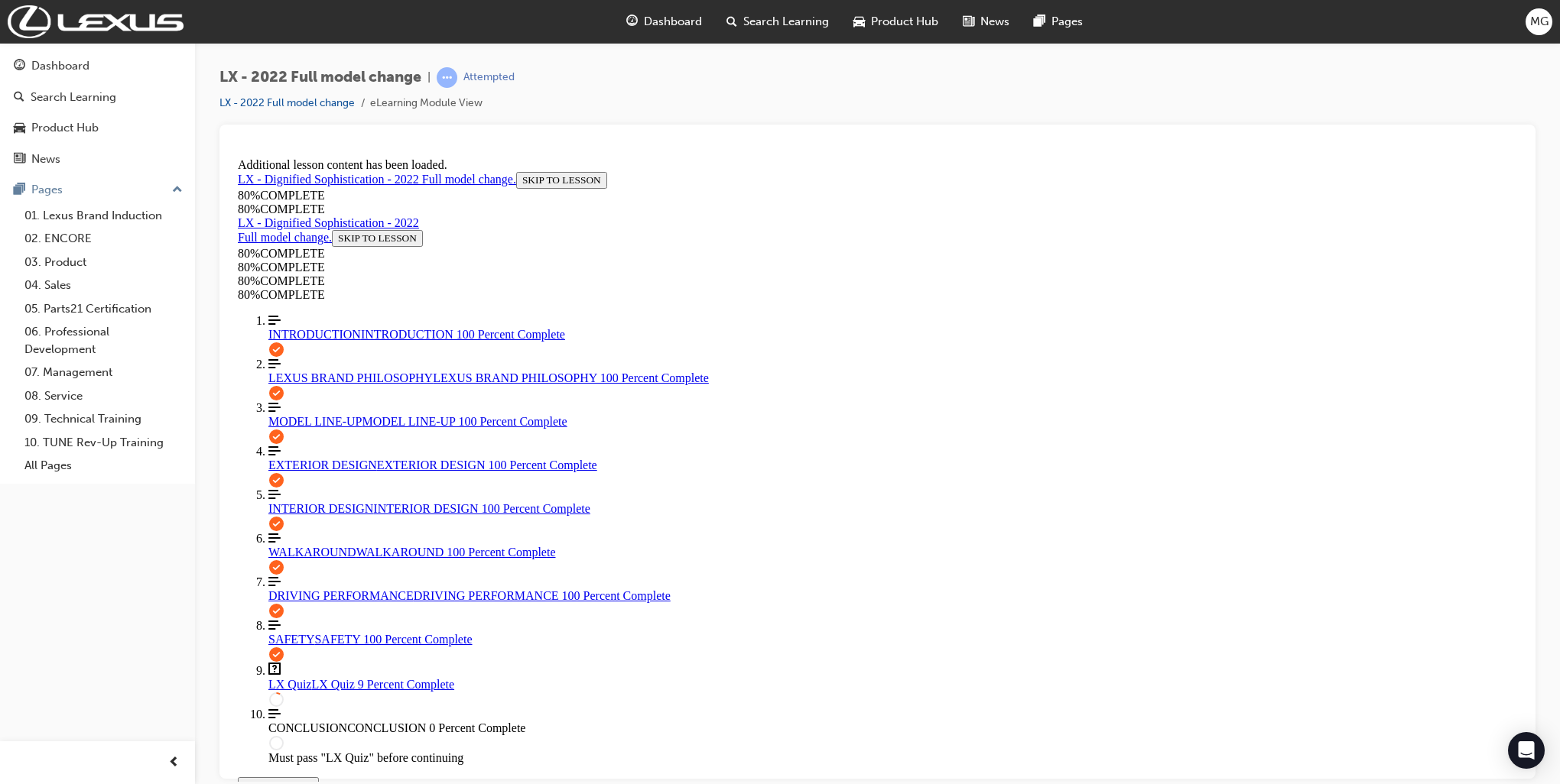
click at [320, 588] on span "DRIVING PERFORMANCE" at bounding box center [340, 594] width 145 height 13
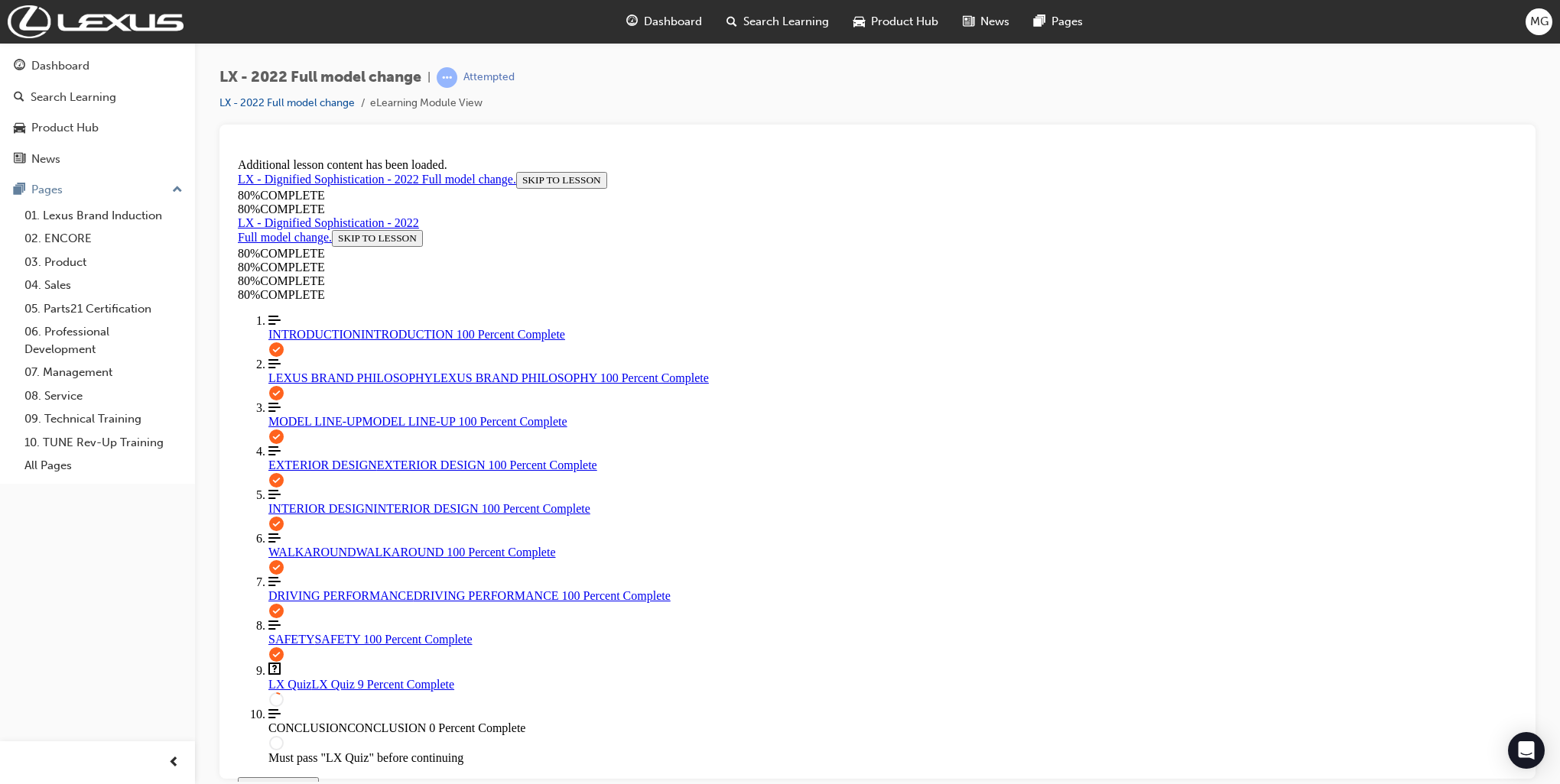
scroll to position [108, 0]
click at [340, 458] on span "EXTERIOR DESIGN" at bounding box center [322, 464] width 108 height 13
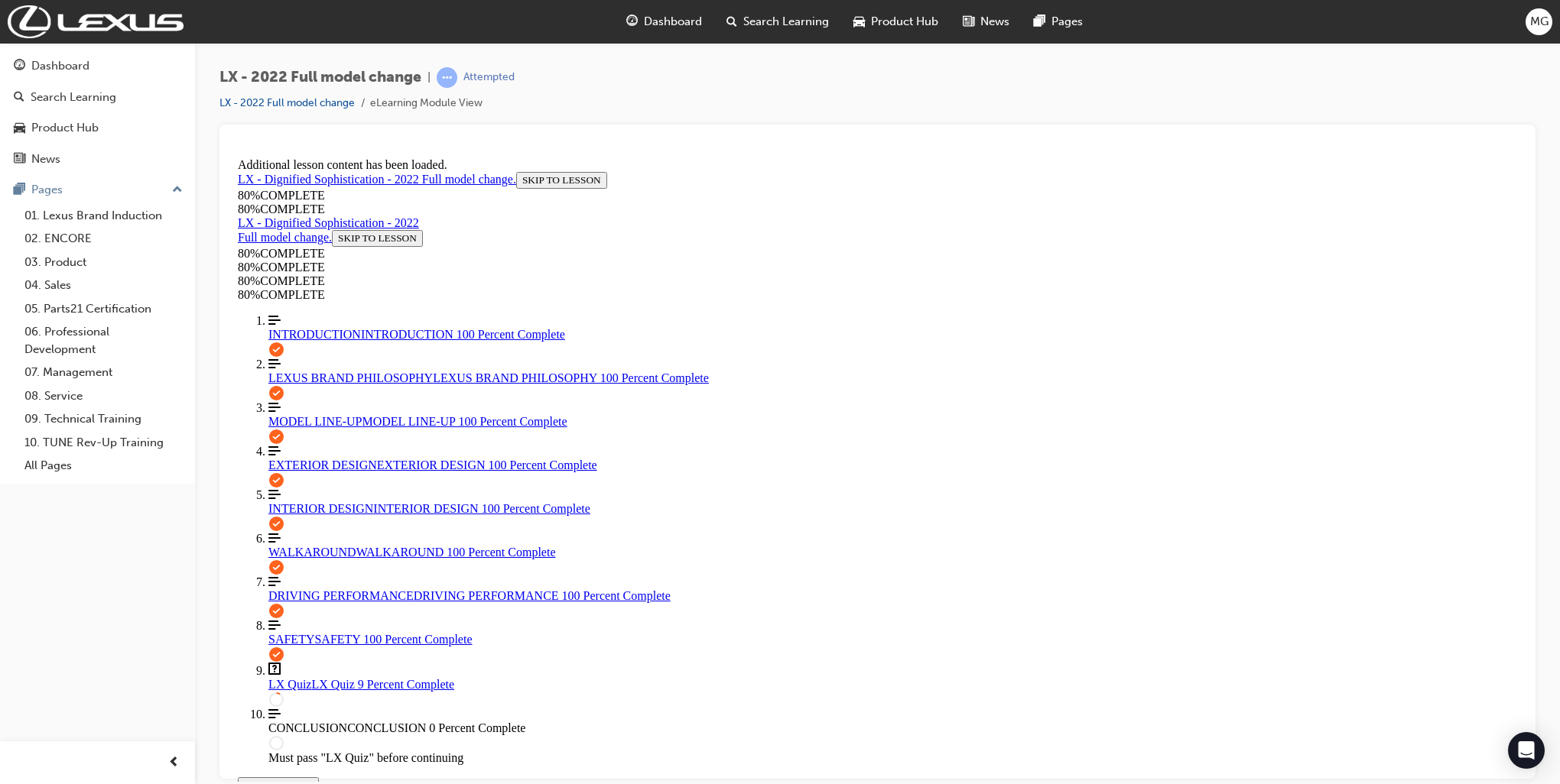
click at [346, 588] on span "DRIVING PERFORMANCE" at bounding box center [340, 594] width 145 height 13
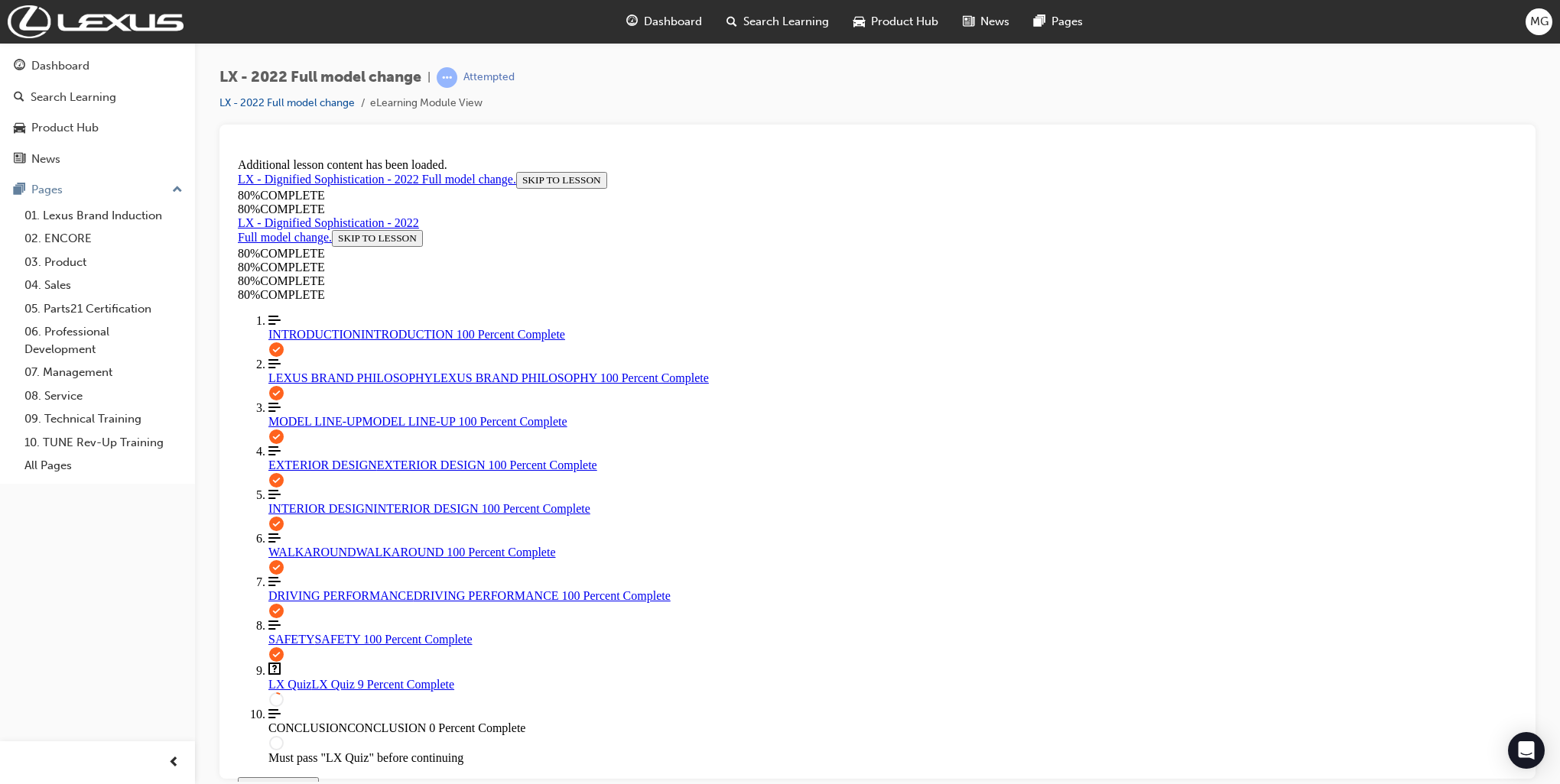
scroll to position [319, 0]
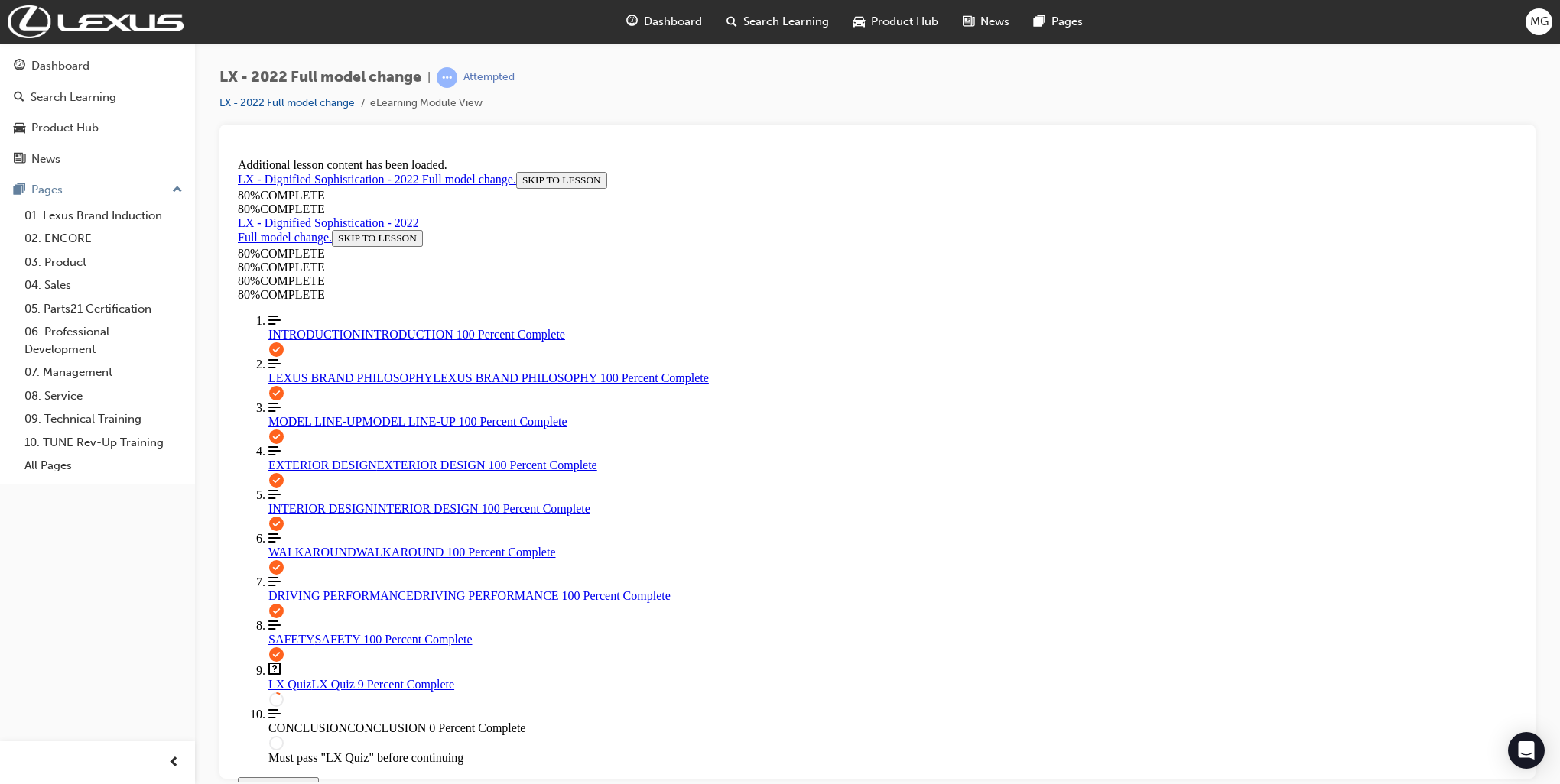
click at [316, 444] on link "EXTERIOR DESIGN EXTERIOR DESIGN 100 Percent Complete" at bounding box center [893, 458] width 1249 height 28
click at [343, 501] on span "INTERIOR DESIGN" at bounding box center [320, 508] width 104 height 13
click at [342, 545] on div "WALKAROUND WALKAROUND 100 Percent Complete" at bounding box center [893, 552] width 1249 height 14
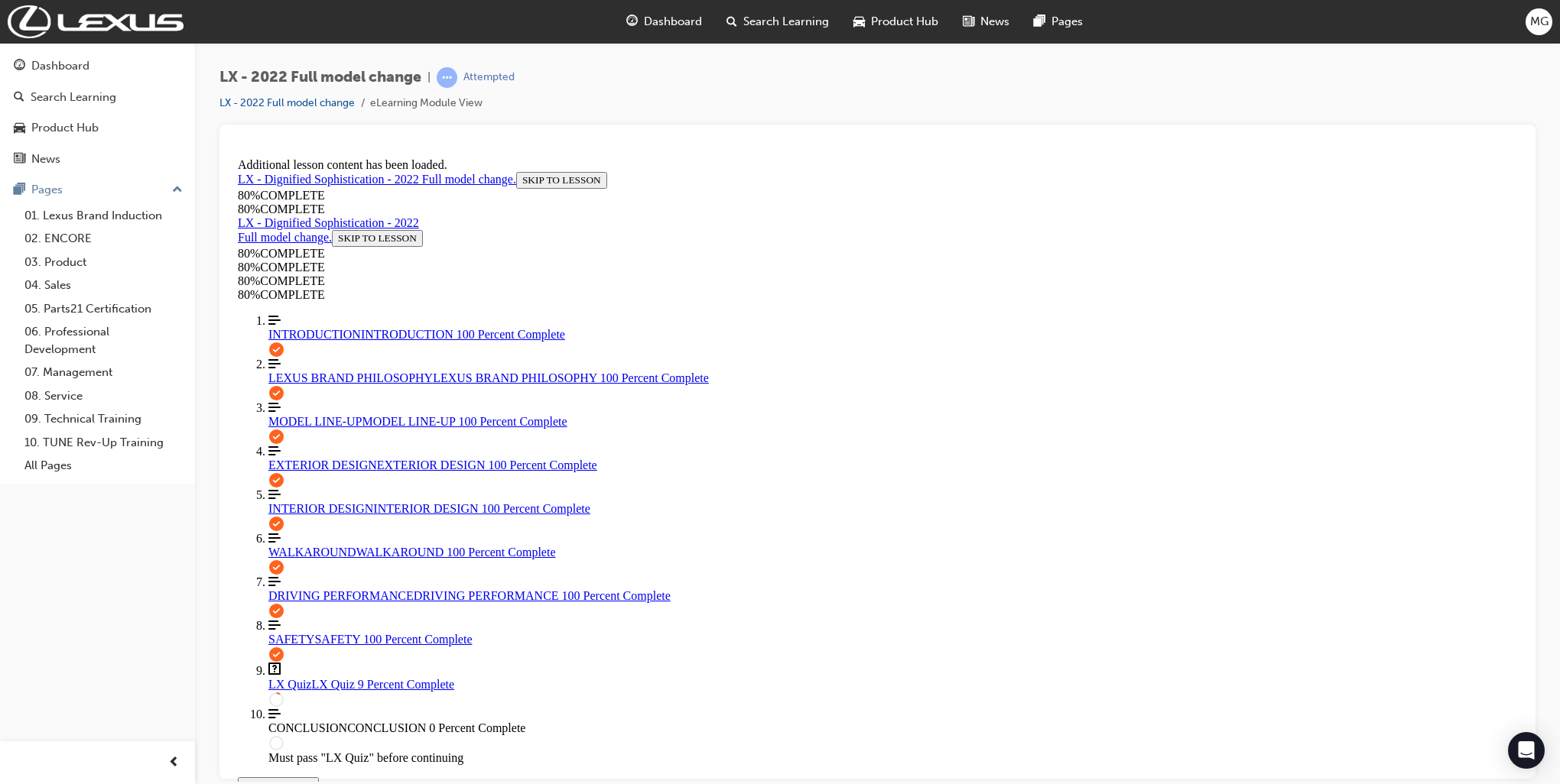
click at [310, 587] on link "DRIVING PERFORMANCE DRIVING PERFORMANCE 100 Percent Complete" at bounding box center [893, 589] width 1249 height 28
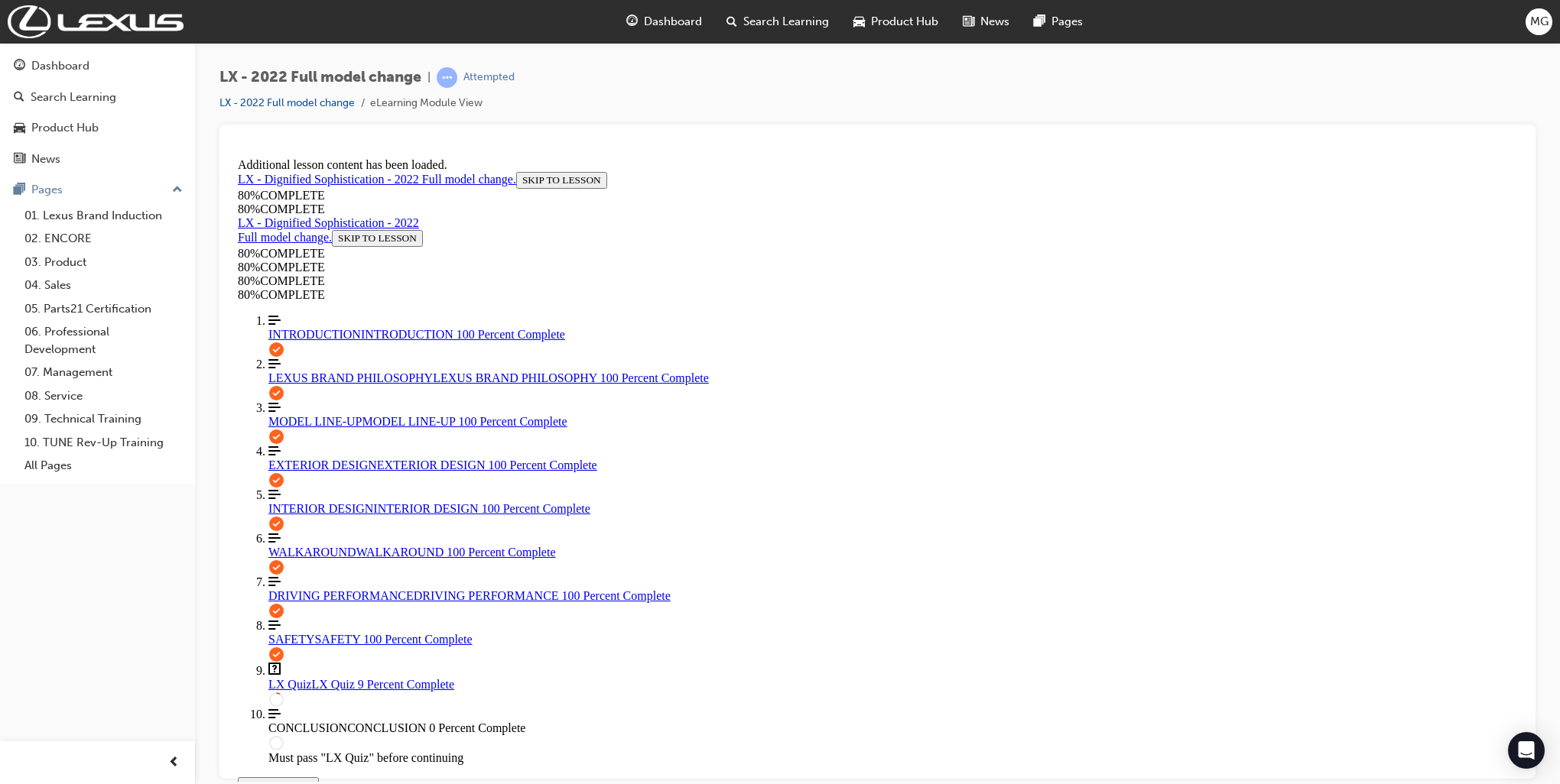
scroll to position [359, 0]
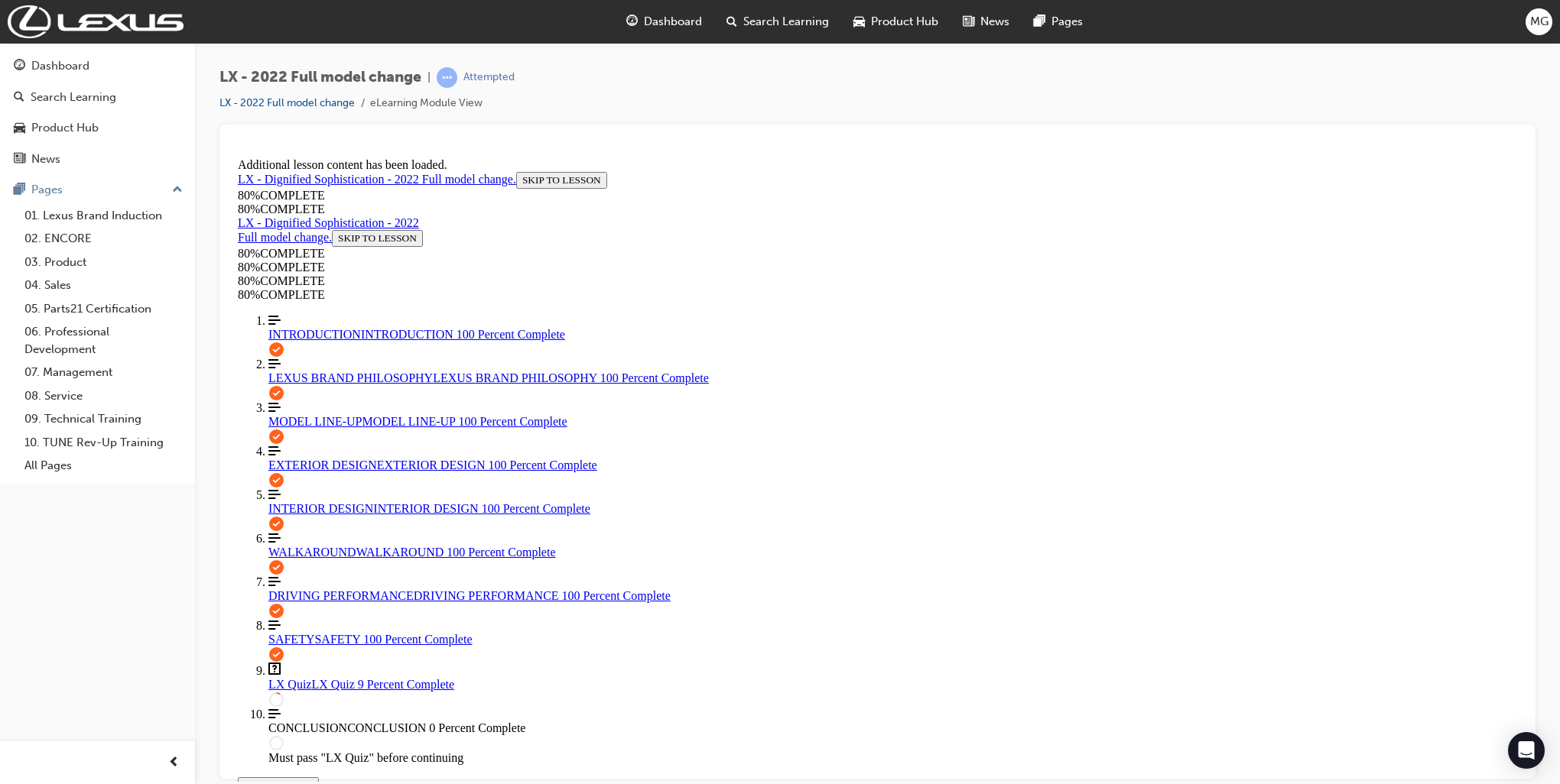
scroll to position [392, 0]
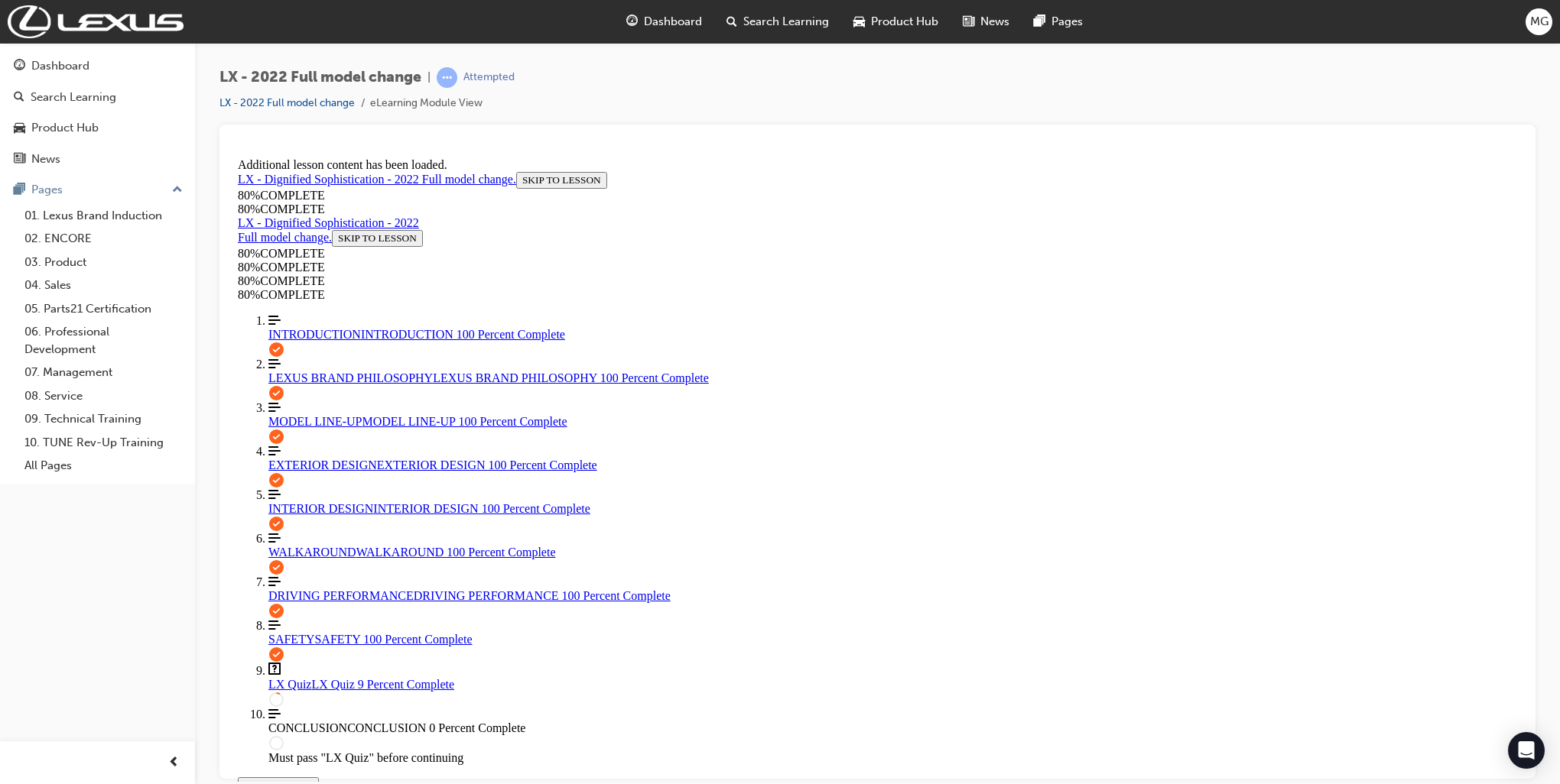
click at [298, 545] on span "WALKAROUND" at bounding box center [312, 551] width 88 height 13
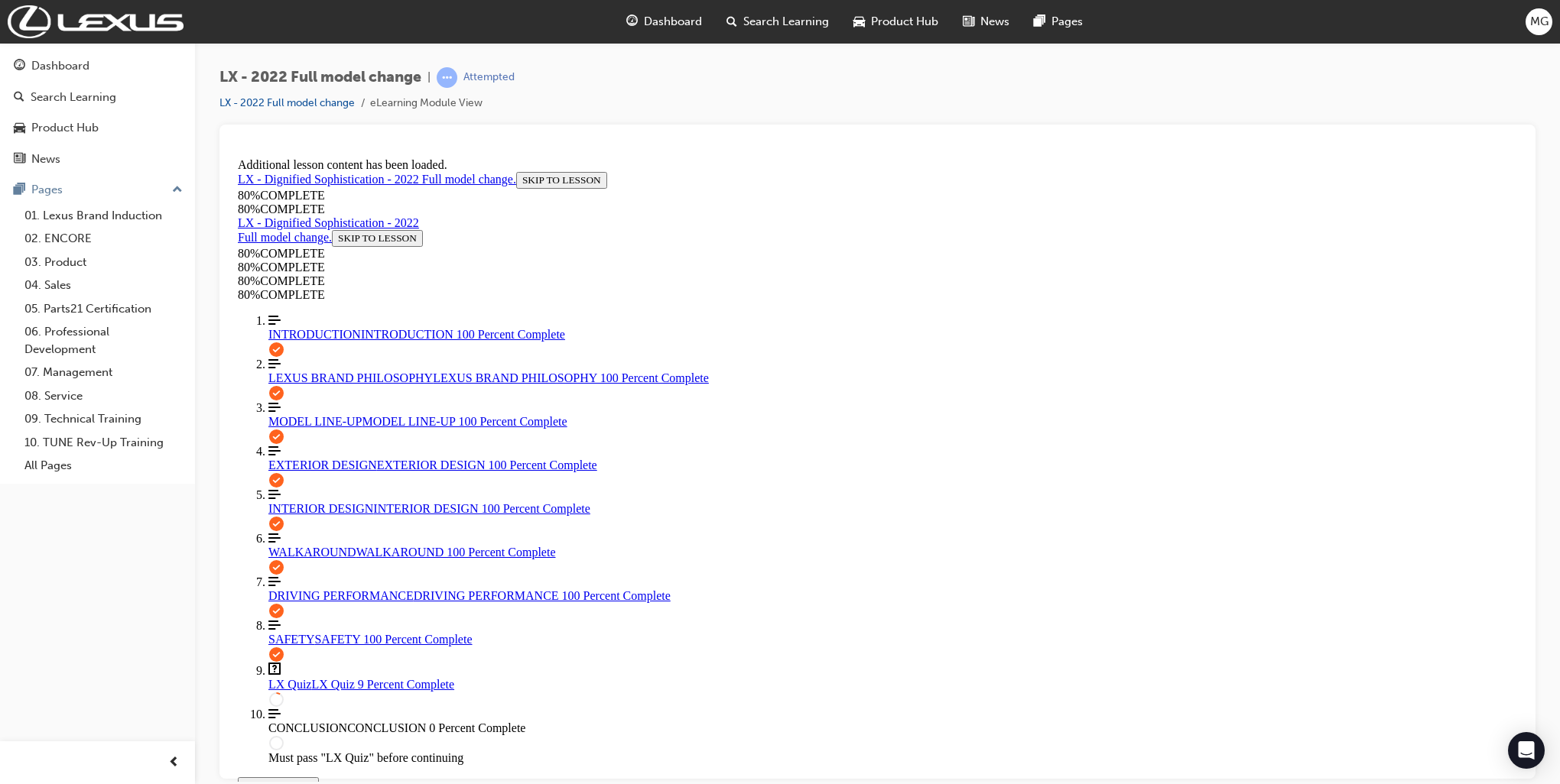
scroll to position [2843, 0]
